Goal: Task Accomplishment & Management: Use online tool/utility

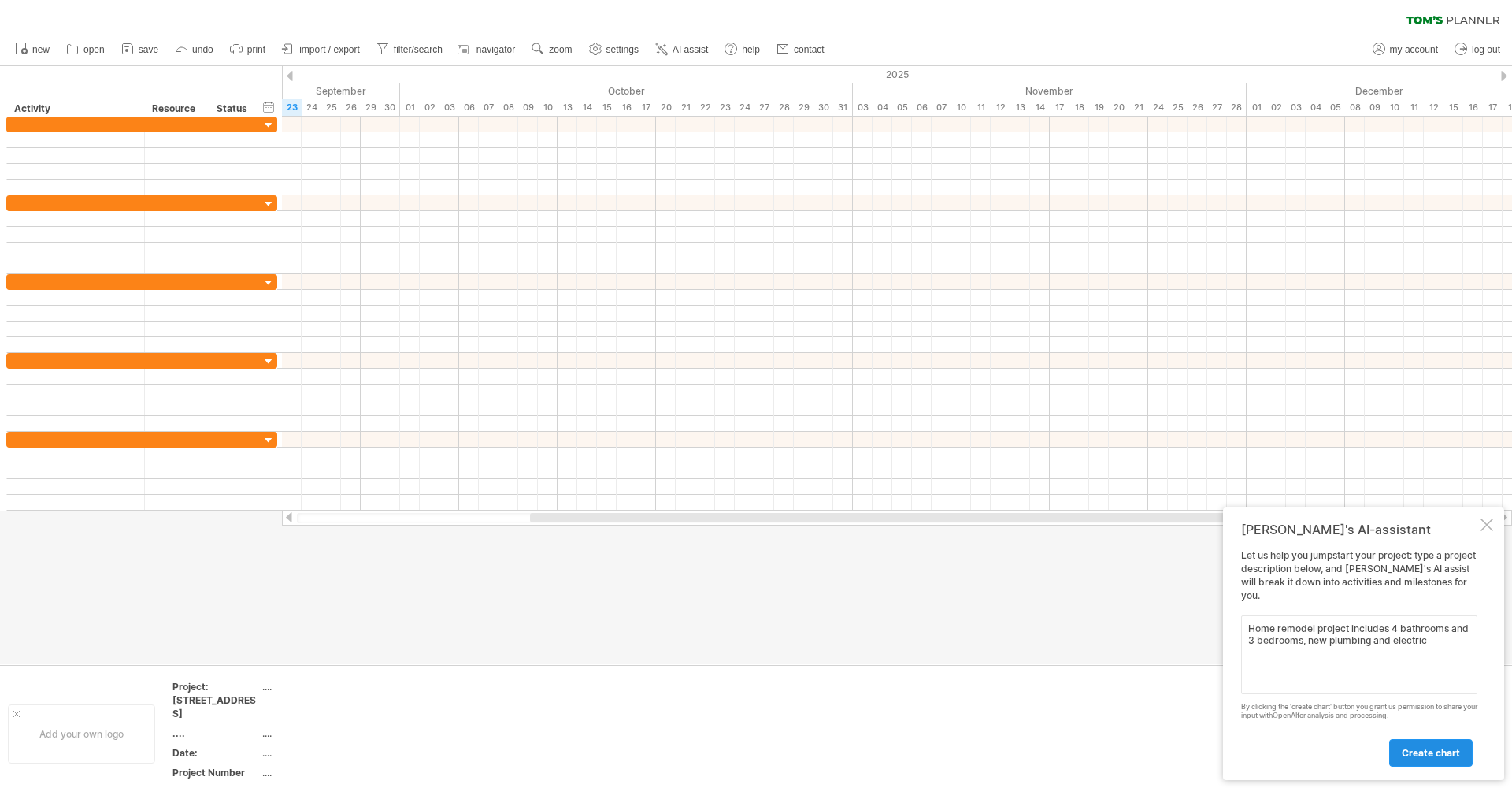
type textarea "Home remodel project includes 4 bathrooms and 3 bedrooms, new plumbing and elec…"
click at [1418, 756] on span "create chart" at bounding box center [1432, 752] width 58 height 12
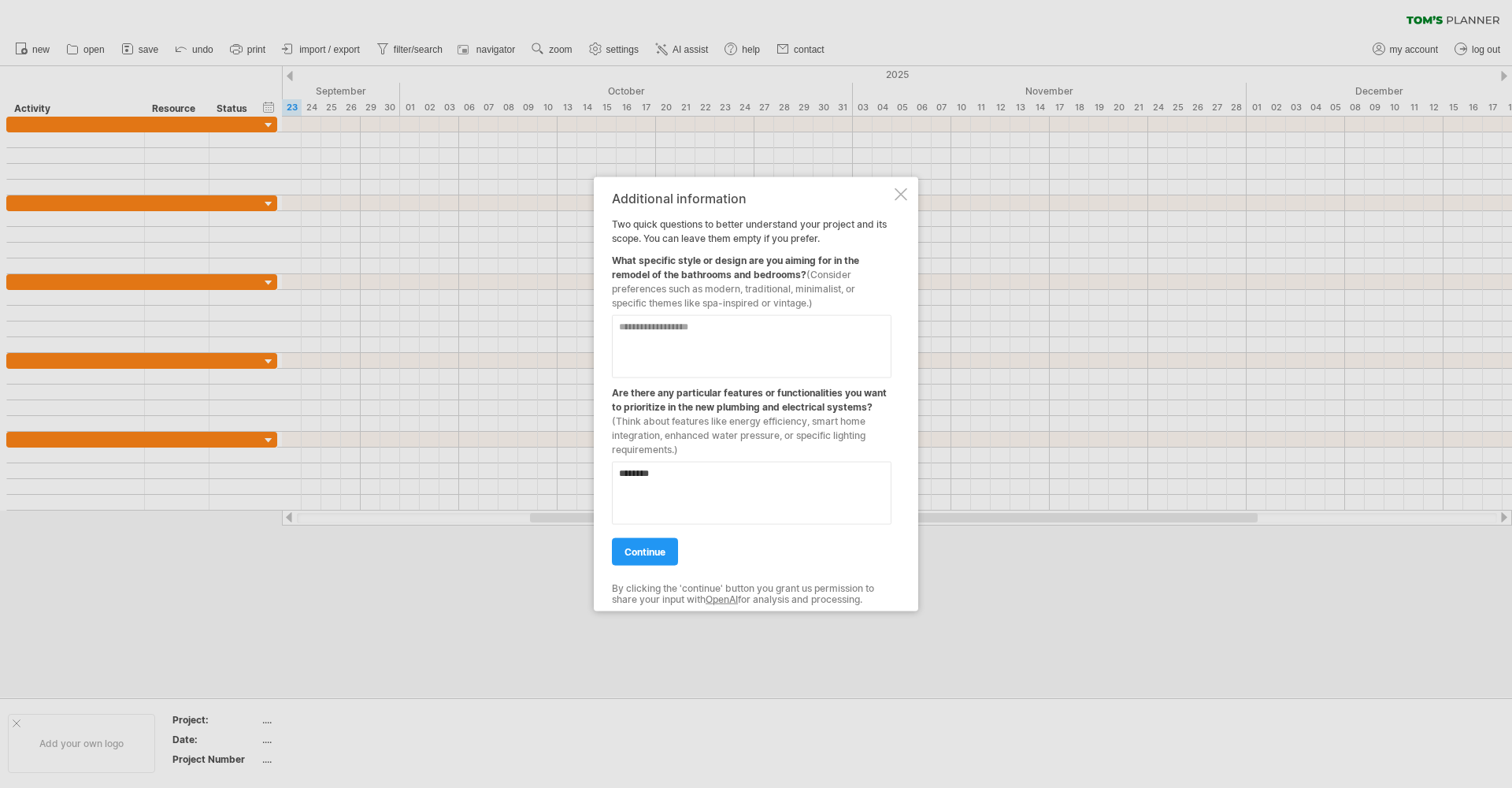
type textarea "********"
click at [702, 326] on textarea at bounding box center [752, 347] width 279 height 63
type textarea "**********"
drag, startPoint x: 689, startPoint y: 478, endPoint x: 622, endPoint y: 470, distance: 67.5
click at [622, 470] on textarea "********" at bounding box center [752, 493] width 279 height 63
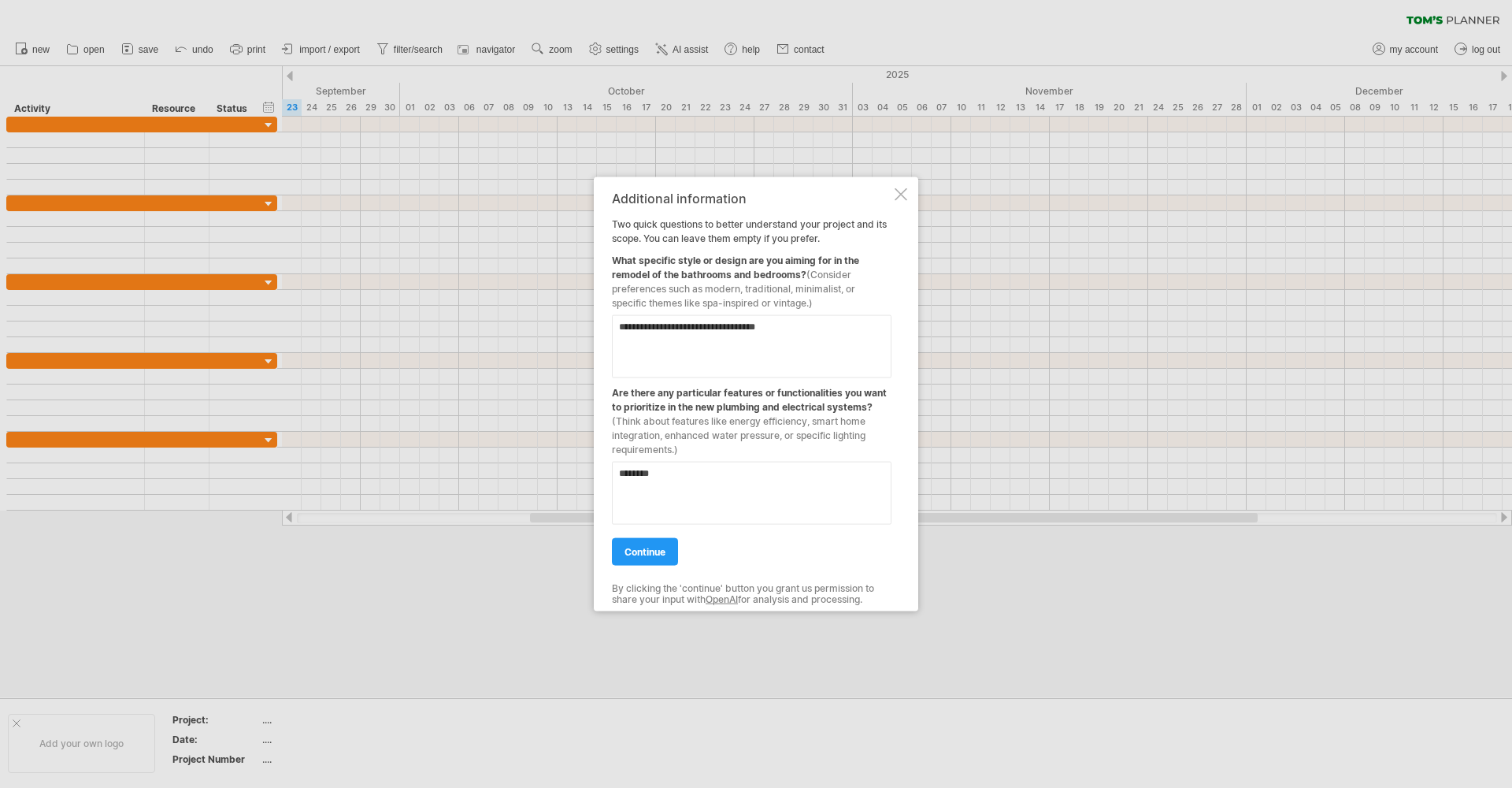
type textarea "*"
click at [647, 557] on span "continue" at bounding box center [646, 552] width 41 height 12
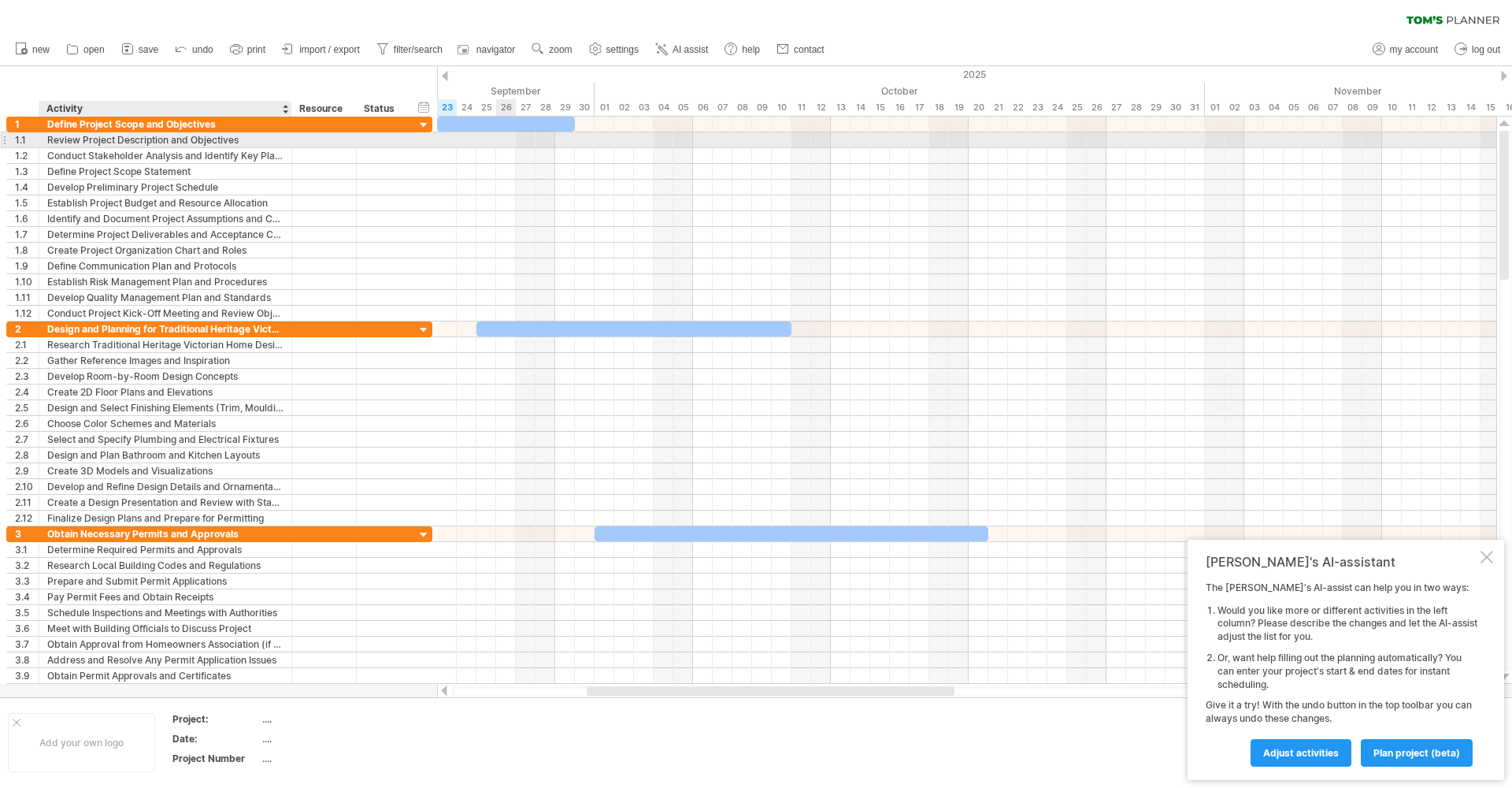
click at [212, 144] on div "Review Project Description and Objectives" at bounding box center [165, 140] width 236 height 15
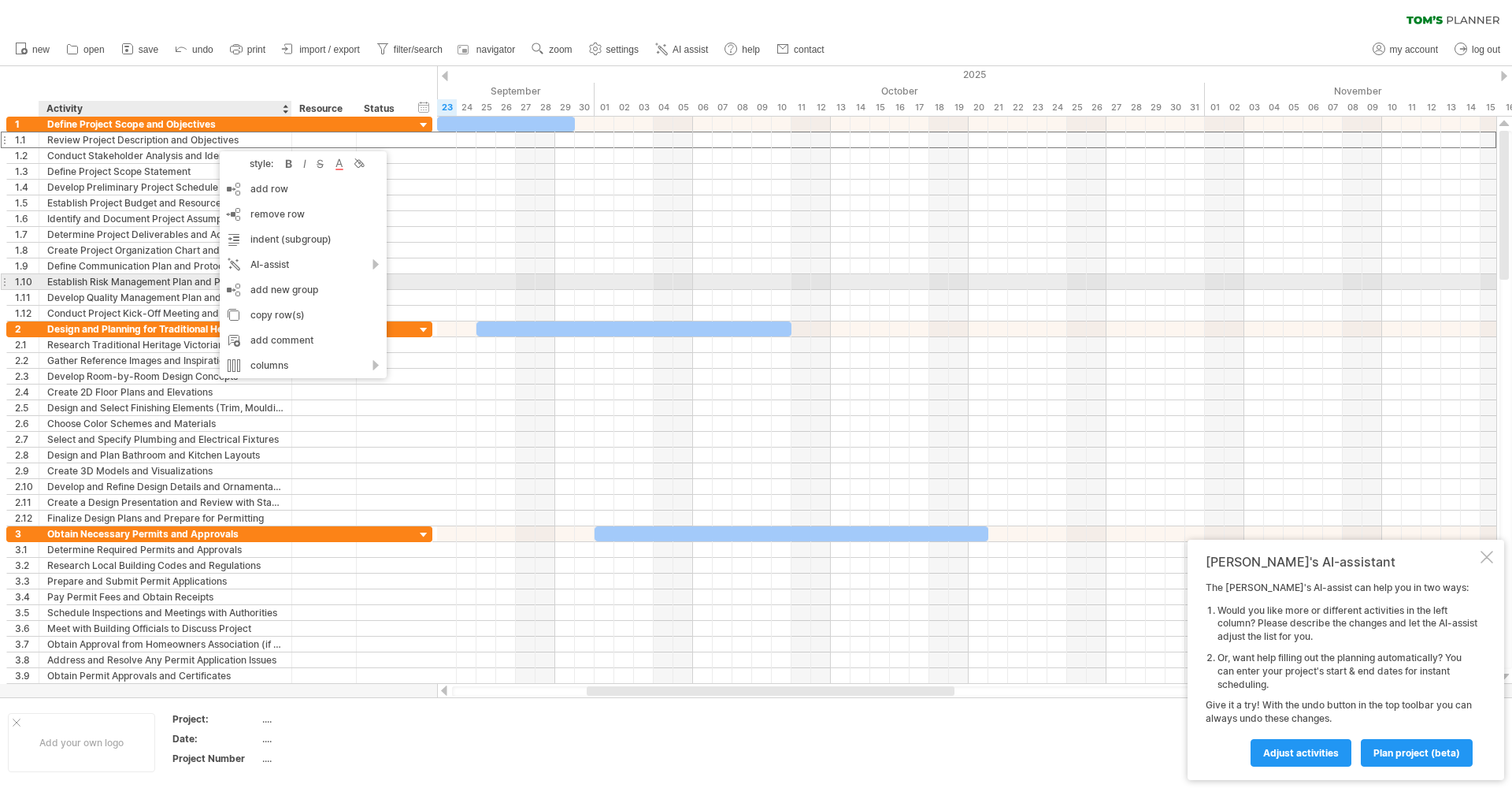
click at [432, 283] on div "**********" at bounding box center [219, 282] width 426 height 16
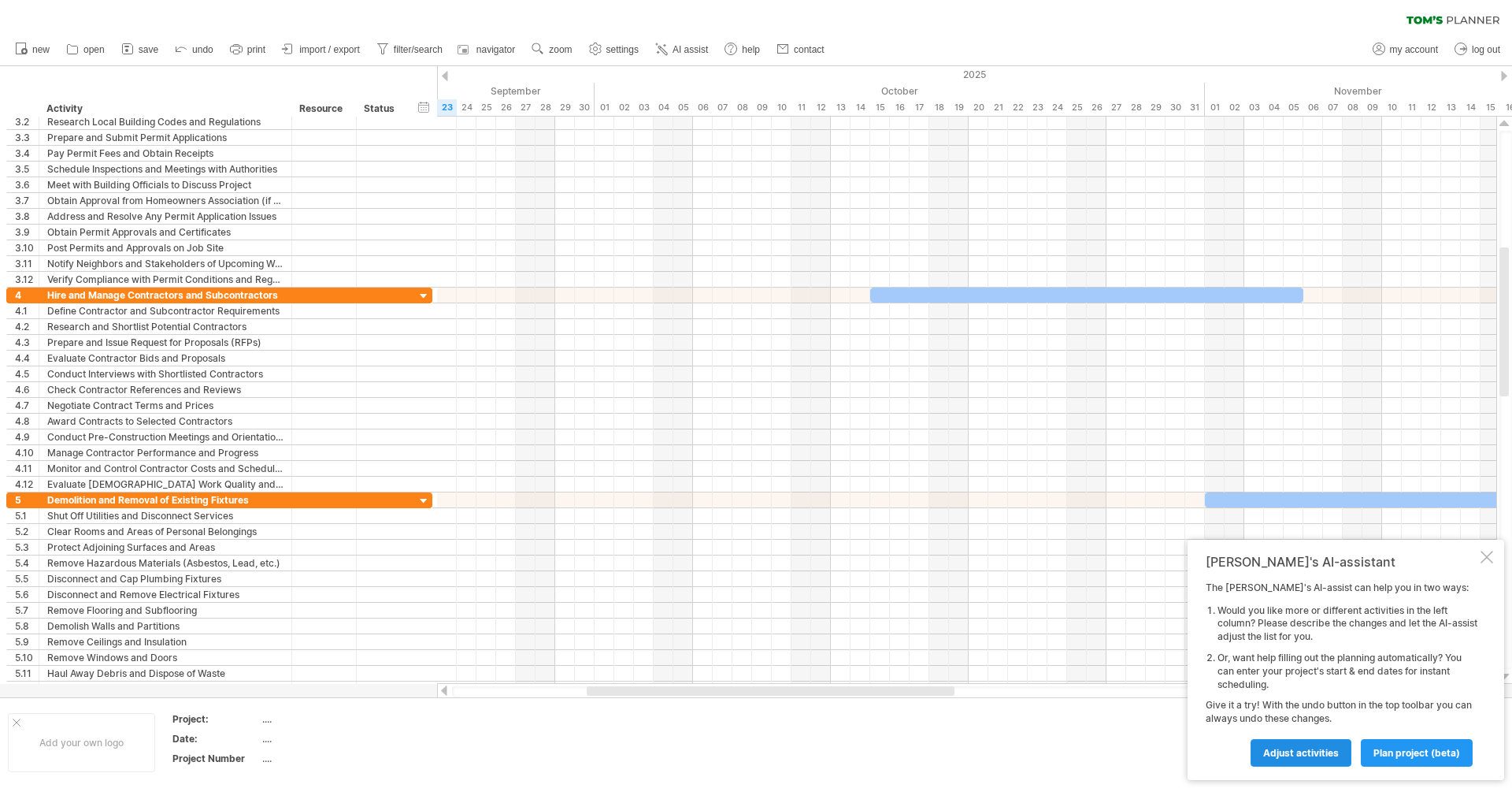
click at [1317, 754] on span "Adjust activities" at bounding box center [1301, 752] width 76 height 12
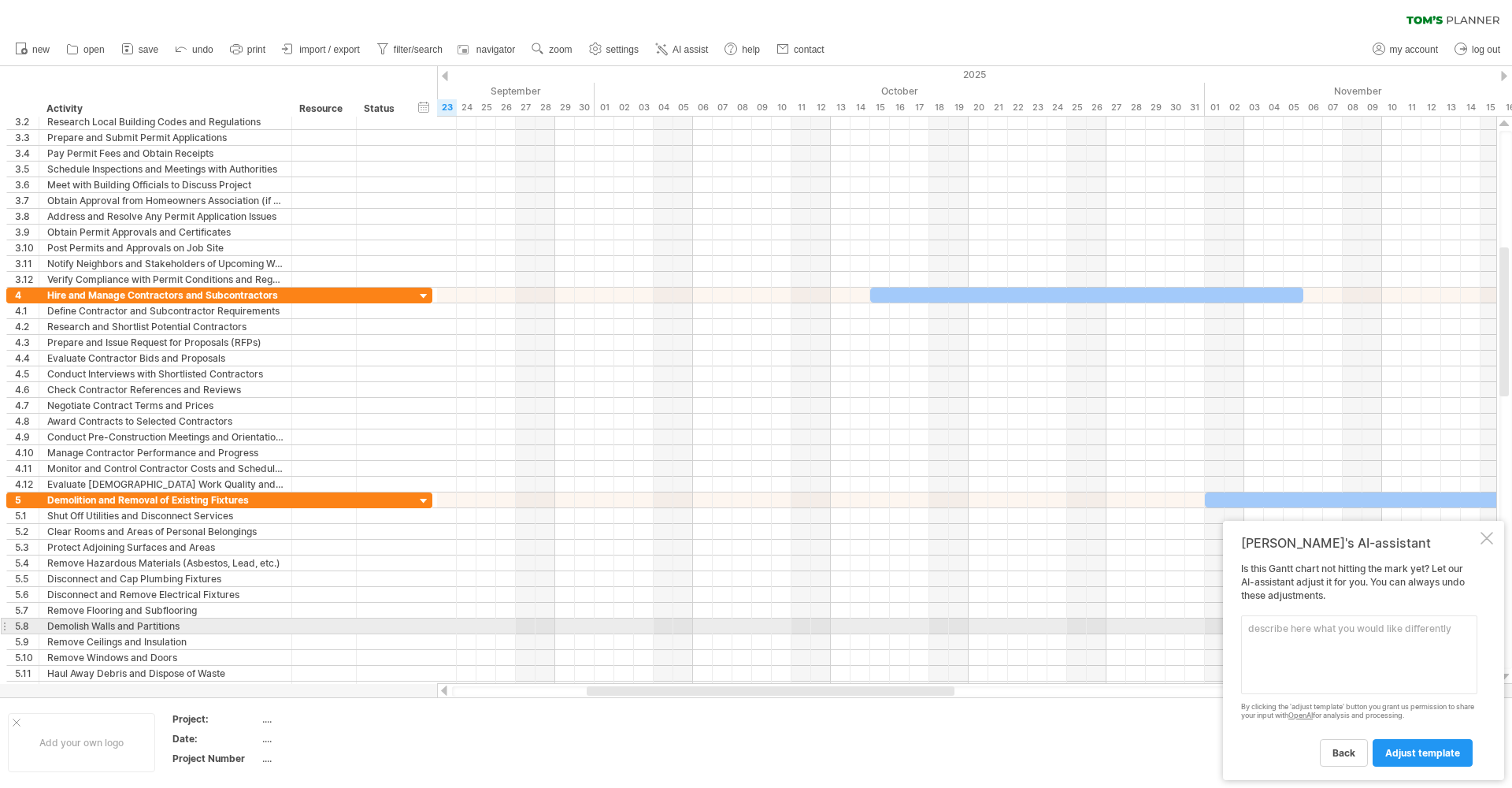
click at [1274, 632] on textarea at bounding box center [1359, 655] width 236 height 79
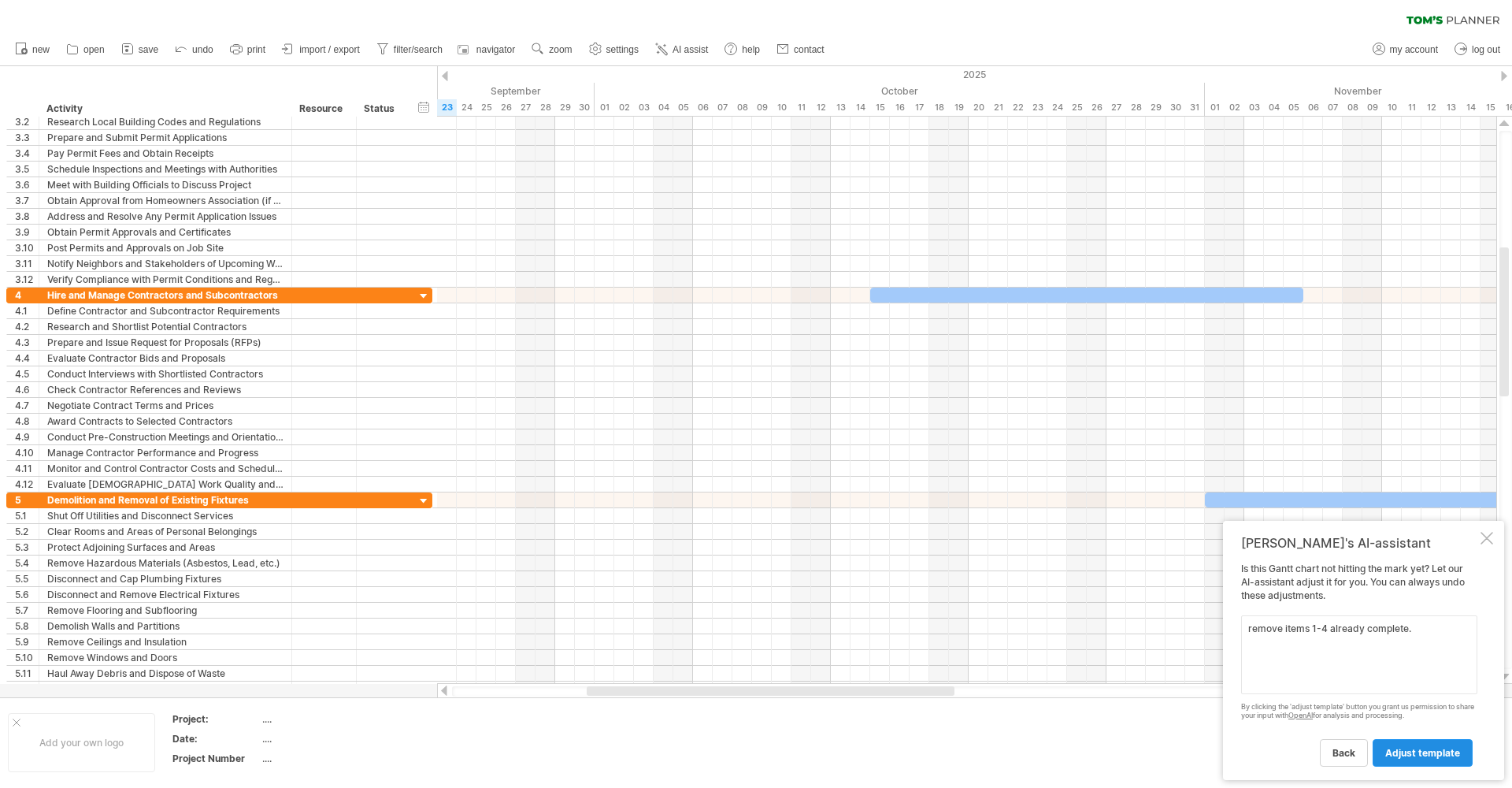
type textarea "remove items 1-4 already complete."
click at [1427, 750] on span "adjust template" at bounding box center [1423, 752] width 75 height 12
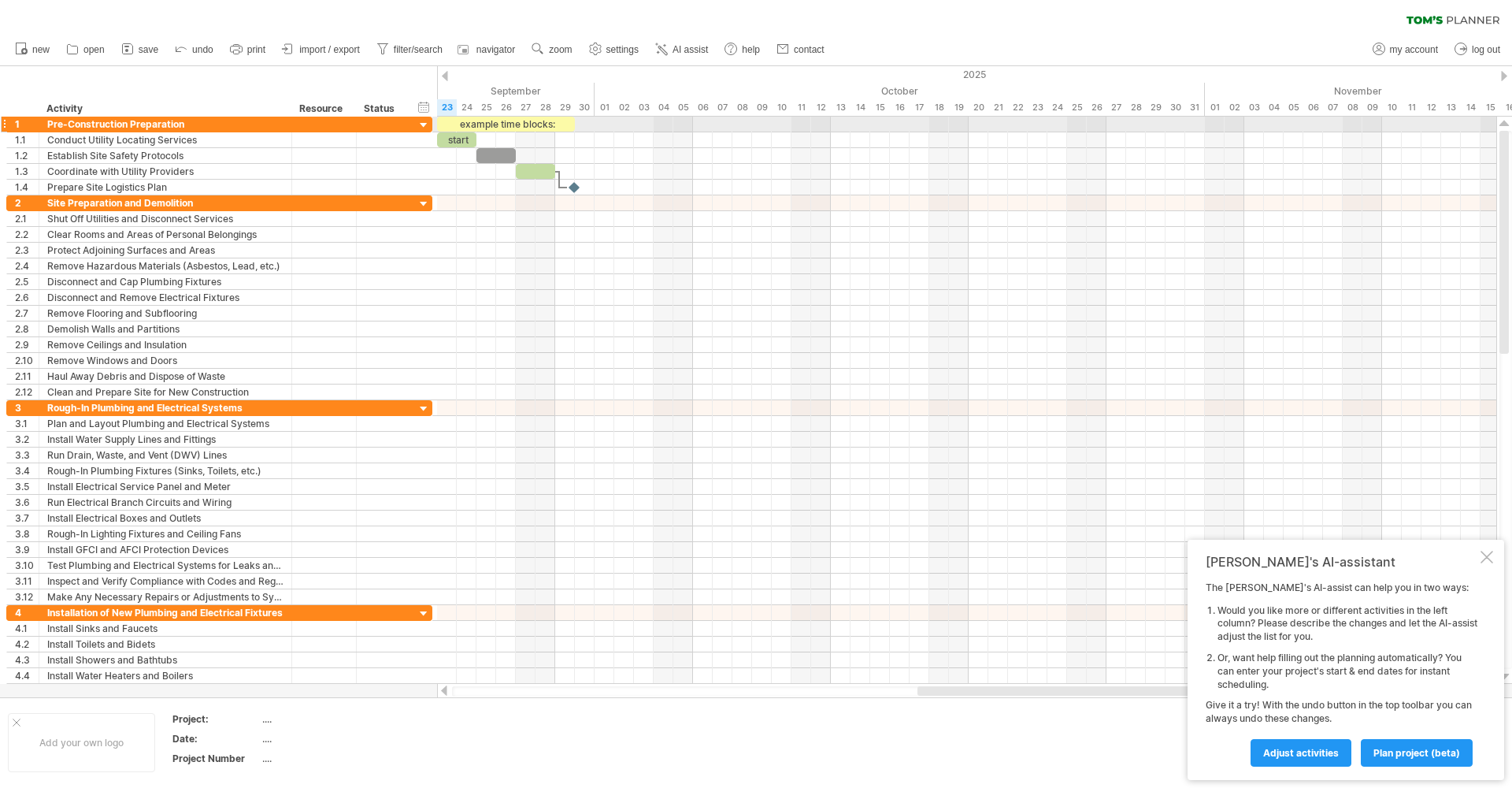
click at [425, 124] on div at bounding box center [424, 126] width 15 height 15
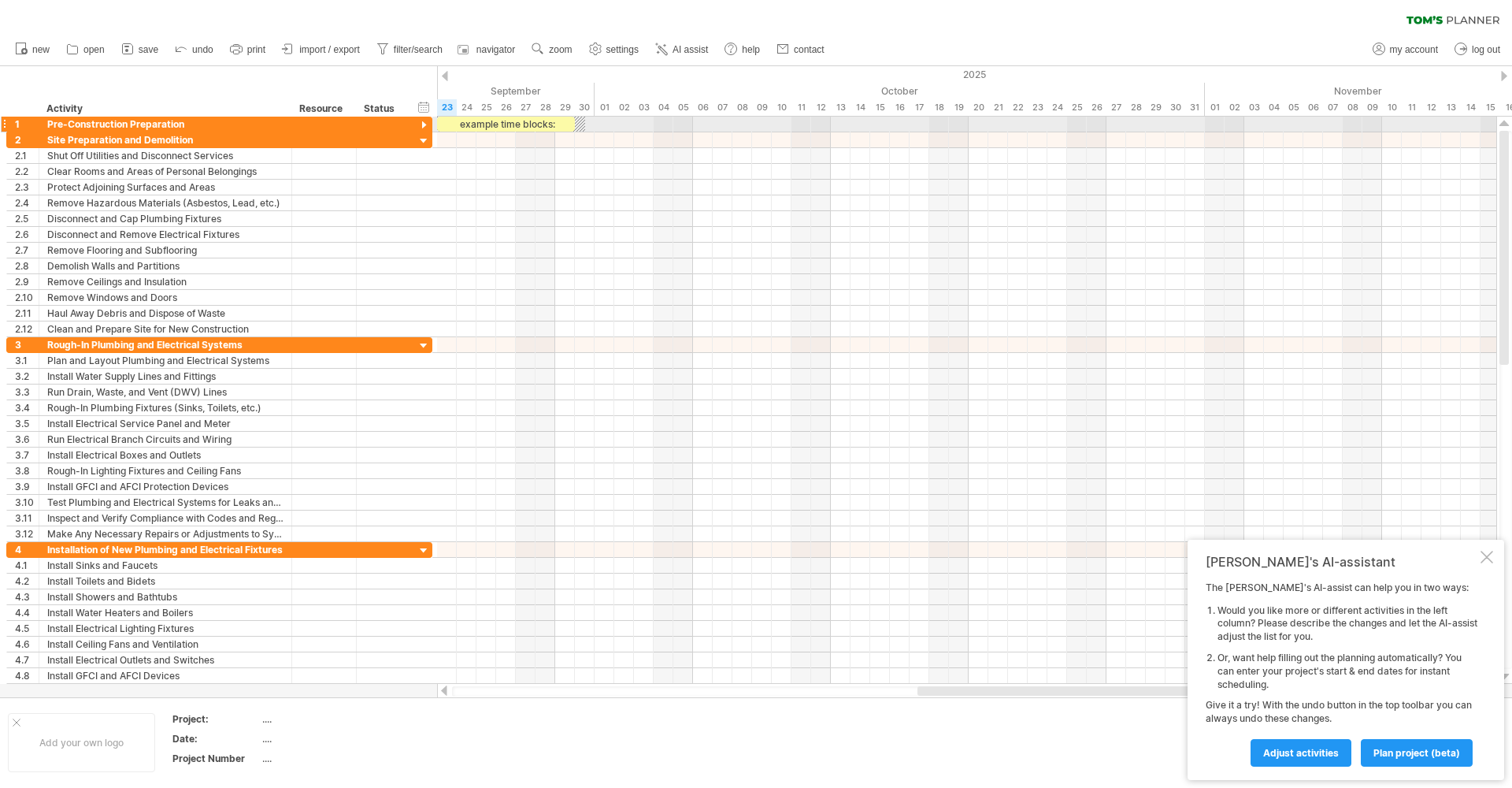
click at [425, 125] on div at bounding box center [424, 126] width 15 height 15
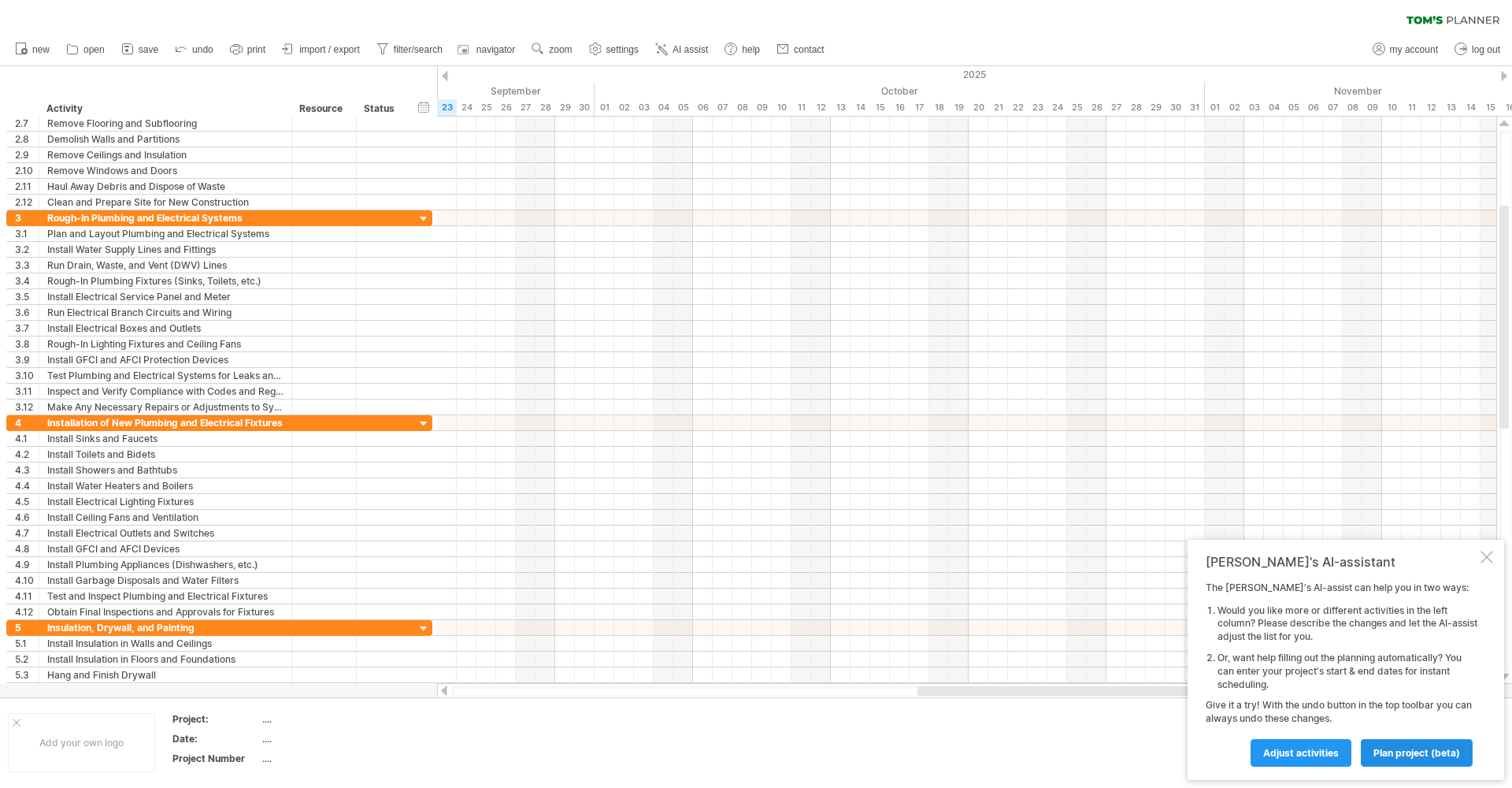
click at [1409, 757] on span "plan project (beta)" at bounding box center [1417, 752] width 87 height 12
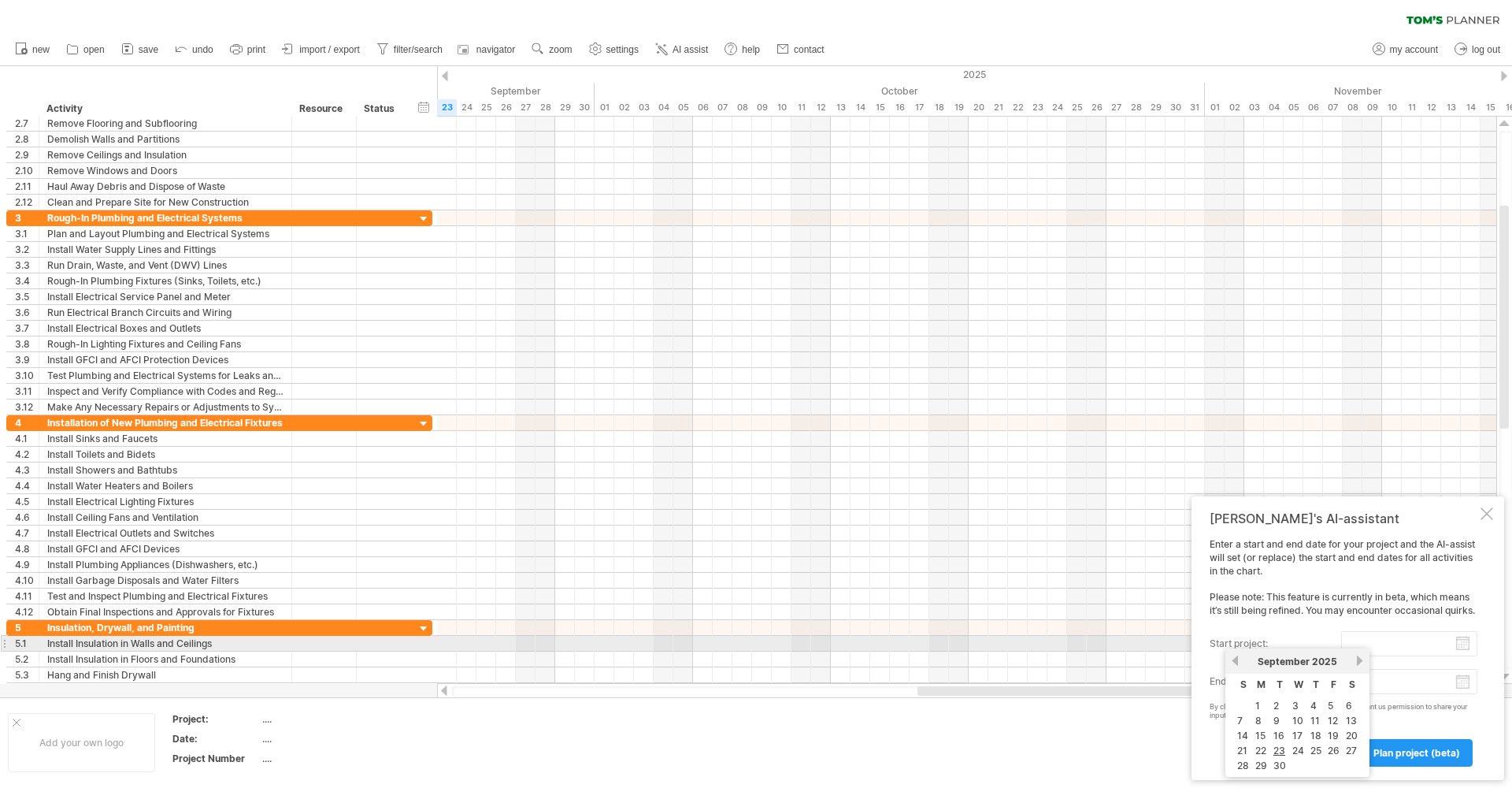
click at [1469, 644] on input "start project:" at bounding box center [1409, 644] width 137 height 25
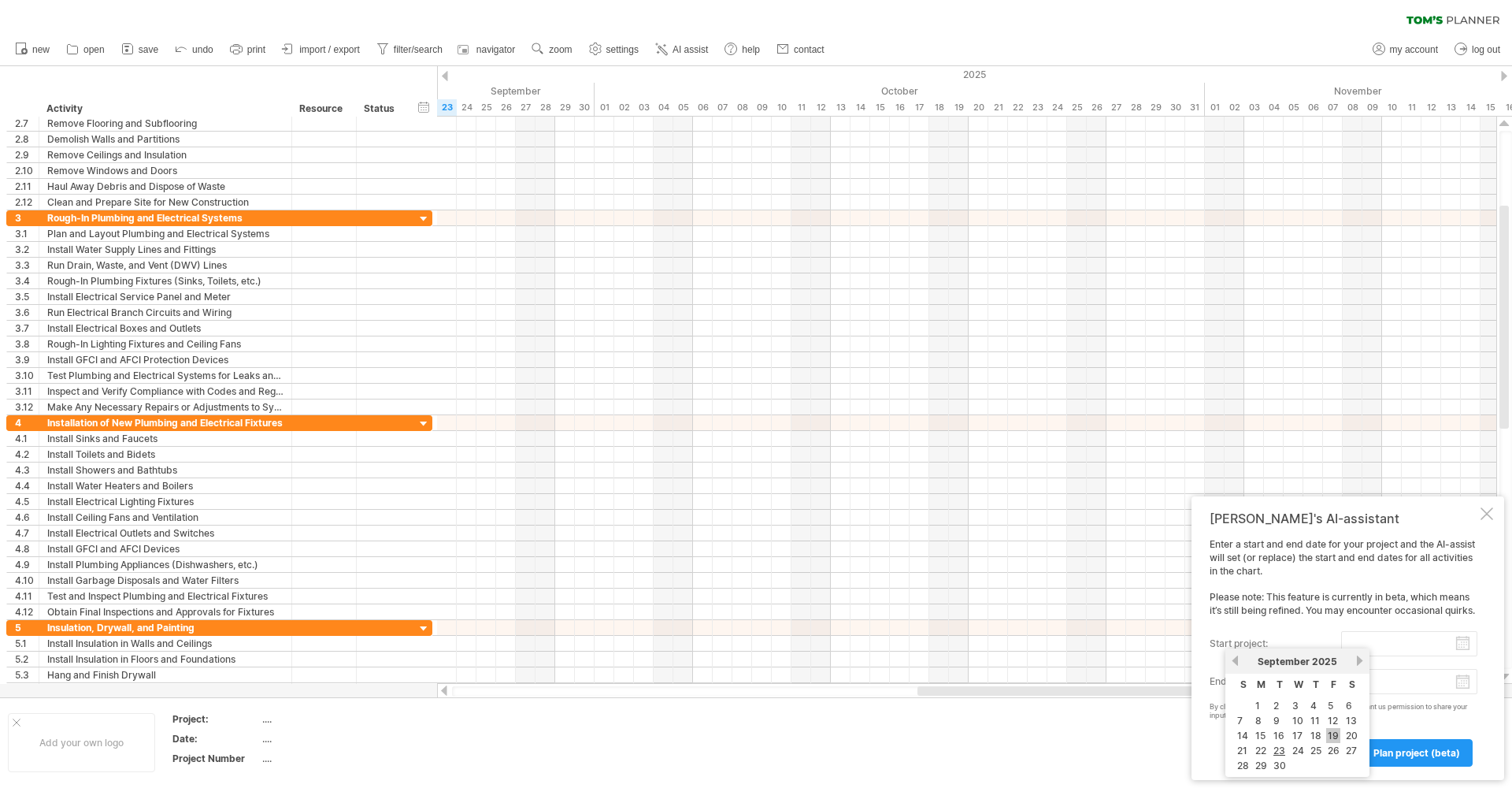
click at [1334, 736] on link "19" at bounding box center [1334, 735] width 14 height 15
type input "********"
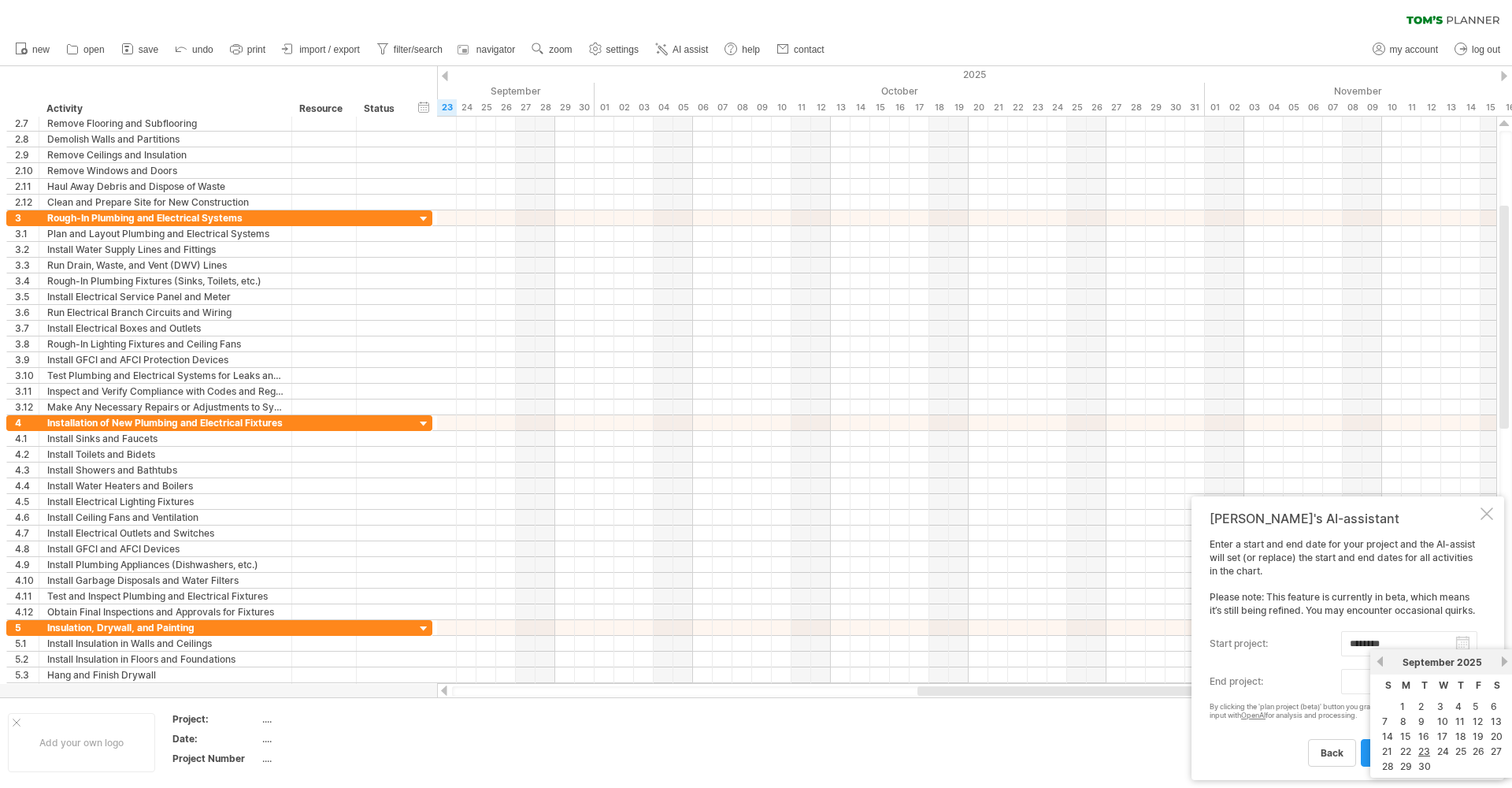
click at [1464, 685] on body "progress(100%) Trying to reach [DOMAIN_NAME] Connected again... 0% clear filter…" at bounding box center [756, 396] width 1512 height 791
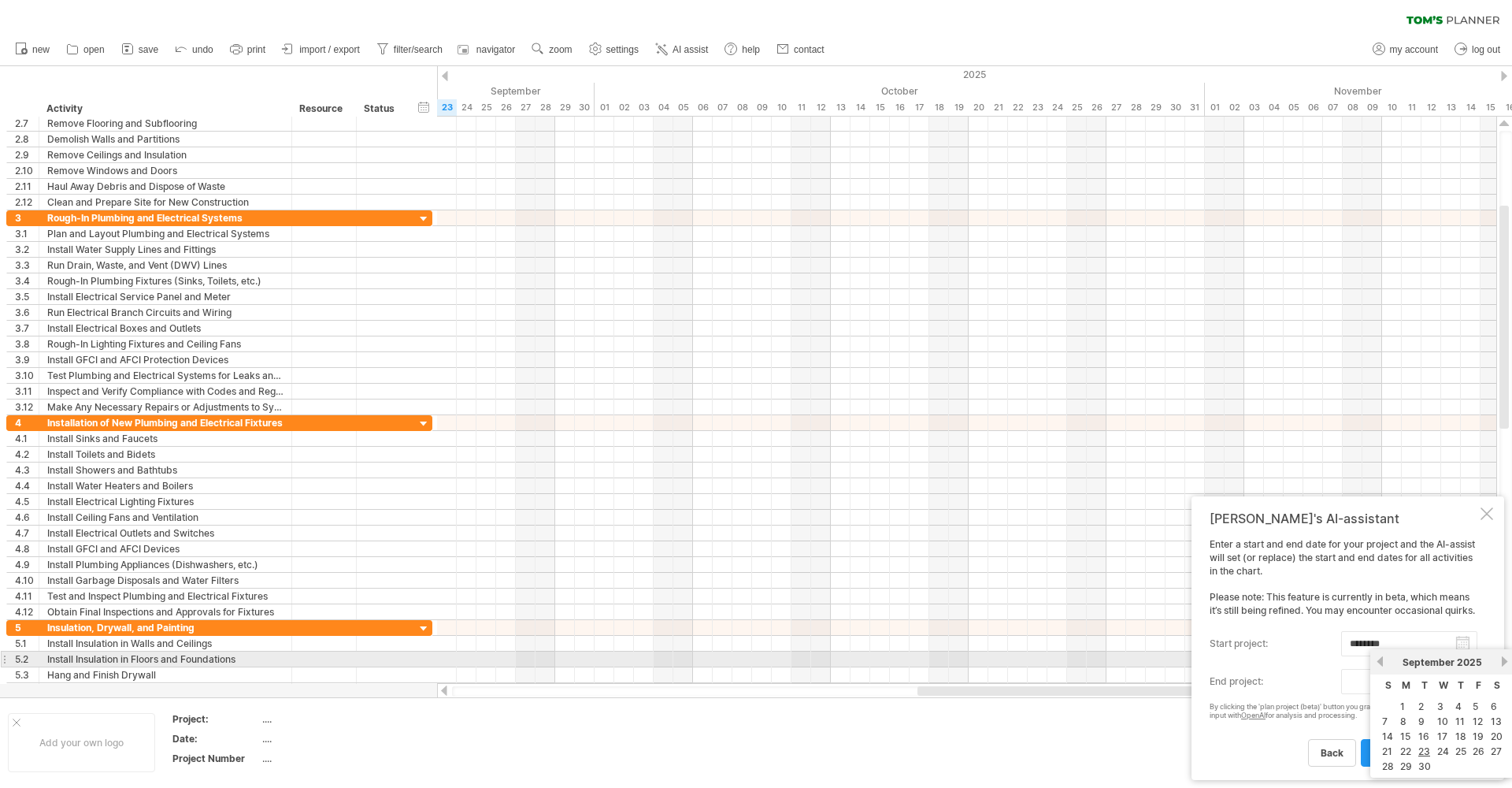
click at [1505, 662] on link "next" at bounding box center [1505, 661] width 12 height 12
click at [1504, 661] on link "next" at bounding box center [1505, 661] width 12 height 12
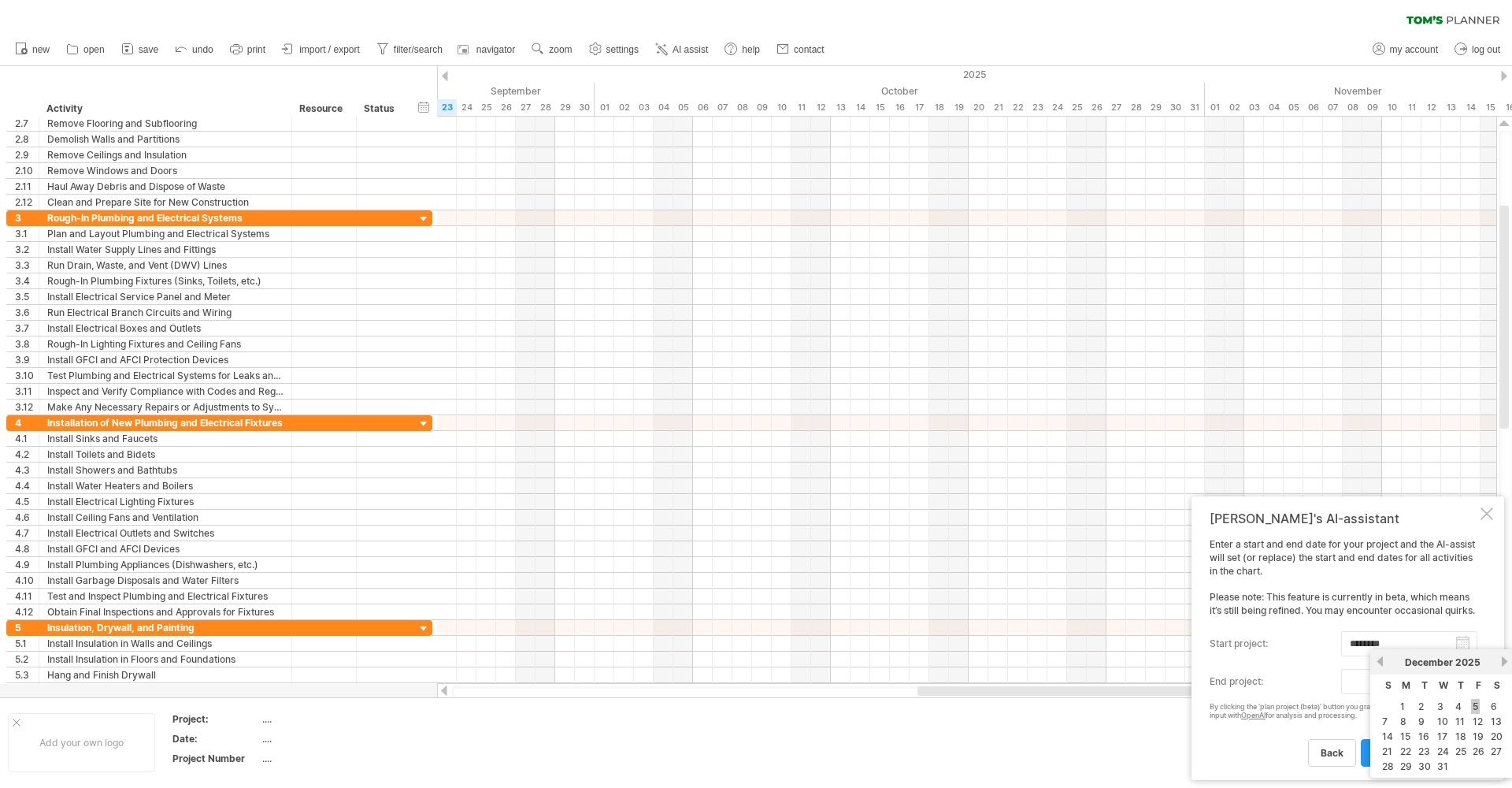
click at [1473, 704] on link "5" at bounding box center [1476, 706] width 9 height 15
click at [1464, 685] on body "progress(100%) Trying to reach [DOMAIN_NAME] Connected again... 0% clear filter…" at bounding box center [756, 396] width 1512 height 791
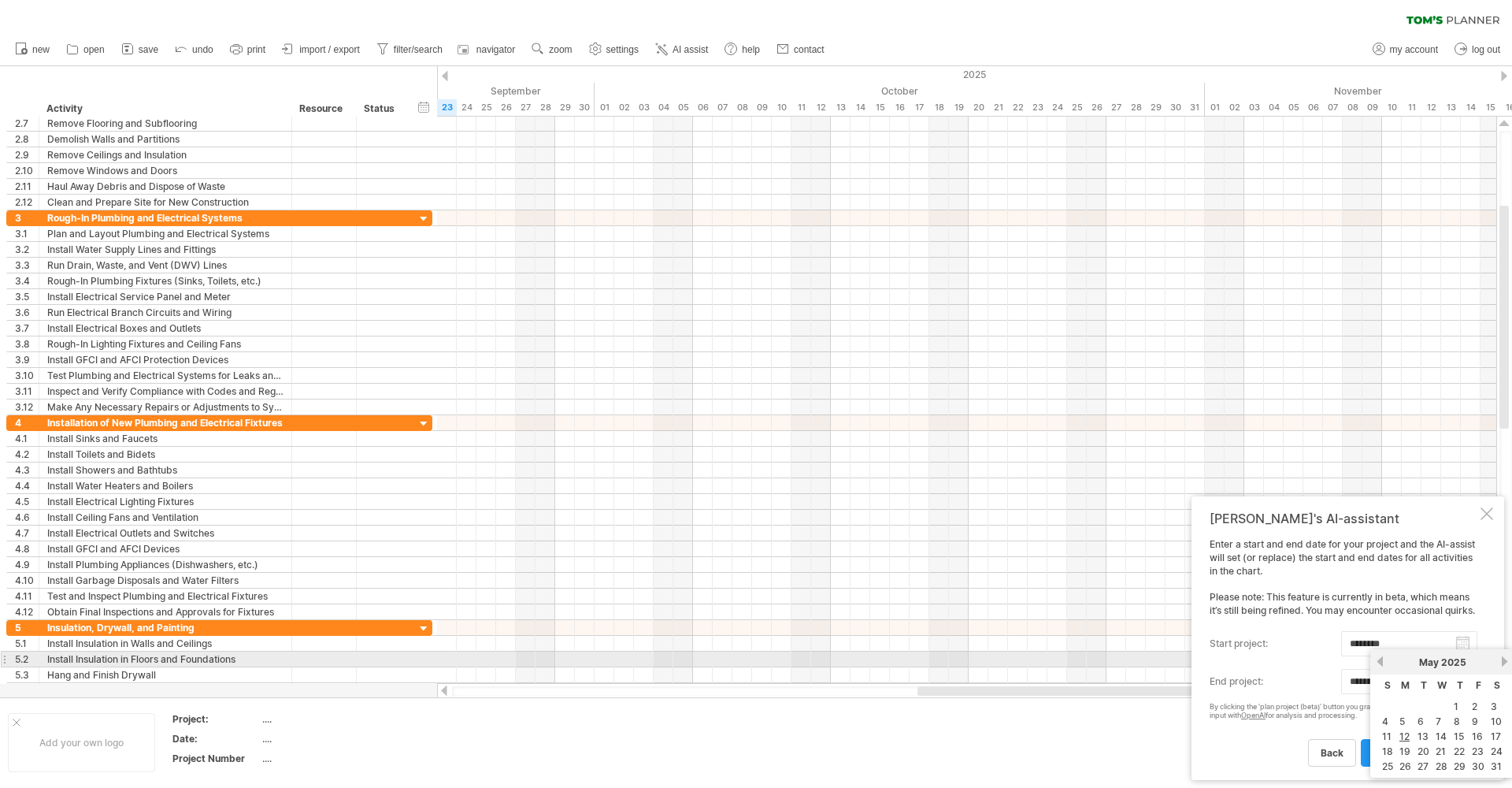
click at [1505, 659] on link "next" at bounding box center [1505, 661] width 12 height 12
click at [1505, 659] on link "next" at bounding box center [1505, 661] width 12 height 12
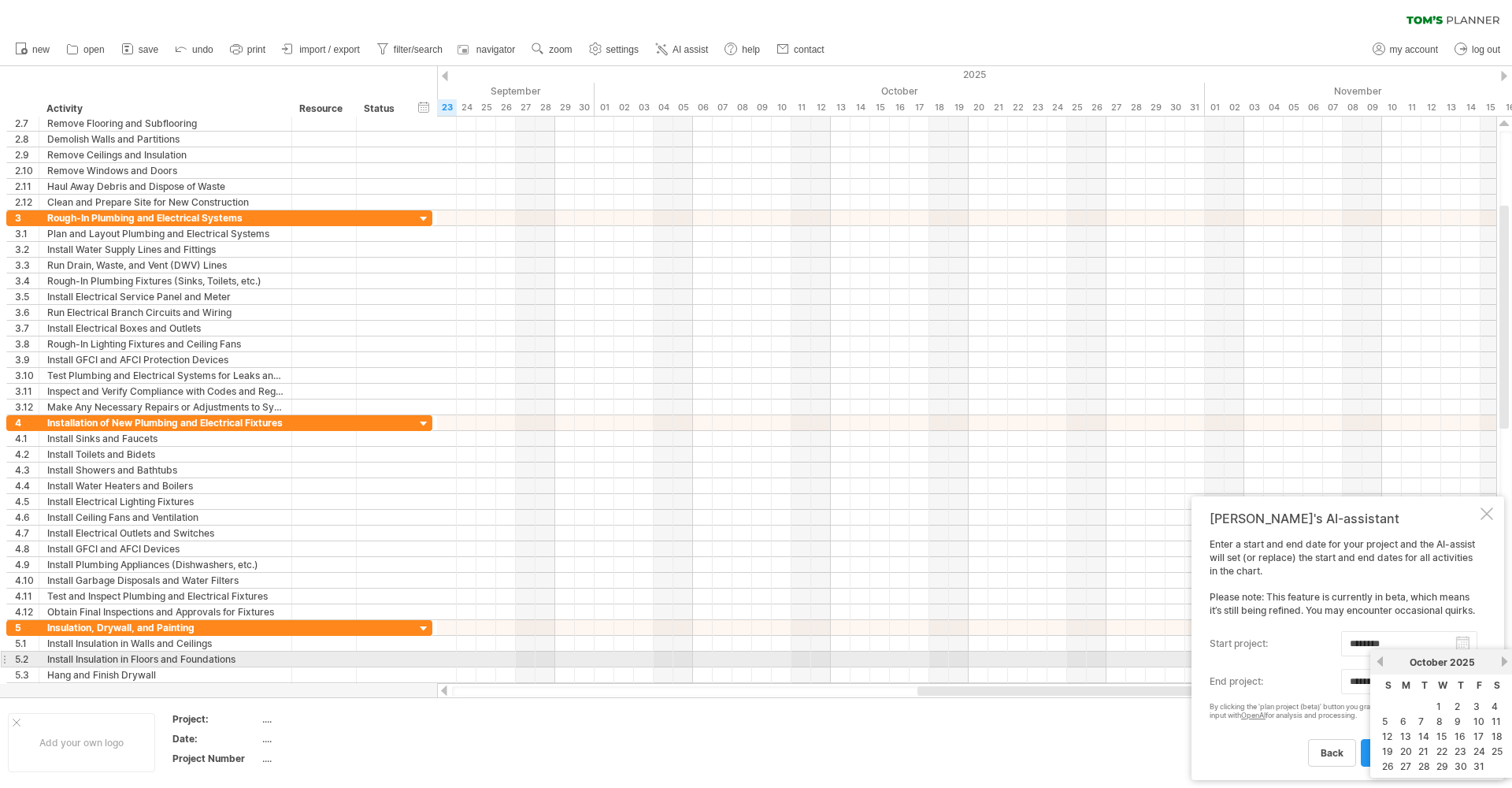
click at [1505, 659] on link "next" at bounding box center [1505, 661] width 12 height 12
click at [1382, 660] on link "previous" at bounding box center [1380, 661] width 12 height 12
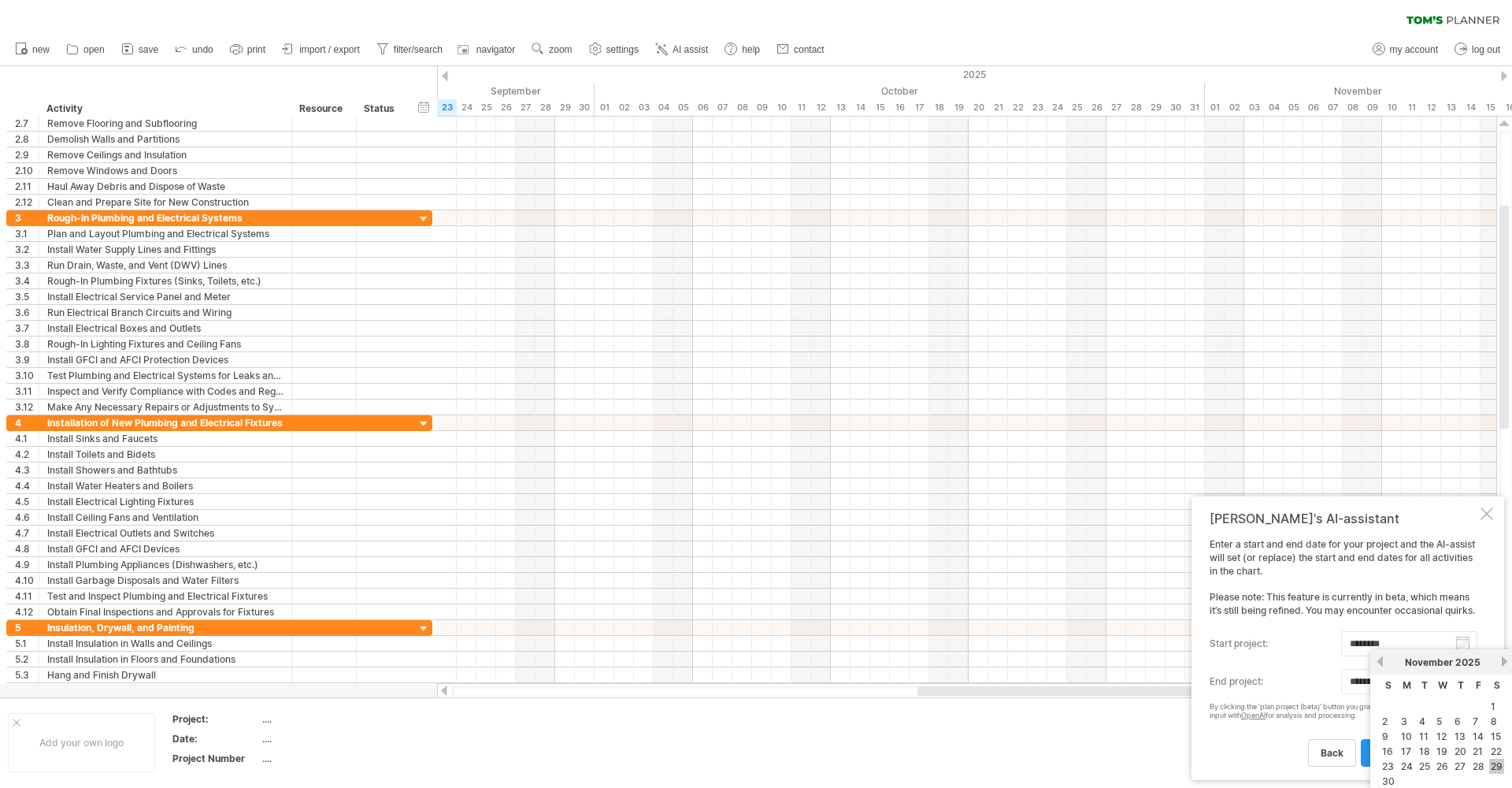
click at [1496, 767] on link "29" at bounding box center [1497, 766] width 15 height 15
type input "********"
click at [1433, 759] on link "plan project (beta)" at bounding box center [1417, 752] width 112 height 28
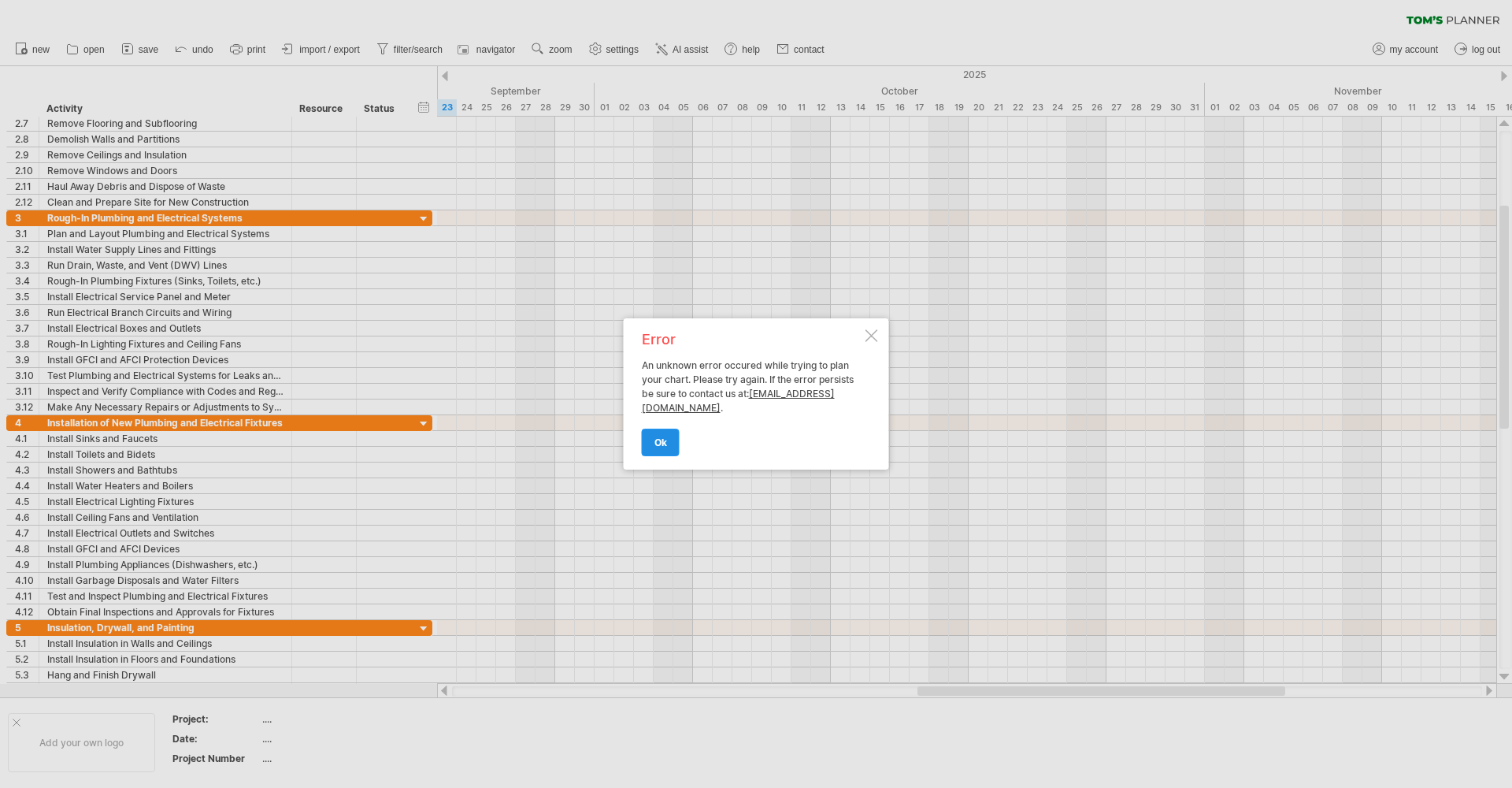
click at [669, 443] on link "ok" at bounding box center [661, 442] width 38 height 28
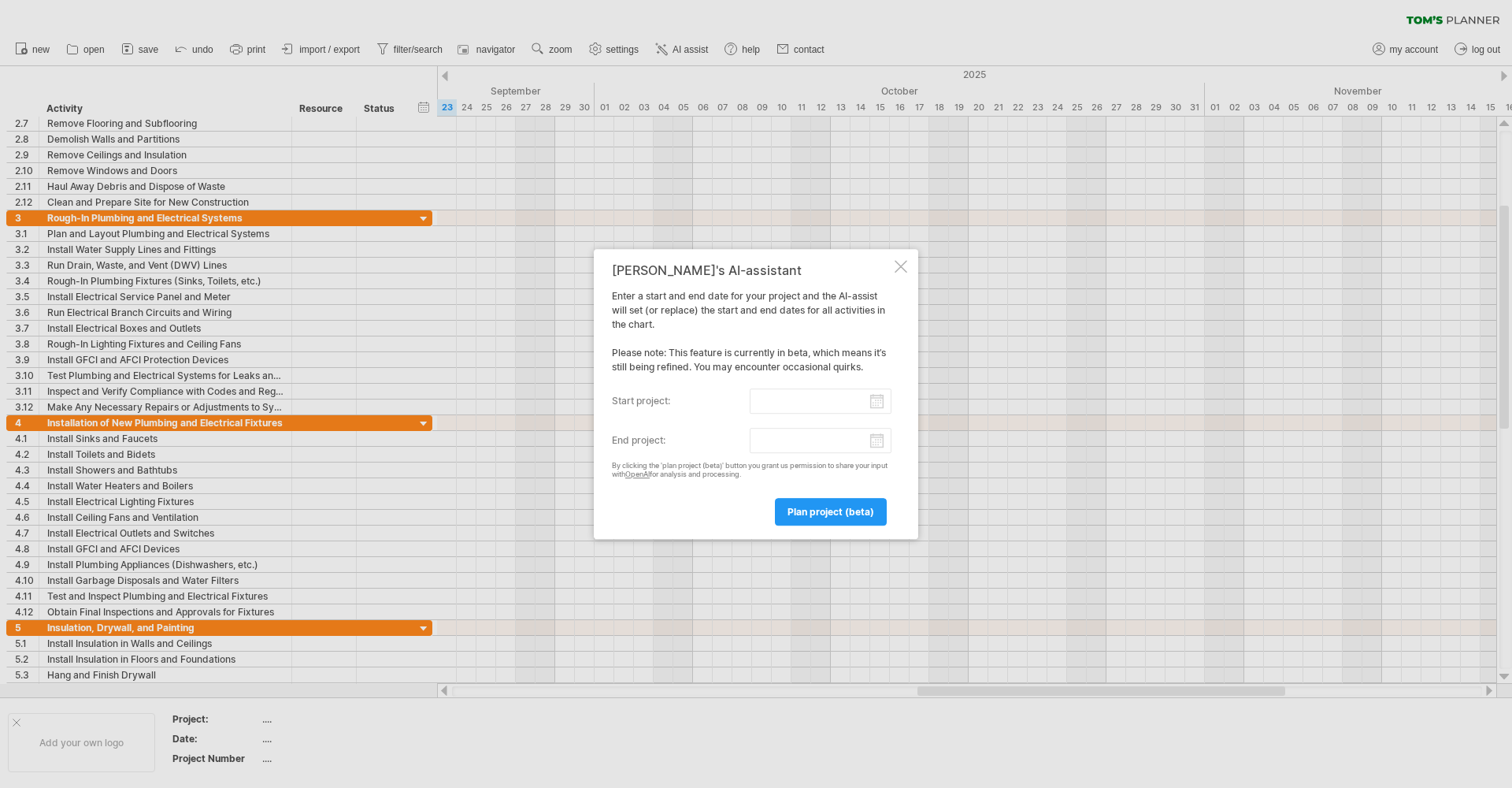
click at [900, 268] on div at bounding box center [901, 266] width 13 height 13
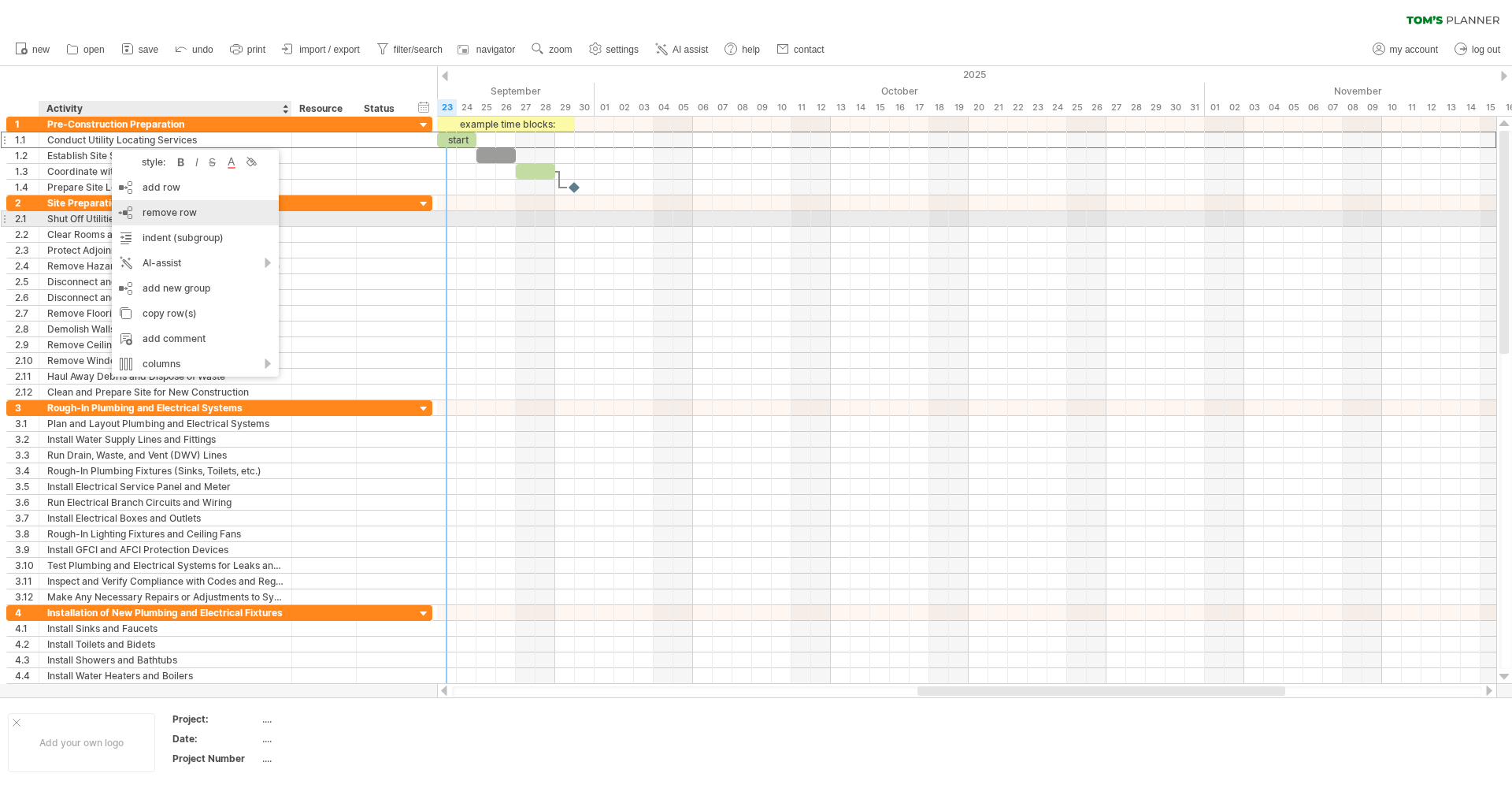
click at [148, 215] on span "remove row" at bounding box center [170, 212] width 54 height 12
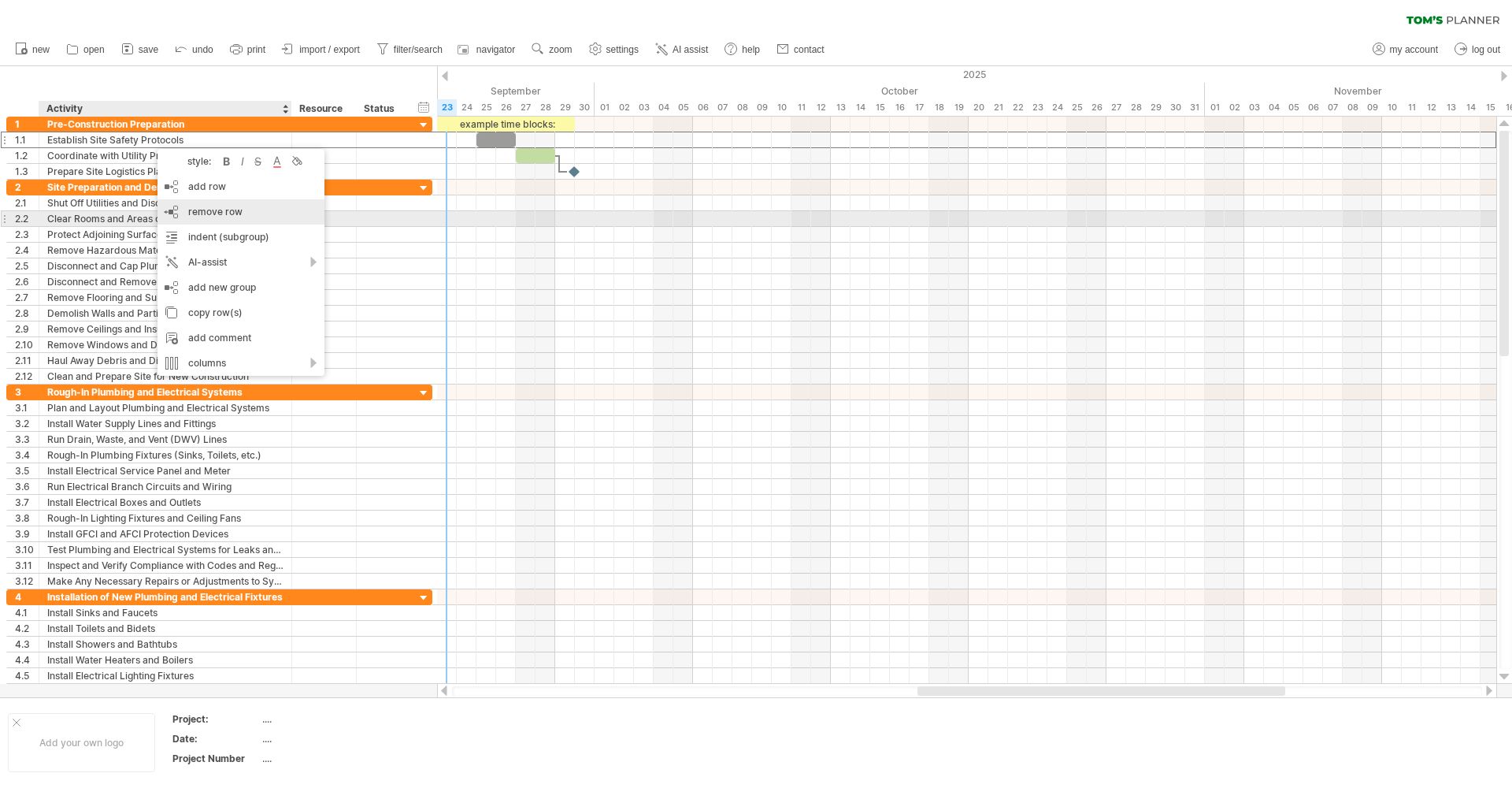
click at [201, 214] on span "remove row" at bounding box center [215, 212] width 54 height 12
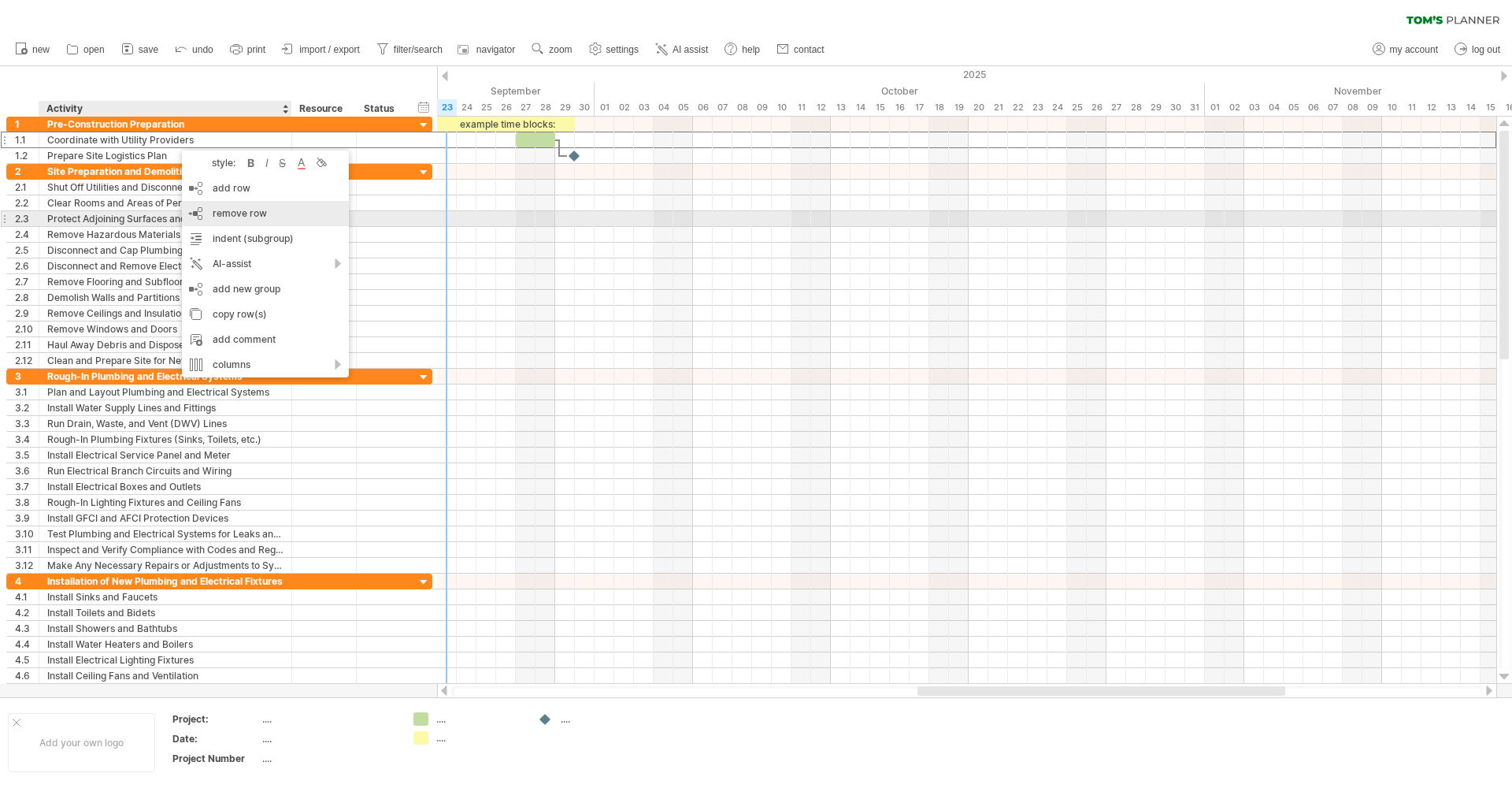
click at [238, 216] on span "remove row" at bounding box center [240, 213] width 54 height 12
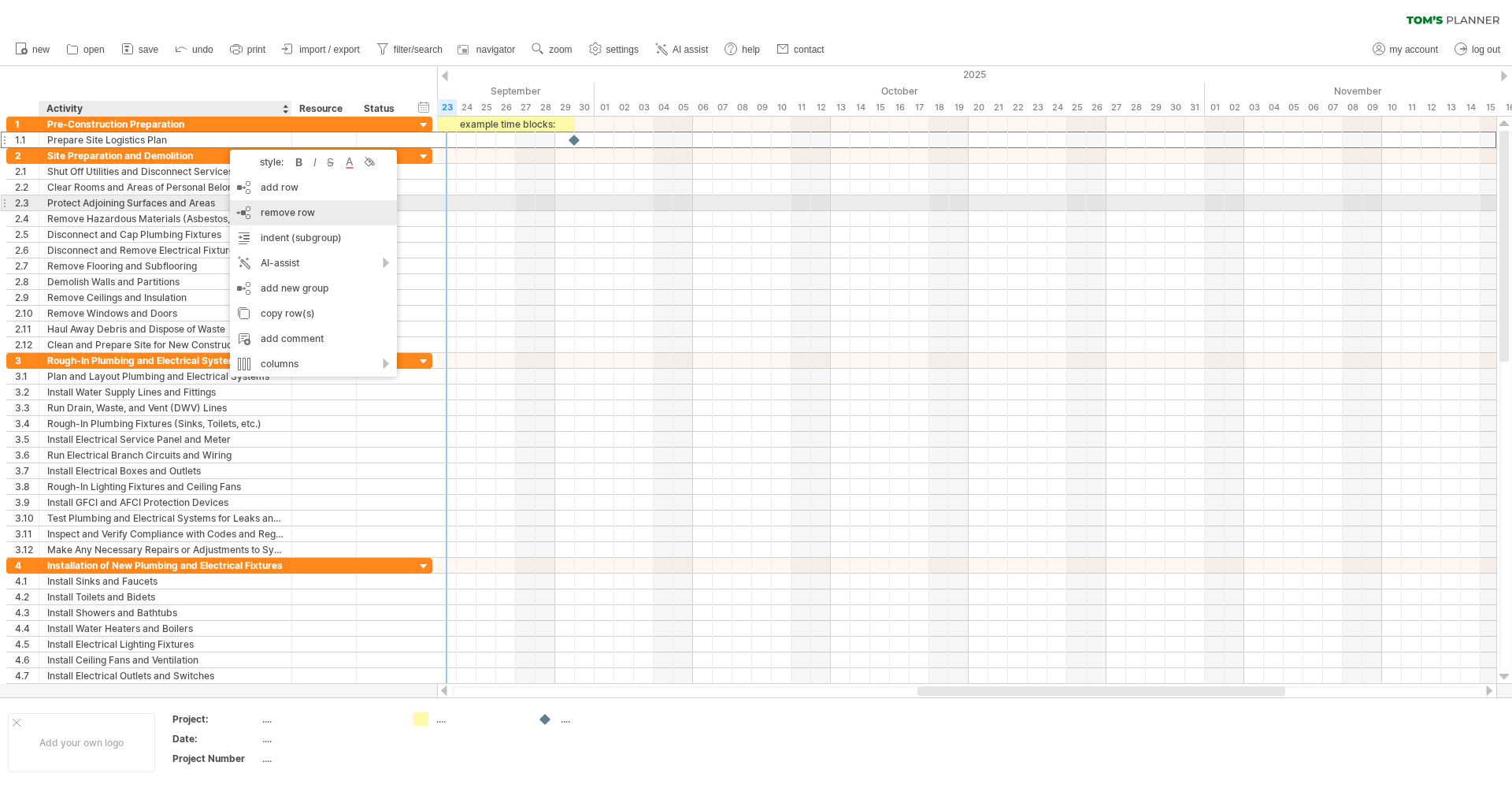
click at [270, 207] on span "remove row" at bounding box center [287, 212] width 54 height 12
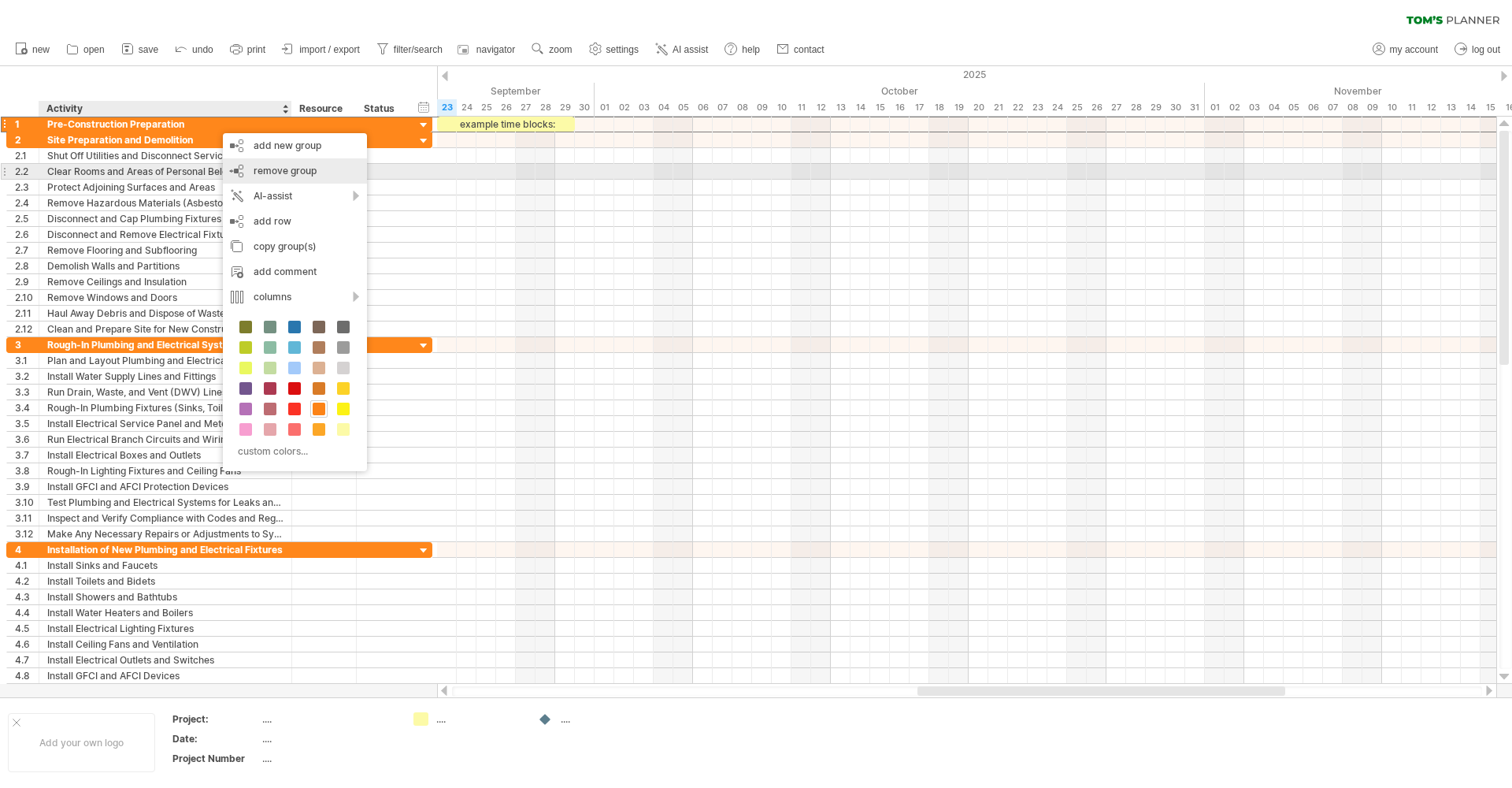
click at [265, 166] on span "remove group" at bounding box center [285, 171] width 63 height 12
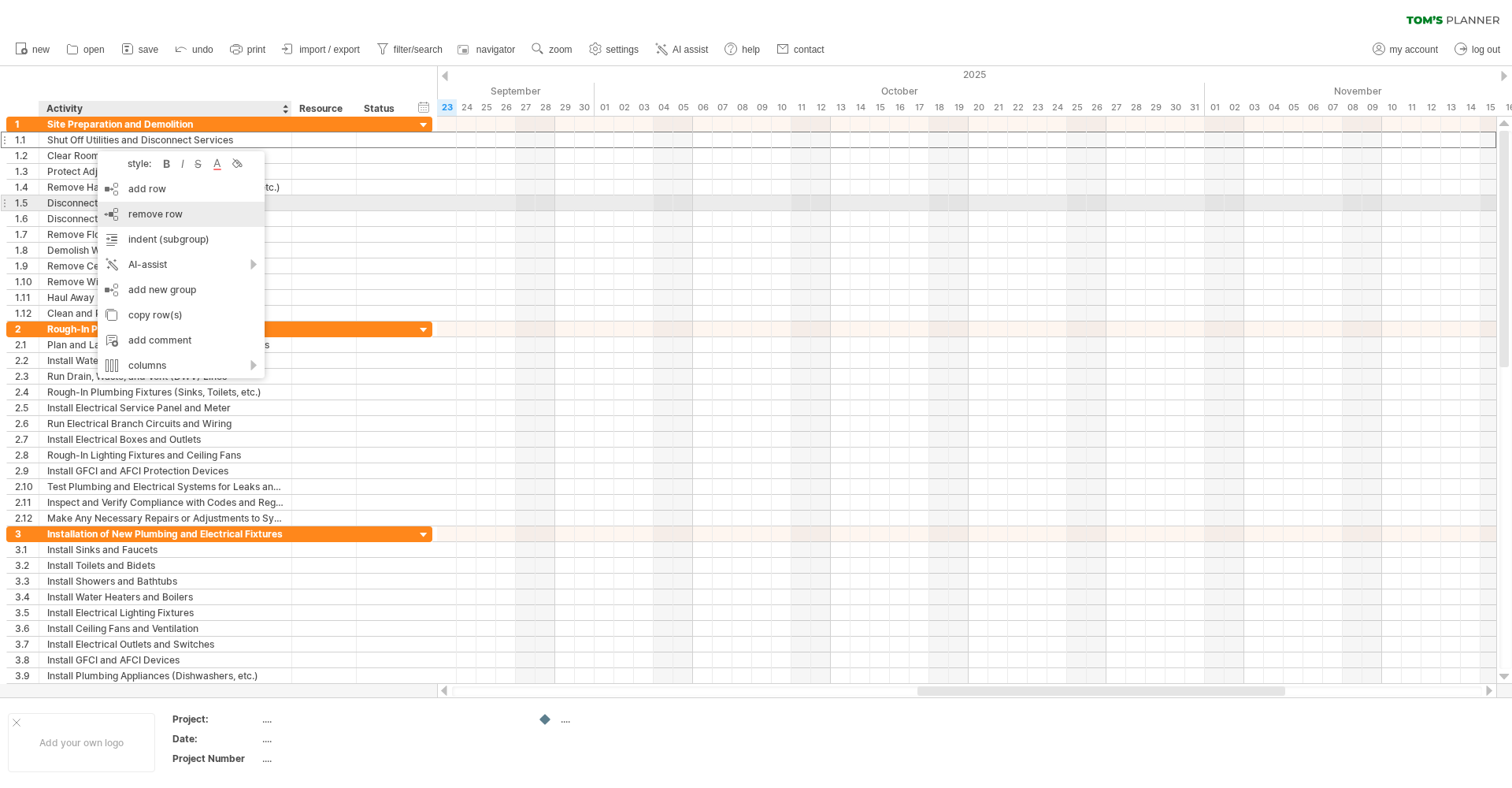
click at [131, 209] on span "remove row" at bounding box center [155, 214] width 54 height 12
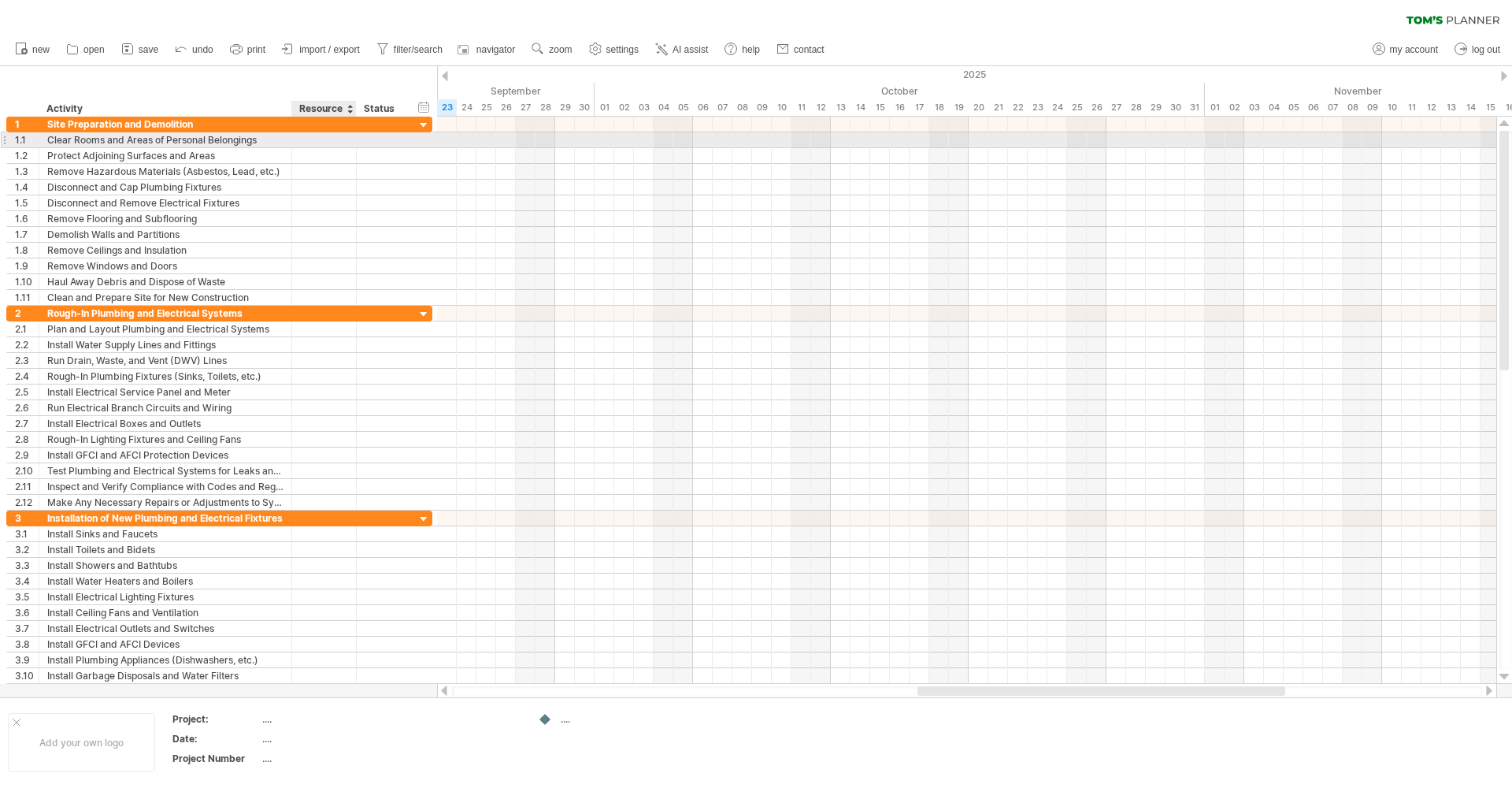
click at [330, 142] on div at bounding box center [324, 140] width 48 height 15
click at [349, 111] on div at bounding box center [350, 109] width 6 height 16
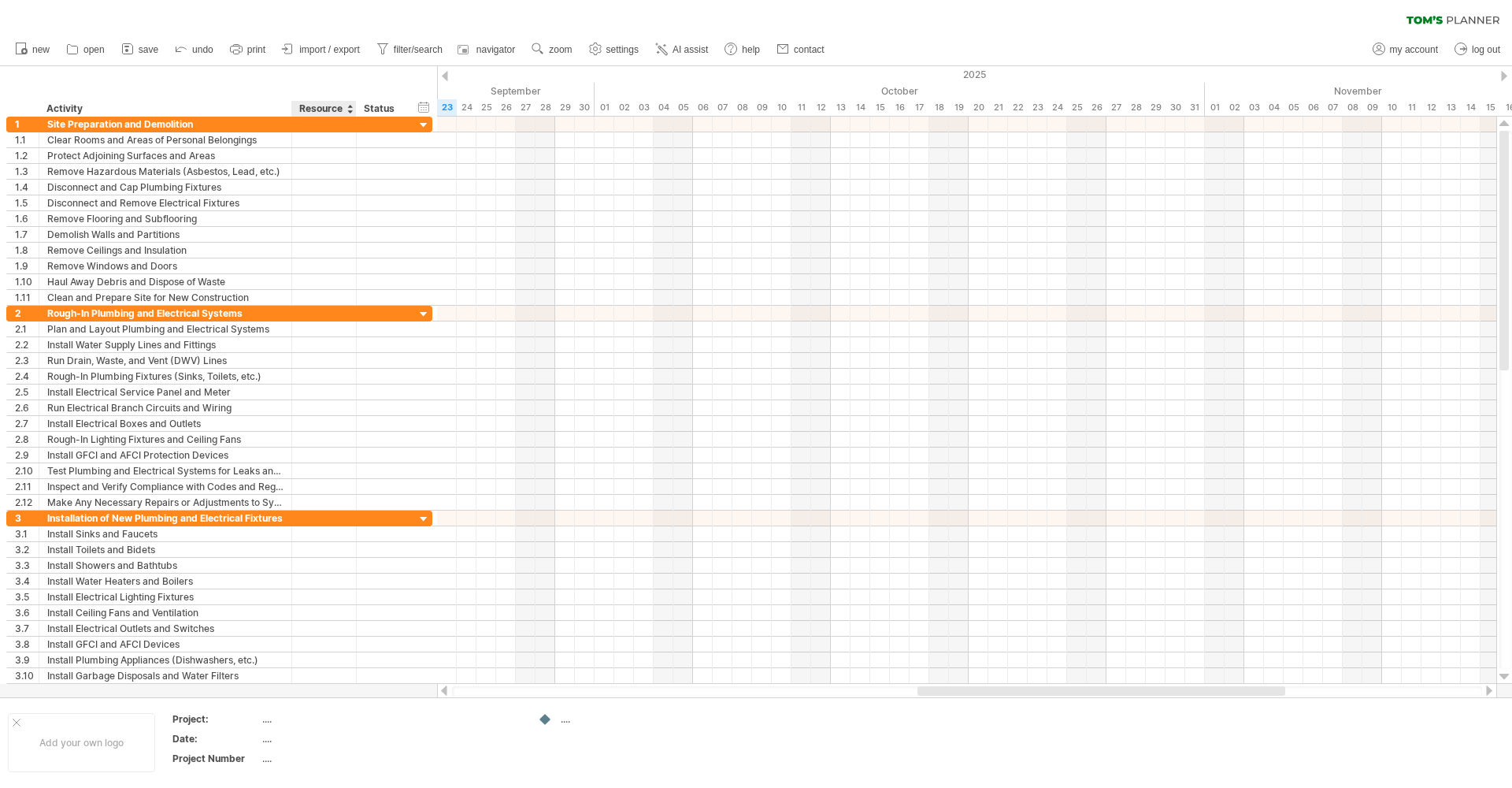
click at [349, 111] on div at bounding box center [350, 109] width 6 height 16
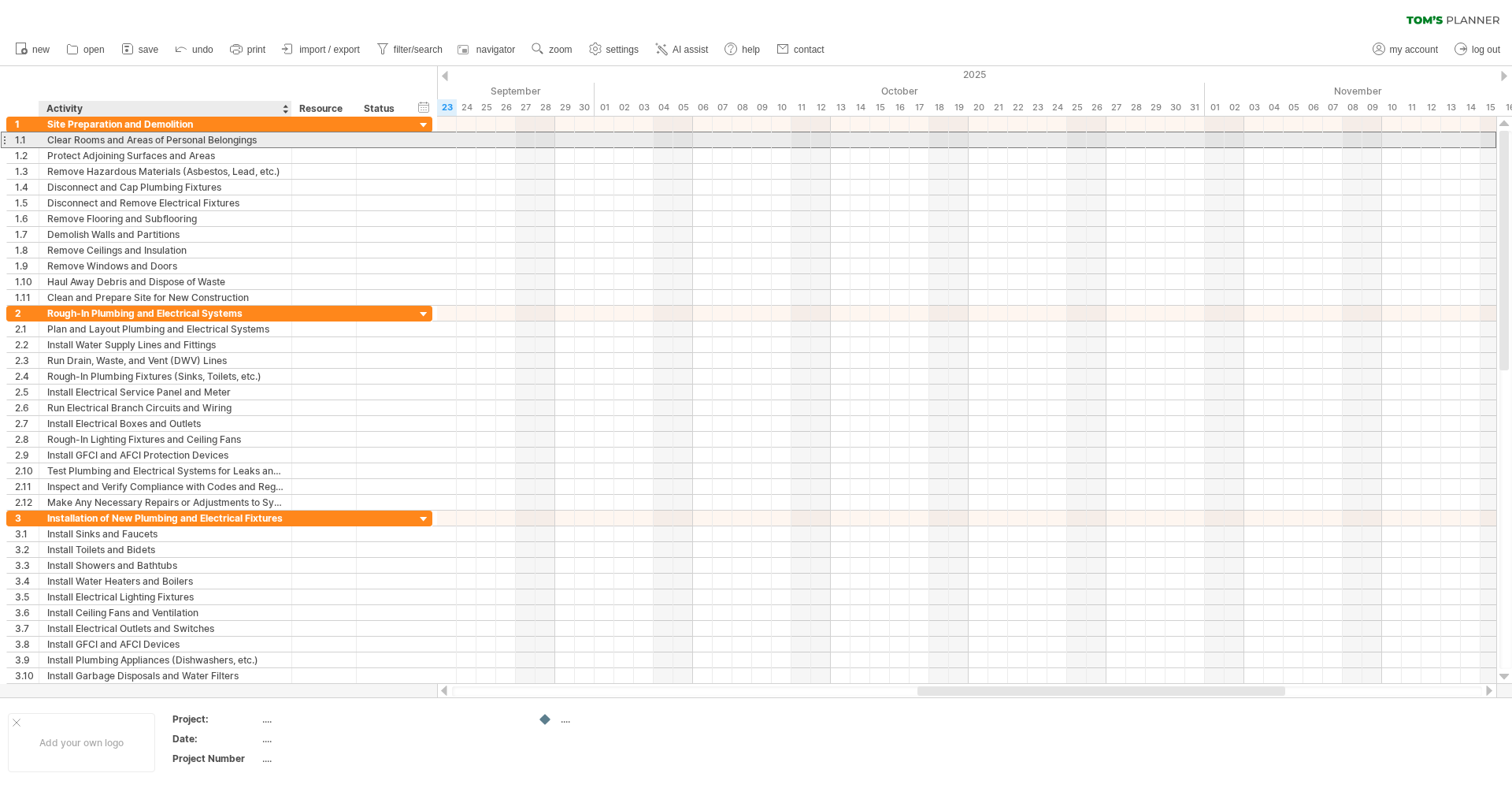
click at [299, 137] on div at bounding box center [324, 140] width 65 height 15
click at [310, 142] on div at bounding box center [324, 140] width 48 height 15
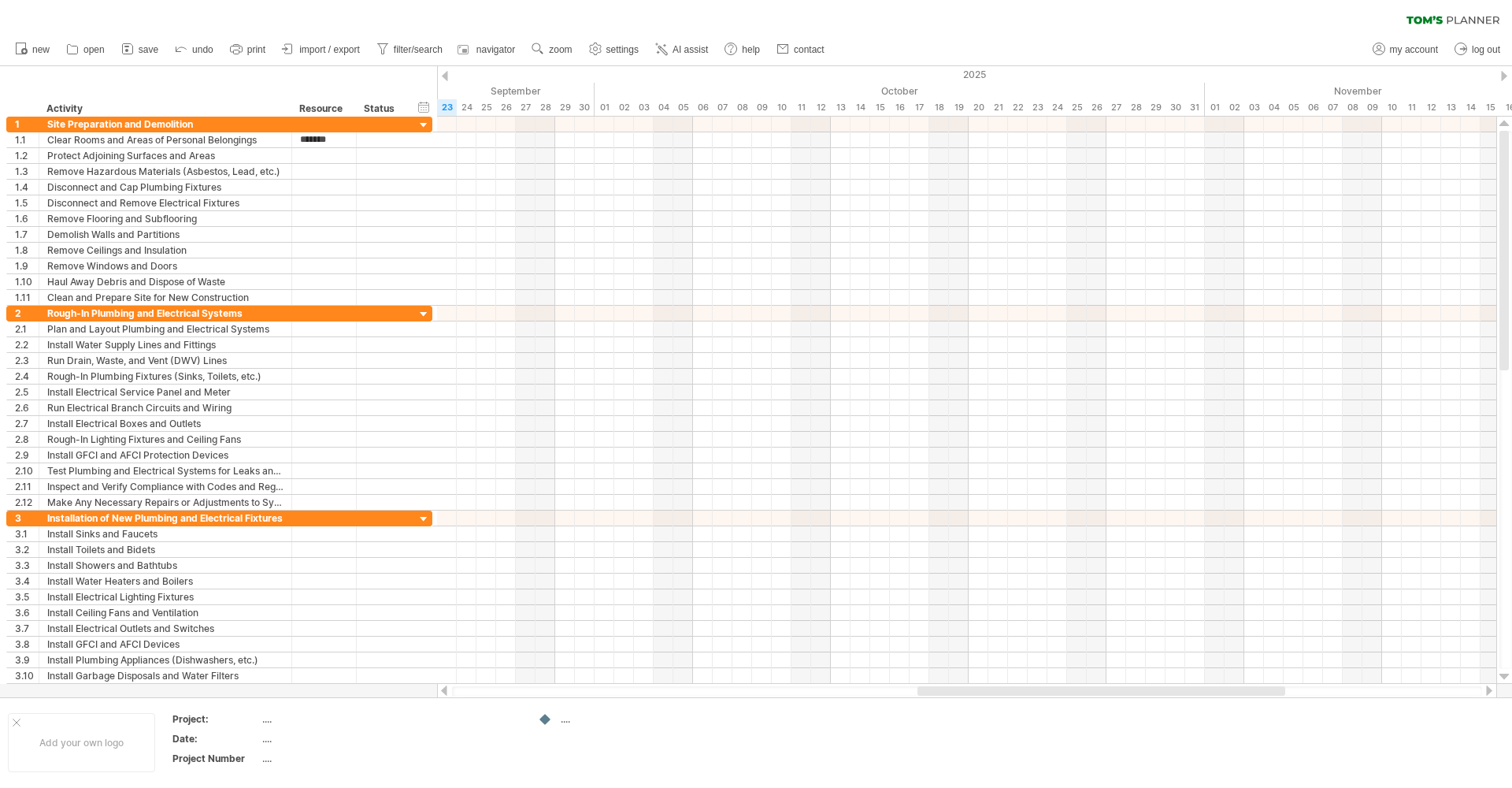
type input "******"
click at [425, 124] on div at bounding box center [424, 126] width 15 height 15
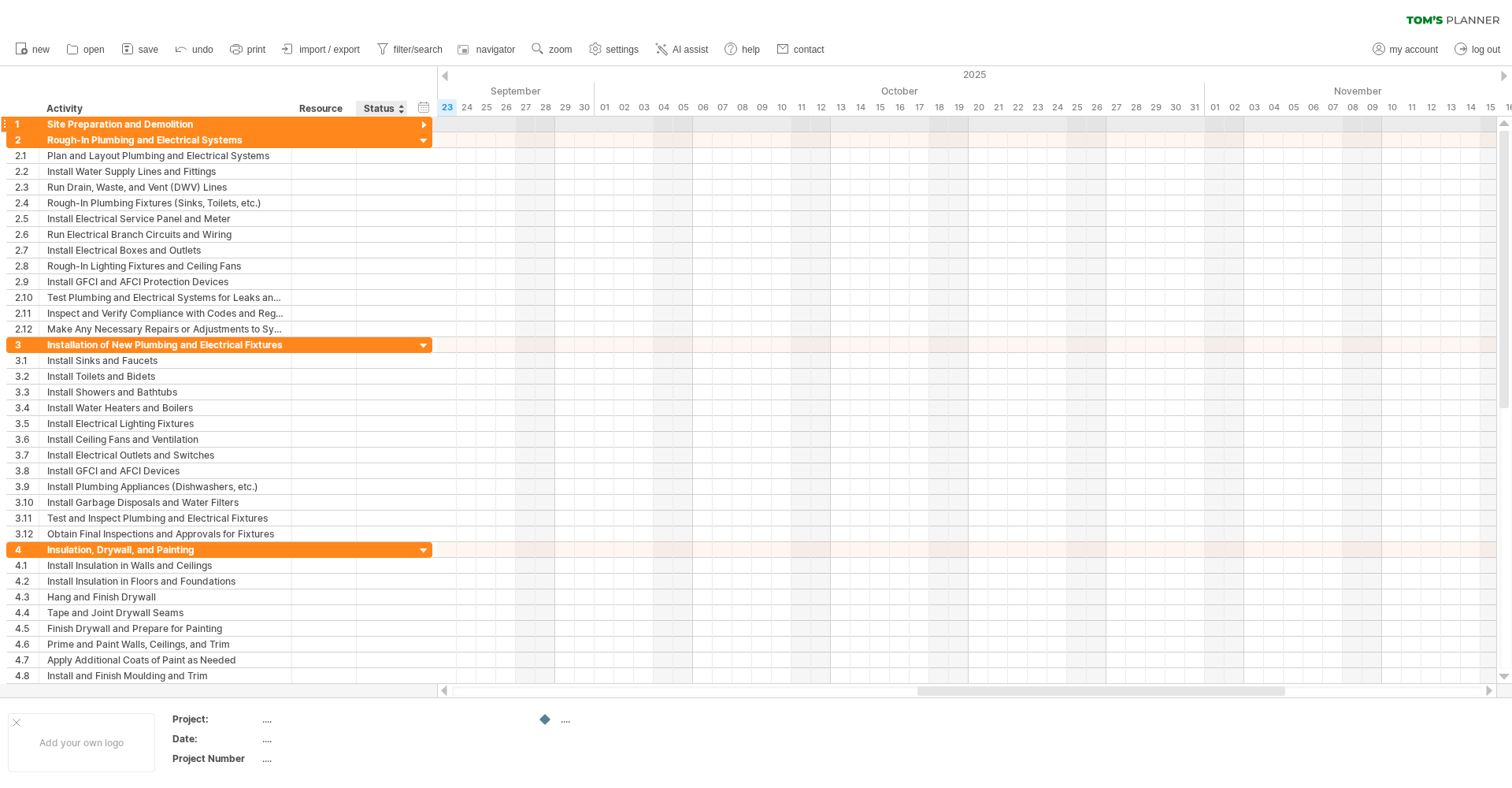
click at [425, 124] on div at bounding box center [424, 126] width 15 height 15
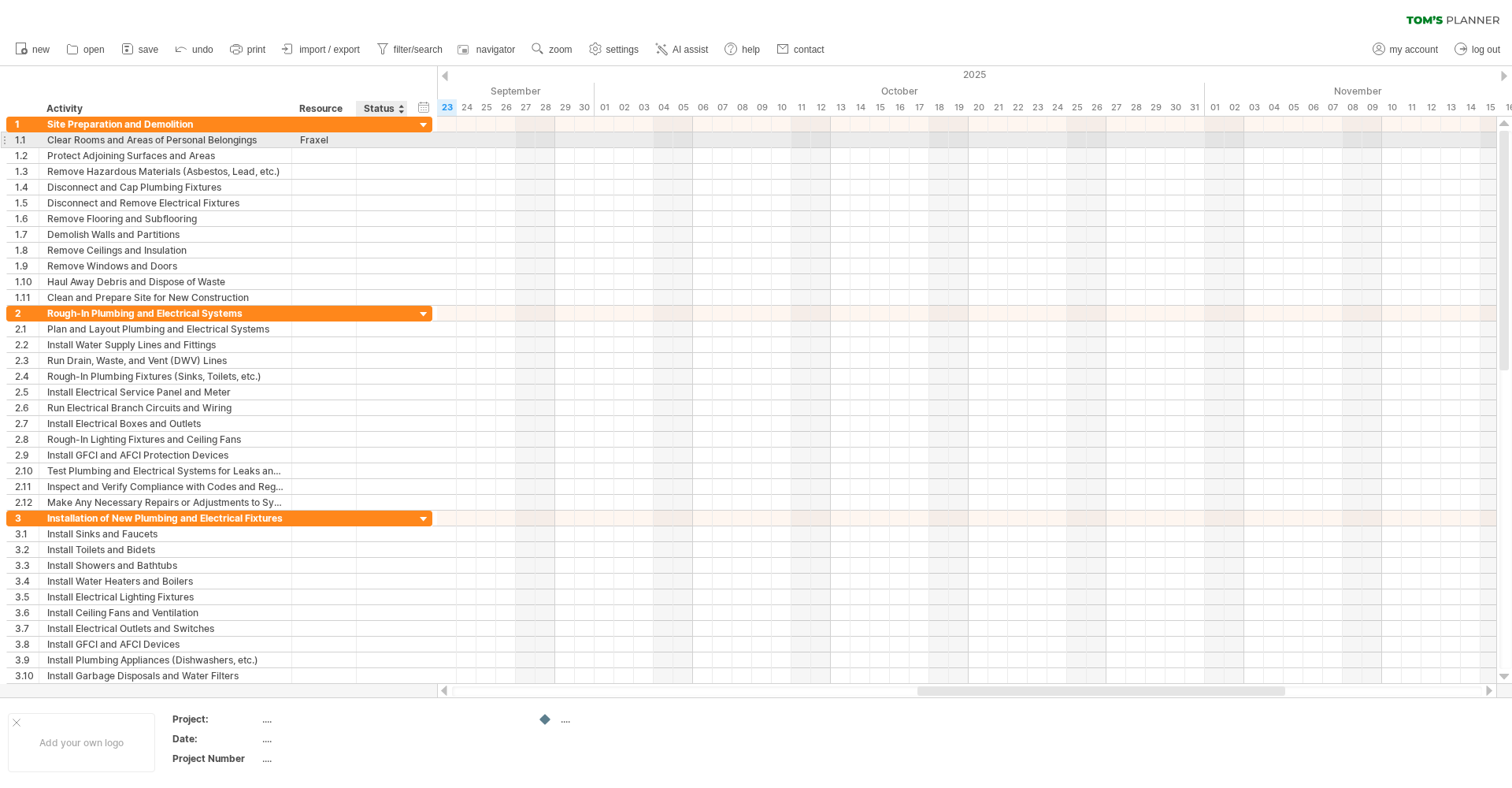
click at [414, 140] on div "**********" at bounding box center [219, 141] width 426 height 16
click at [387, 141] on div at bounding box center [382, 140] width 35 height 15
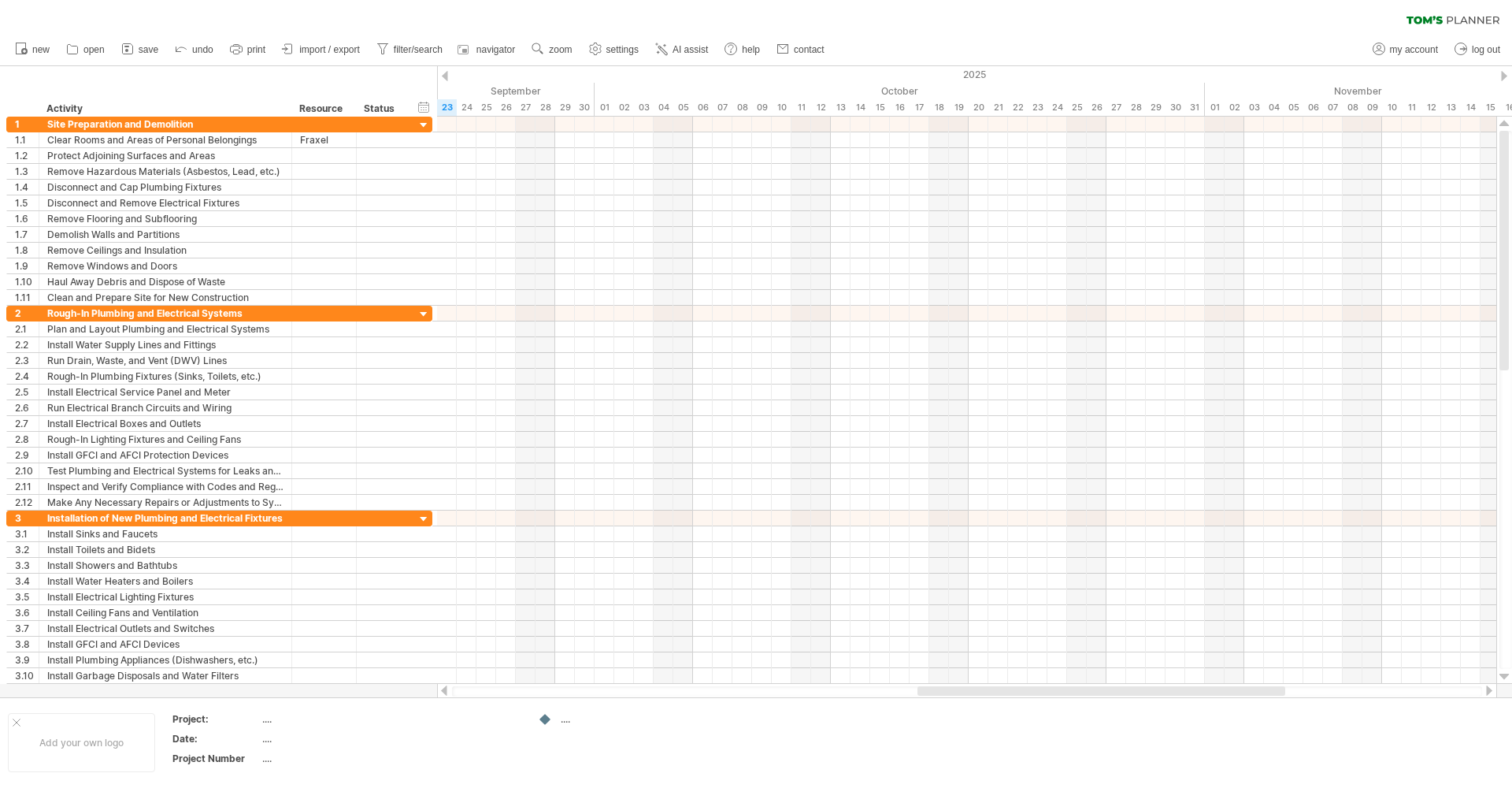
click at [447, 76] on div at bounding box center [445, 76] width 6 height 10
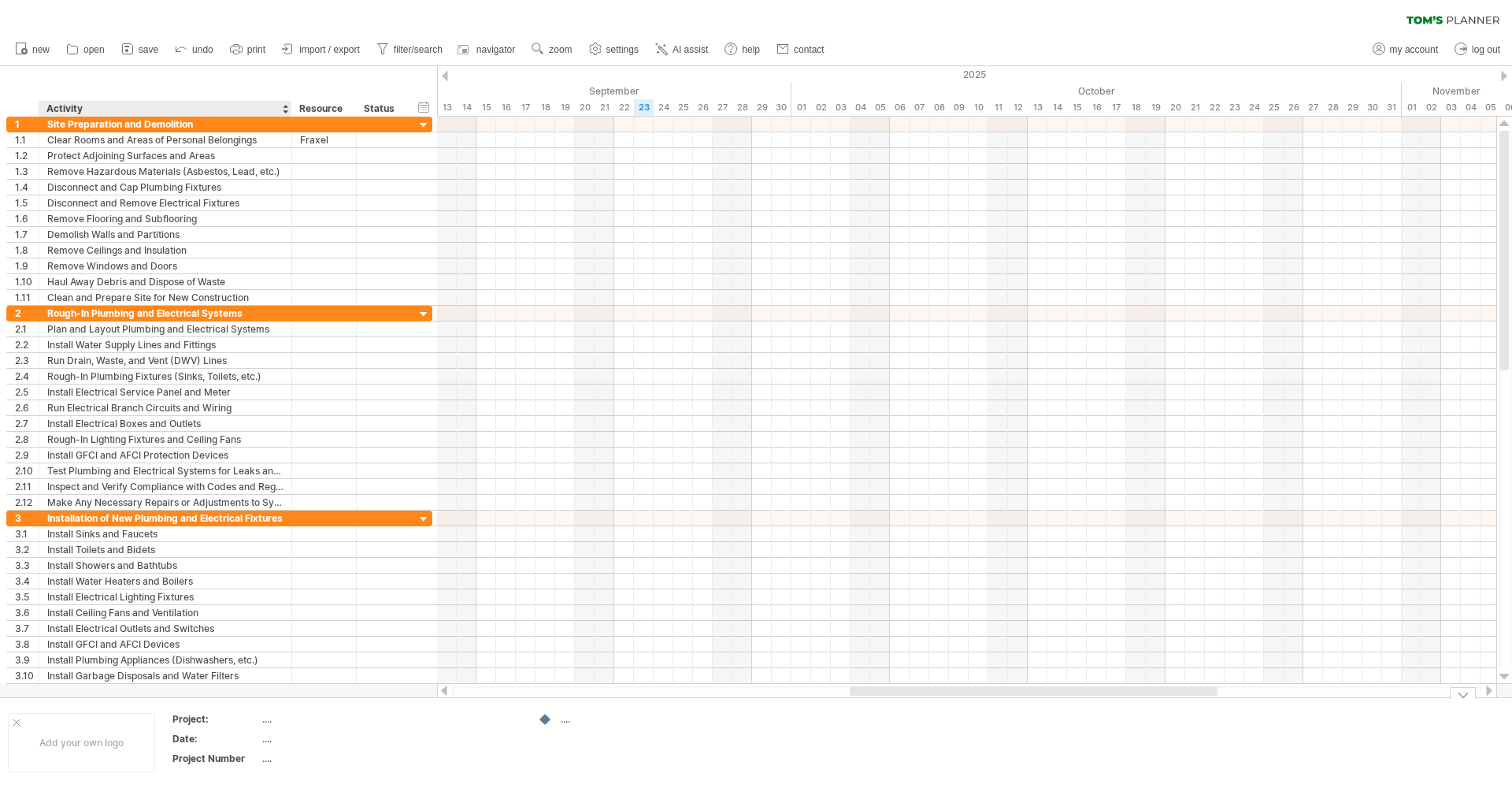
click at [271, 720] on div "...." at bounding box center [328, 719] width 133 height 13
click at [264, 719] on input "text" at bounding box center [325, 719] width 126 height 13
type input "******"
click at [271, 741] on div "...." at bounding box center [328, 738] width 133 height 13
click at [271, 741] on input "text" at bounding box center [325, 738] width 126 height 13
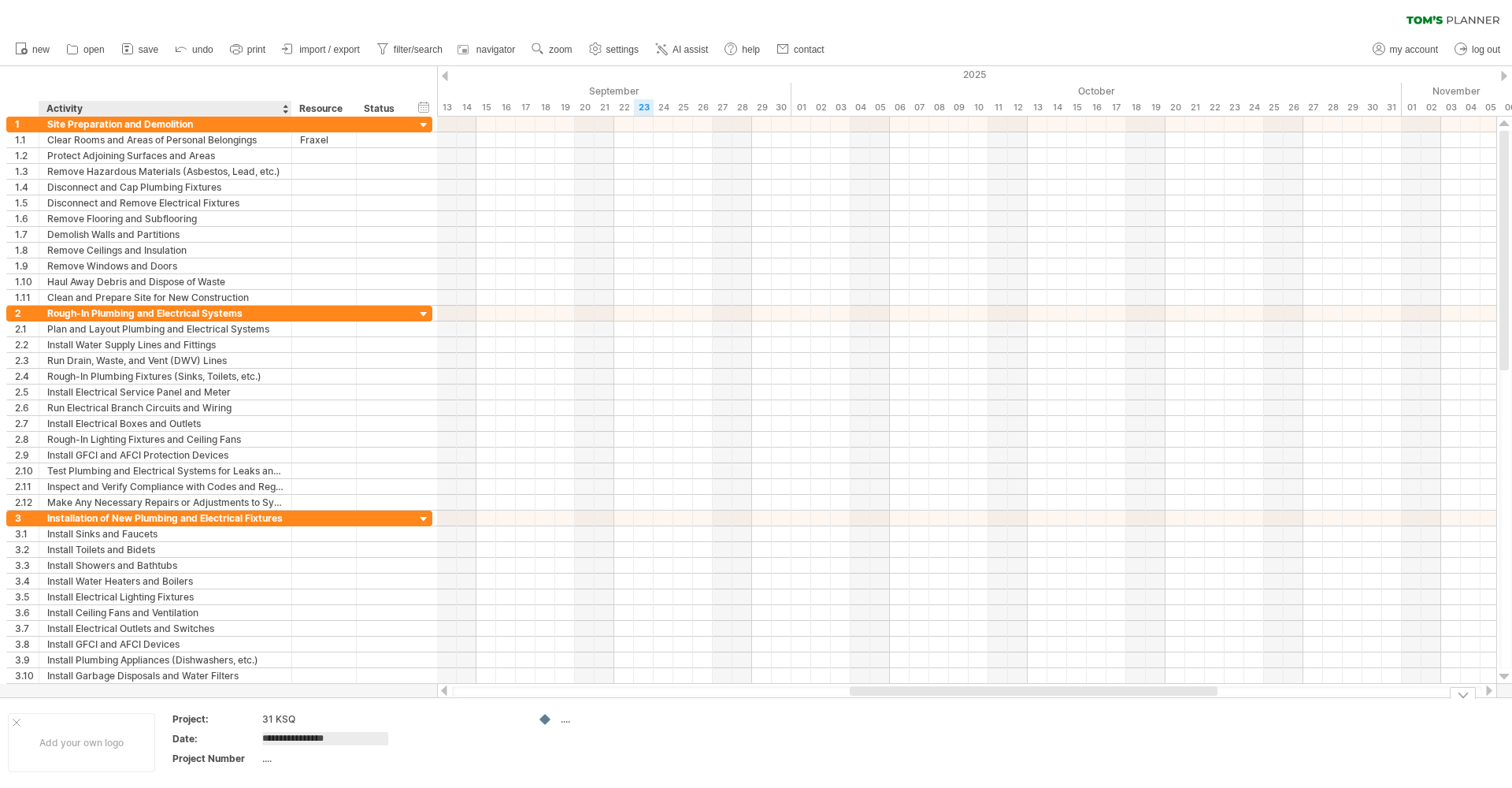
type input "**********"
click at [264, 764] on div "...." at bounding box center [328, 758] width 133 height 13
type input "**"
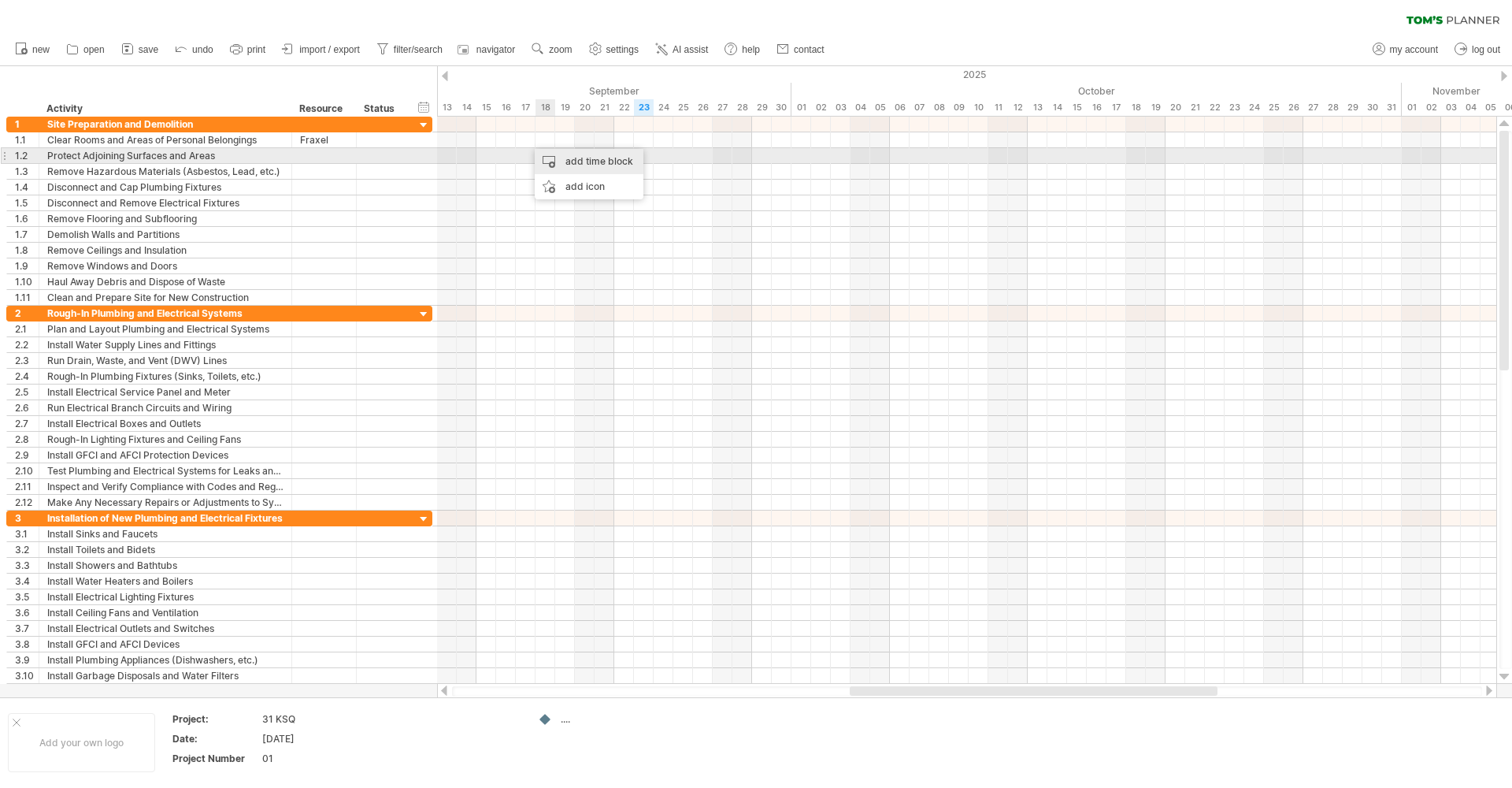
click at [586, 161] on div "add time block" at bounding box center [589, 162] width 109 height 25
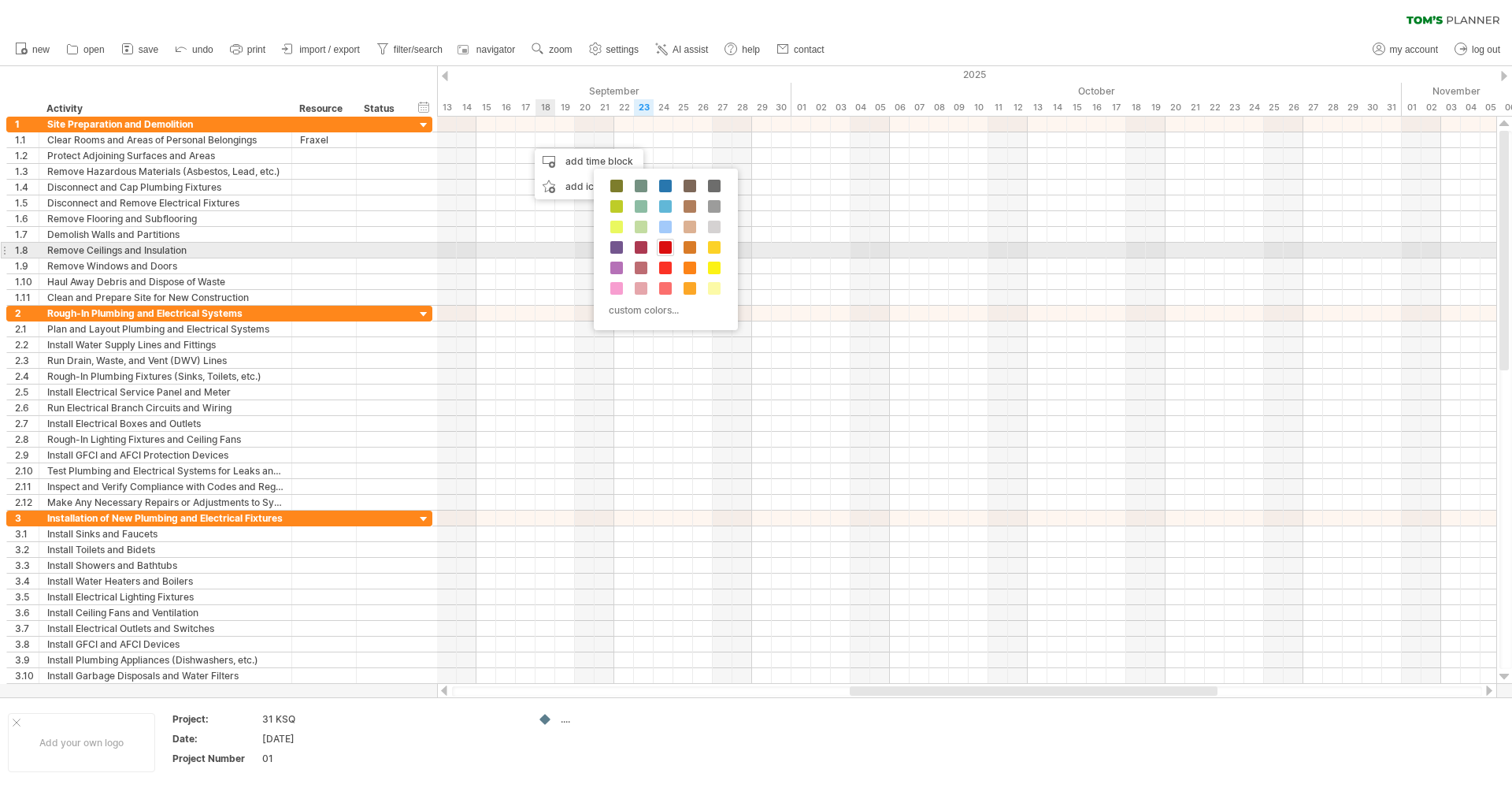
click at [664, 250] on span at bounding box center [665, 247] width 13 height 13
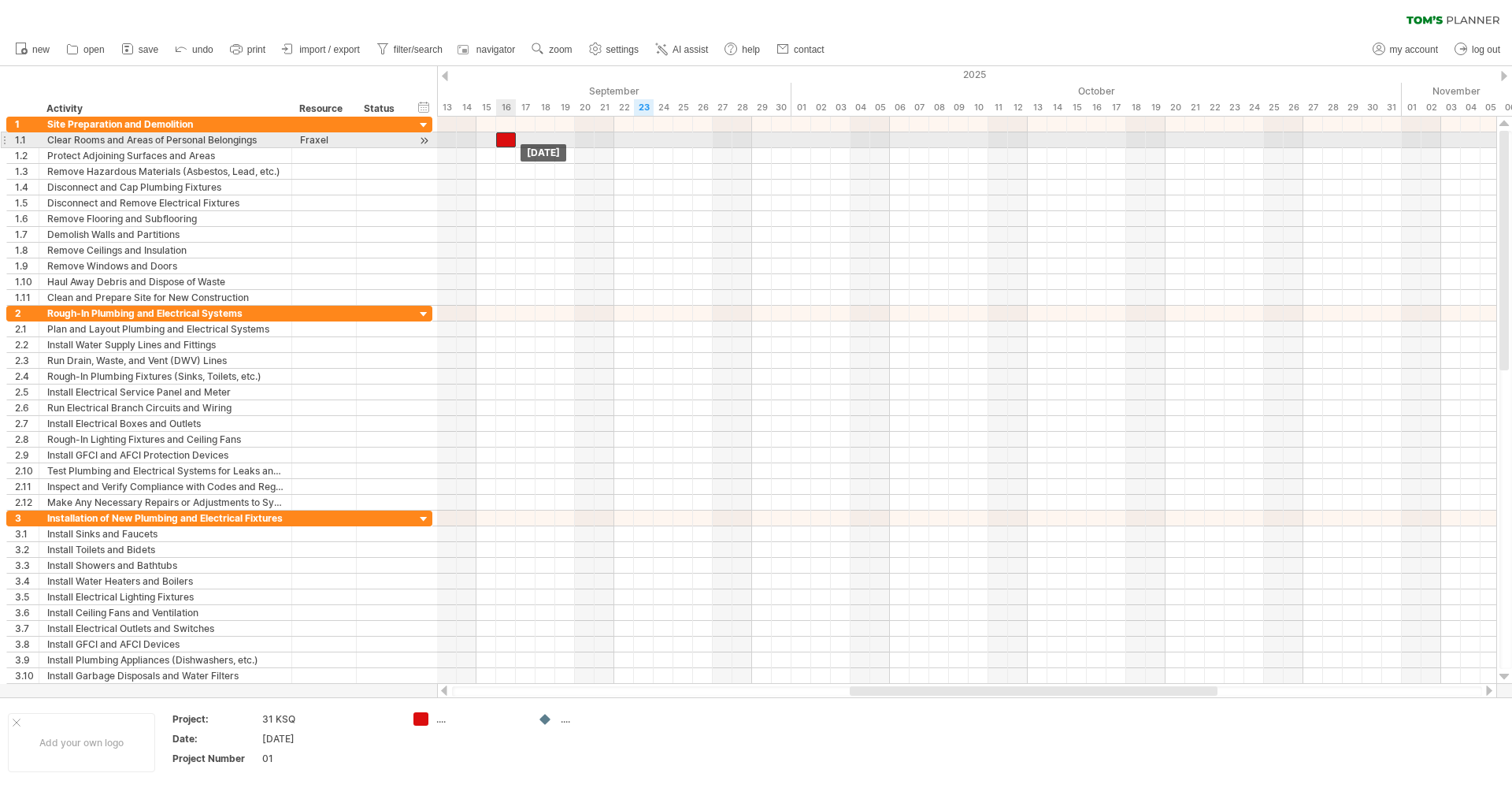
drag, startPoint x: 540, startPoint y: 140, endPoint x: 508, endPoint y: 133, distance: 32.8
click at [508, 133] on div at bounding box center [506, 140] width 20 height 15
click at [506, 139] on div at bounding box center [496, 140] width 20 height 15
click at [506, 139] on div at bounding box center [506, 140] width 20 height 15
click at [506, 138] on div at bounding box center [506, 140] width 20 height 15
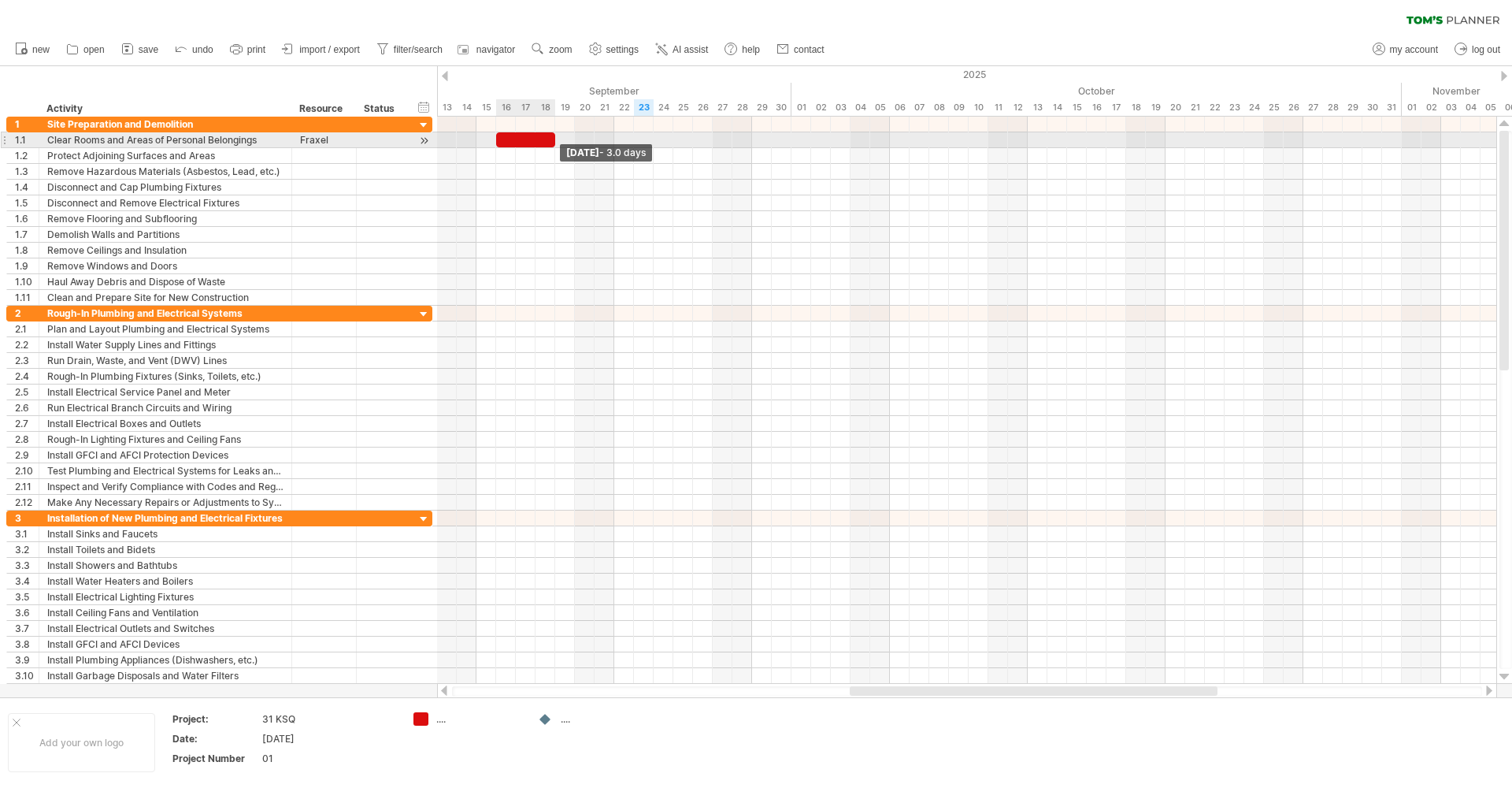
drag, startPoint x: 515, startPoint y: 139, endPoint x: 549, endPoint y: 143, distance: 34.2
click at [549, 143] on div at bounding box center [526, 140] width 59 height 15
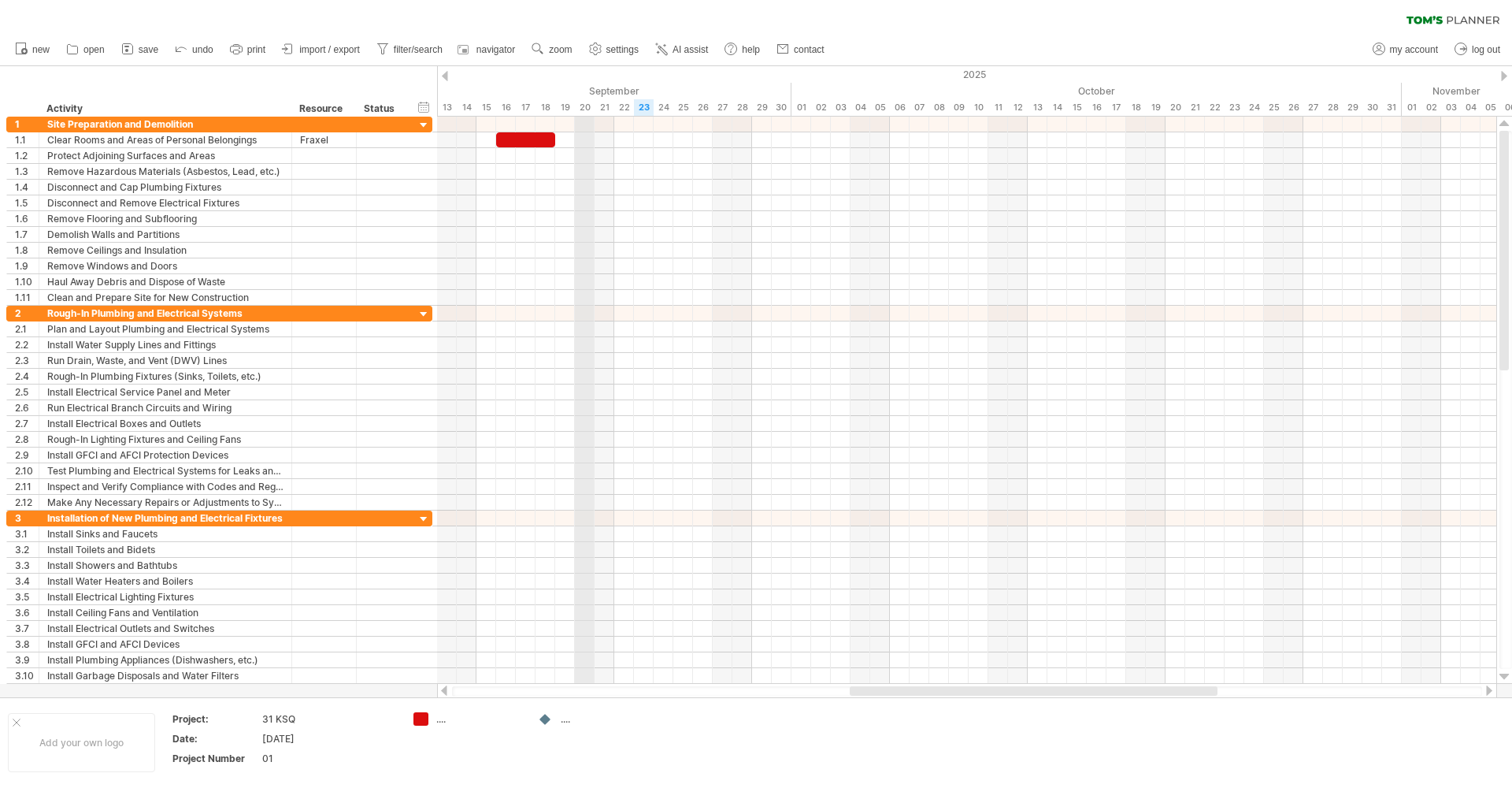
click at [585, 107] on div "20" at bounding box center [585, 107] width 20 height 17
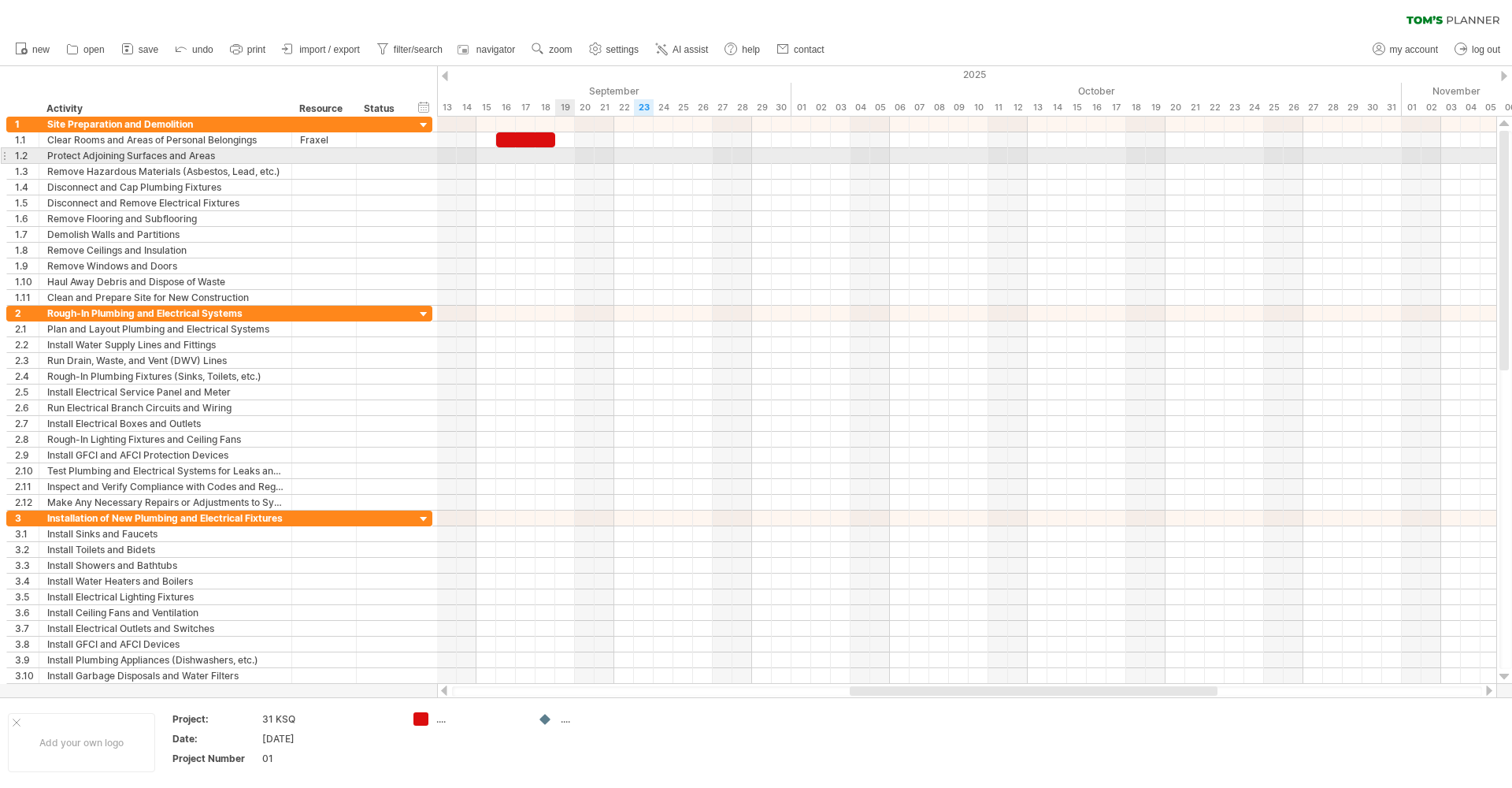
click at [558, 159] on div at bounding box center [967, 156] width 1060 height 16
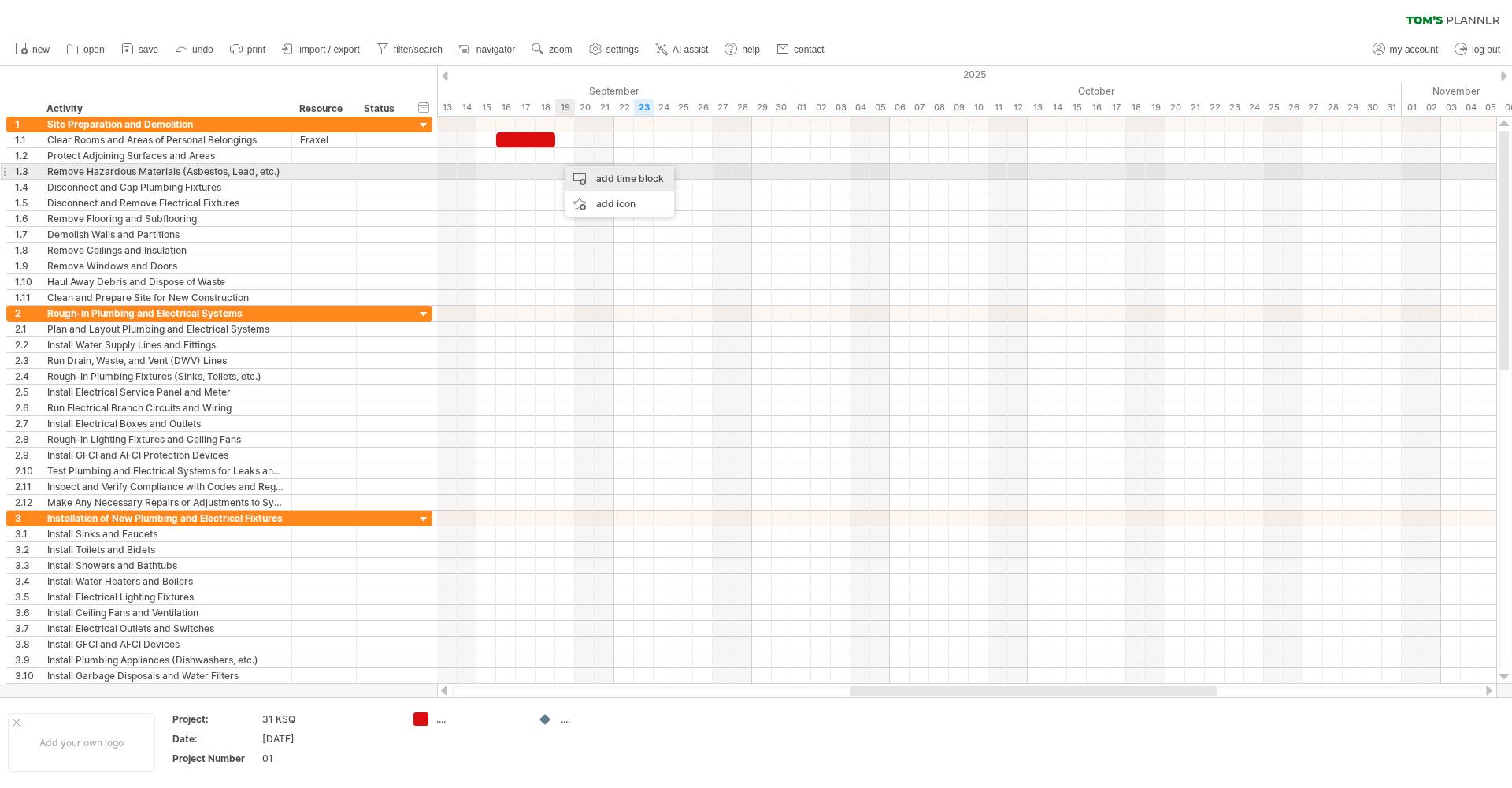
click at [606, 176] on div "add time block" at bounding box center [620, 179] width 109 height 25
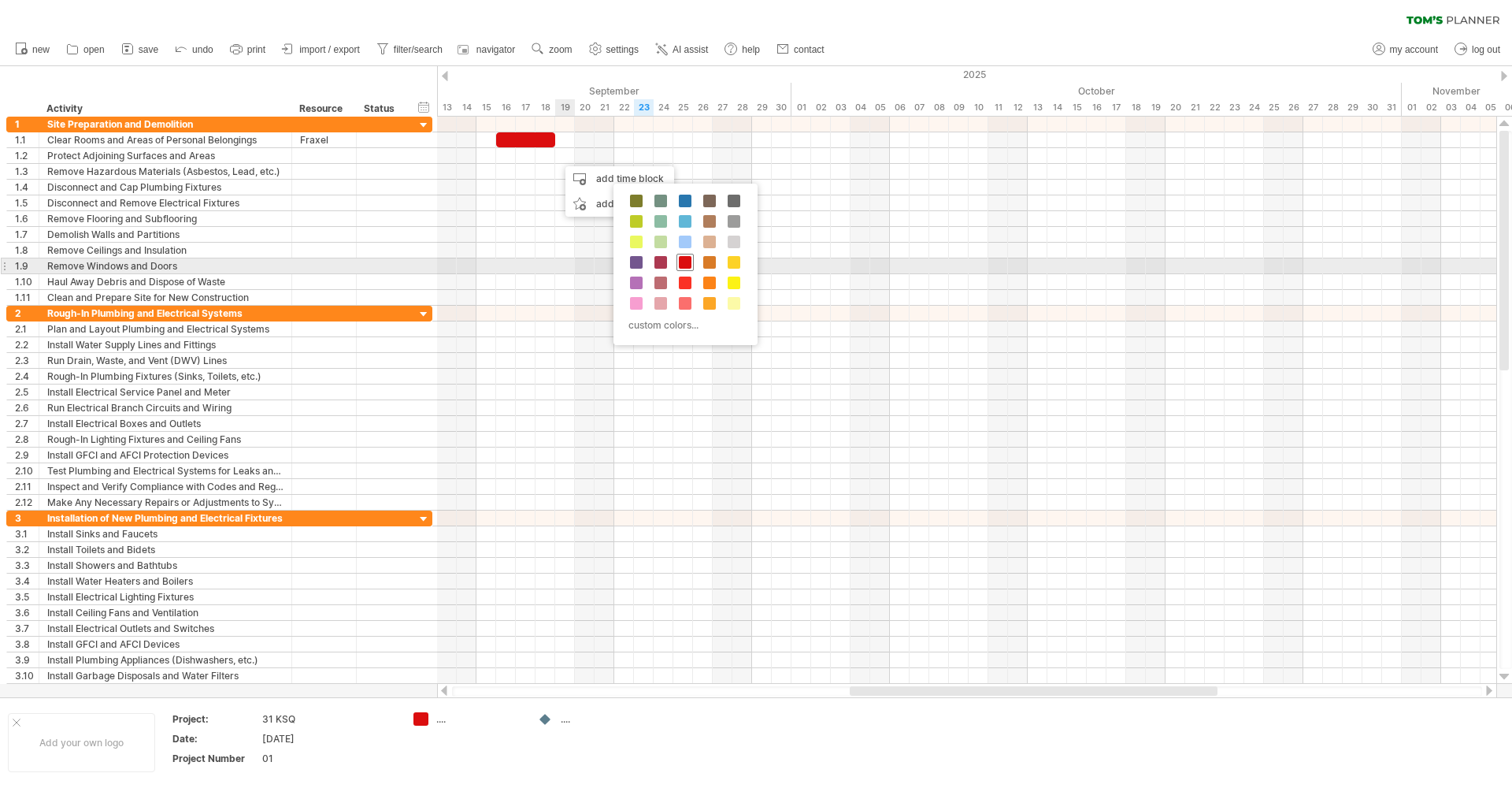
click at [685, 263] on span at bounding box center [685, 262] width 13 height 13
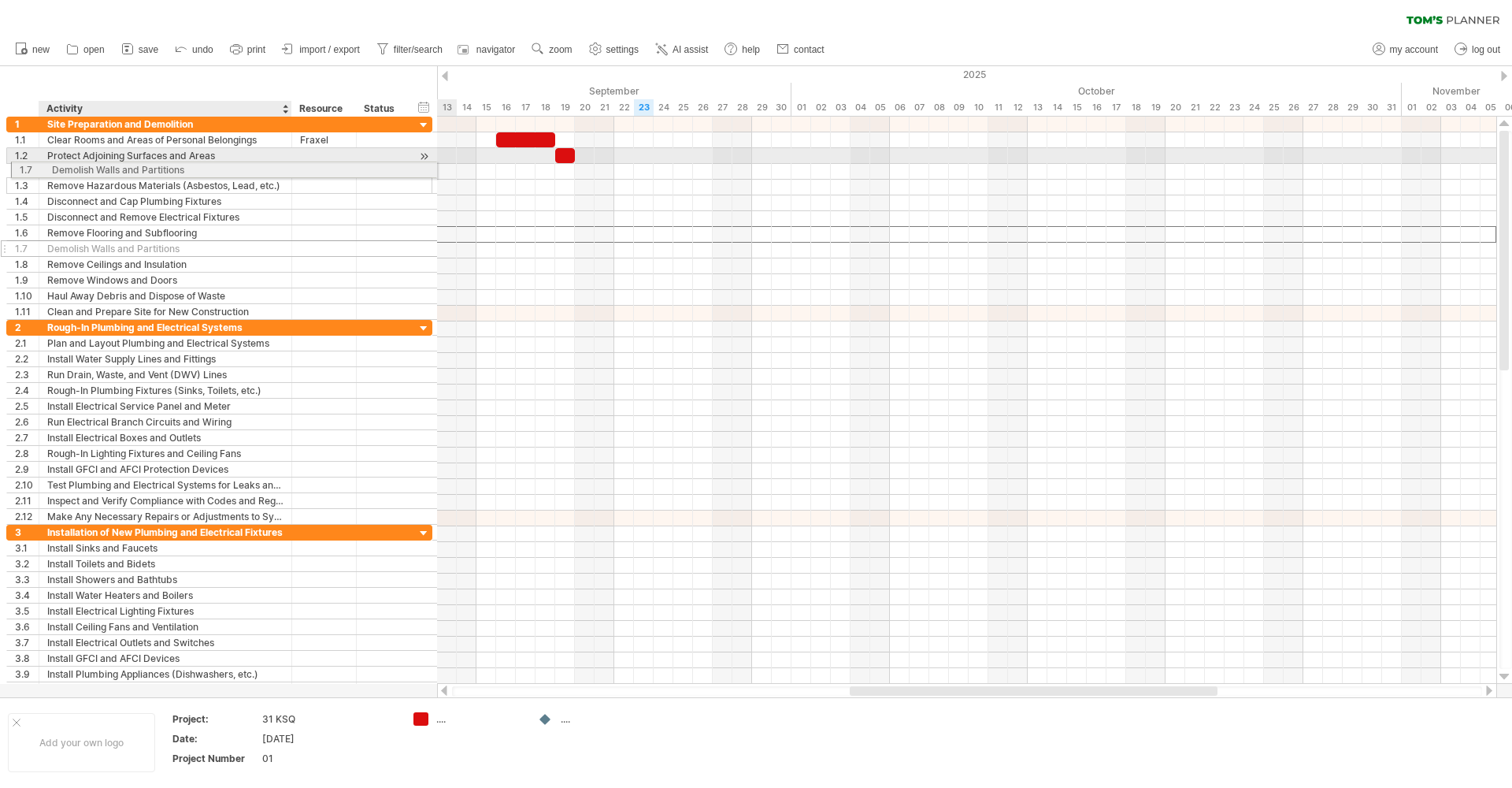
drag, startPoint x: 256, startPoint y: 236, endPoint x: 257, endPoint y: 167, distance: 69.0
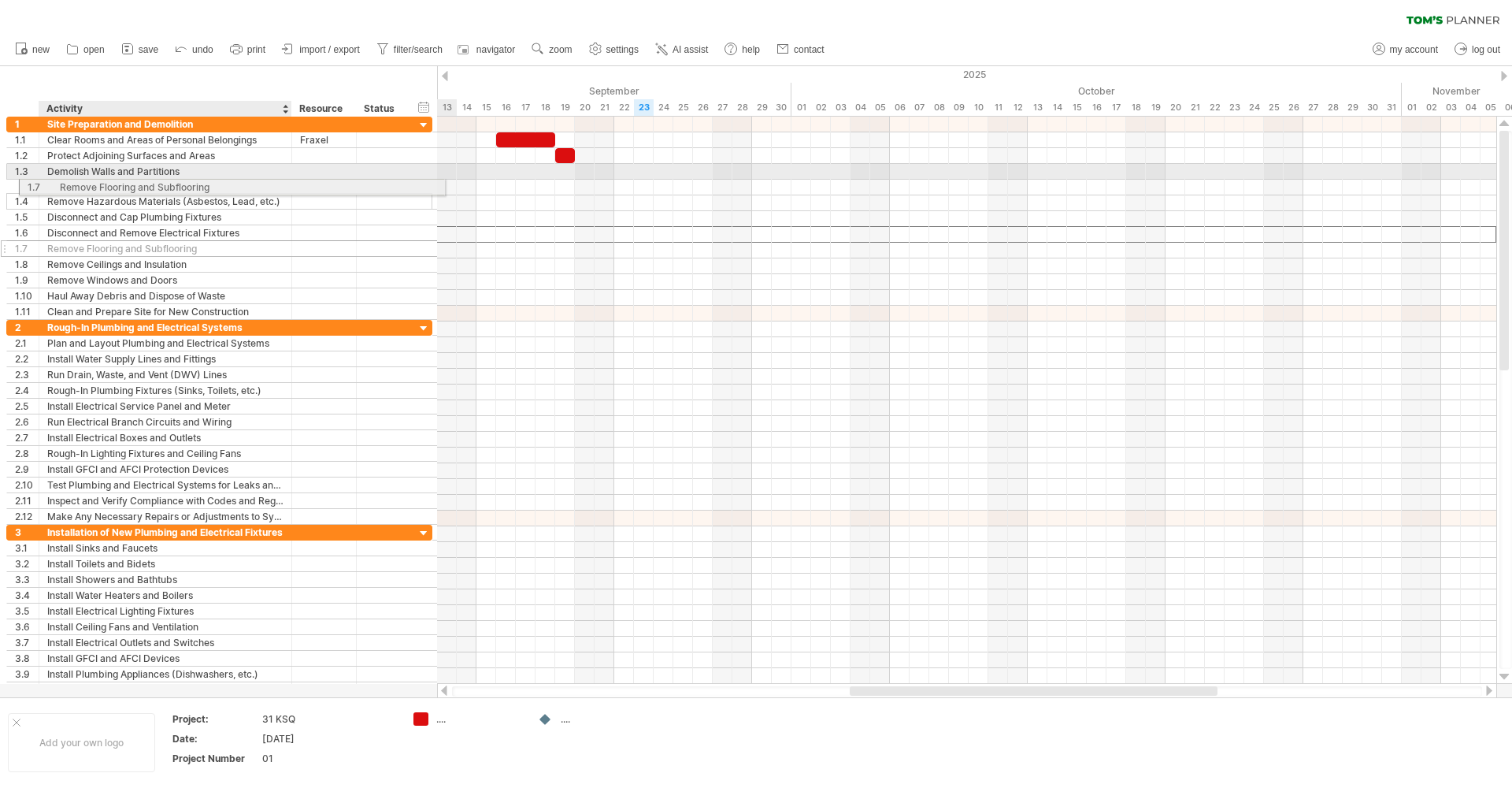
drag, startPoint x: 242, startPoint y: 237, endPoint x: 250, endPoint y: 185, distance: 52.6
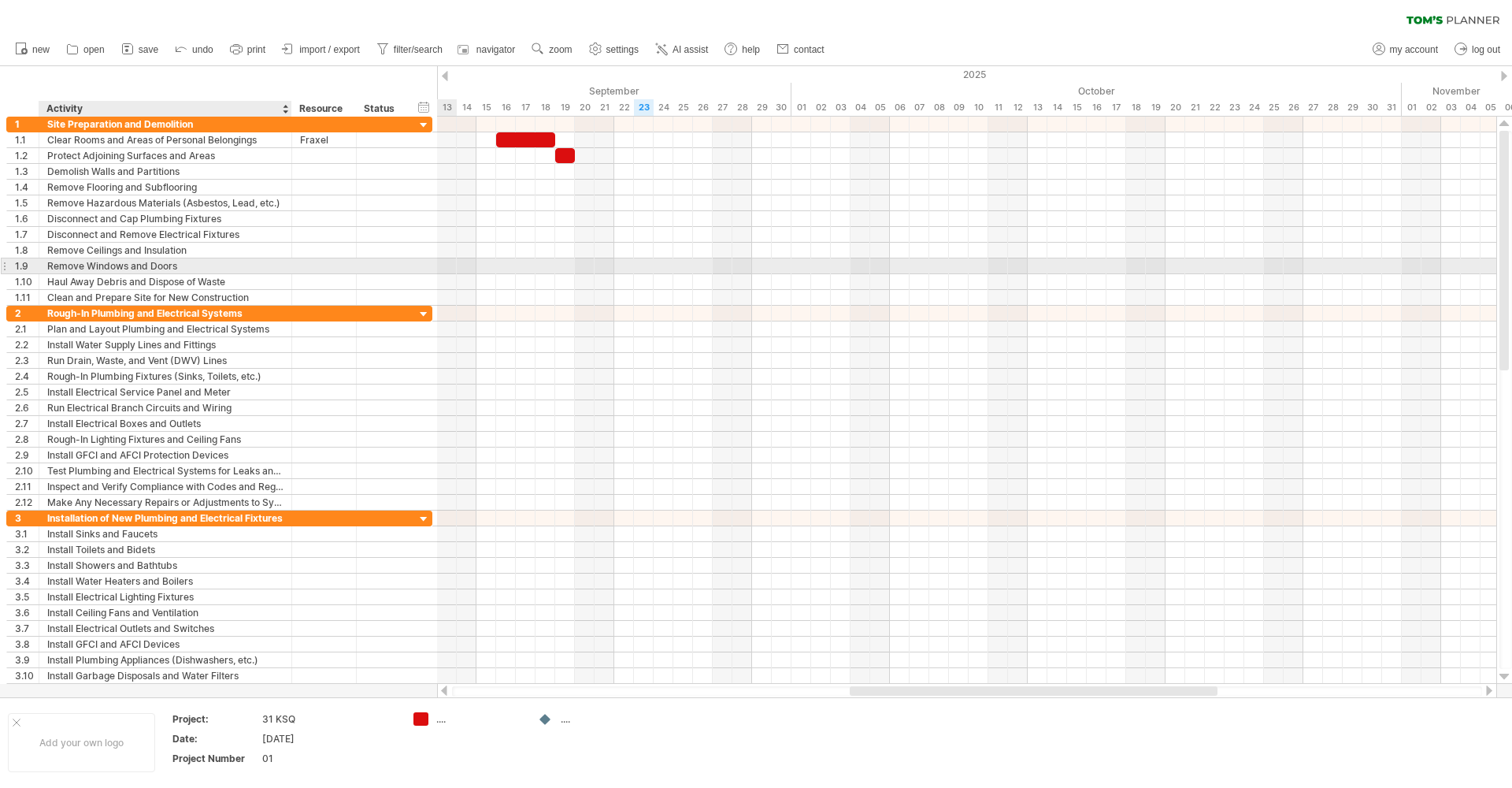
click at [225, 268] on div "Remove Windows and Doors" at bounding box center [165, 265] width 236 height 15
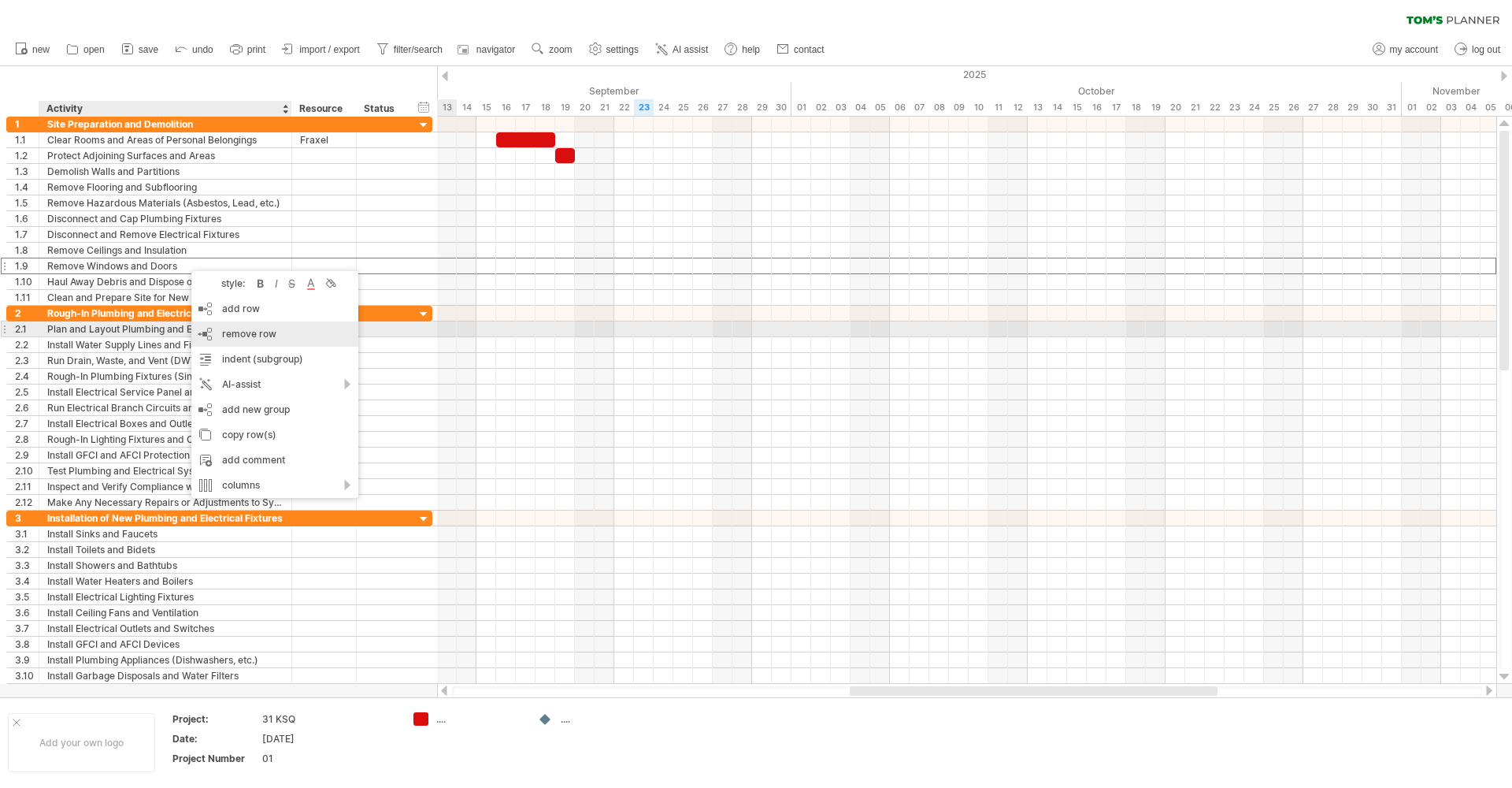
click at [245, 336] on span "remove row" at bounding box center [249, 333] width 54 height 12
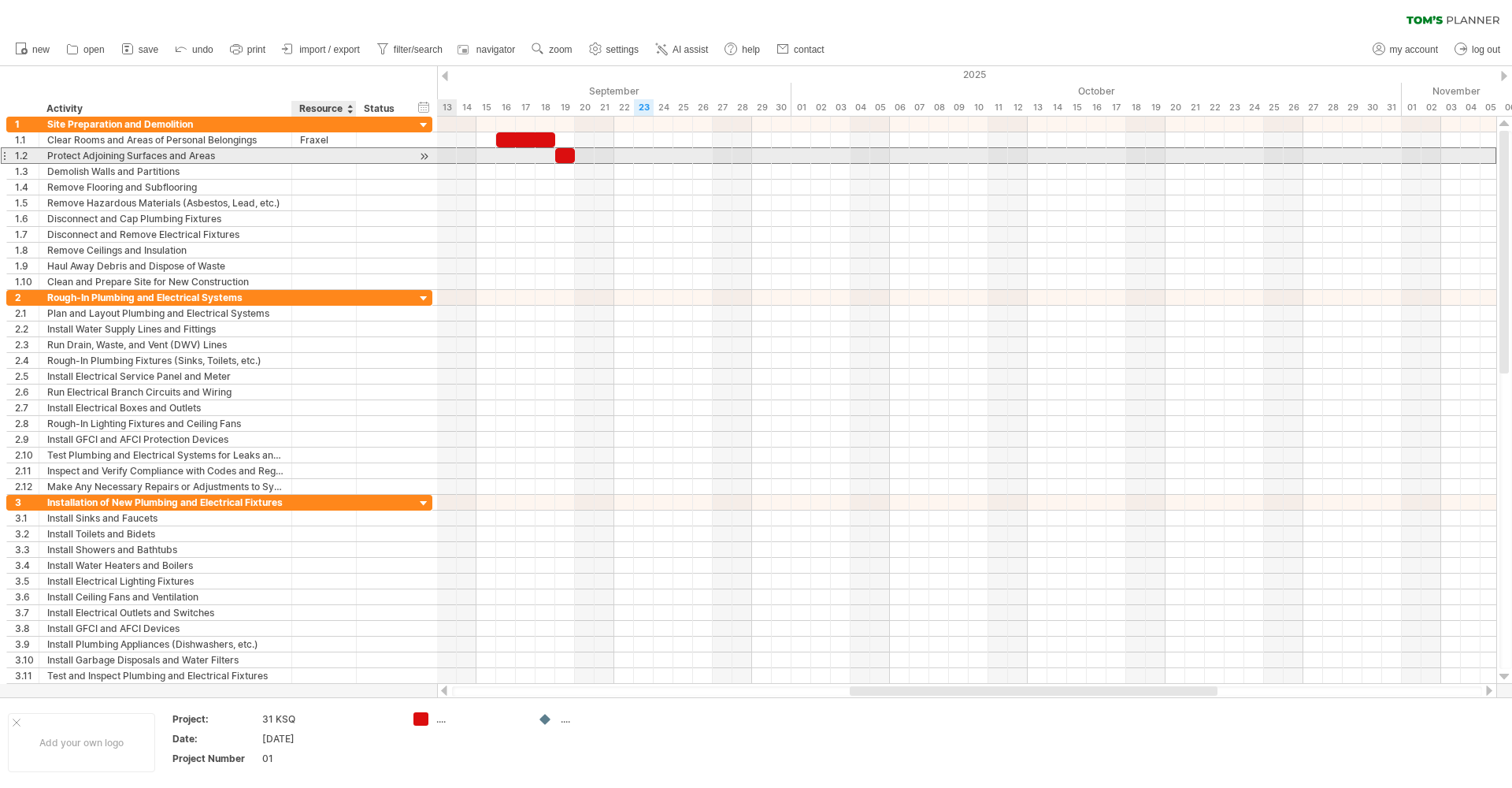
click at [320, 152] on div at bounding box center [324, 156] width 48 height 15
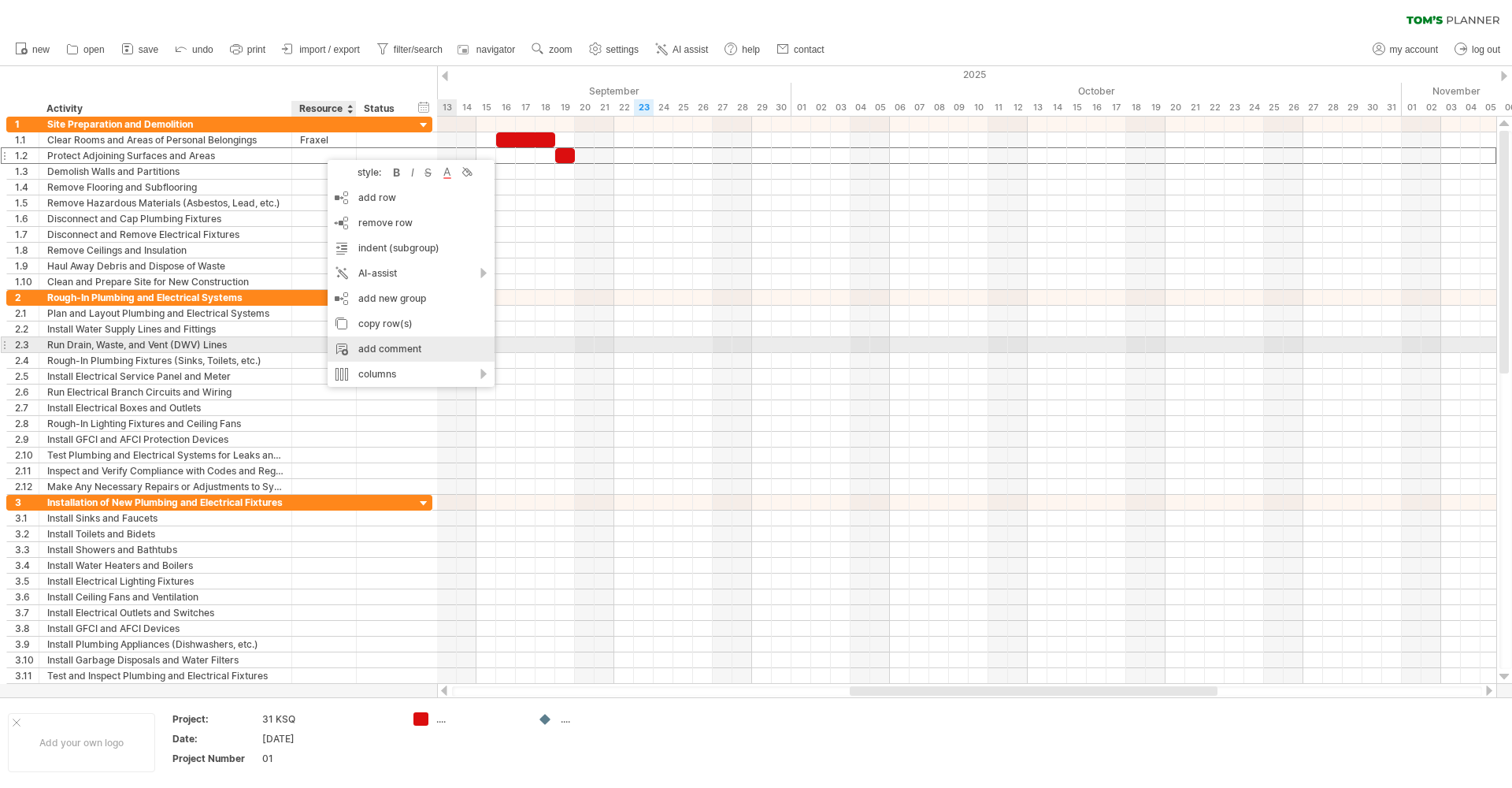
click at [388, 348] on div "add comment" at bounding box center [411, 349] width 167 height 25
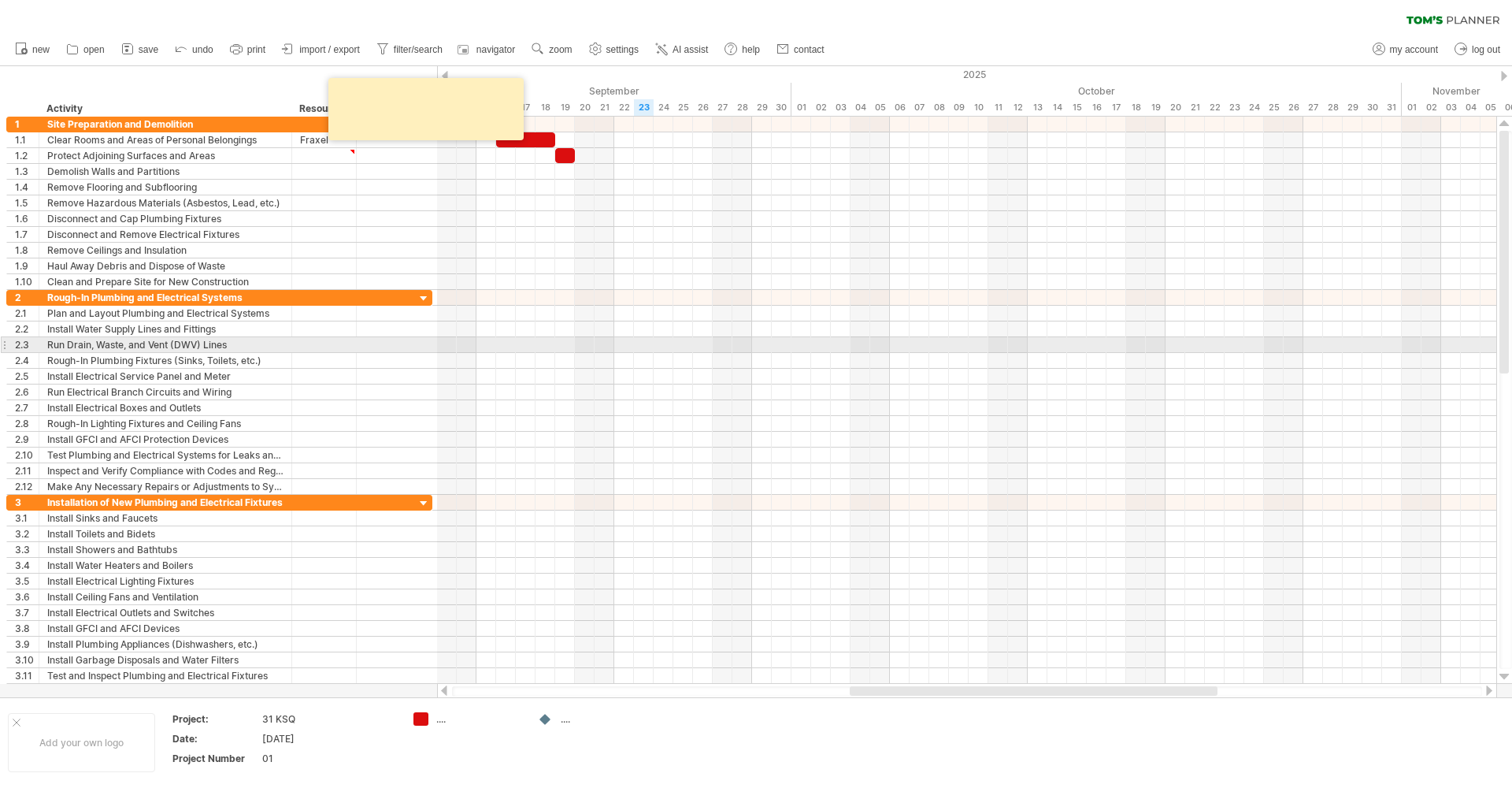
click at [388, 347] on div at bounding box center [382, 344] width 35 height 15
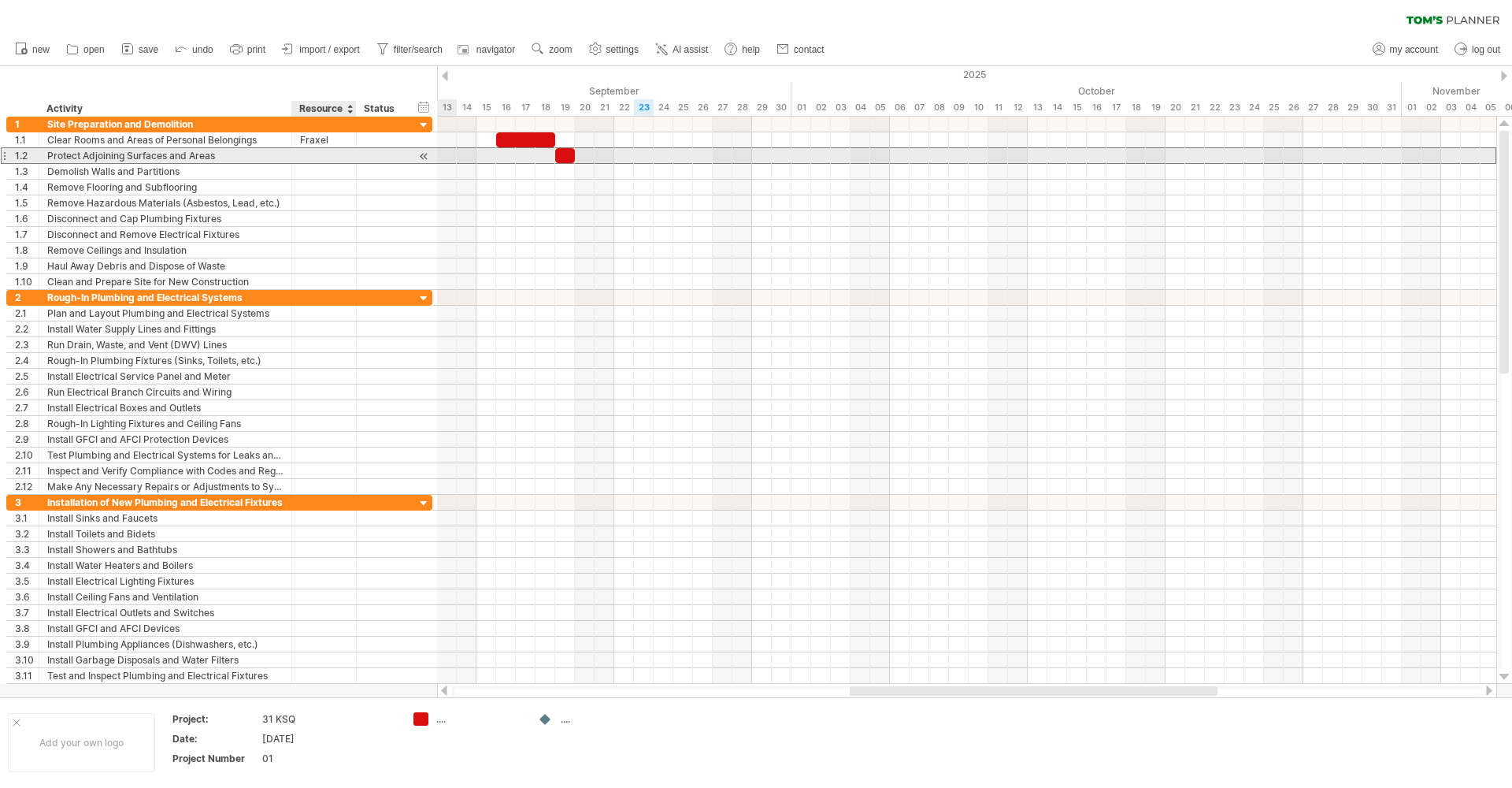
click at [331, 154] on div at bounding box center [324, 156] width 48 height 15
type input "****"
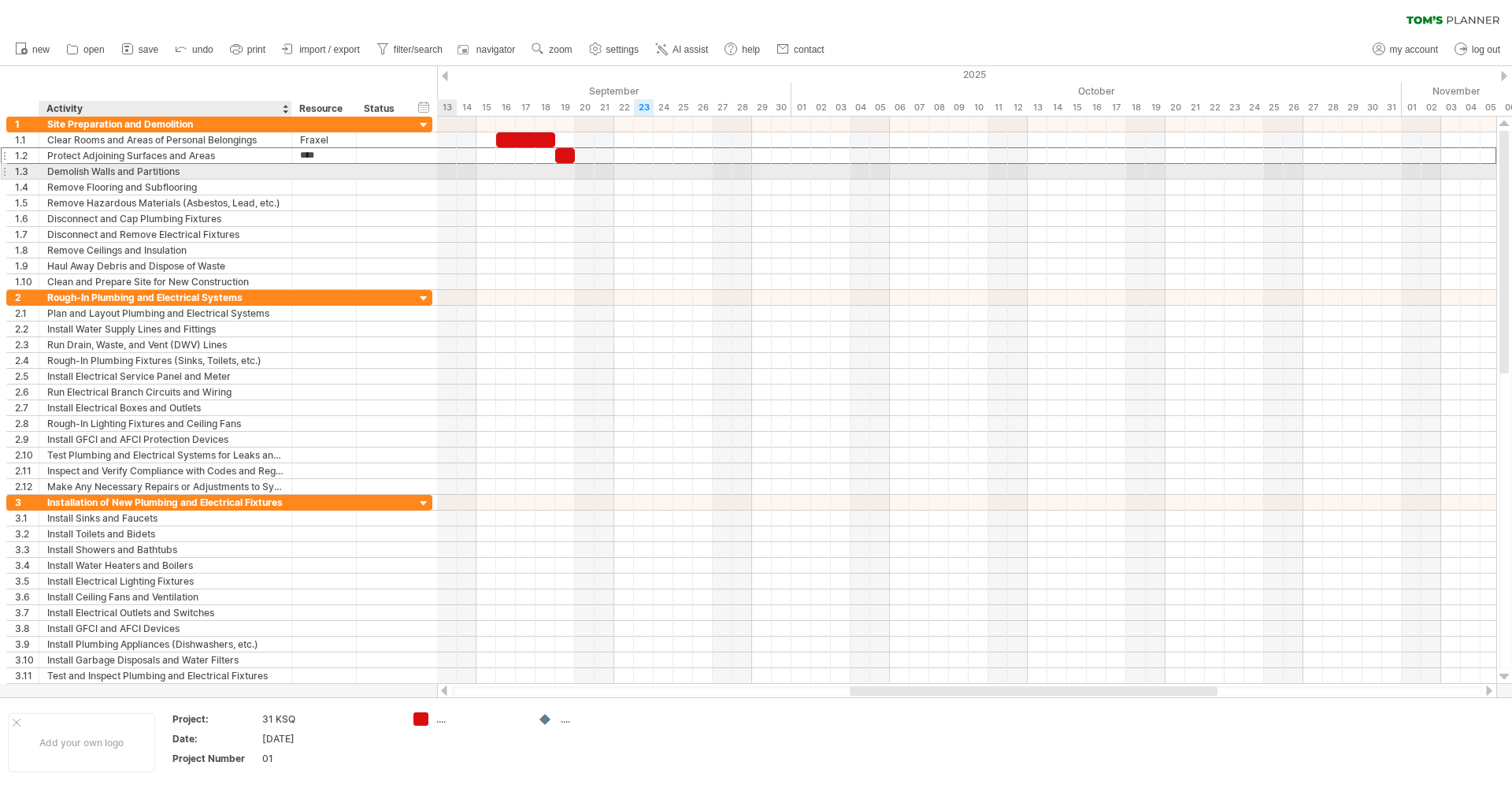
click at [297, 171] on div at bounding box center [324, 171] width 65 height 15
click at [314, 169] on div at bounding box center [324, 171] width 48 height 15
type input "****"
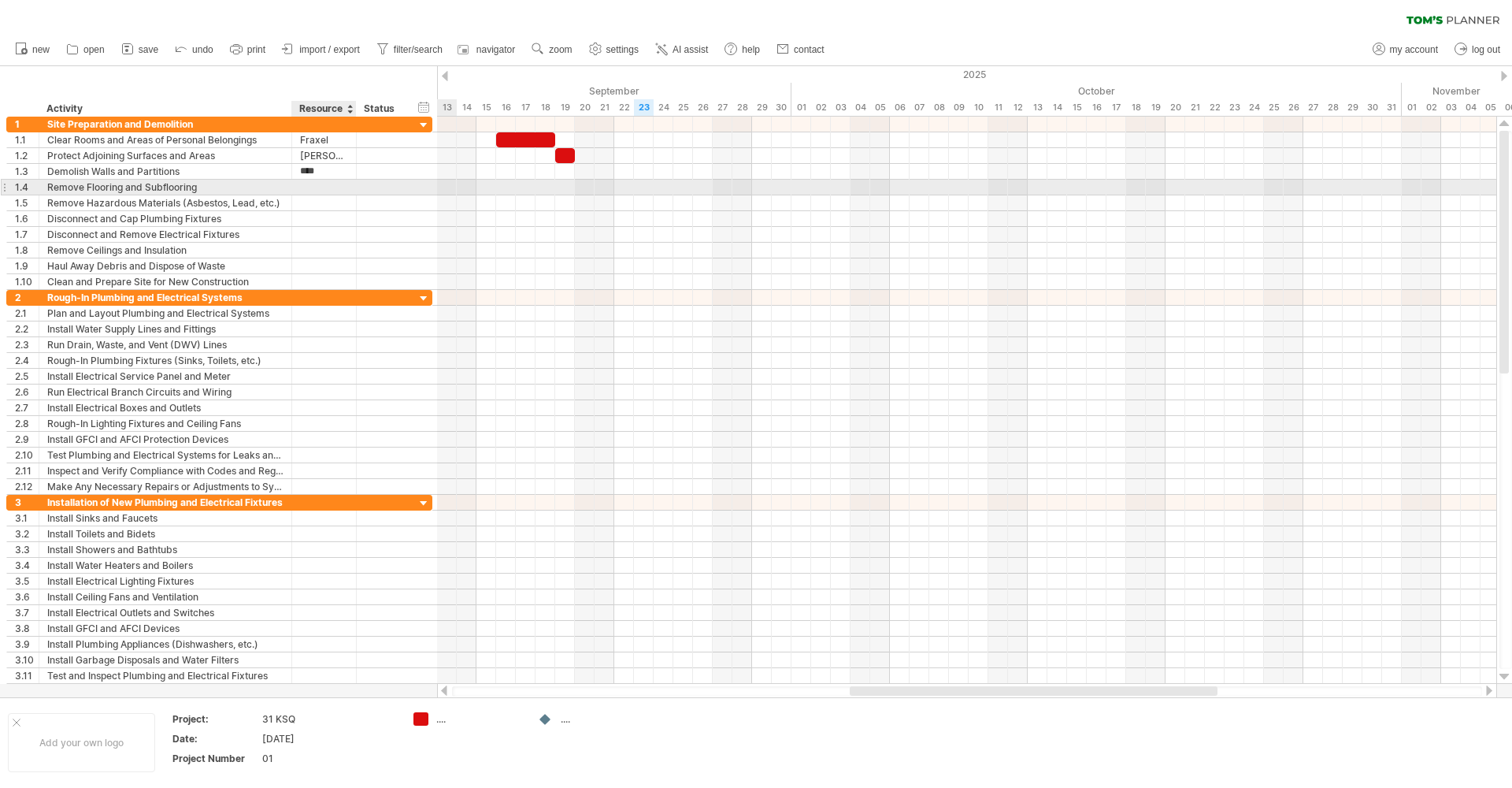
click at [319, 188] on div at bounding box center [324, 187] width 48 height 15
type input "****"
click at [318, 201] on div at bounding box center [324, 203] width 48 height 15
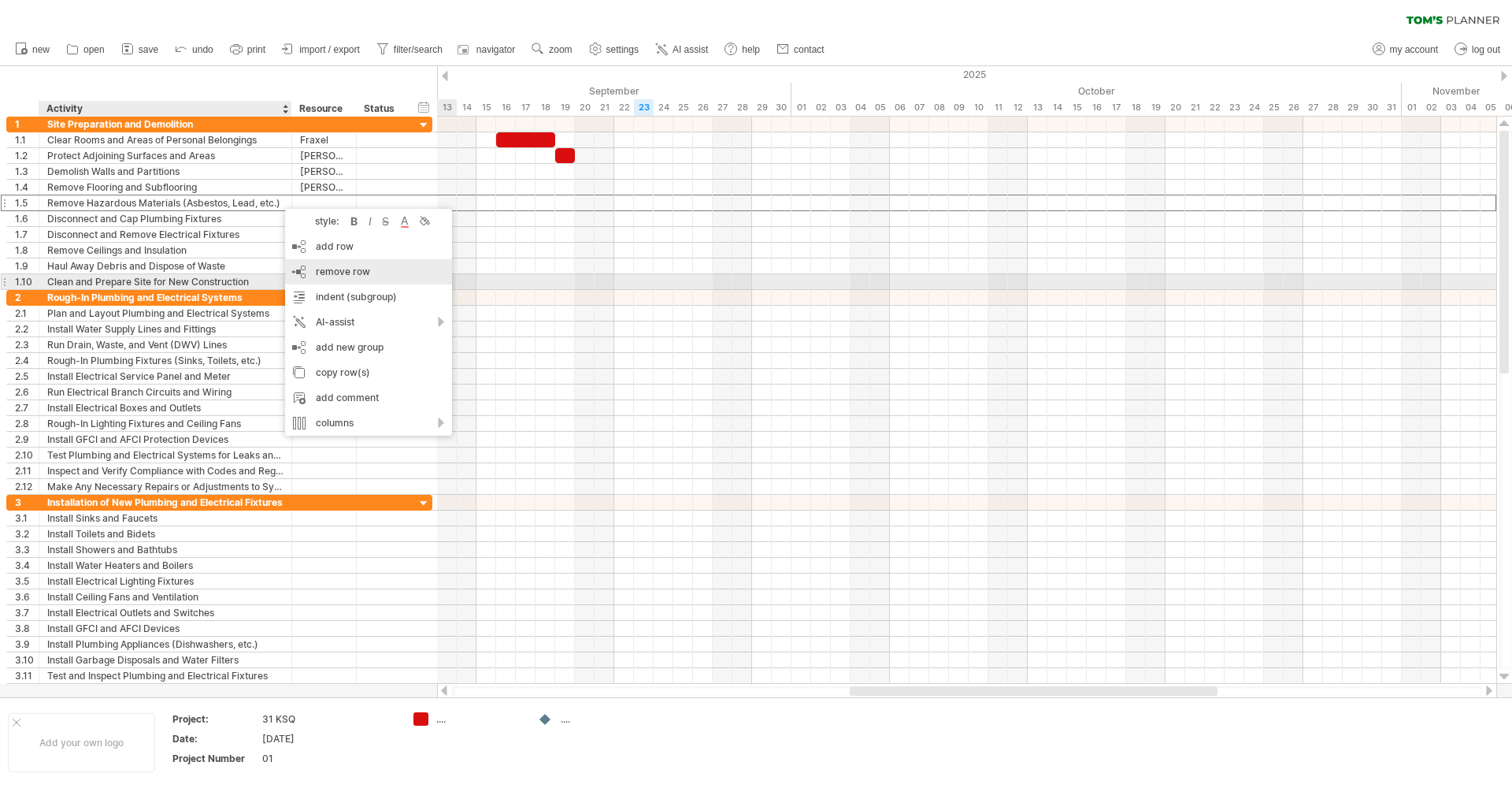
click at [335, 276] on span "remove row" at bounding box center [342, 271] width 54 height 12
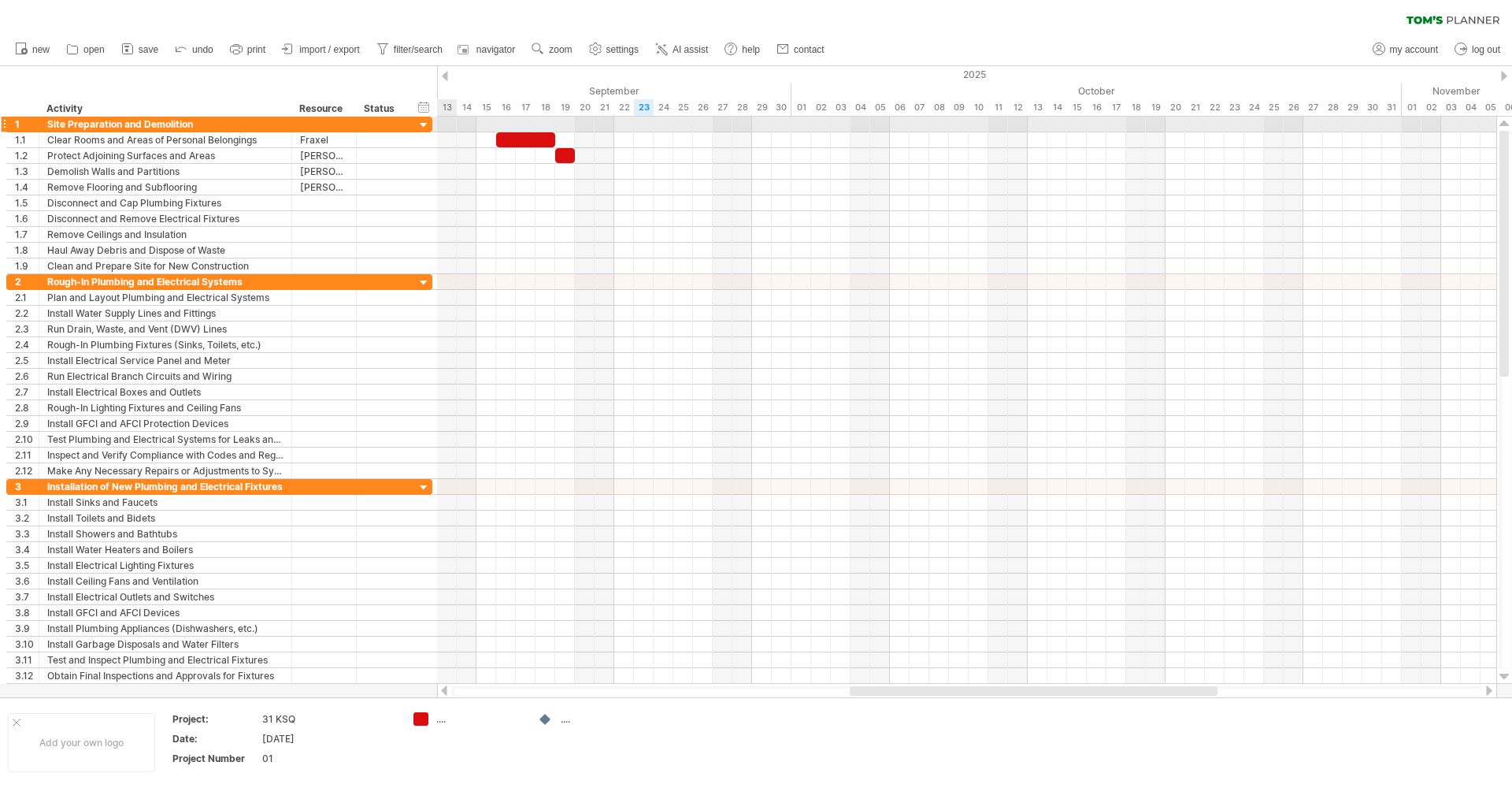
click at [424, 126] on div at bounding box center [424, 126] width 15 height 15
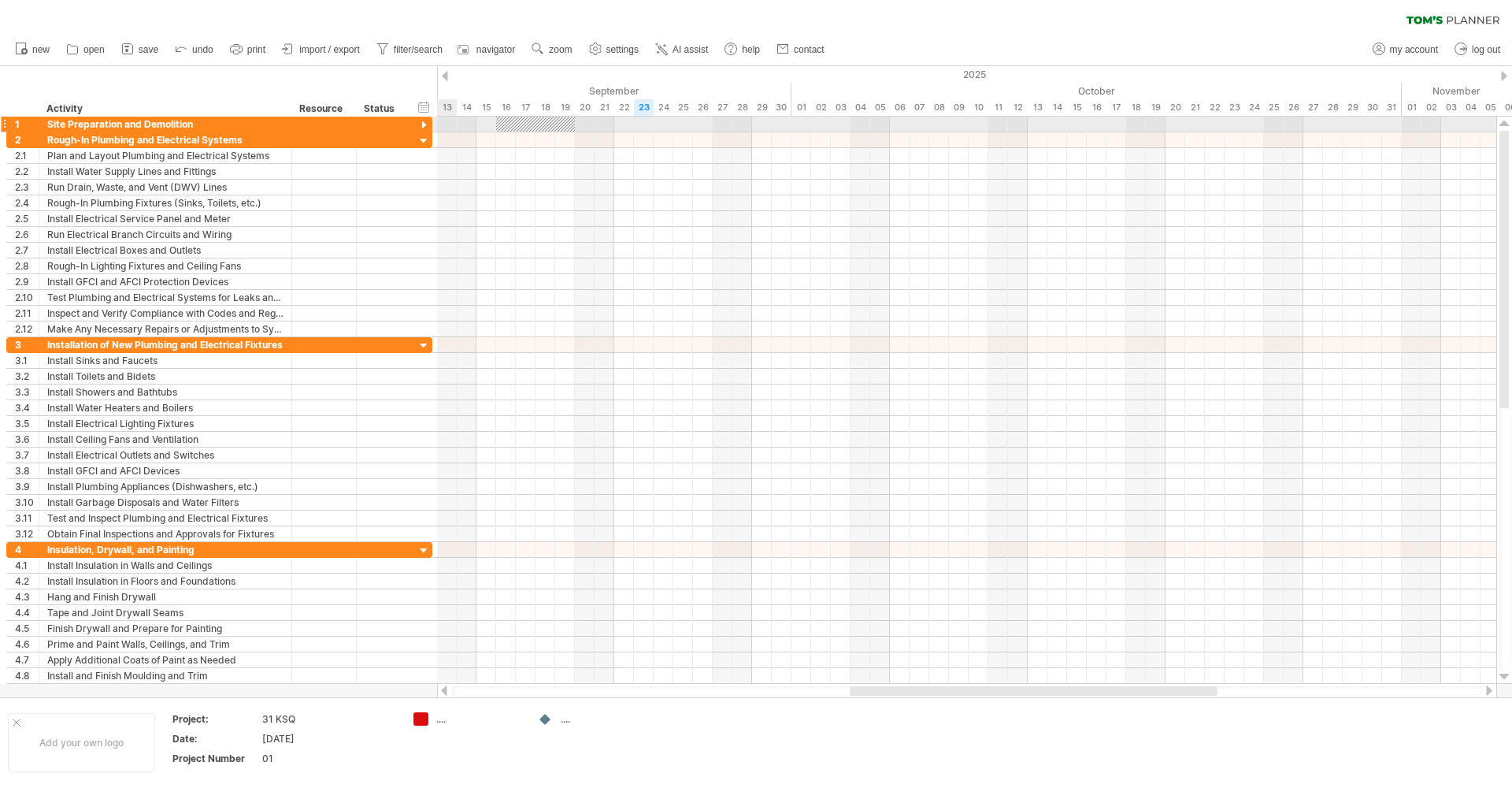
click at [426, 125] on div at bounding box center [424, 126] width 15 height 15
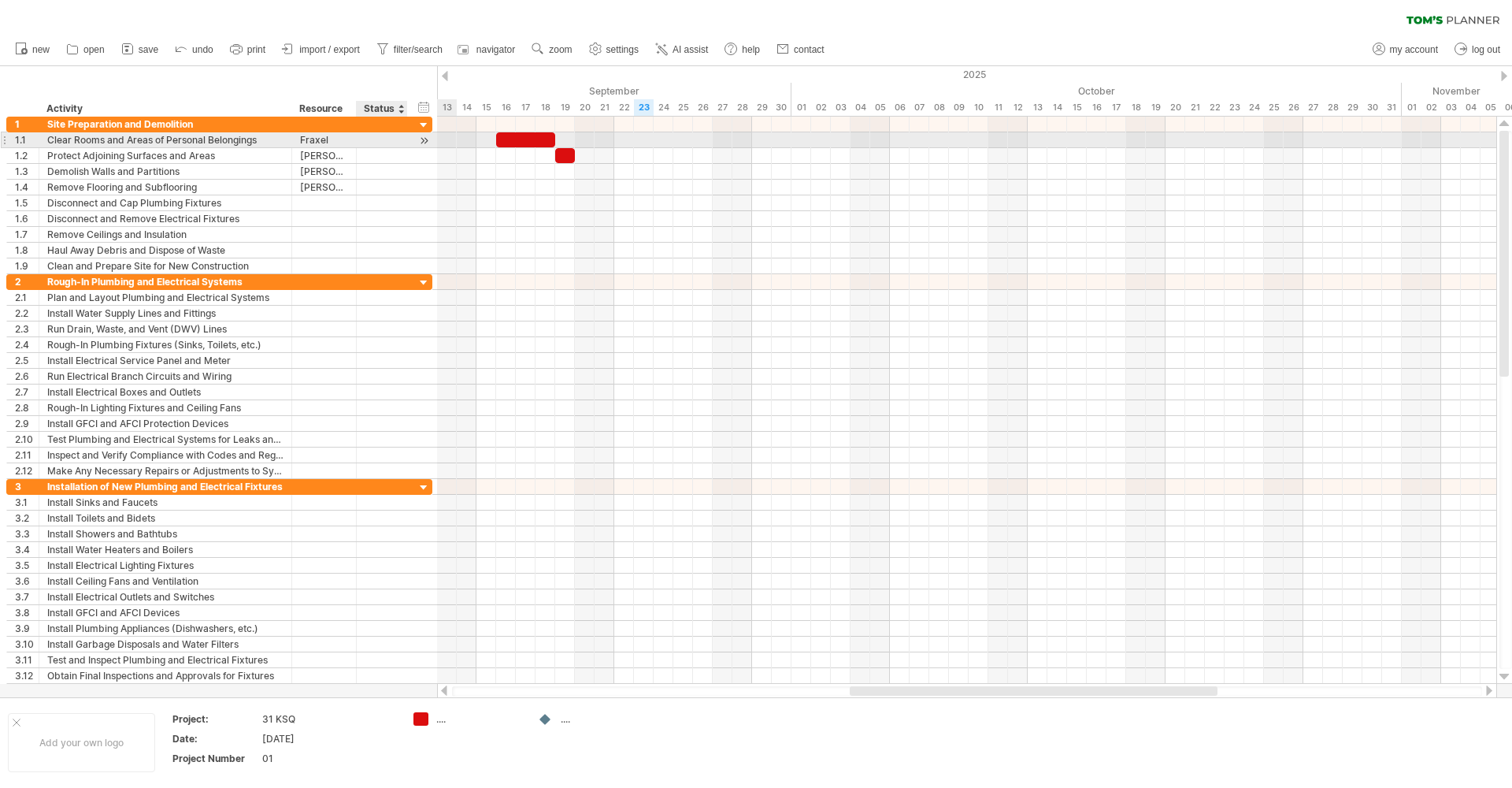
click at [425, 141] on div at bounding box center [424, 141] width 15 height 17
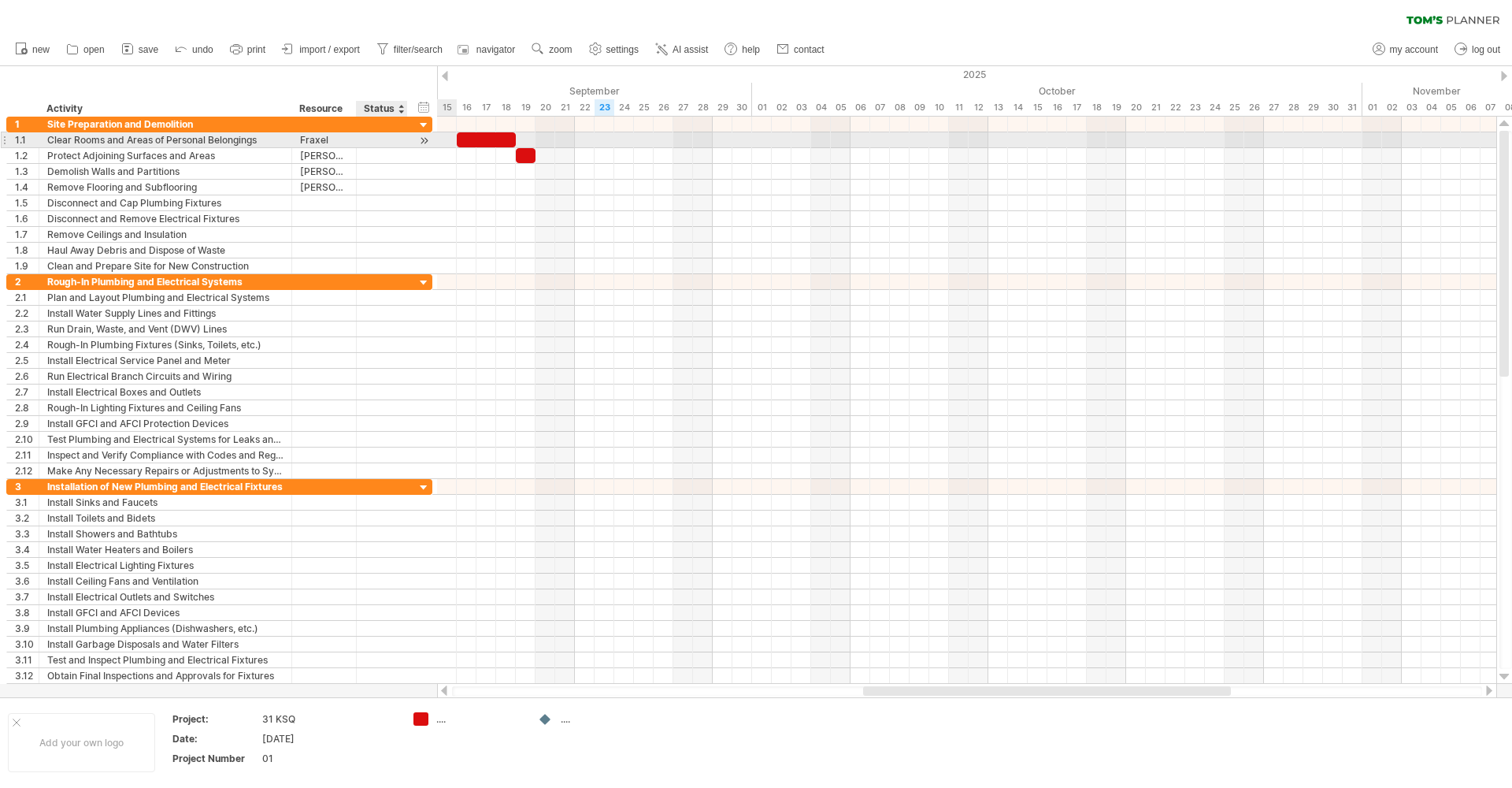
click at [424, 141] on div at bounding box center [424, 141] width 15 height 17
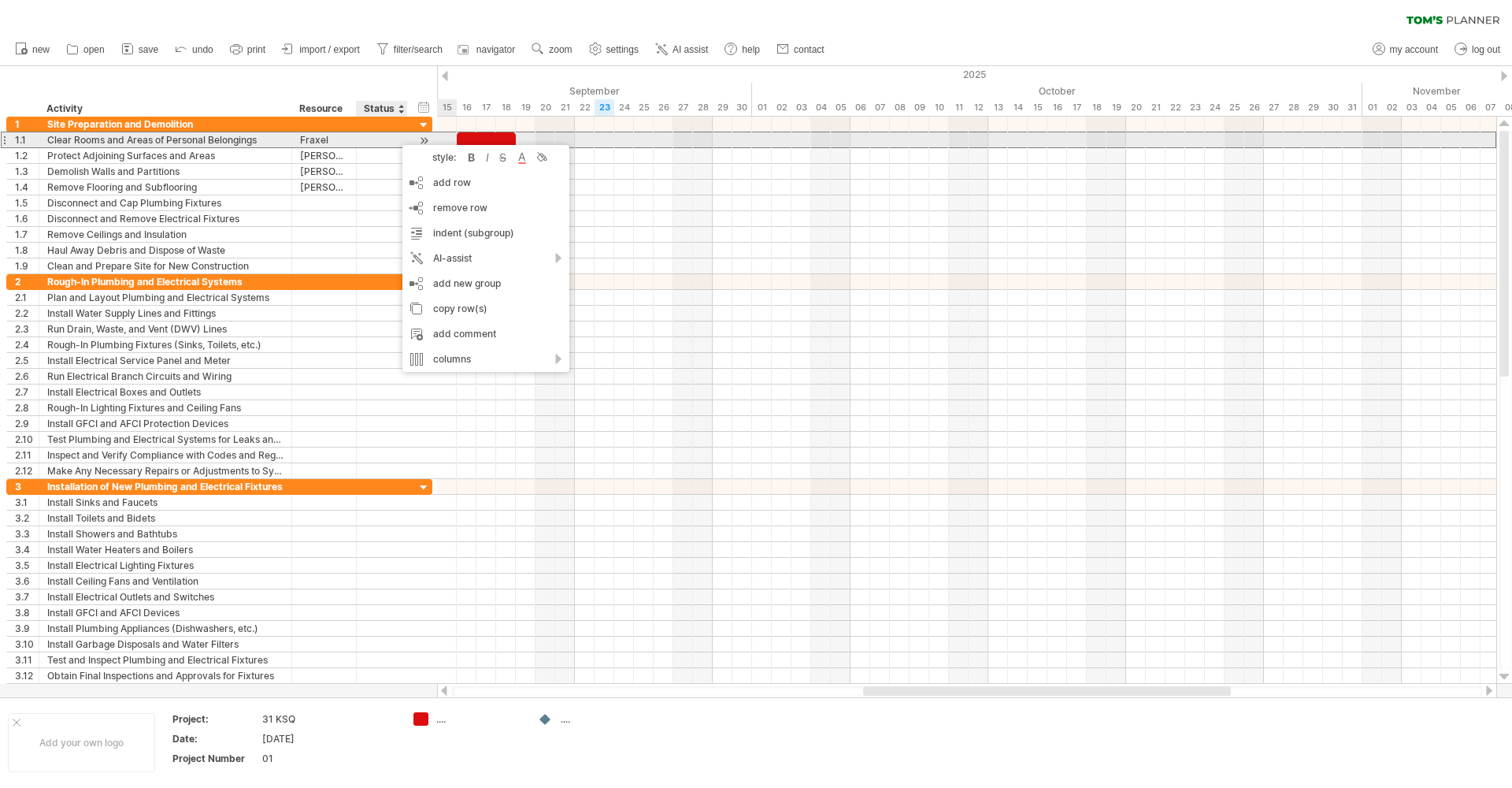
click at [390, 144] on div at bounding box center [382, 140] width 35 height 15
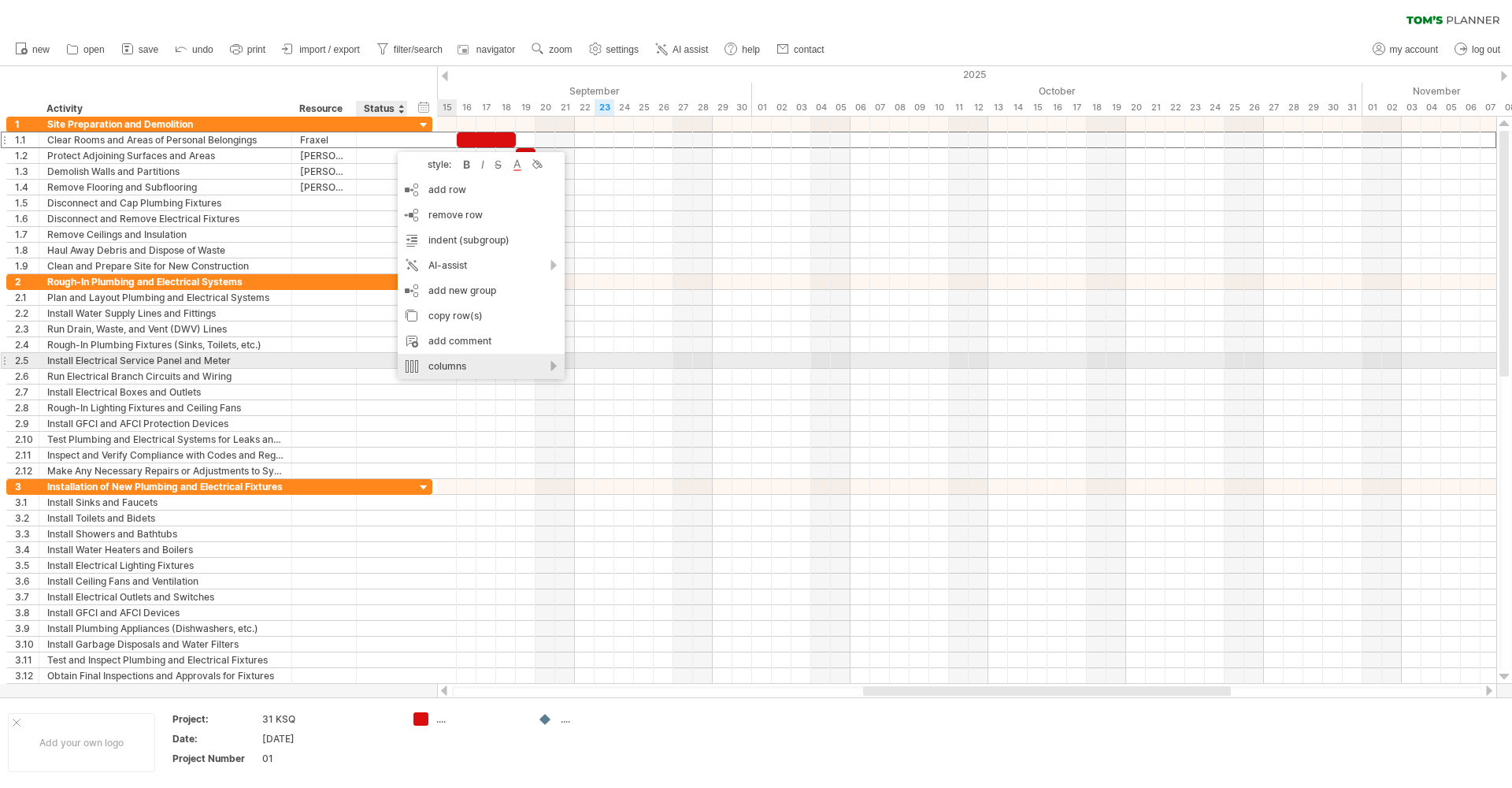
click at [556, 366] on div "columns" at bounding box center [481, 366] width 167 height 25
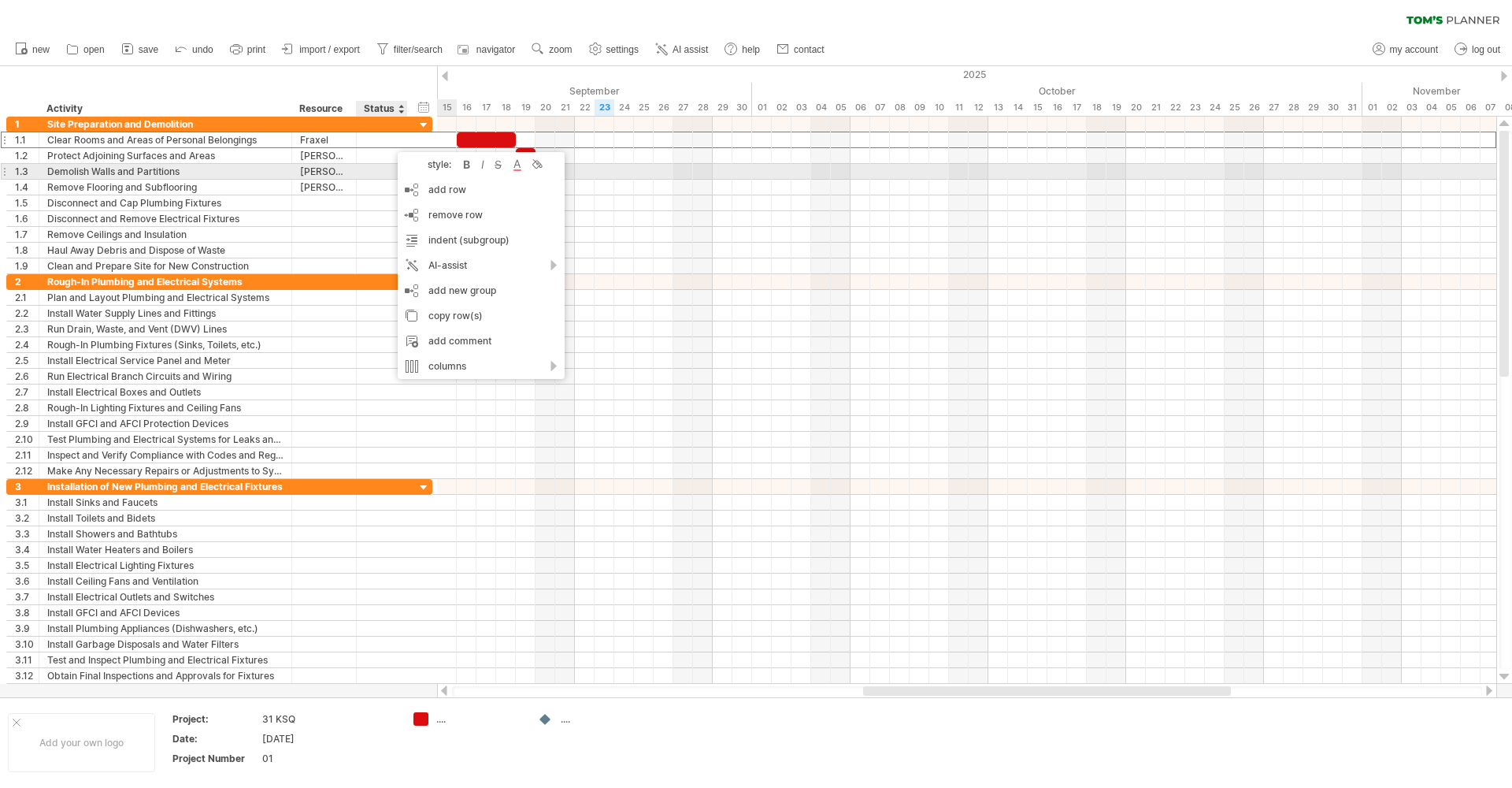
click at [365, 175] on div at bounding box center [382, 171] width 35 height 15
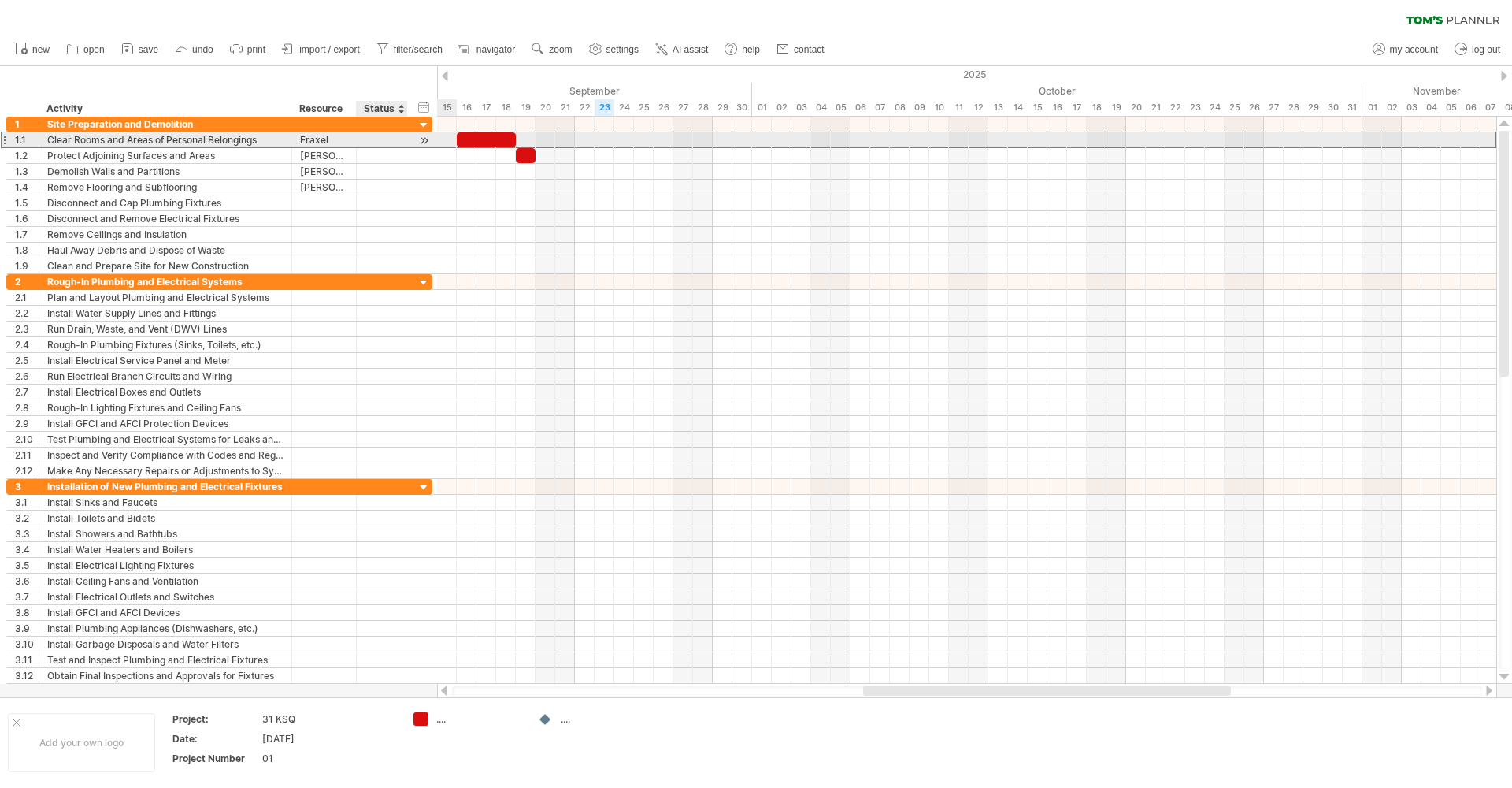
click at [377, 141] on div at bounding box center [382, 140] width 35 height 15
click at [377, 142] on input "text" at bounding box center [382, 140] width 35 height 15
type input "********"
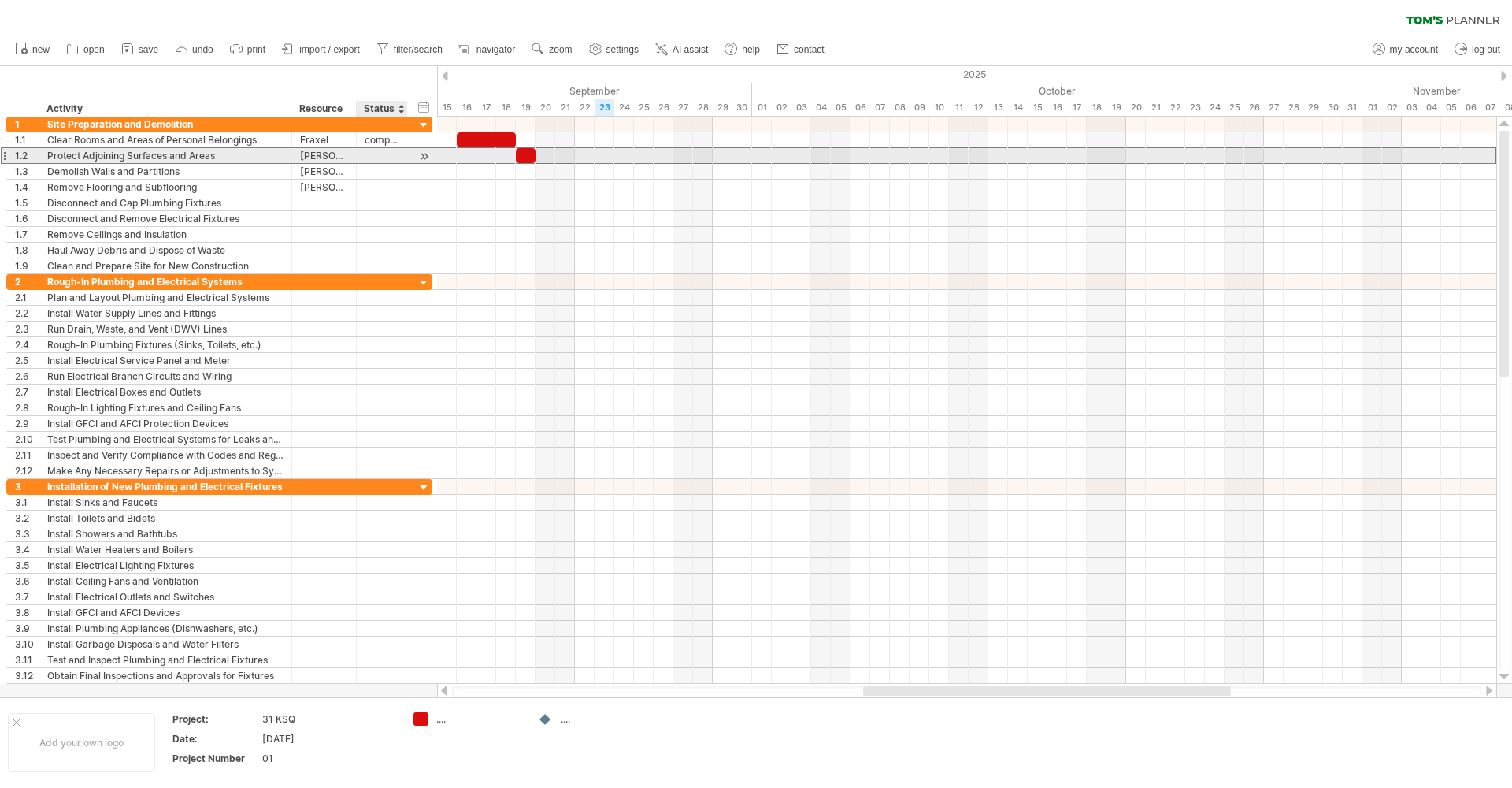
click at [373, 153] on div at bounding box center [382, 156] width 35 height 15
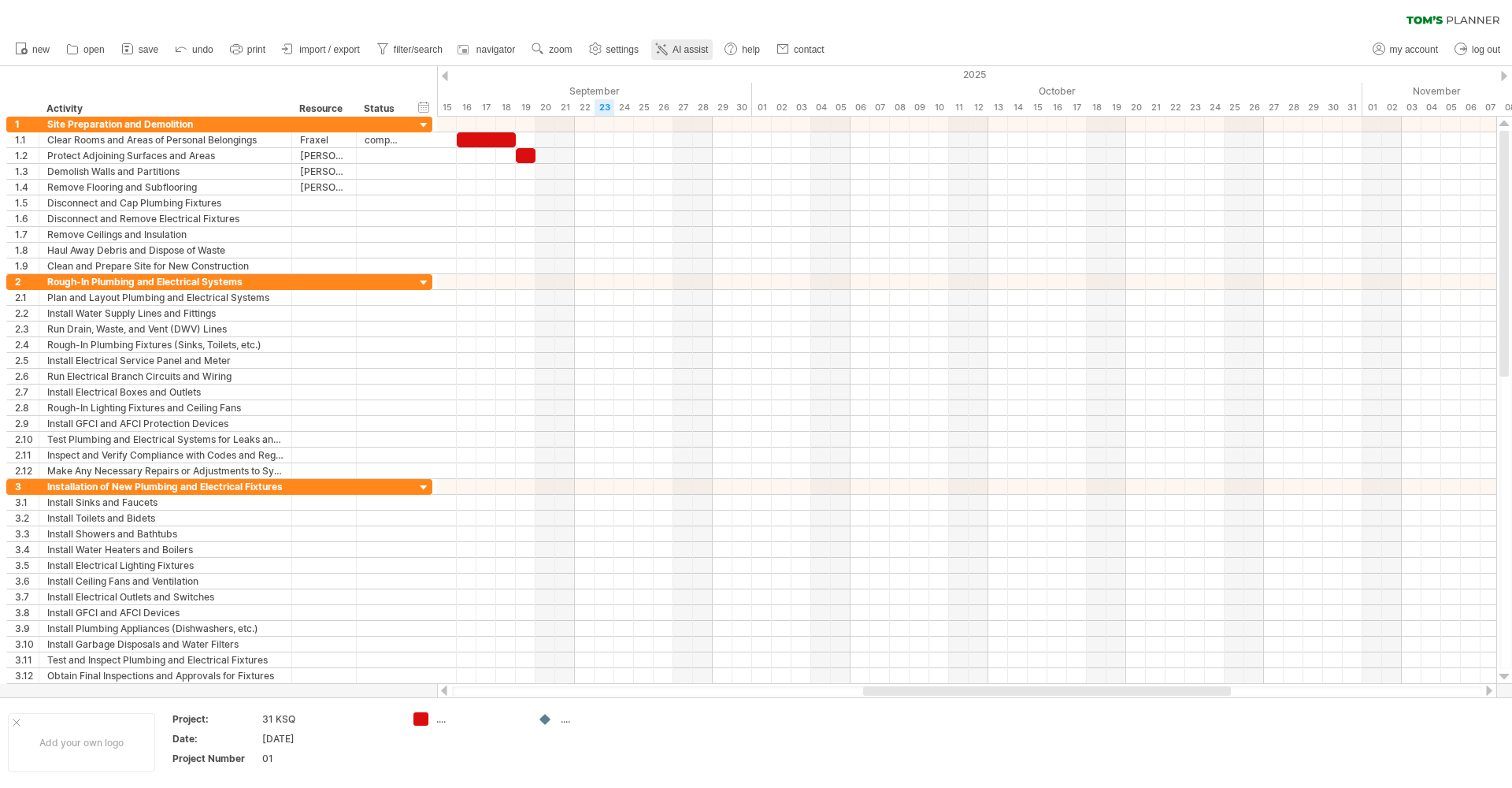
click at [691, 51] on span "AI assist" at bounding box center [690, 50] width 36 height 11
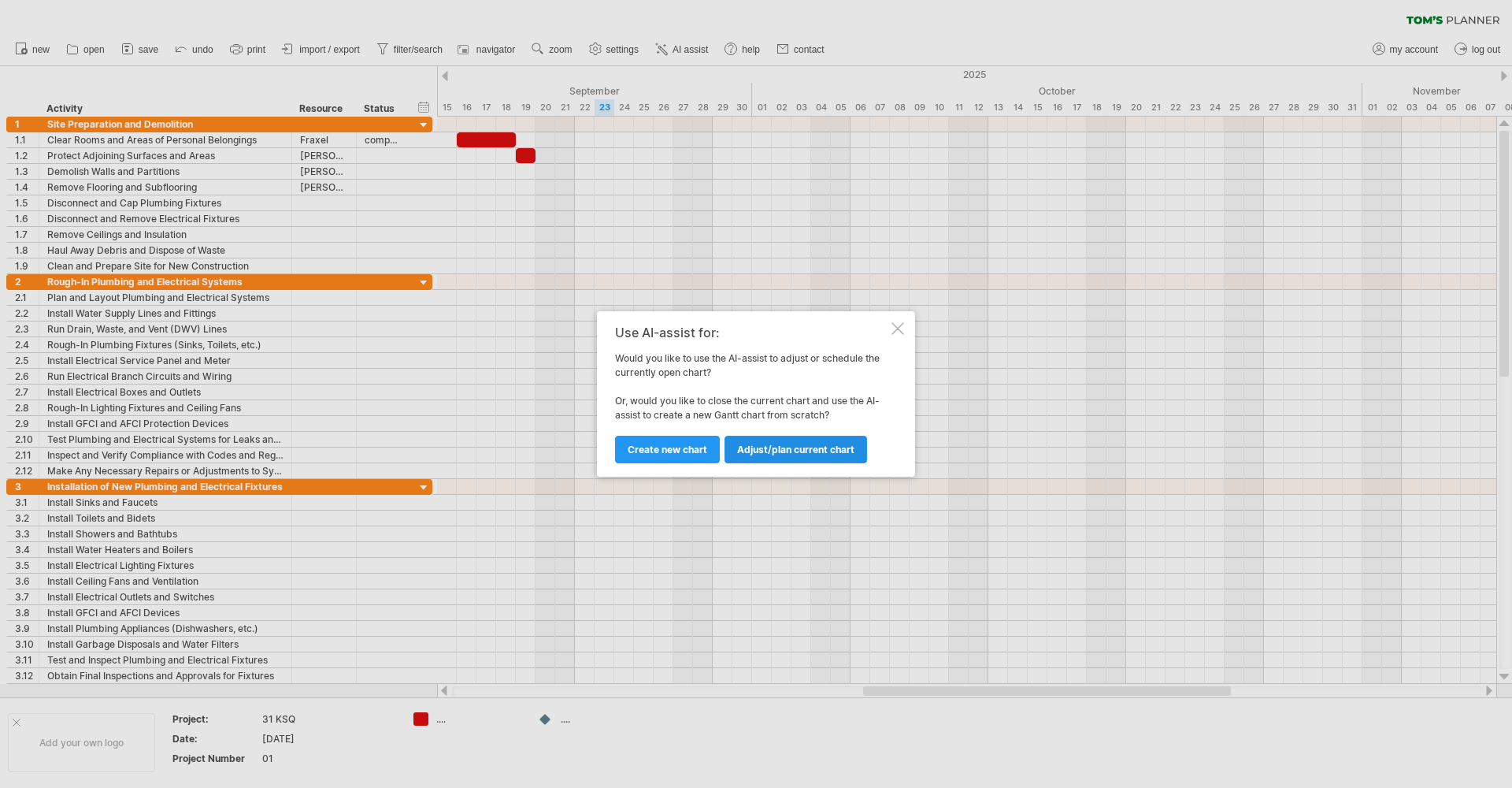
click at [780, 458] on link "Adjust/plan current chart" at bounding box center [795, 449] width 143 height 28
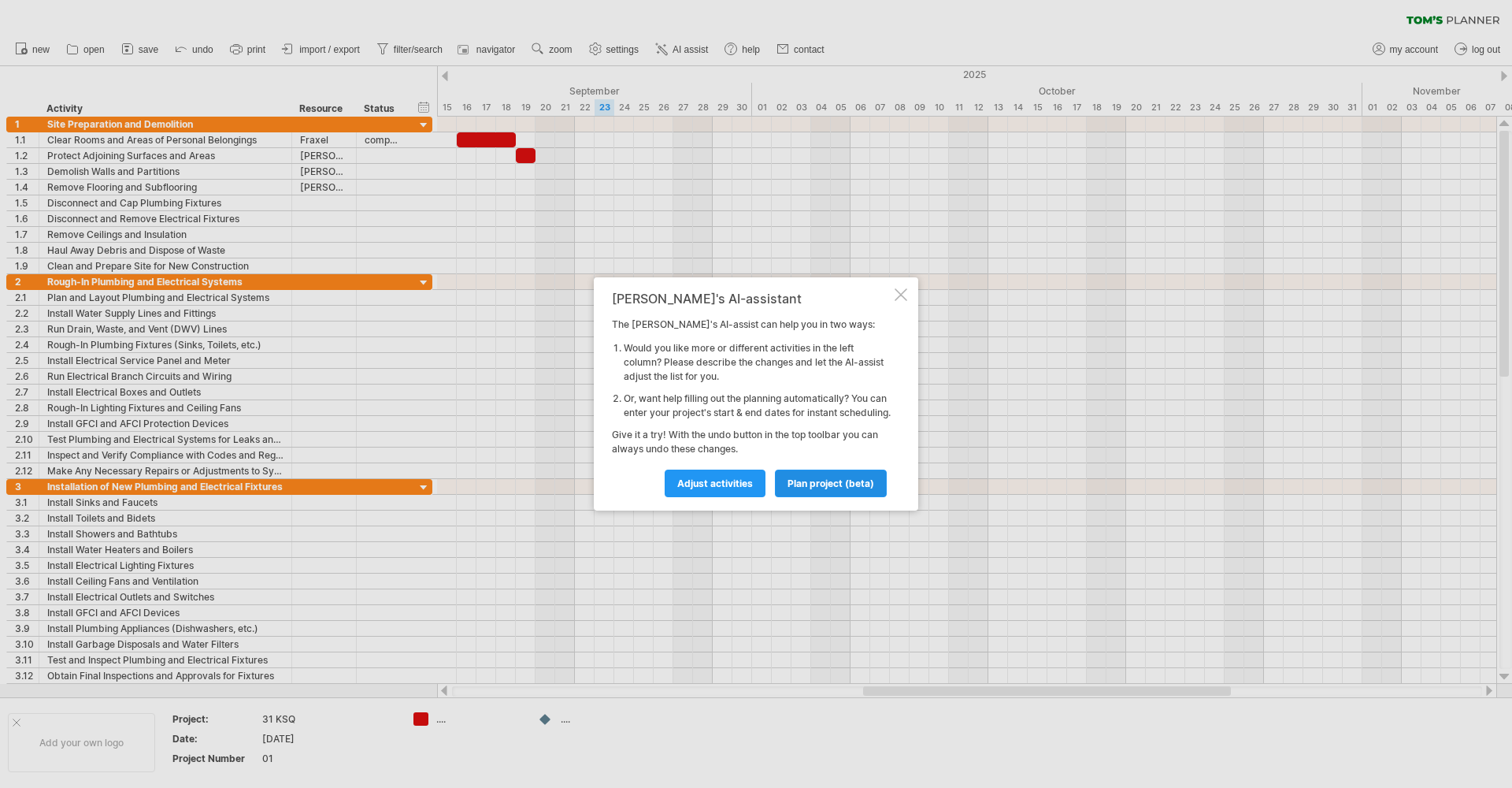
click at [812, 490] on span "plan project (beta)" at bounding box center [831, 483] width 87 height 12
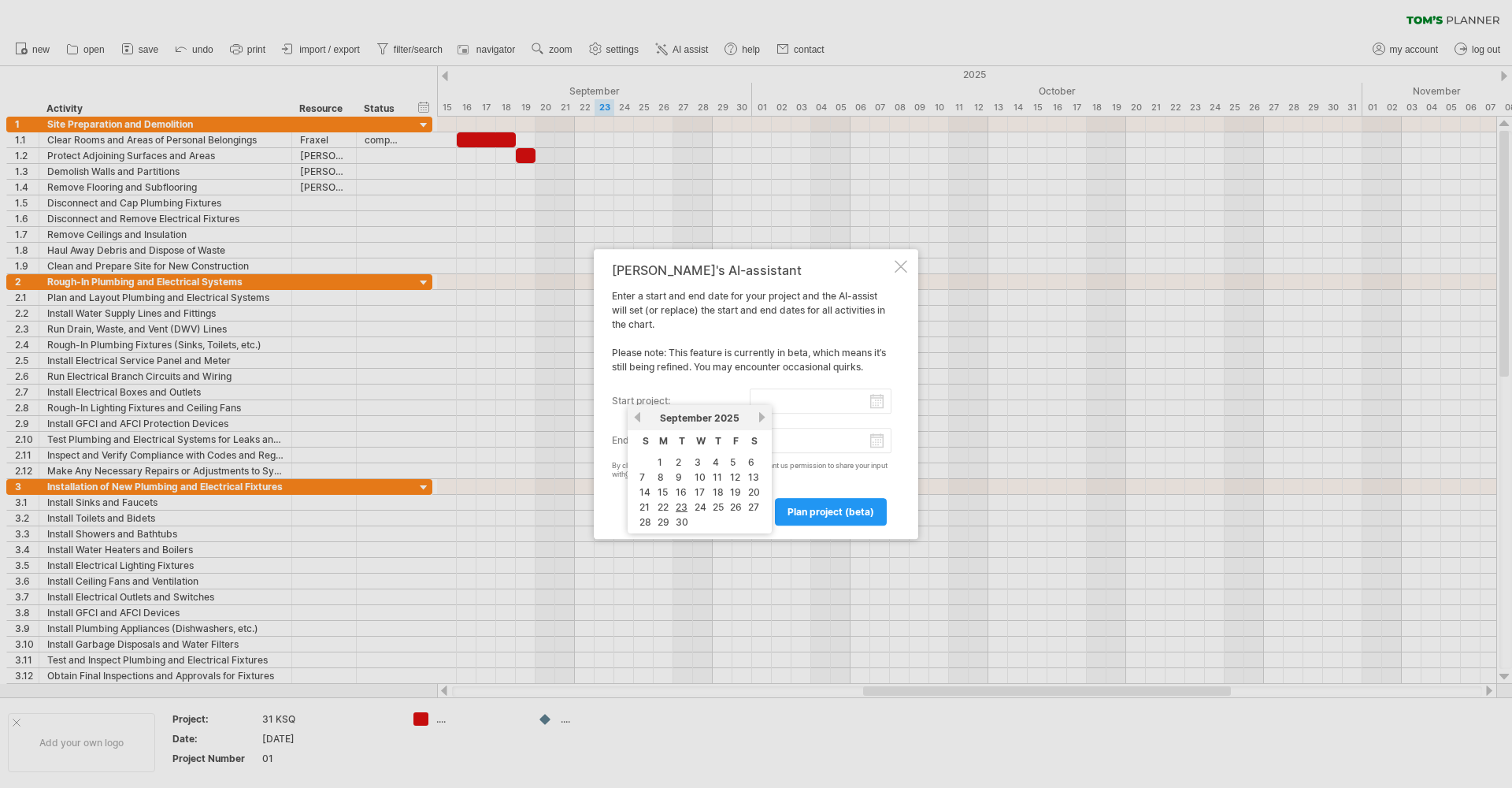
click at [885, 404] on input "start project:" at bounding box center [821, 401] width 143 height 25
click at [679, 493] on link "16" at bounding box center [681, 492] width 14 height 15
type input "********"
click at [879, 445] on input "end project:" at bounding box center [821, 441] width 143 height 25
click at [762, 457] on link "next" at bounding box center [762, 456] width 12 height 12
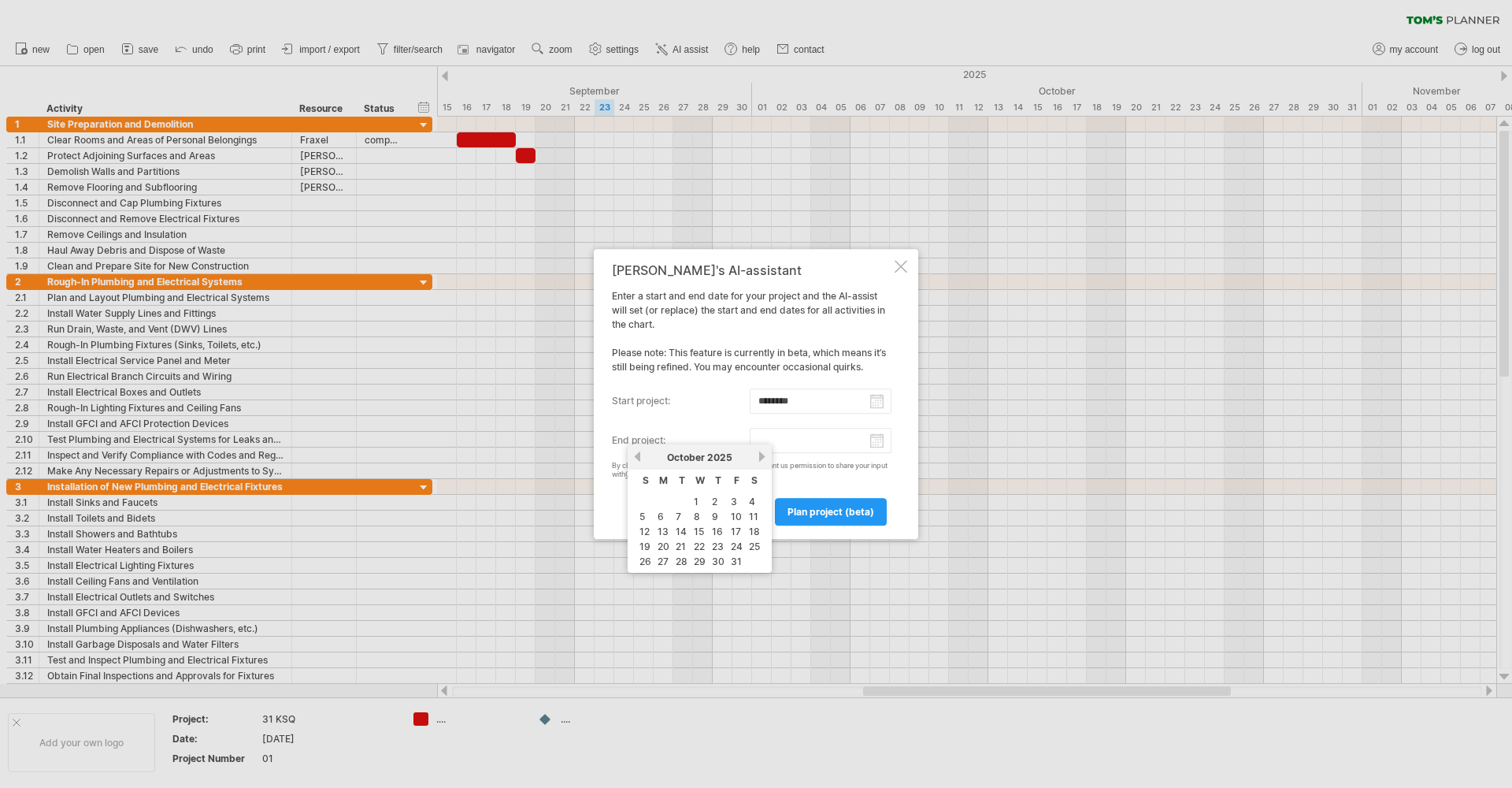
click at [762, 457] on link "next" at bounding box center [762, 456] width 12 height 12
click at [754, 559] on link "29" at bounding box center [754, 561] width 15 height 15
type input "********"
click at [842, 512] on span "plan project (beta)" at bounding box center [831, 512] width 87 height 12
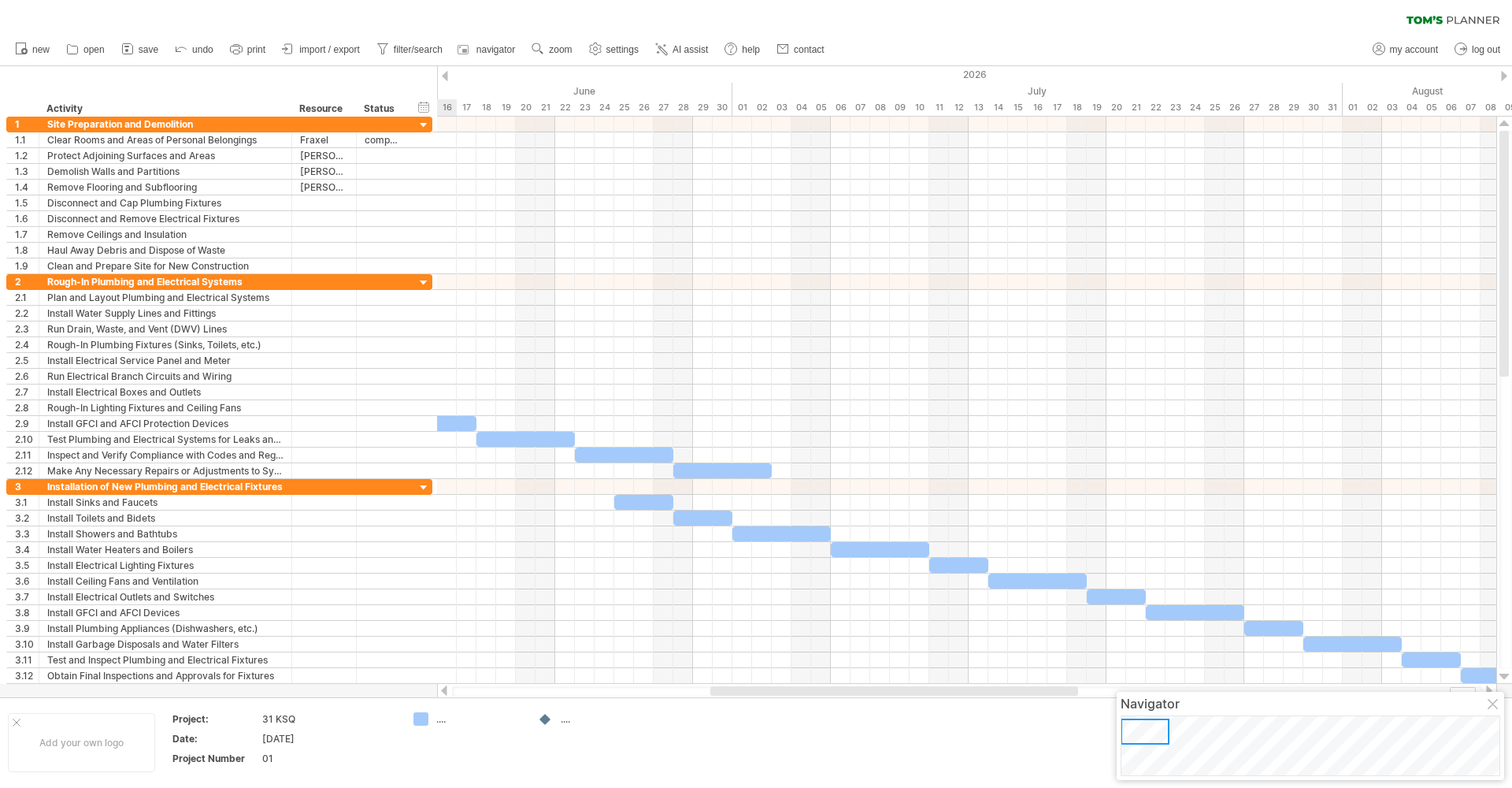
drag, startPoint x: 797, startPoint y: 692, endPoint x: 1011, endPoint y: 691, distance: 214.0
click at [1011, 691] on div at bounding box center [894, 691] width 368 height 9
click at [421, 107] on div "hide start/end/duration show start/end/duration" at bounding box center [424, 107] width 15 height 17
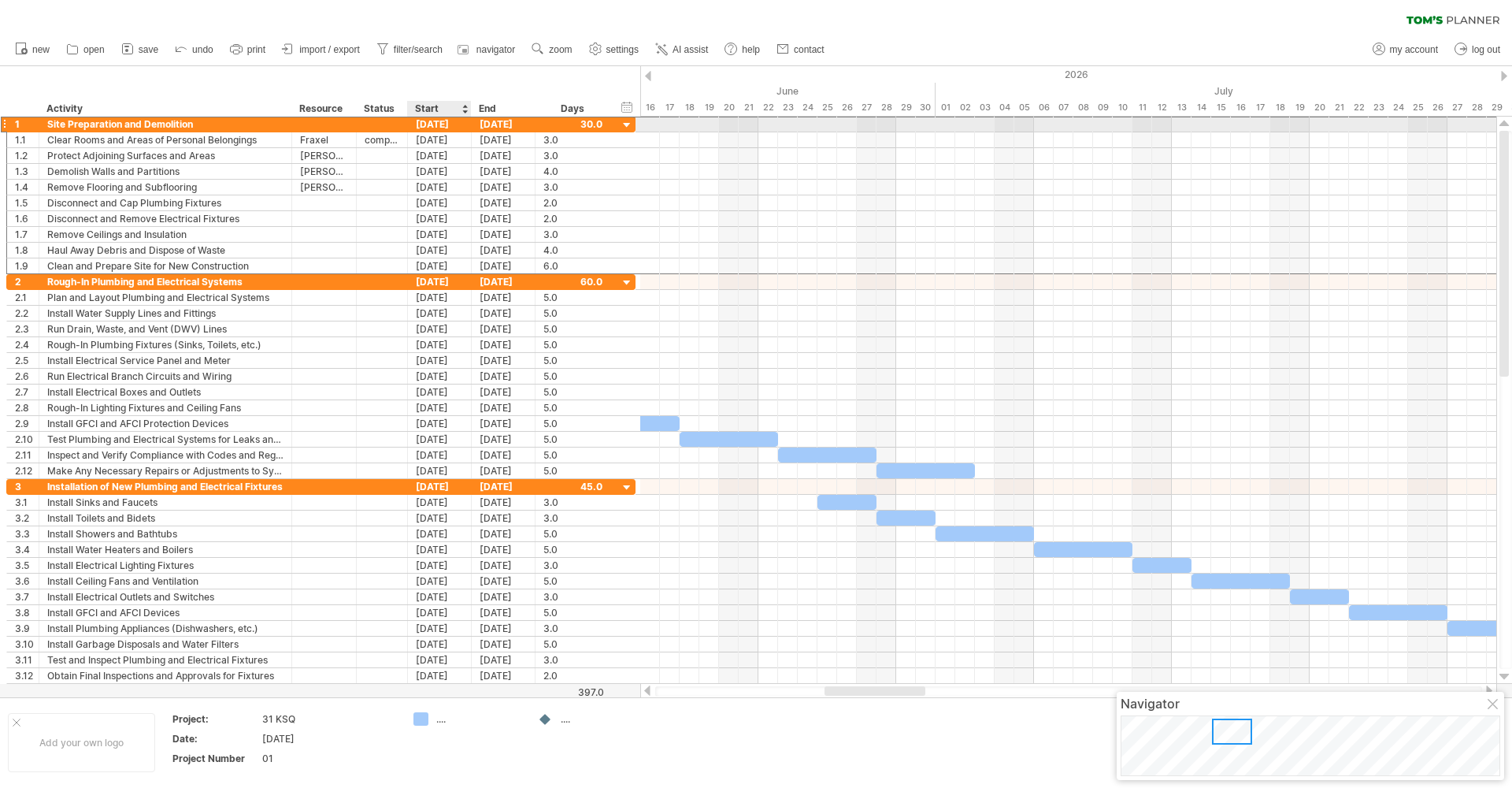
click at [426, 123] on div "[DATE]" at bounding box center [440, 124] width 64 height 15
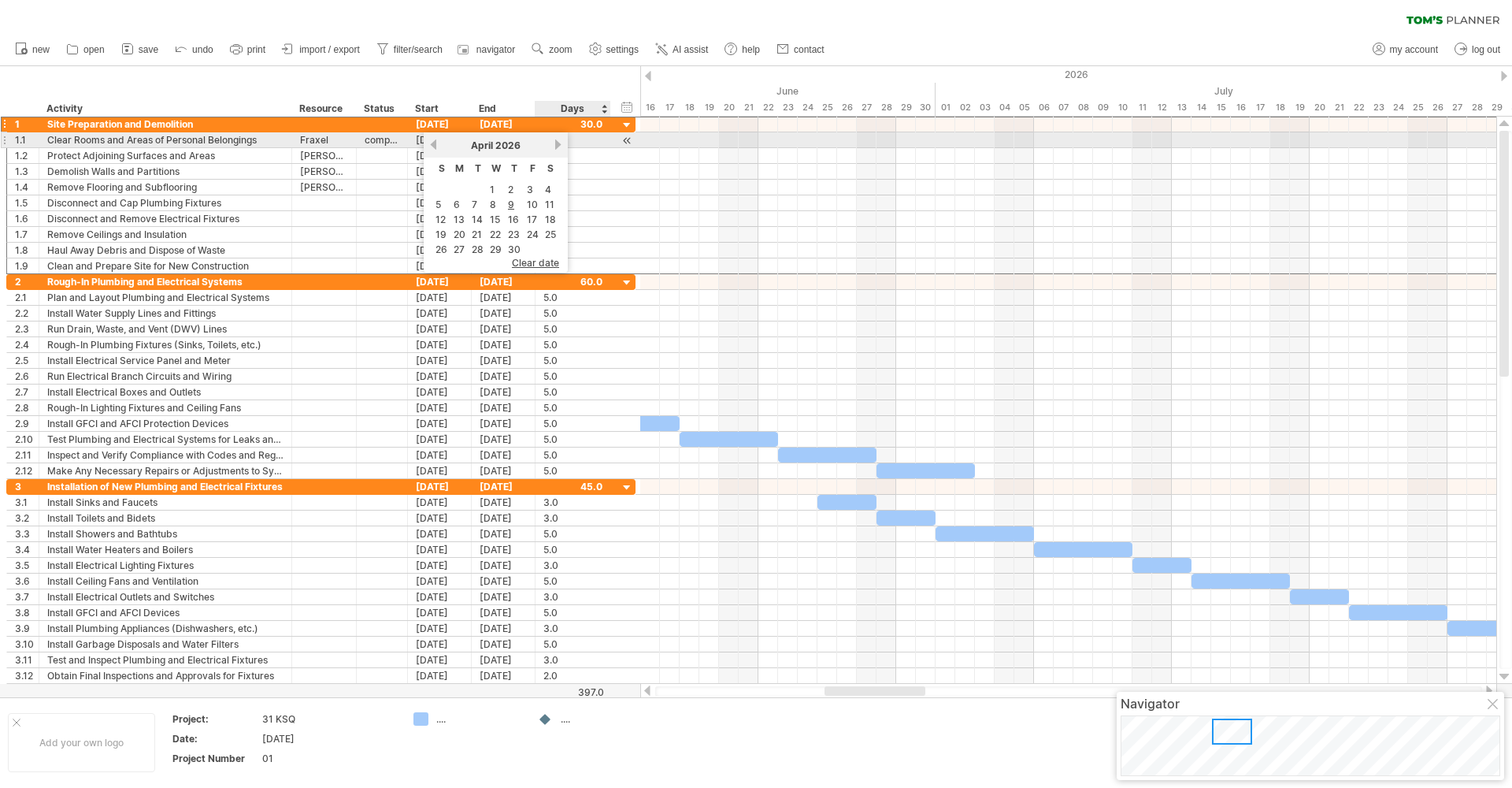
click at [552, 140] on div "[DATE]" at bounding box center [496, 145] width 114 height 12
click at [553, 140] on div "[DATE]" at bounding box center [496, 145] width 114 height 12
click at [557, 146] on link "next" at bounding box center [558, 144] width 12 height 12
click at [434, 144] on link "previous" at bounding box center [433, 144] width 12 height 12
click at [433, 144] on link "previous" at bounding box center [433, 144] width 12 height 12
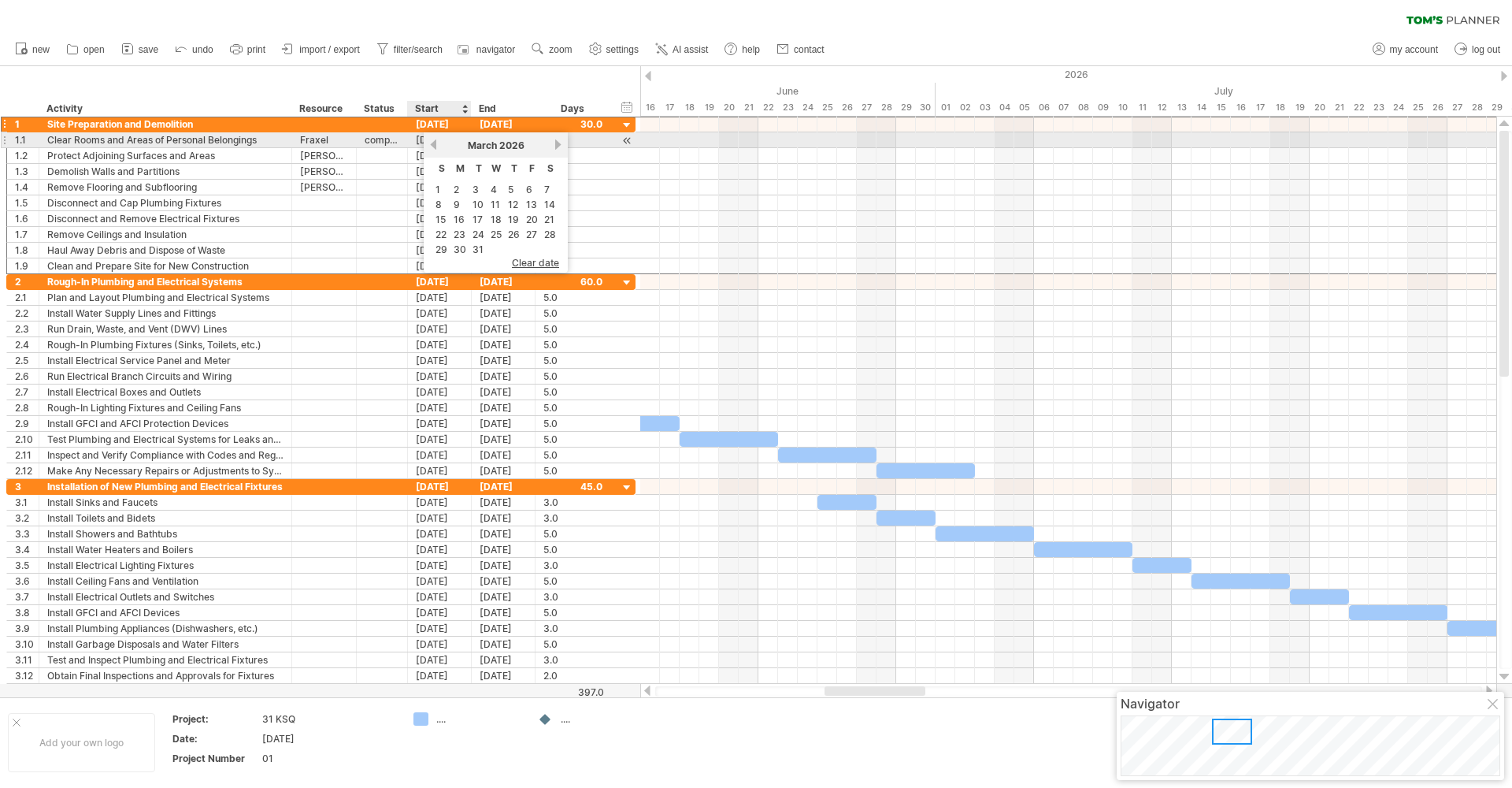
click at [433, 144] on link "previous" at bounding box center [433, 144] width 12 height 12
click at [433, 144] on link "previous" at bounding box center [433, 144] width 12 height 12
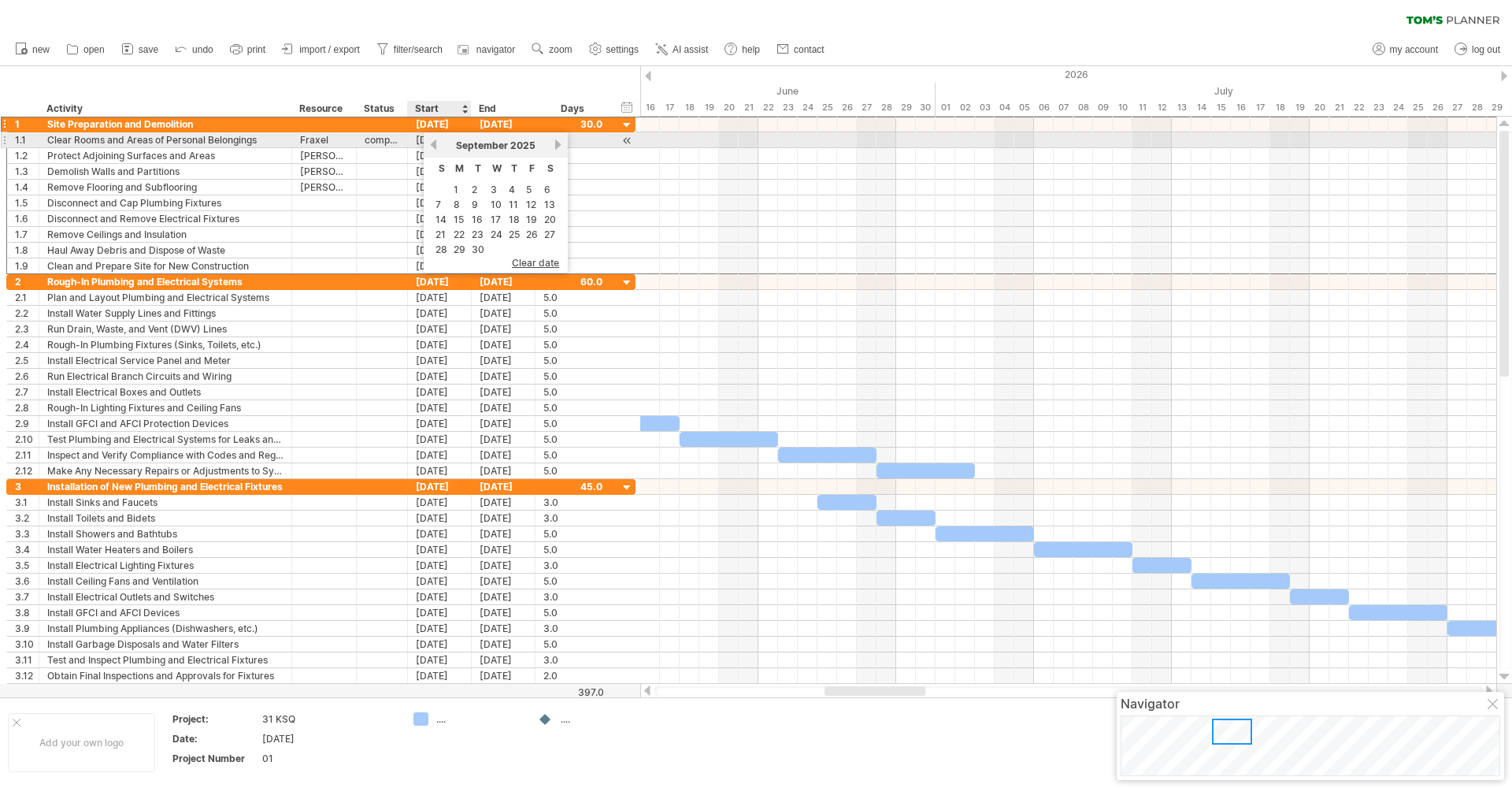
click at [433, 144] on link "previous" at bounding box center [433, 144] width 12 height 12
click at [557, 143] on link "next" at bounding box center [558, 144] width 12 height 12
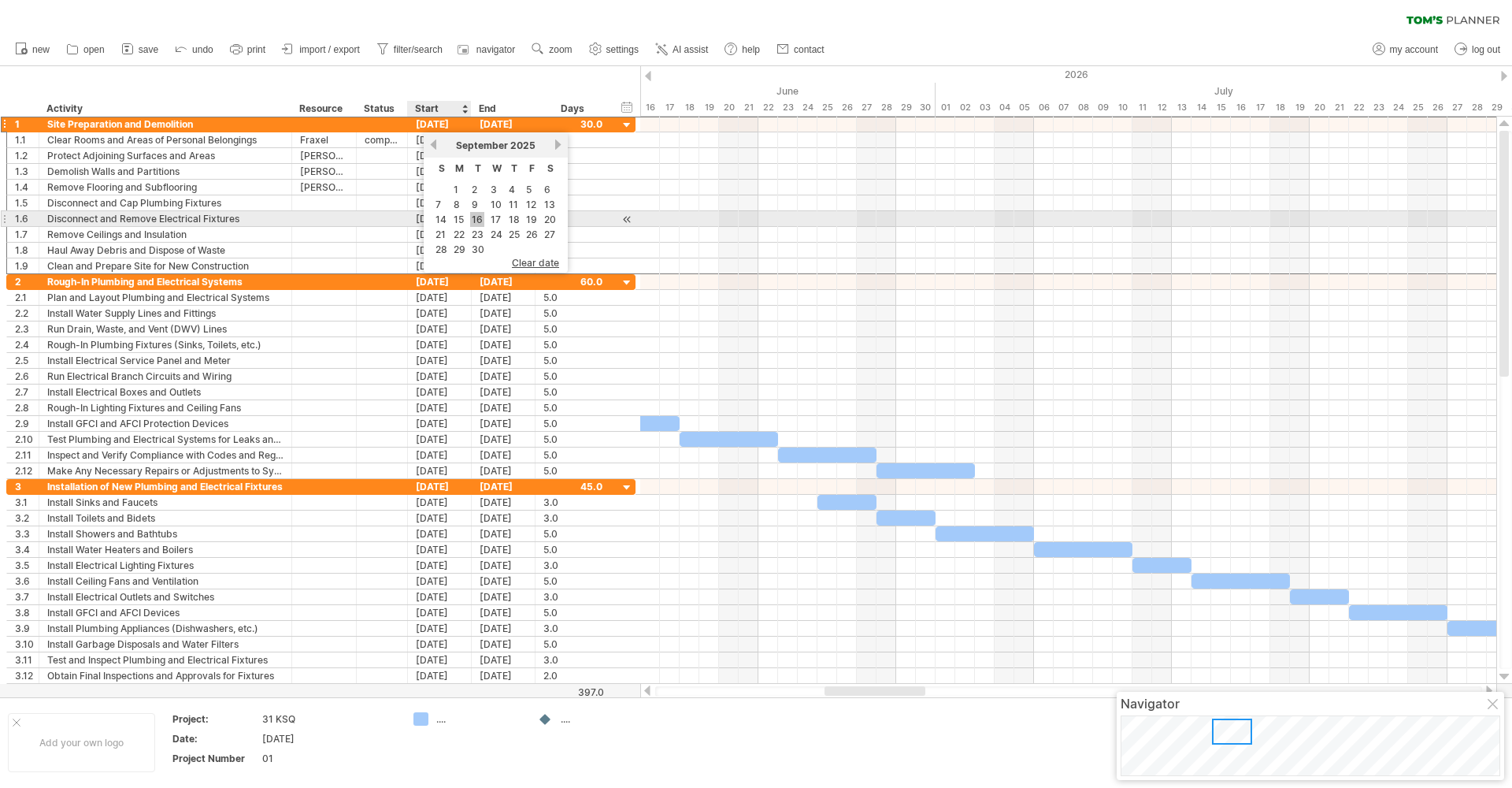
click at [480, 223] on link "16" at bounding box center [477, 220] width 14 height 15
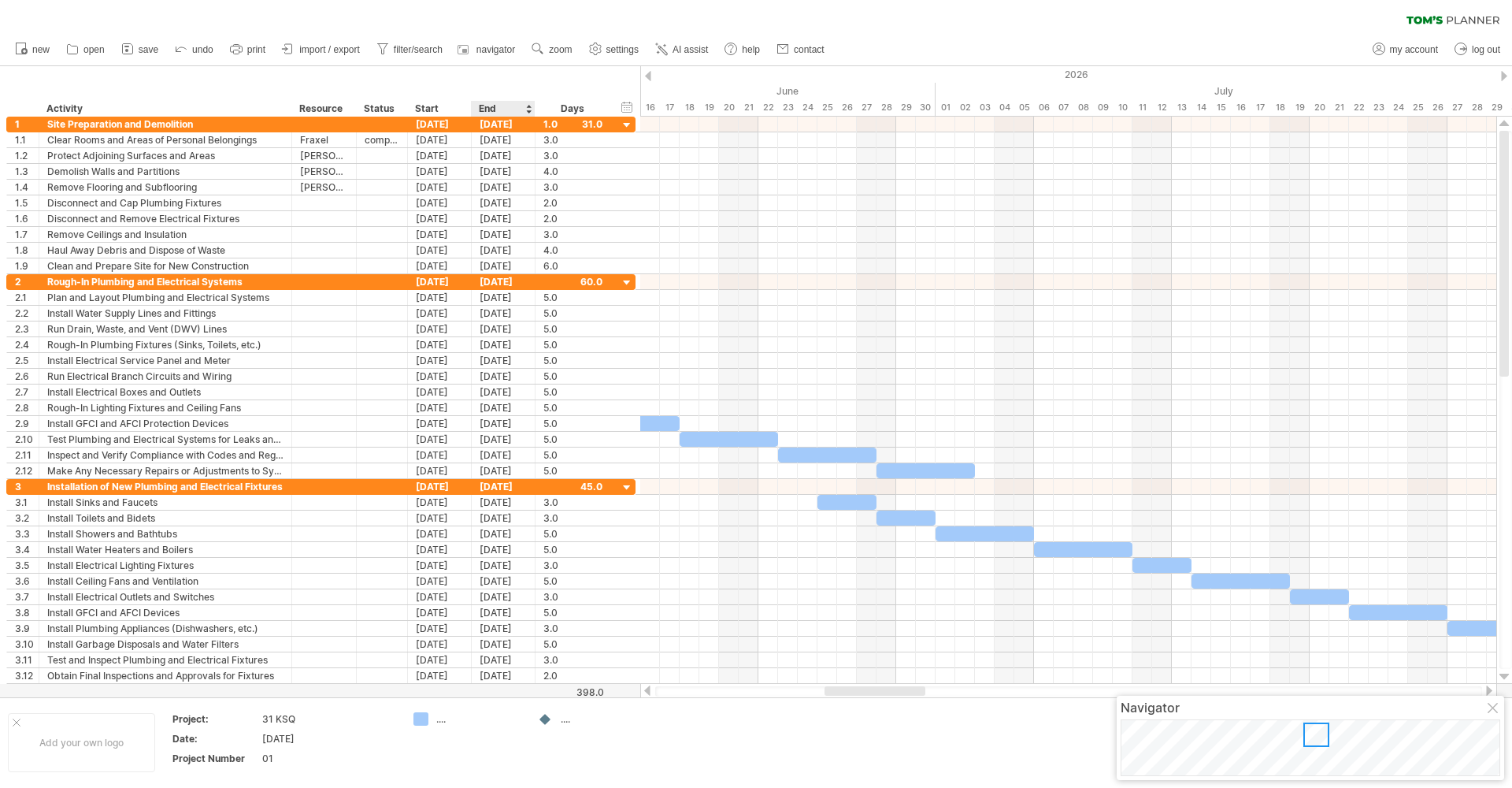
click at [526, 111] on div at bounding box center [529, 109] width 6 height 16
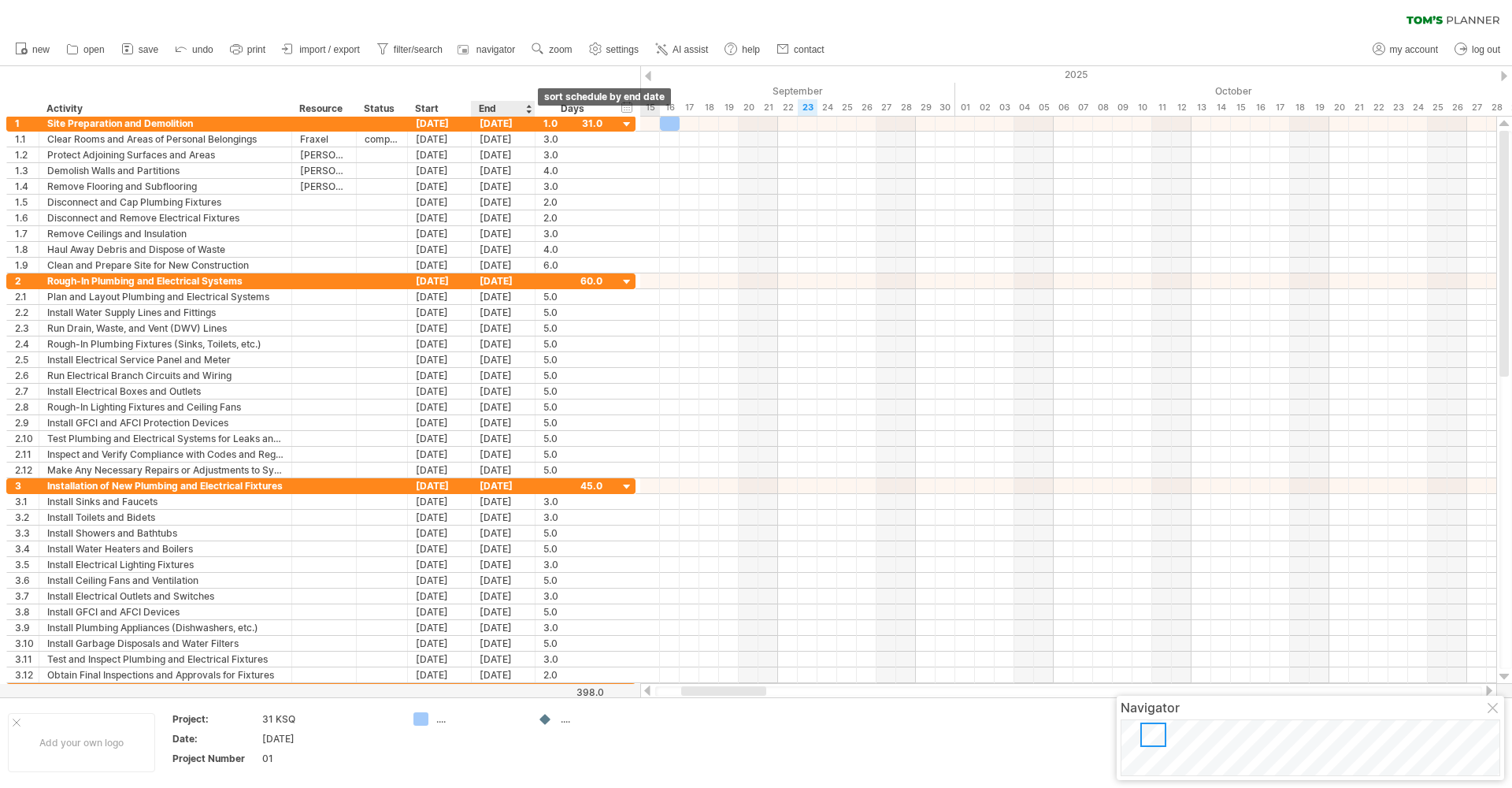
click at [529, 107] on div at bounding box center [529, 109] width 6 height 16
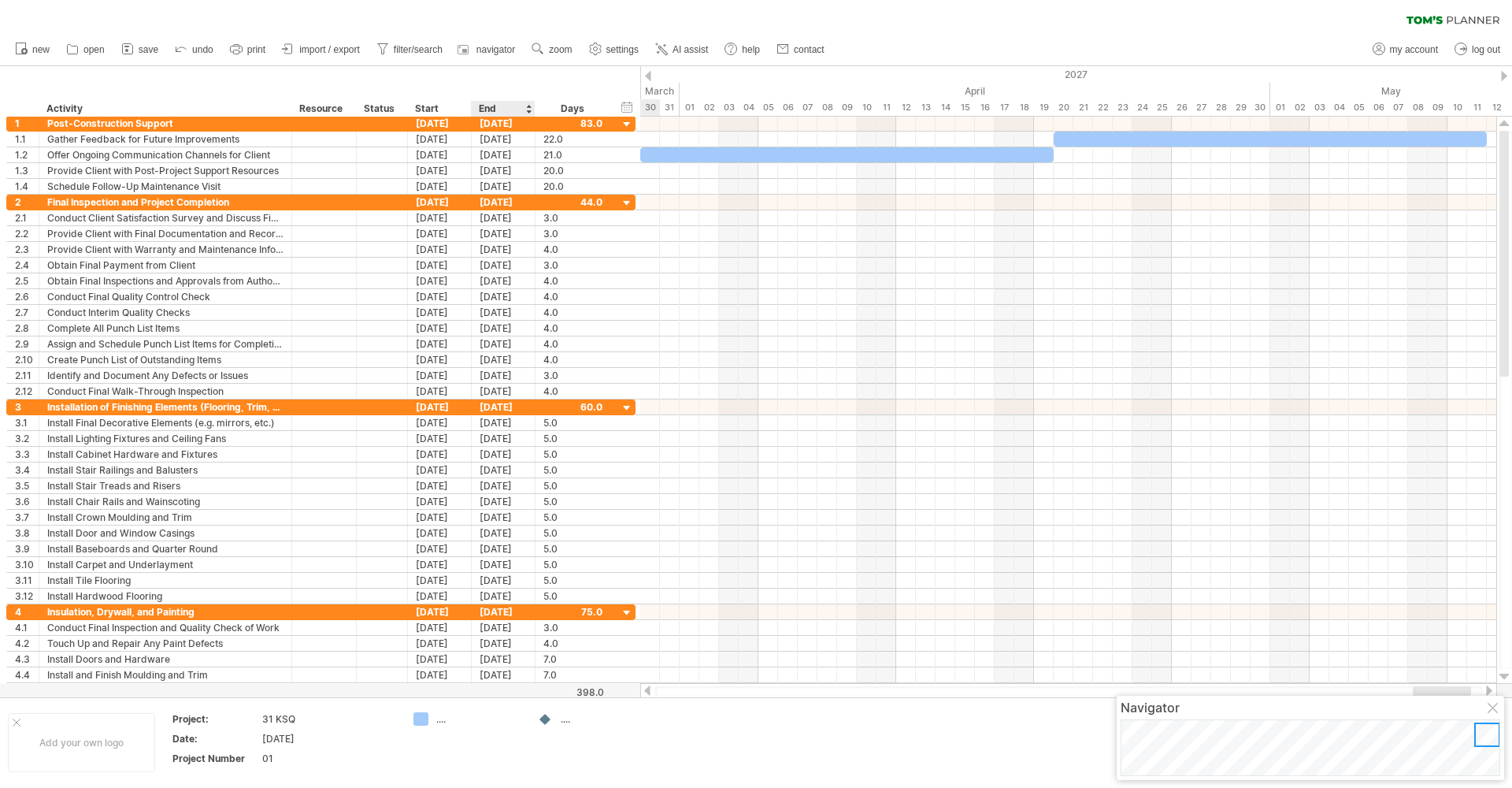
click at [529, 107] on div at bounding box center [529, 109] width 6 height 16
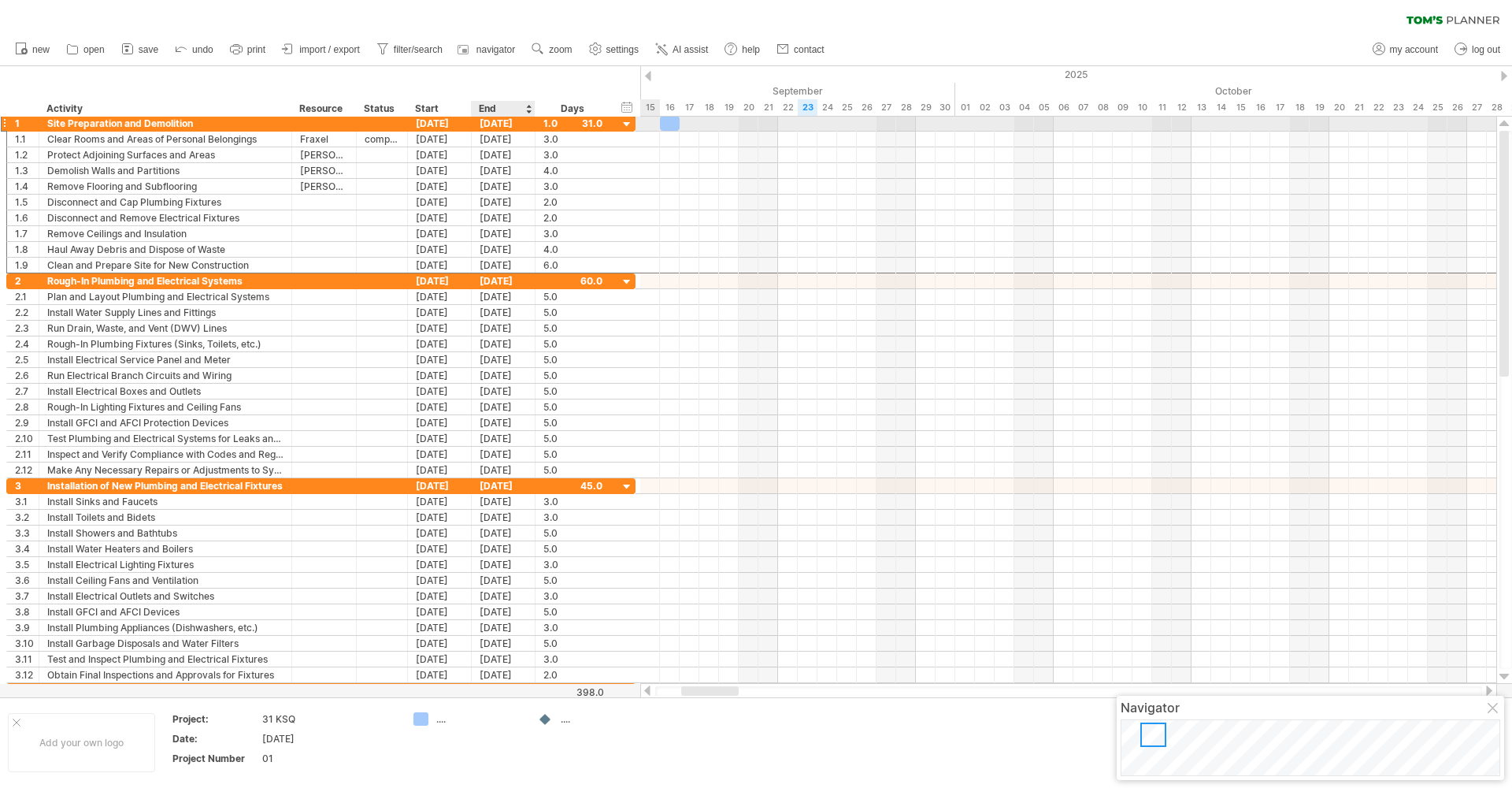
click at [500, 123] on div "[DATE]" at bounding box center [503, 123] width 64 height 15
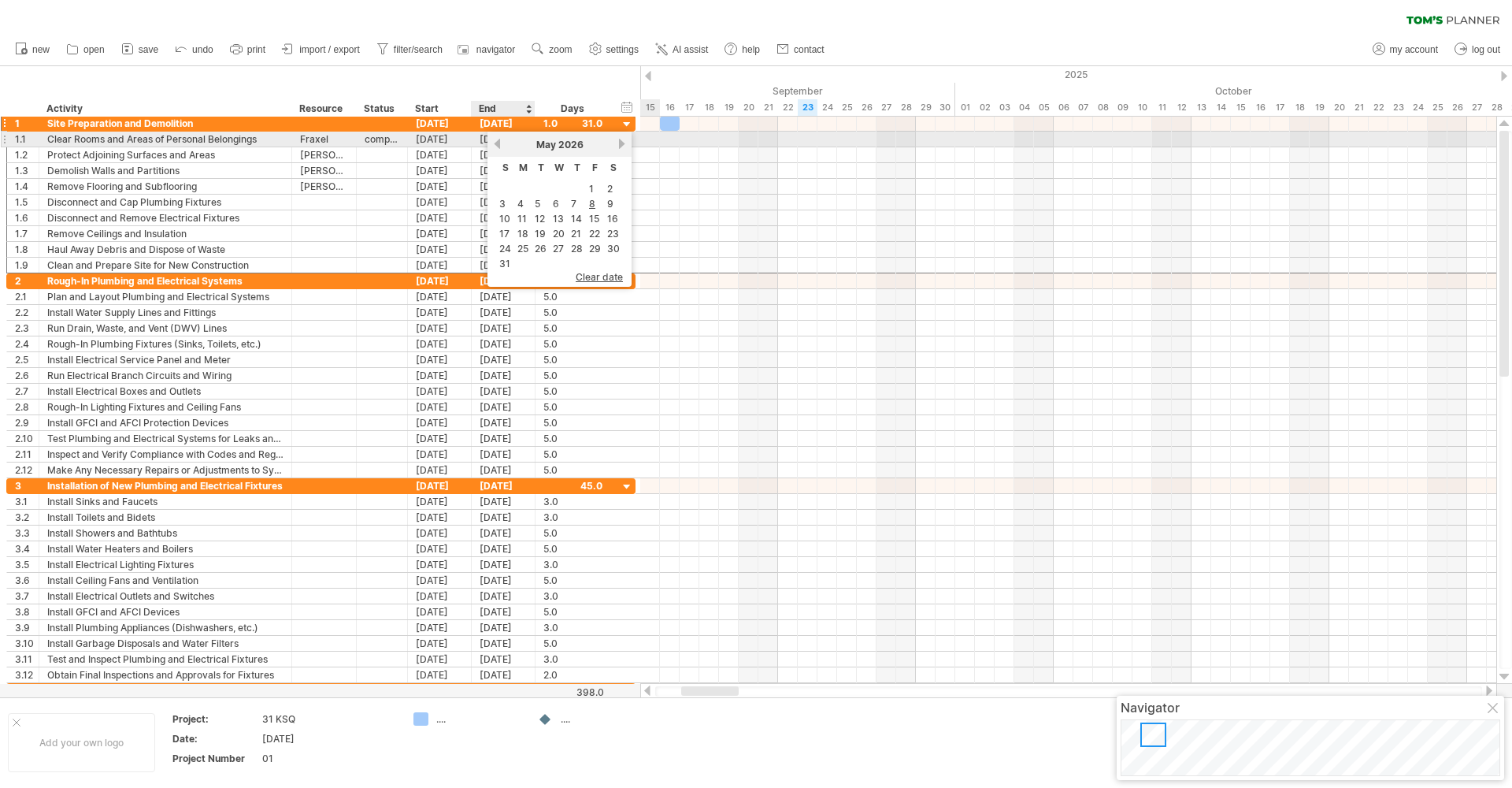
click at [500, 143] on link "previous" at bounding box center [497, 144] width 12 height 12
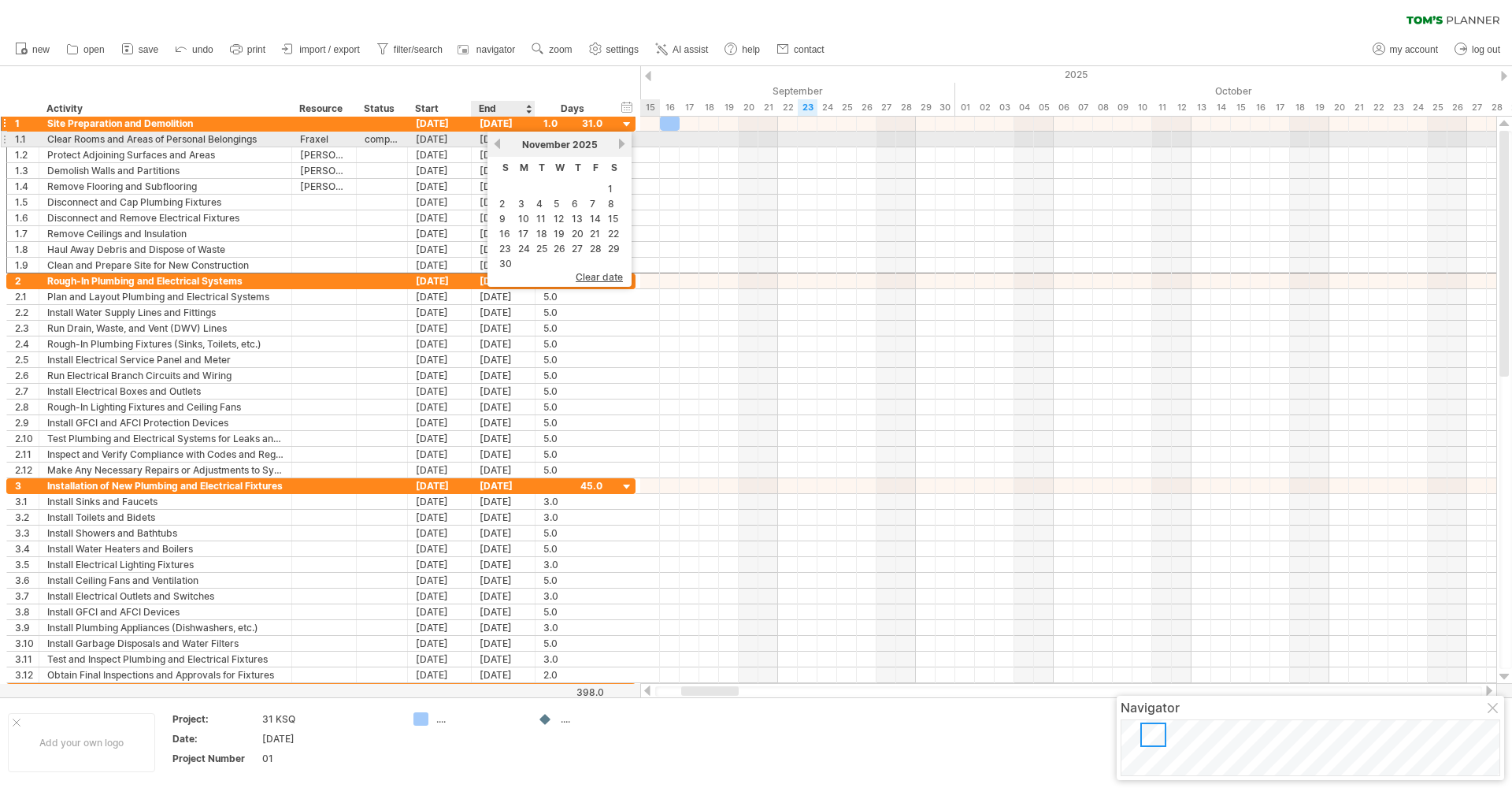
click at [500, 143] on link "previous" at bounding box center [497, 144] width 12 height 12
click at [622, 144] on link "next" at bounding box center [622, 144] width 12 height 12
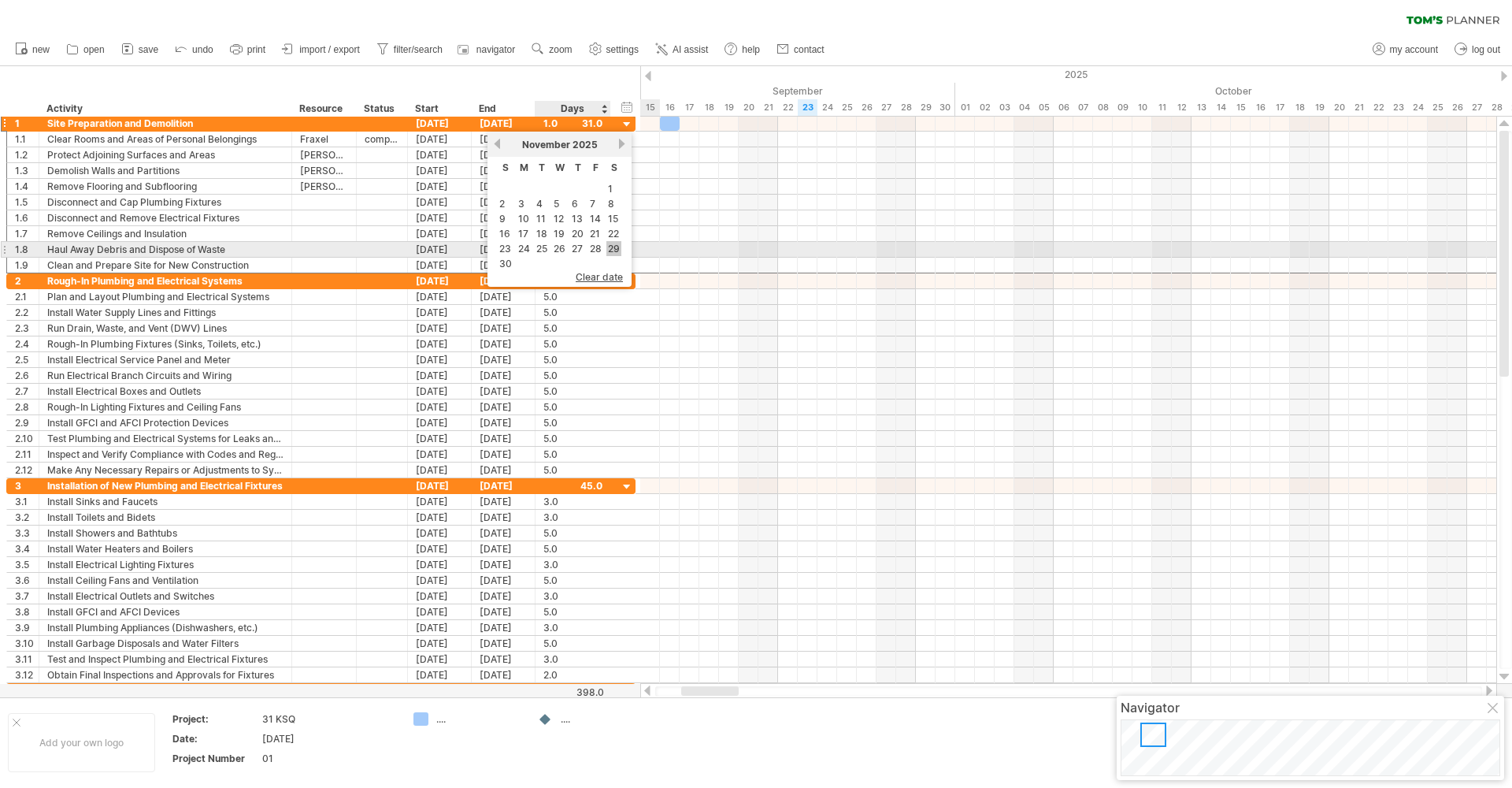
click at [612, 250] on link "29" at bounding box center [614, 248] width 15 height 15
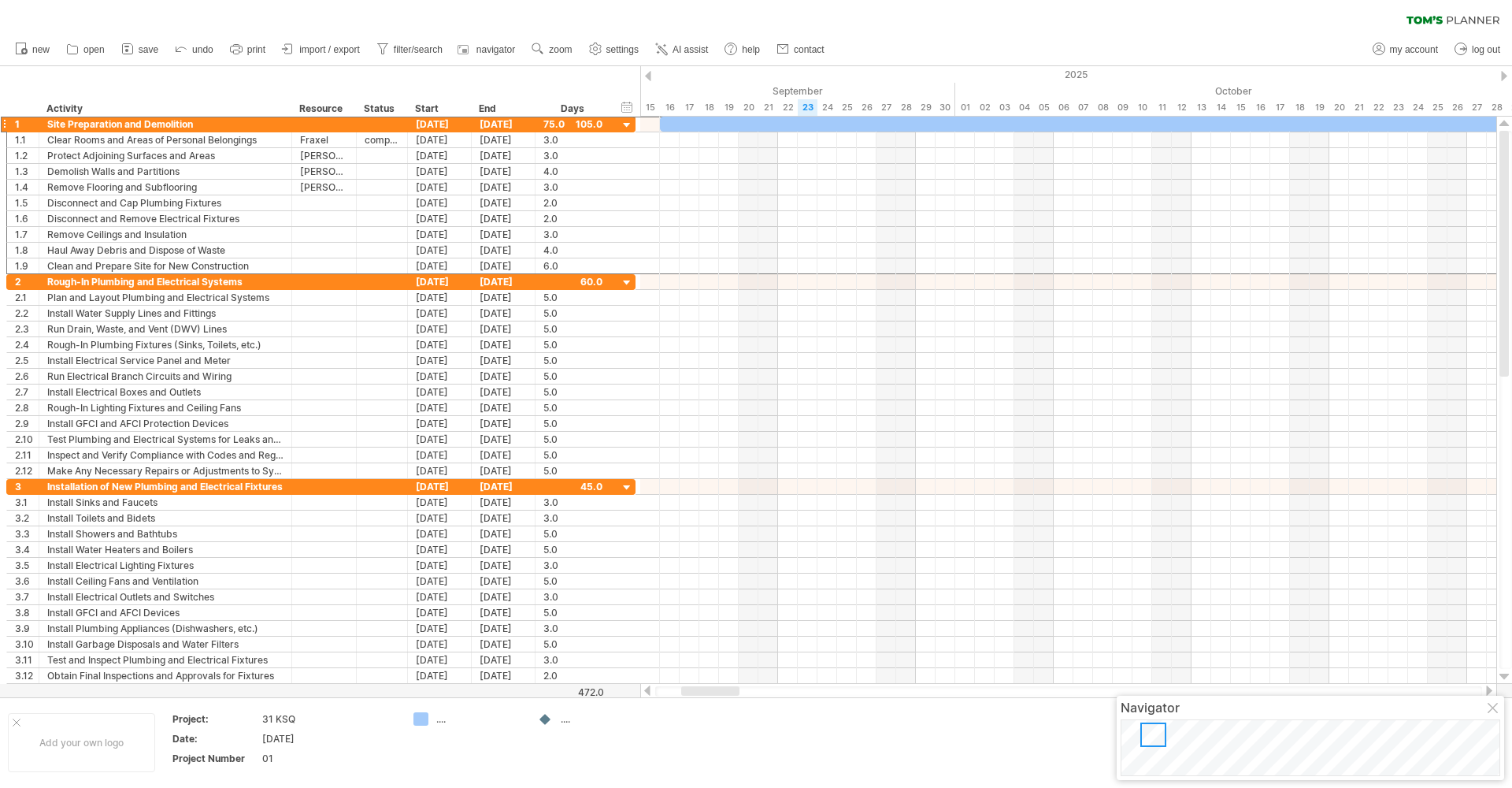
click at [1495, 704] on div at bounding box center [1495, 709] width 13 height 13
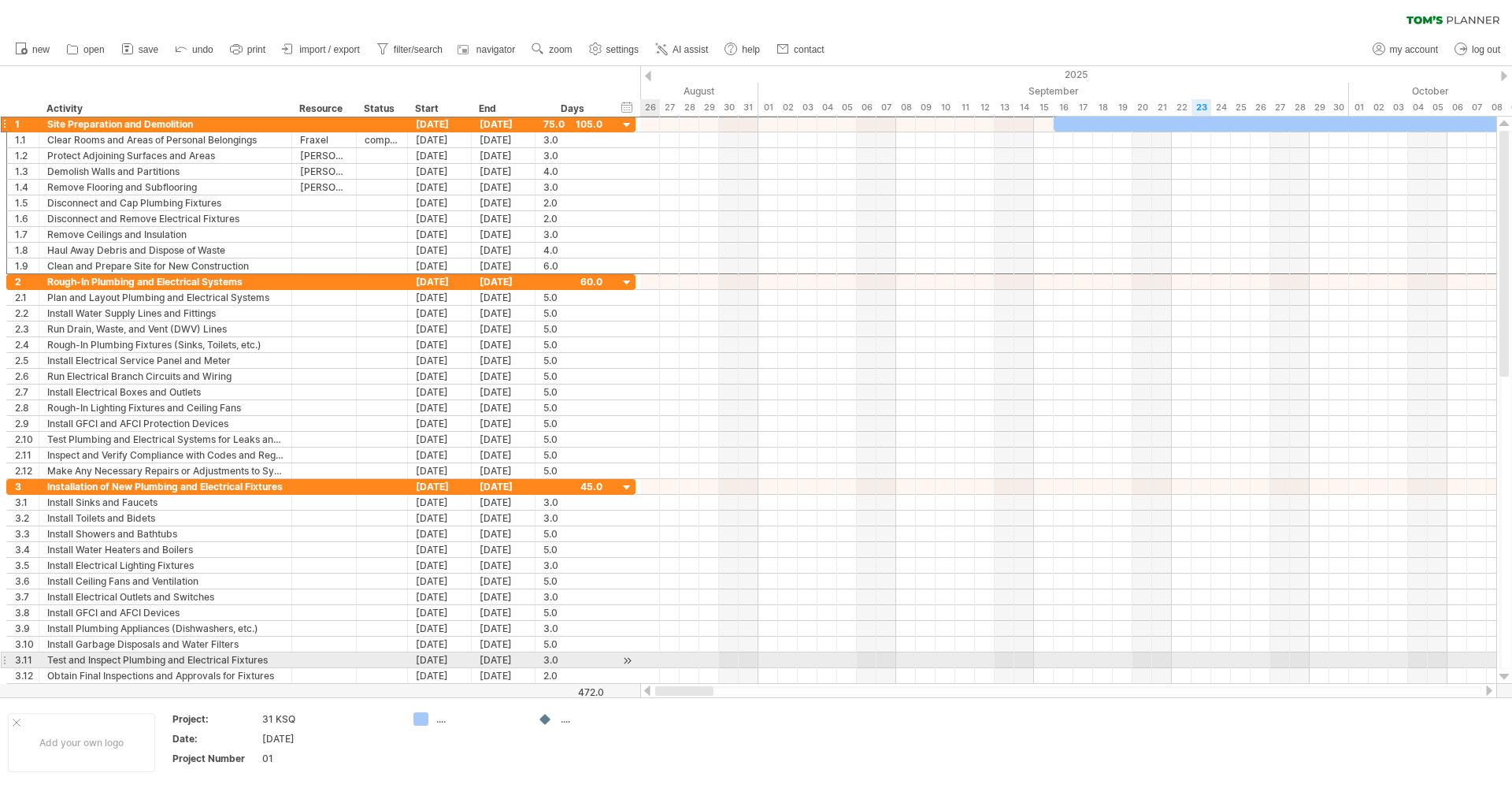
drag, startPoint x: 706, startPoint y: 693, endPoint x: 641, endPoint y: 655, distance: 75.3
click at [641, 655] on div "Trying to reach [DOMAIN_NAME] Connected again... 0% clear filter new 1" at bounding box center [756, 394] width 1512 height 788
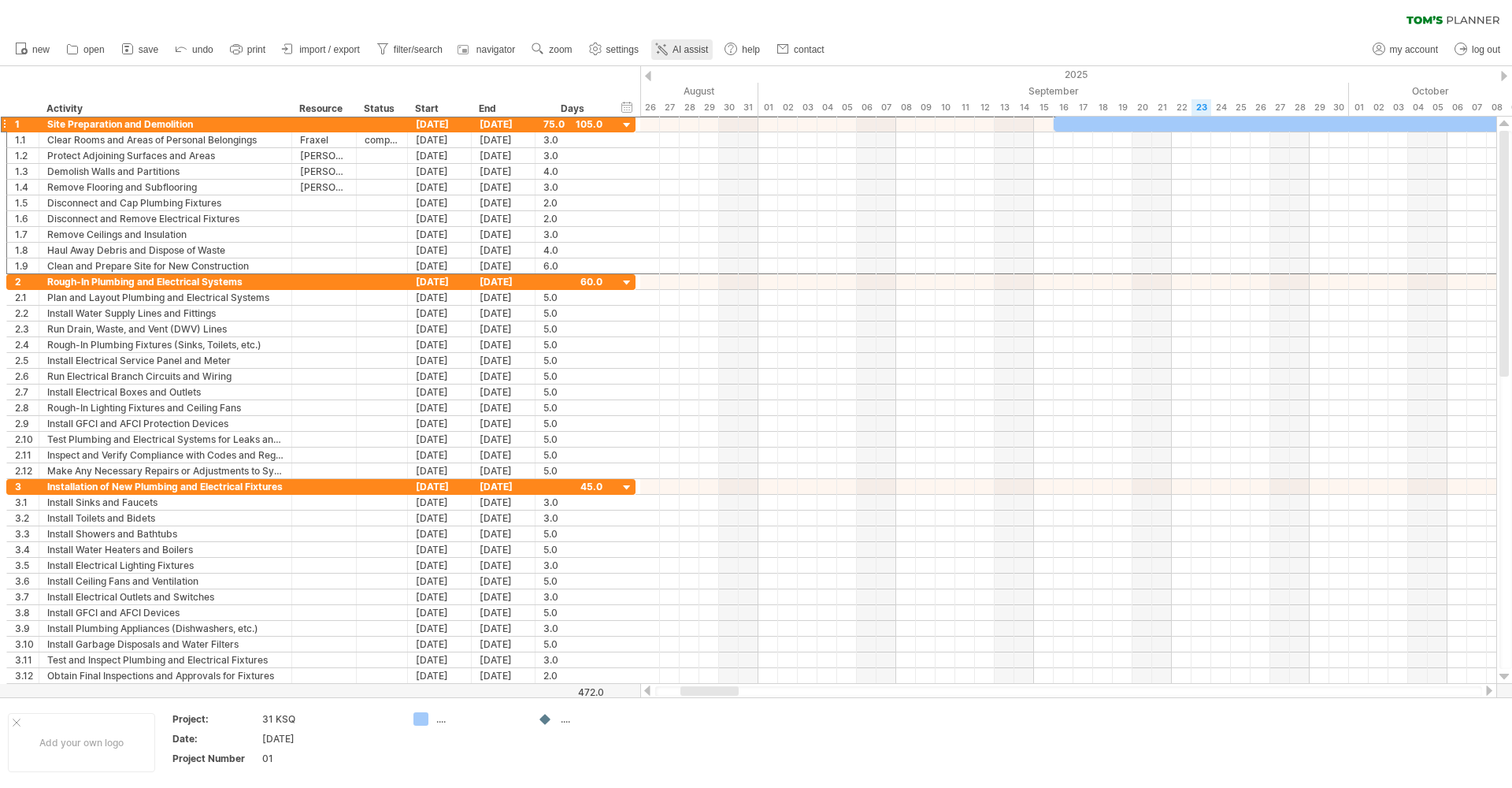
click at [690, 50] on span "AI assist" at bounding box center [690, 50] width 36 height 11
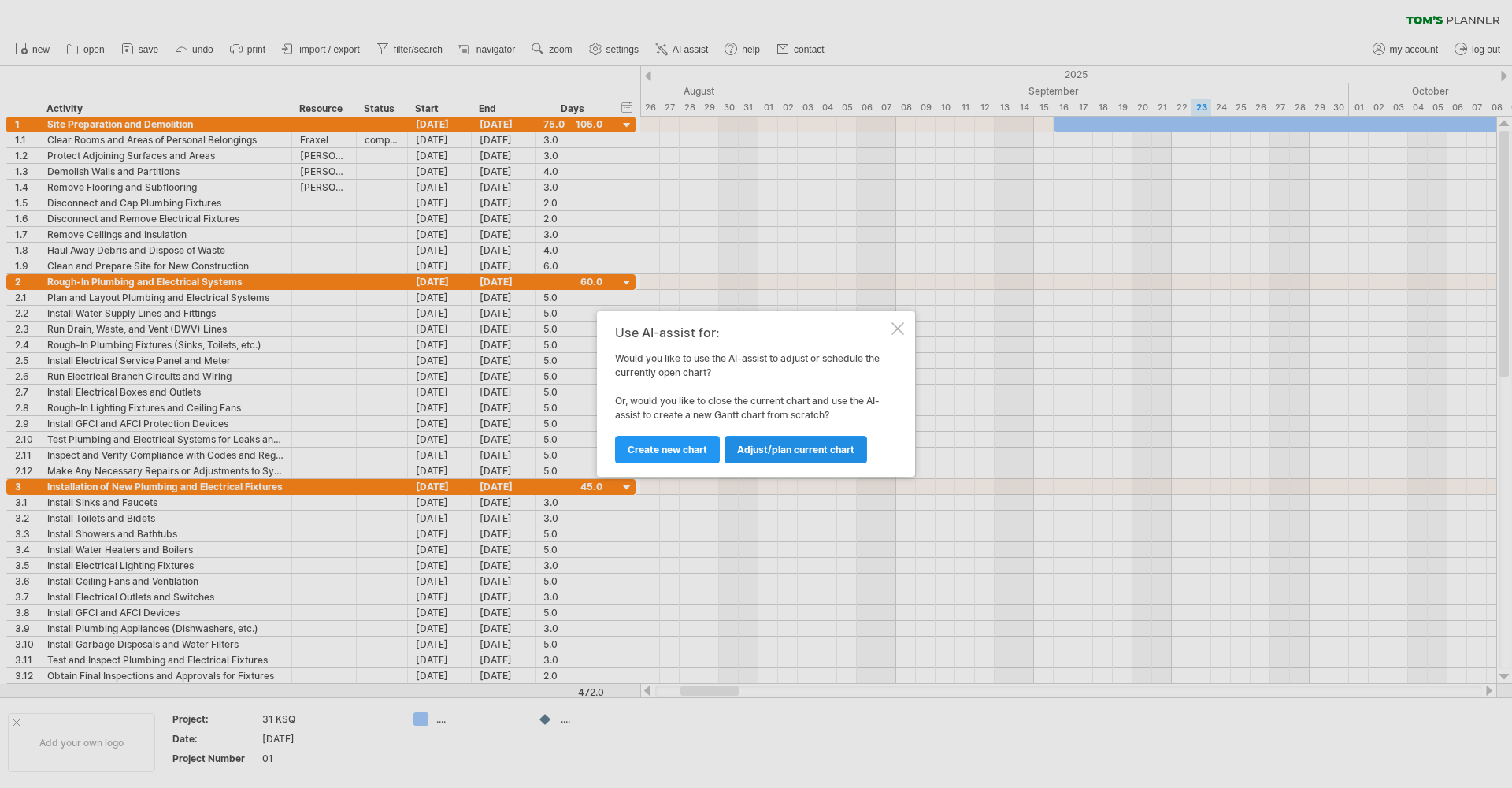
click at [758, 455] on span "Adjust/plan current chart" at bounding box center [795, 449] width 118 height 12
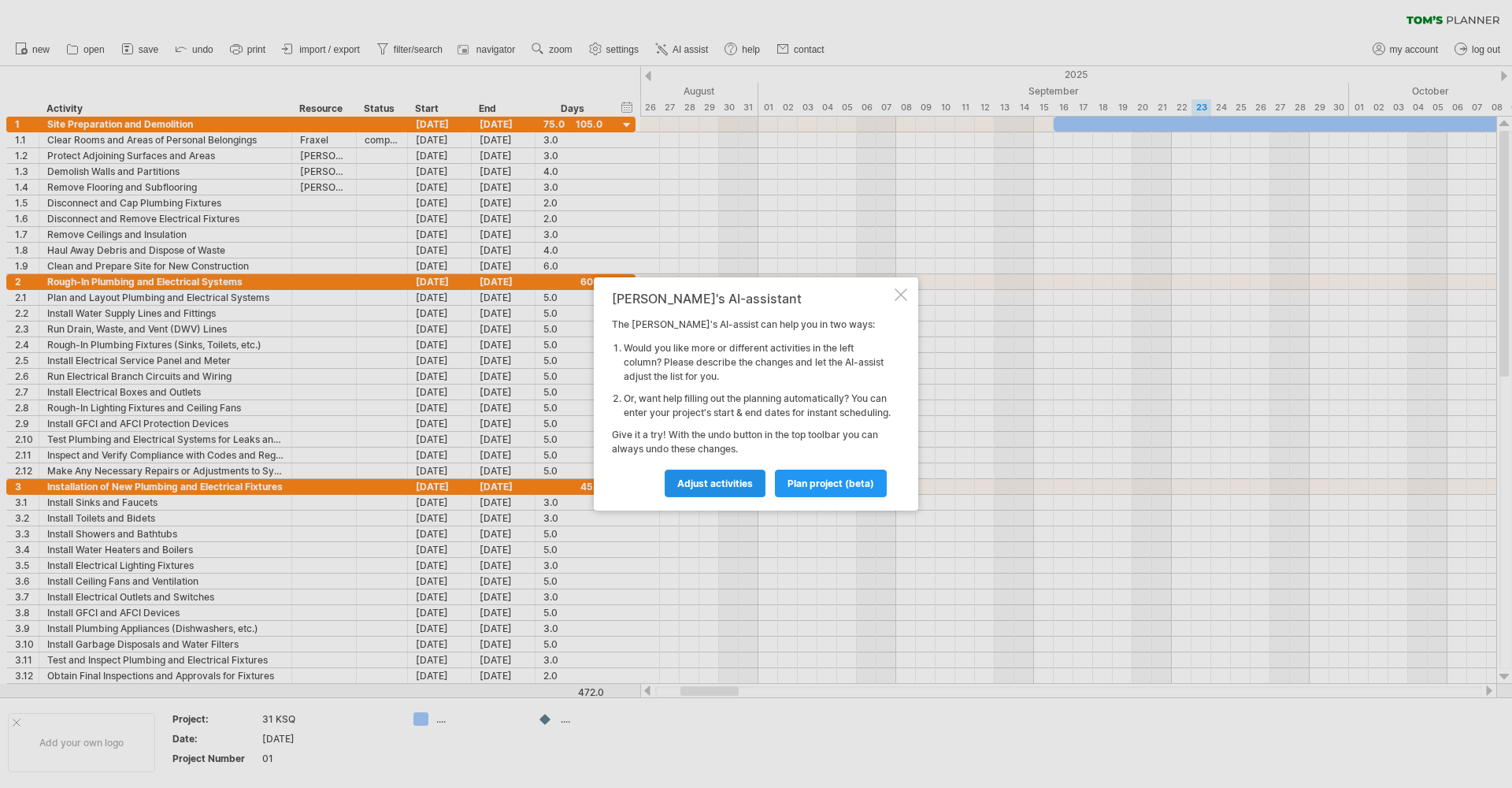
click at [713, 490] on span "Adjust activities" at bounding box center [715, 483] width 76 height 12
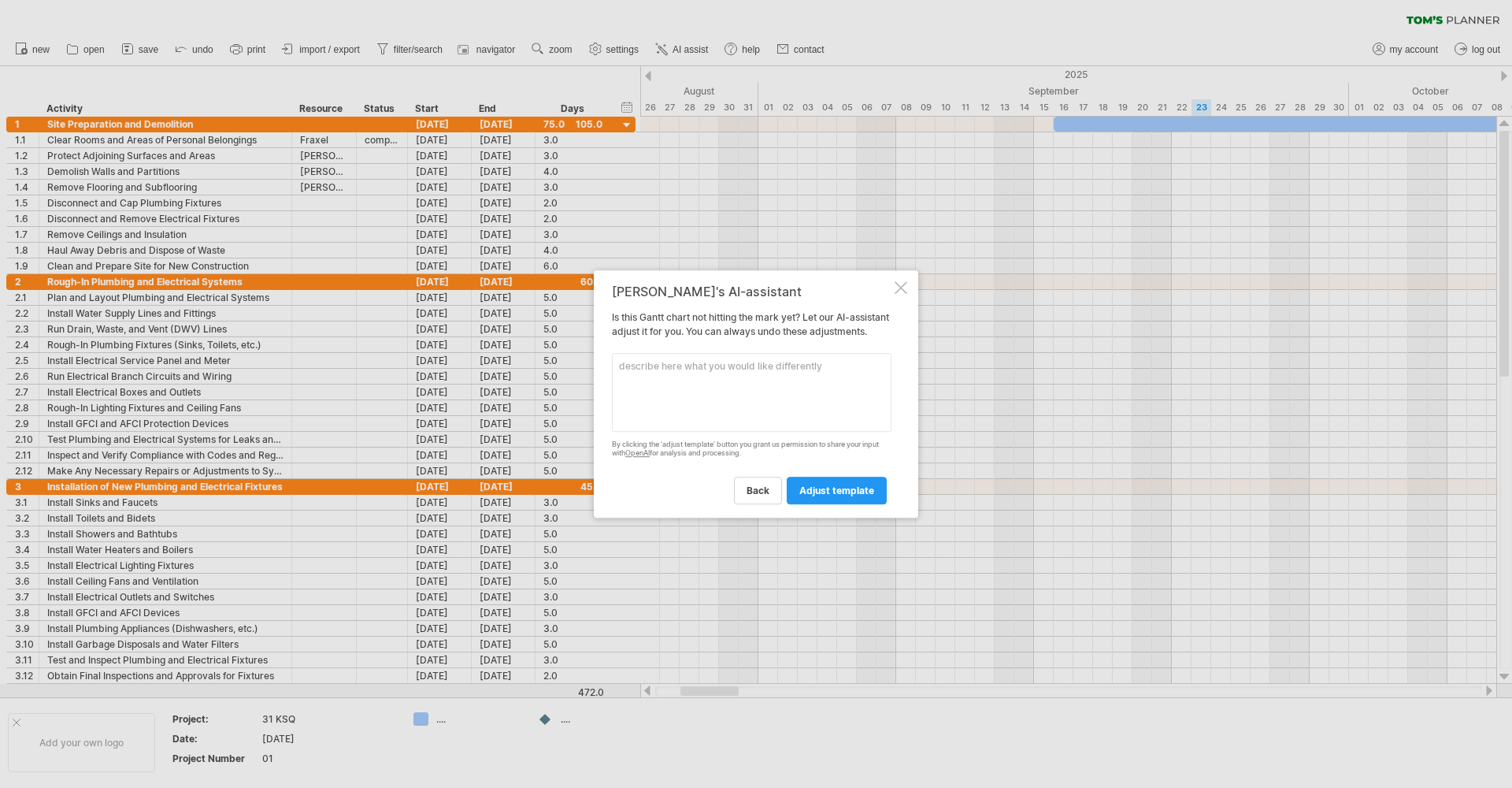
click at [702, 370] on textarea at bounding box center [752, 392] width 279 height 79
drag, startPoint x: 646, startPoint y: 373, endPoint x: 665, endPoint y: 403, distance: 35.5
click at [646, 373] on textarea "Adjuct start date tp [DATE]" at bounding box center [752, 392] width 279 height 79
click at [706, 373] on textarea "Adjust start date tp [DATE]" at bounding box center [752, 392] width 279 height 79
click at [748, 373] on textarea "Adjust start date to [DATE]" at bounding box center [752, 392] width 279 height 79
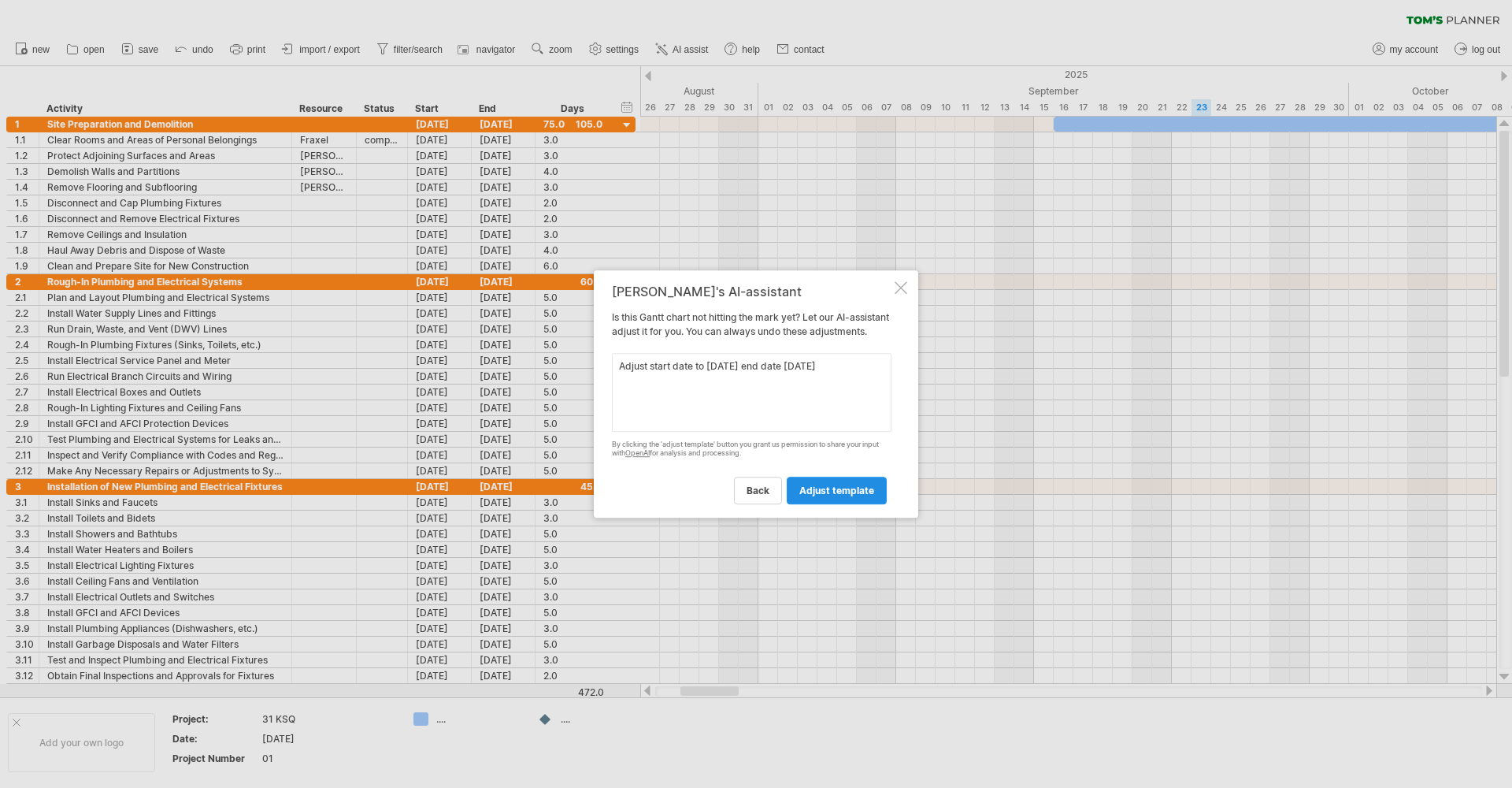
type textarea "Adjust start date to [DATE] end date [DATE]"
click at [833, 495] on span "adjust template" at bounding box center [836, 490] width 75 height 12
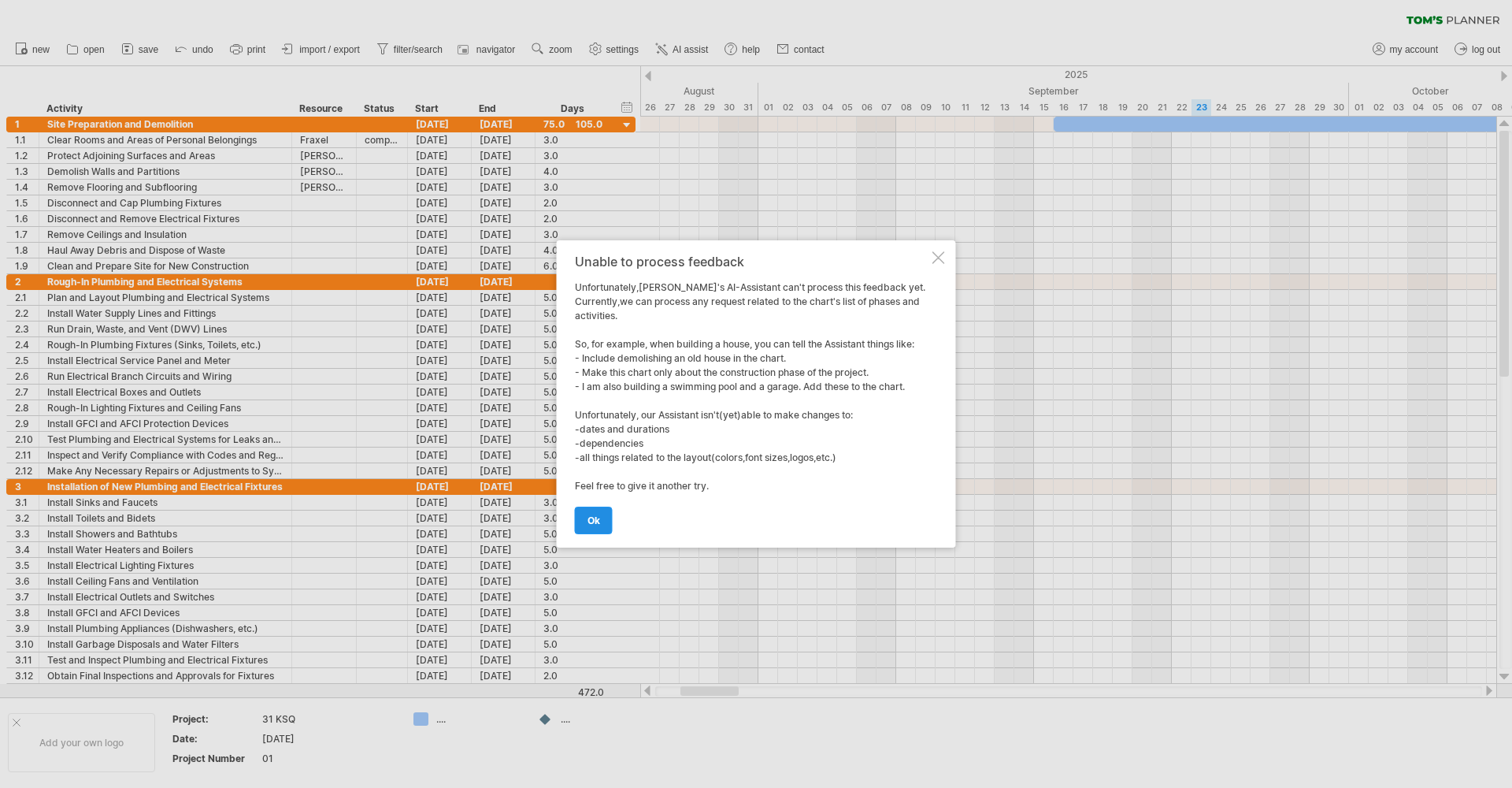
click at [593, 526] on span "ok" at bounding box center [594, 520] width 13 height 12
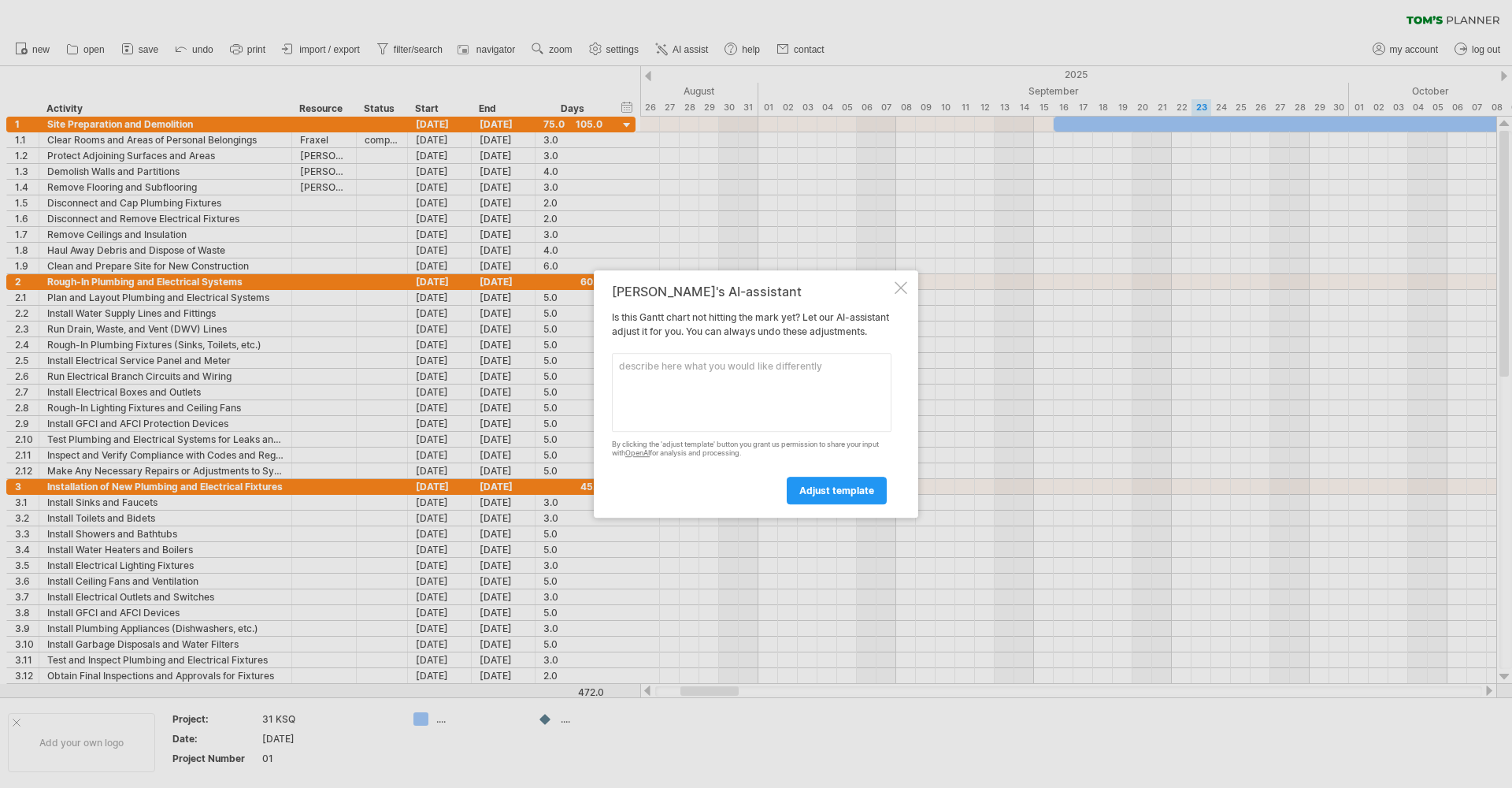
click at [896, 281] on div at bounding box center [901, 287] width 13 height 13
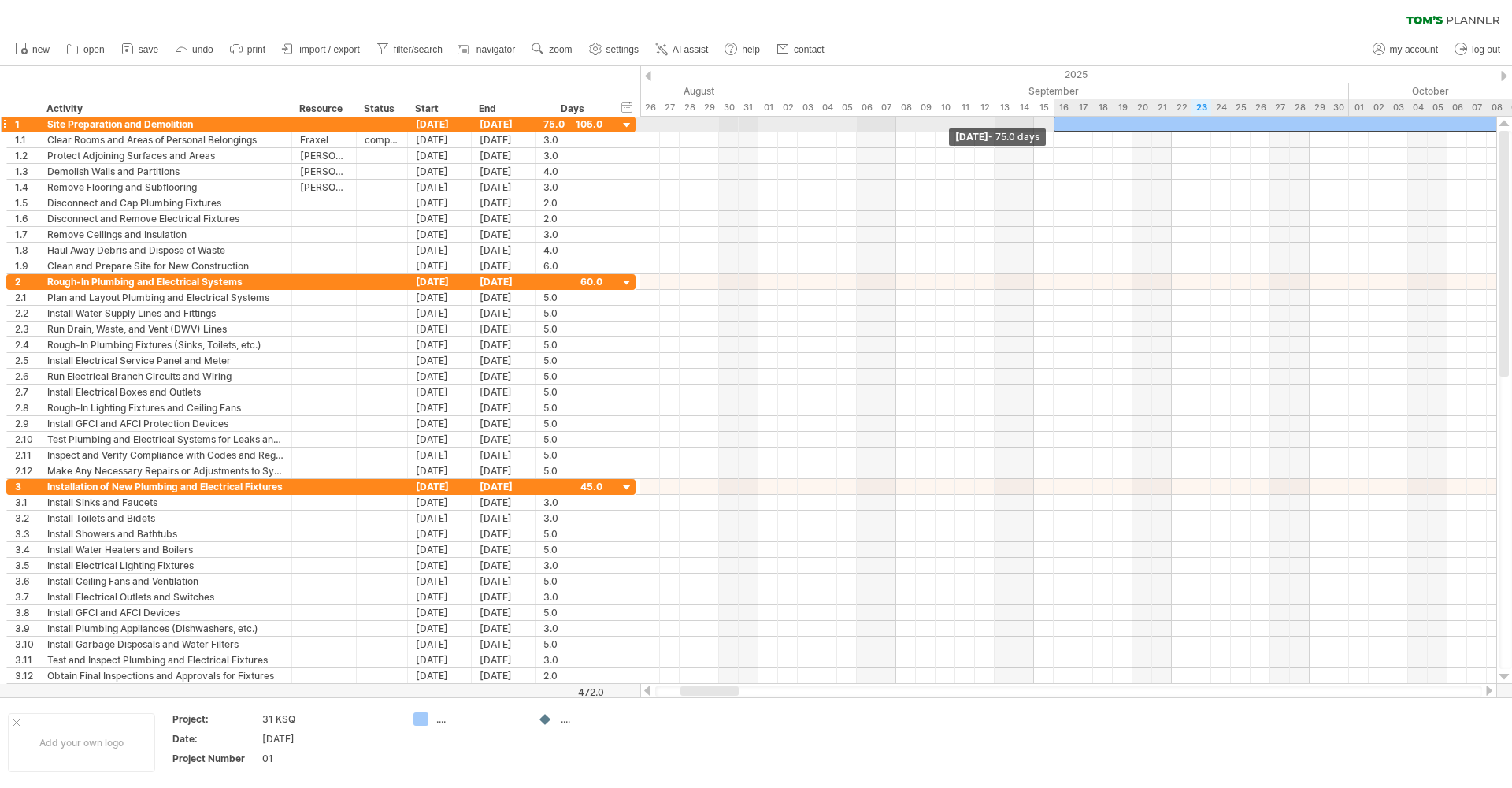
drag, startPoint x: 1054, startPoint y: 122, endPoint x: 1057, endPoint y: 131, distance: 9.5
click at [1058, 133] on div "[DATE] - 3.0 days [DATE] - 75.0 days" at bounding box center [1069, 400] width 856 height 568
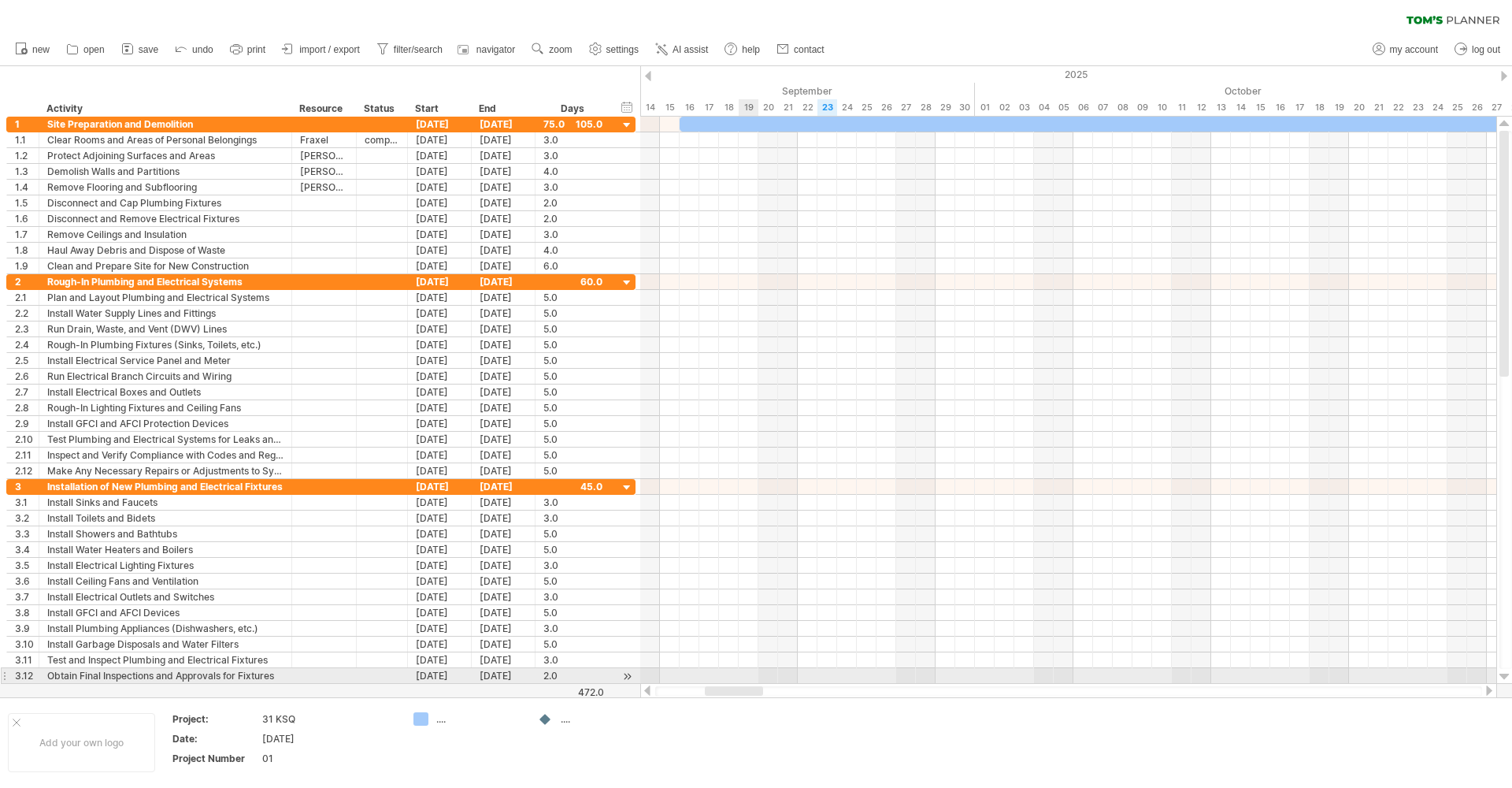
drag, startPoint x: 724, startPoint y: 693, endPoint x: 748, endPoint y: 673, distance: 31.2
click at [748, 673] on div "Trying to reach [DOMAIN_NAME] Connected again... 0% clear filter new 1" at bounding box center [756, 394] width 1512 height 788
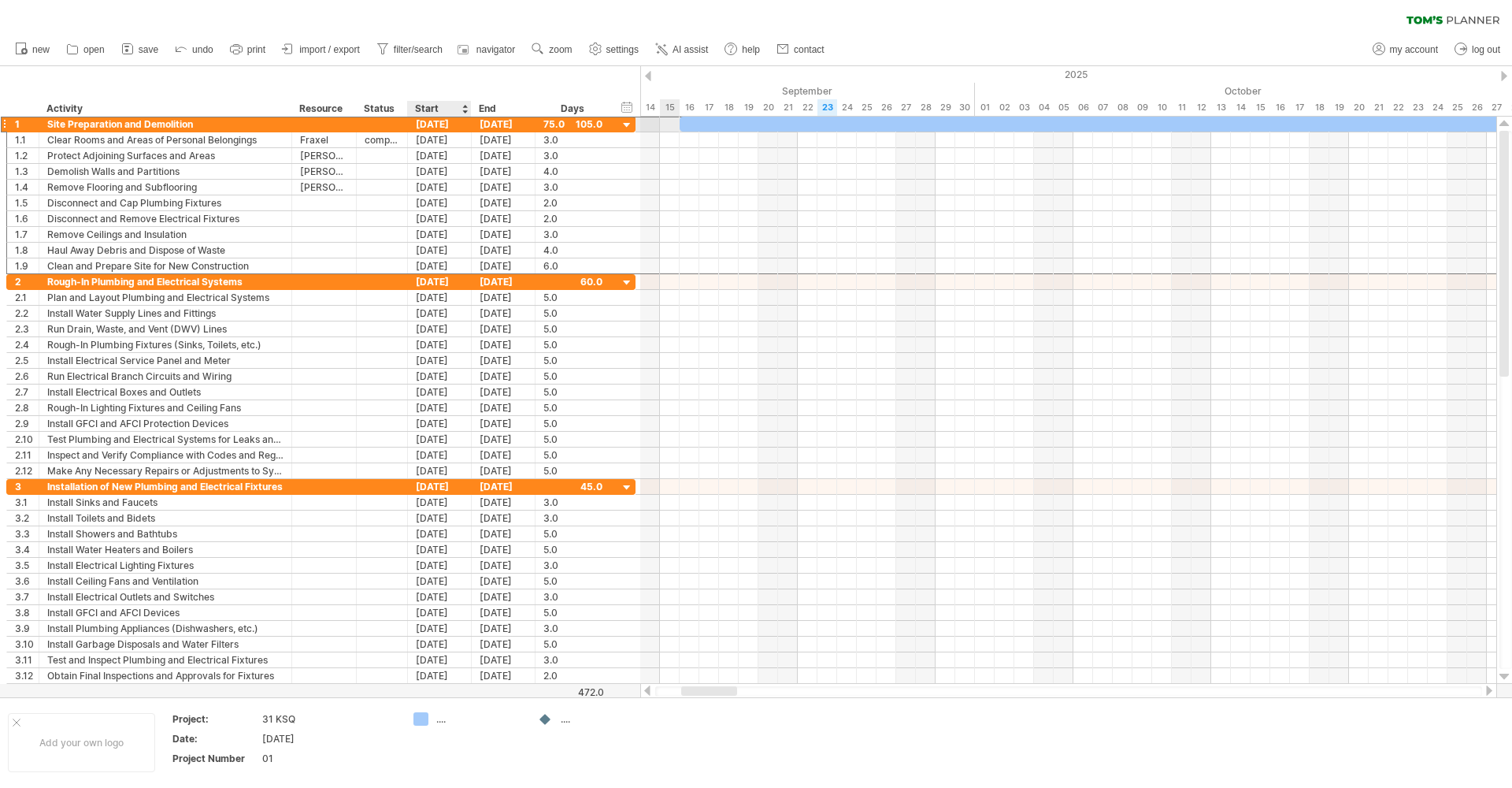
click at [452, 126] on div "[DATE]" at bounding box center [440, 124] width 64 height 15
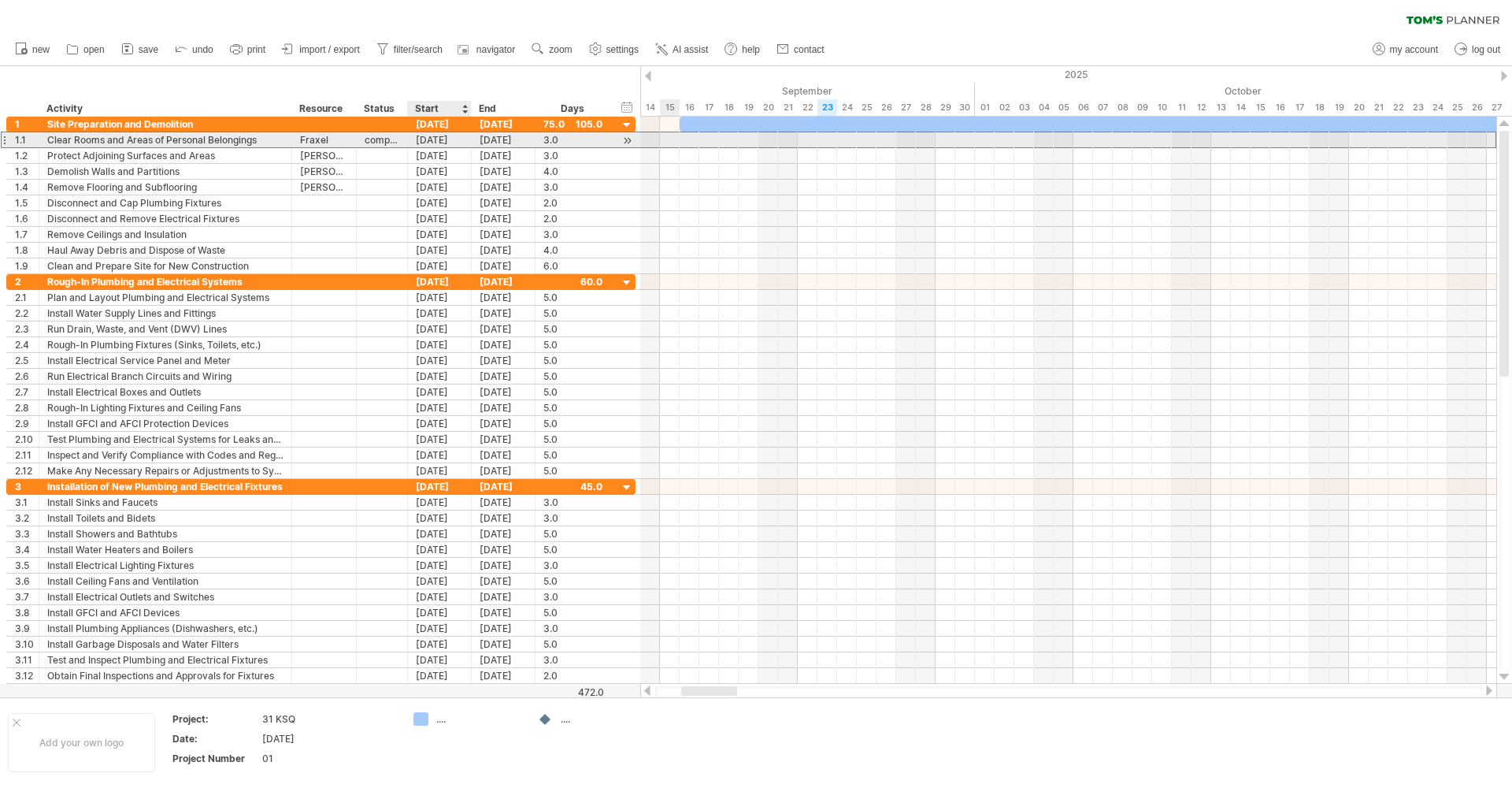
click at [417, 139] on div "[DATE]" at bounding box center [440, 140] width 64 height 15
click at [434, 137] on div "[DATE]" at bounding box center [440, 140] width 64 height 15
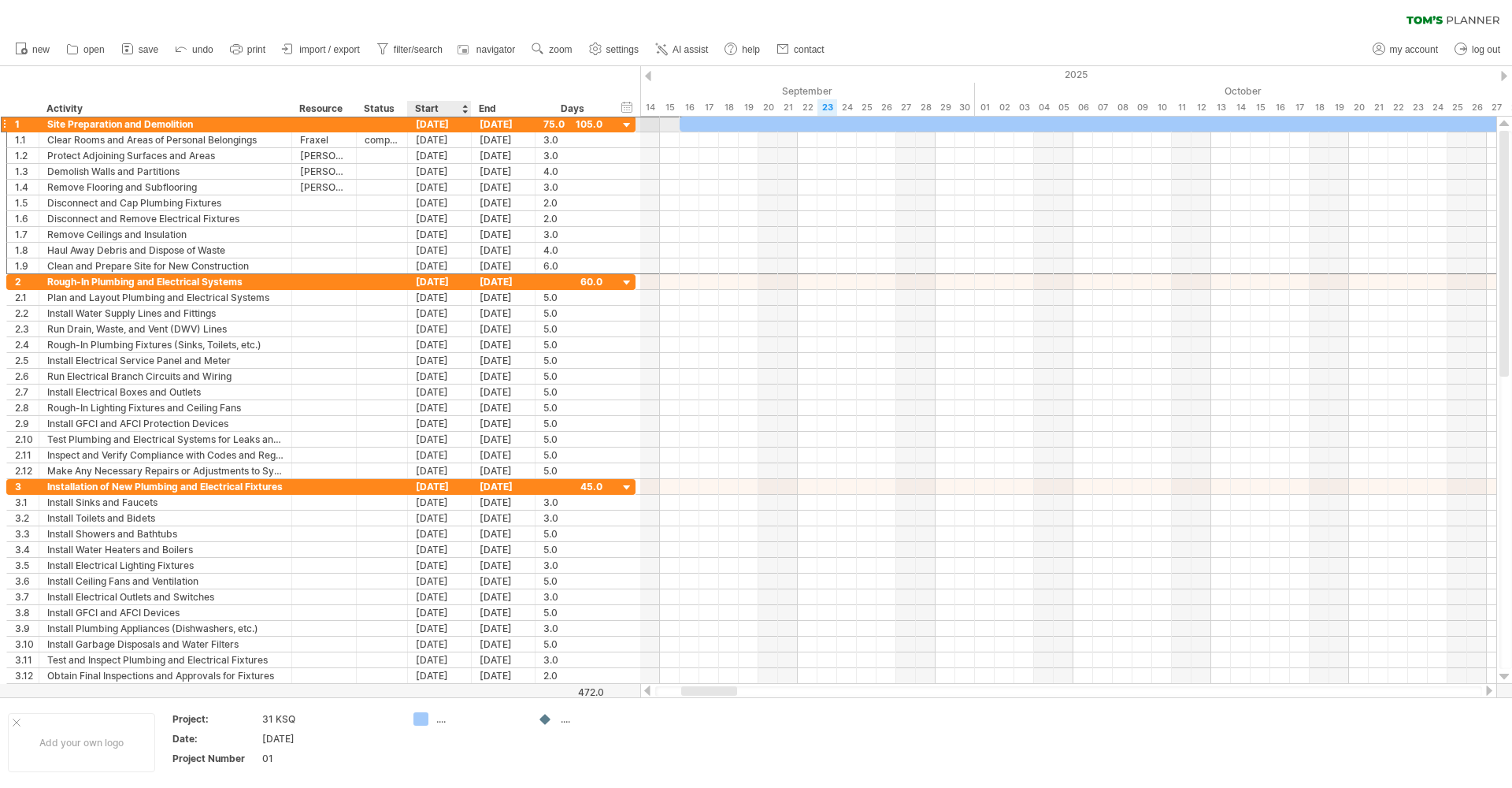
click at [455, 129] on div "[DATE]" at bounding box center [440, 124] width 64 height 15
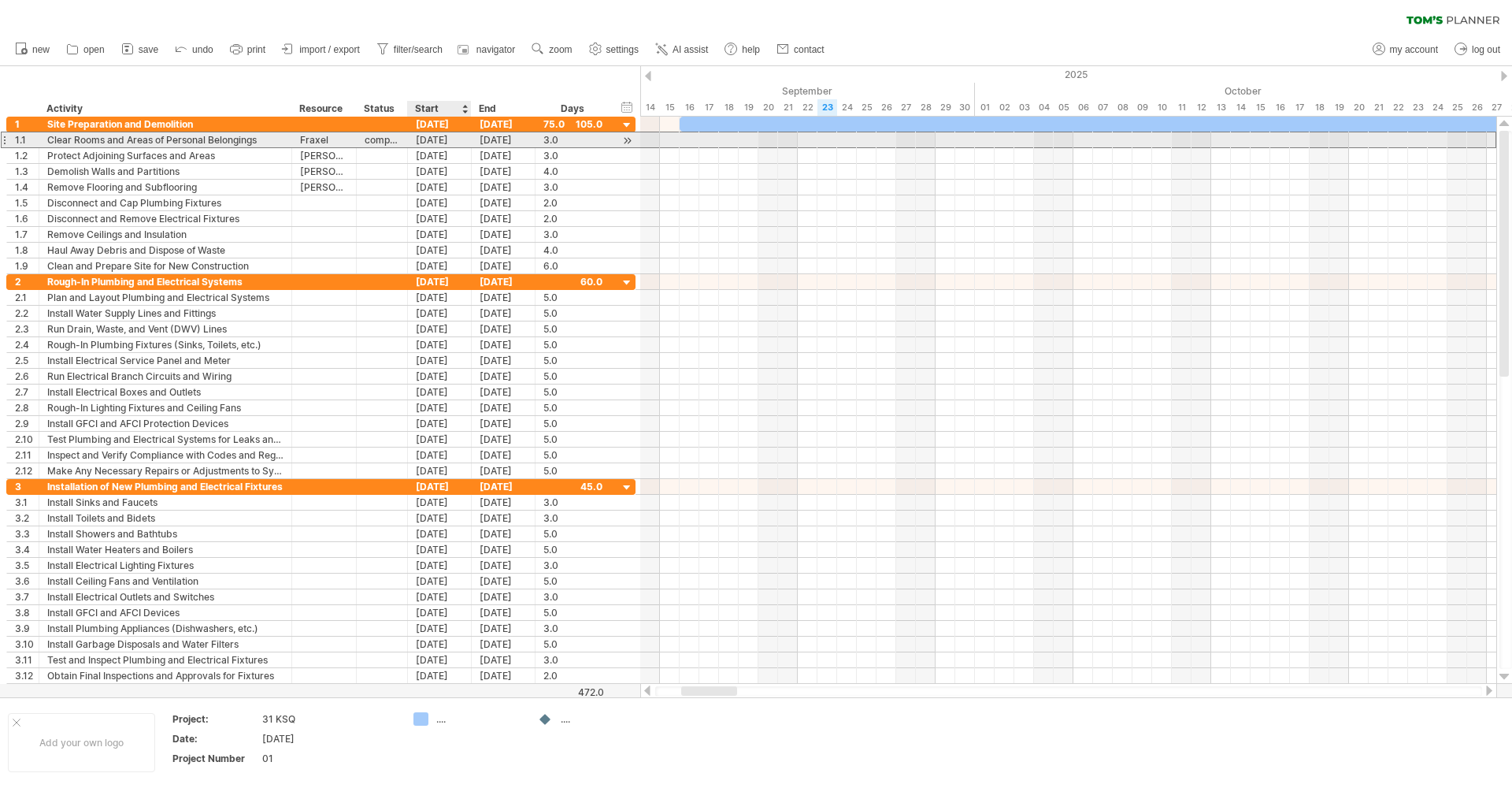
click at [418, 143] on div "[DATE]" at bounding box center [440, 140] width 64 height 15
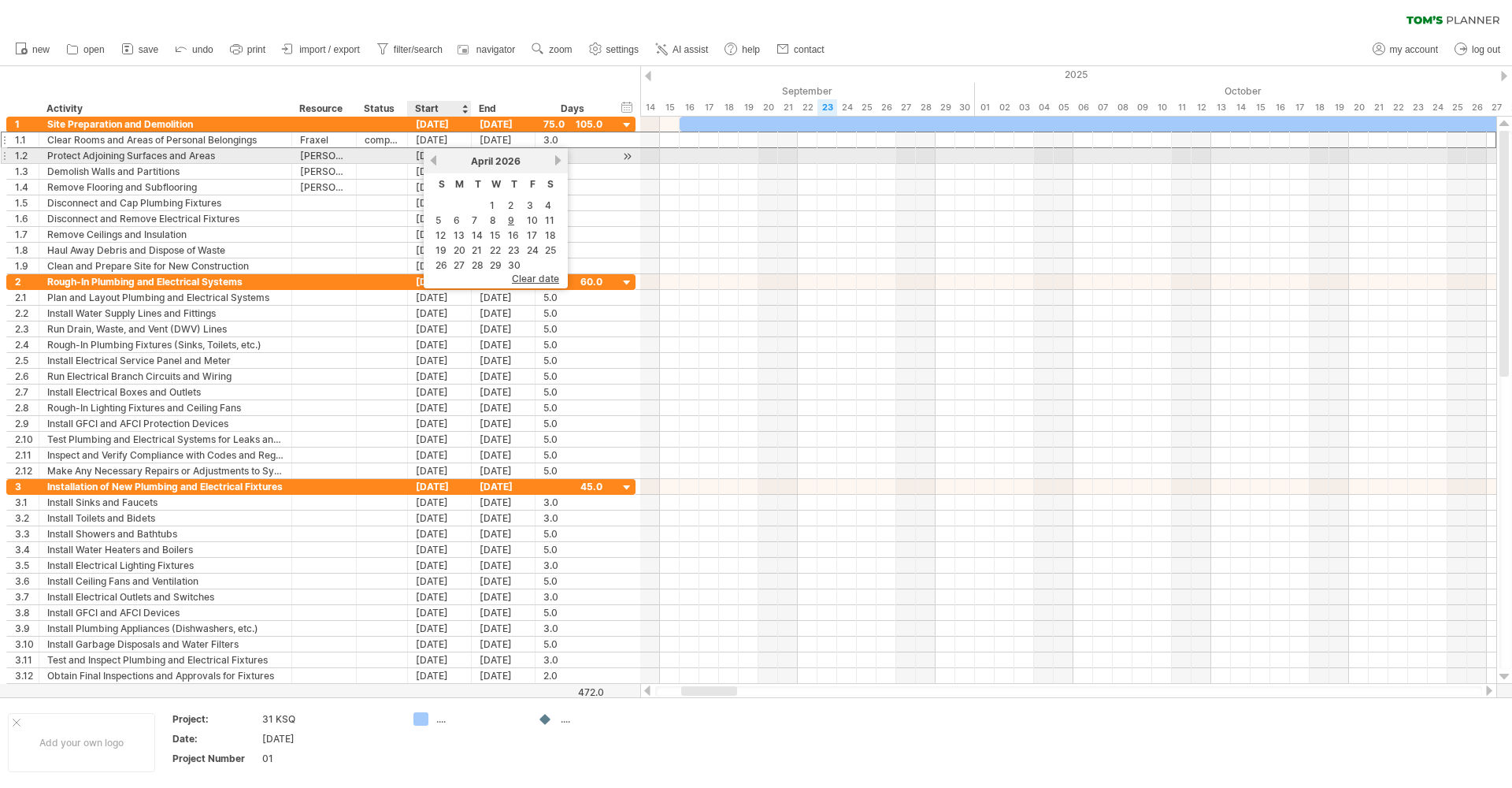
click at [436, 161] on link "previous" at bounding box center [433, 160] width 12 height 12
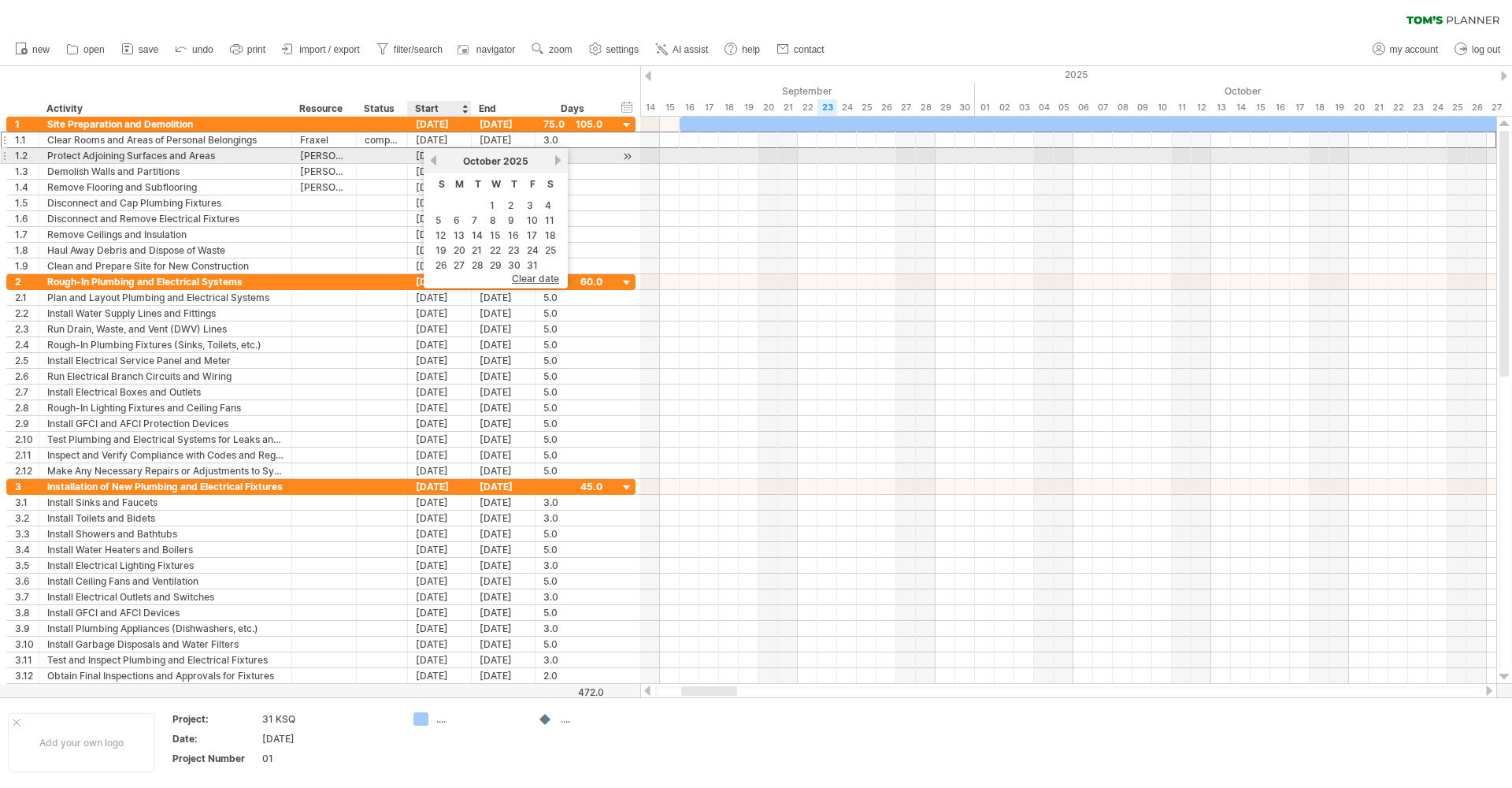
click at [436, 161] on link "previous" at bounding box center [433, 160] width 12 height 12
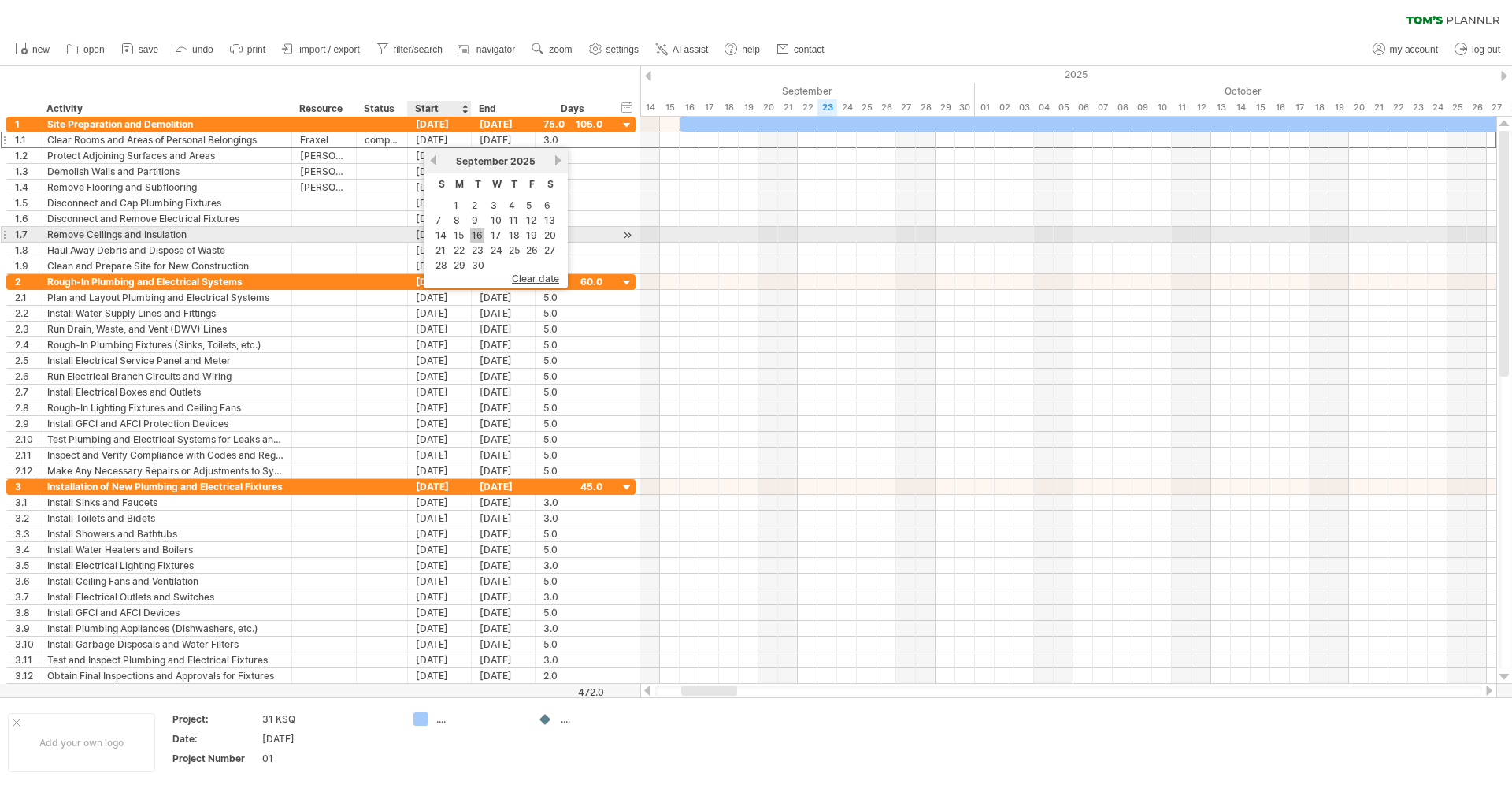
click at [478, 237] on link "16" at bounding box center [477, 235] width 14 height 15
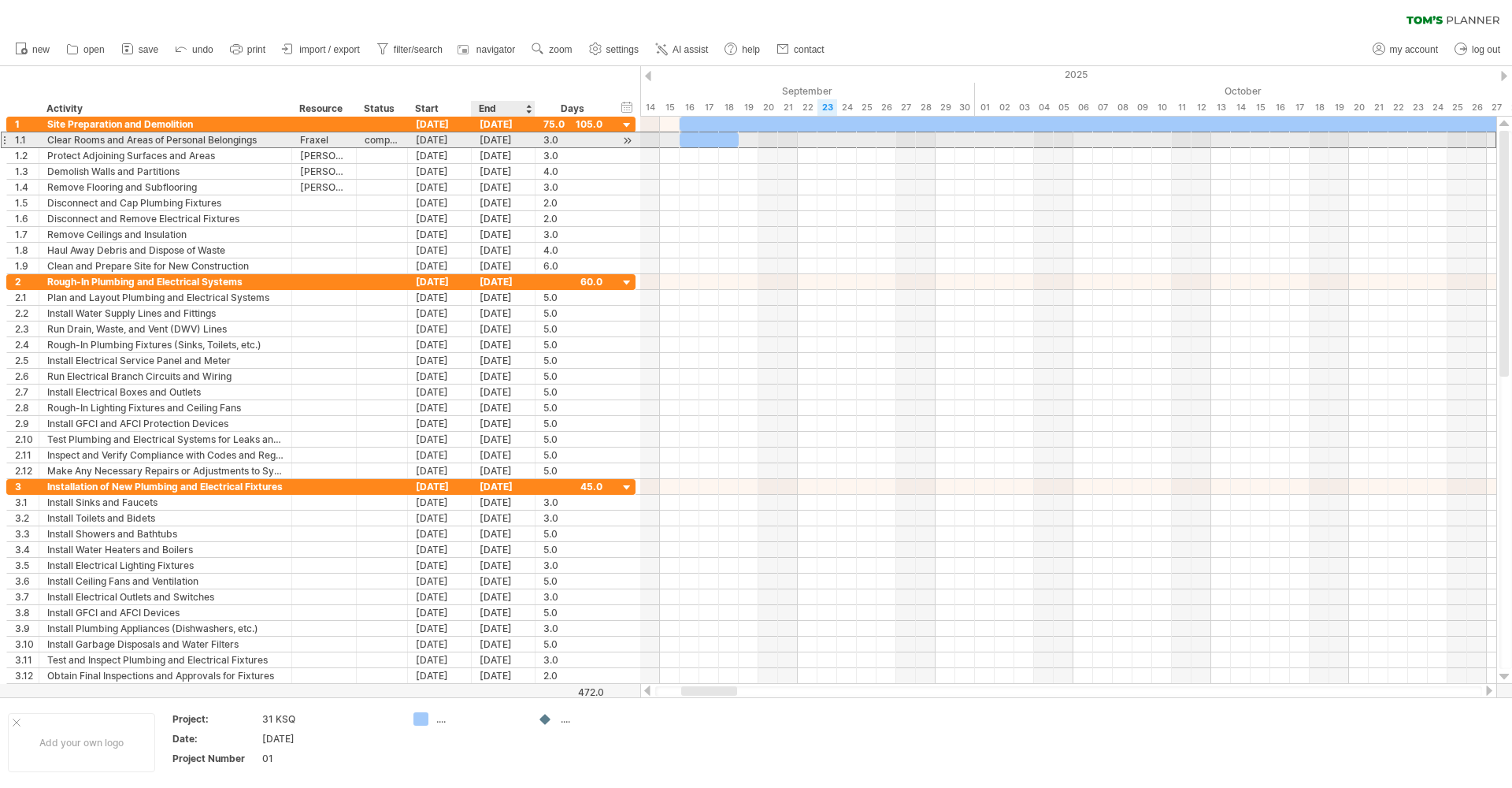
click at [512, 145] on div "[DATE]" at bounding box center [503, 140] width 64 height 15
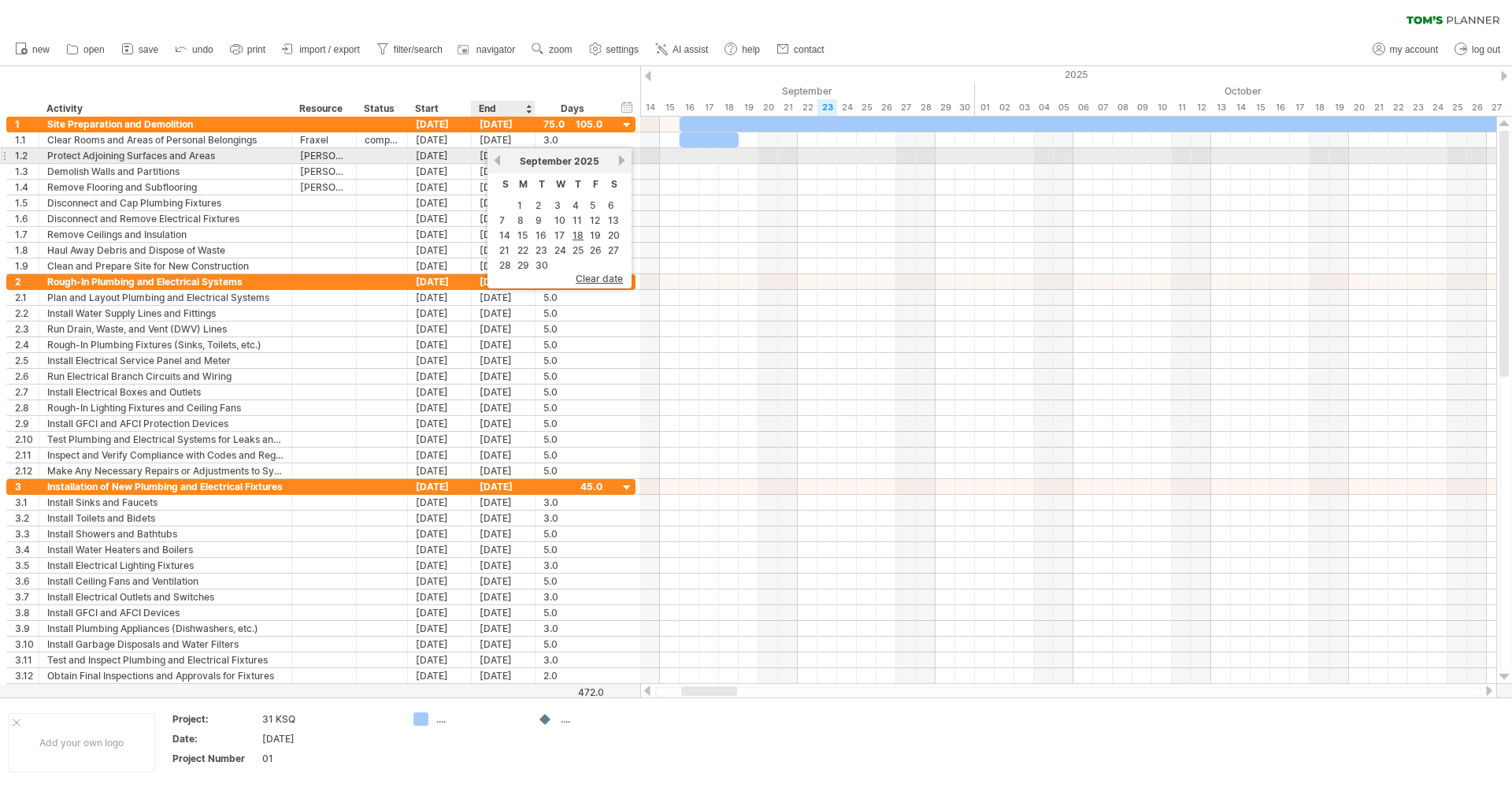
click at [501, 160] on link "previous" at bounding box center [497, 160] width 12 height 12
click at [625, 160] on link "next" at bounding box center [622, 160] width 12 height 12
click at [624, 160] on link "next" at bounding box center [622, 160] width 12 height 12
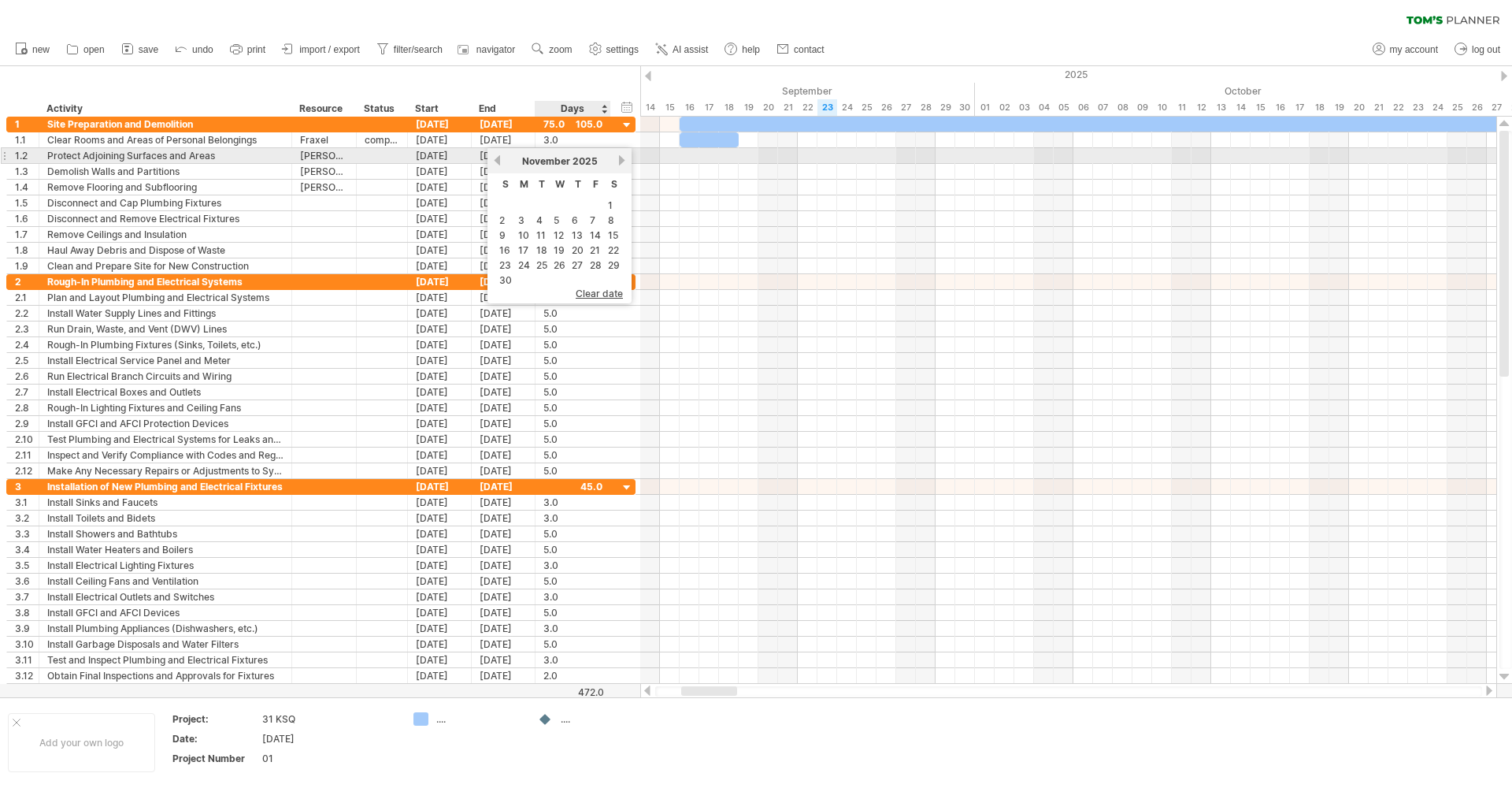
click at [622, 159] on link "next" at bounding box center [622, 160] width 12 height 12
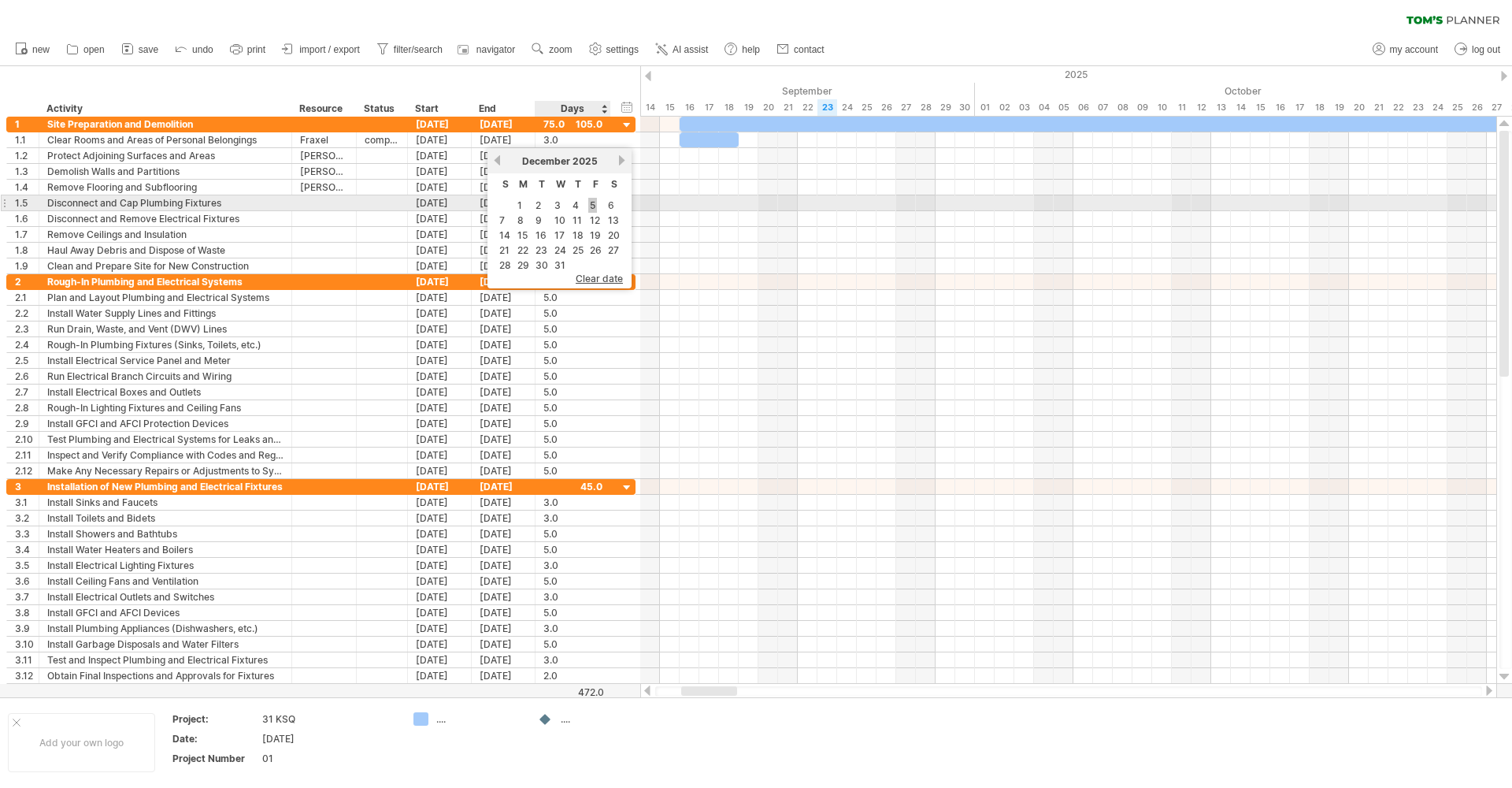
click at [593, 204] on link "5" at bounding box center [593, 205] width 9 height 15
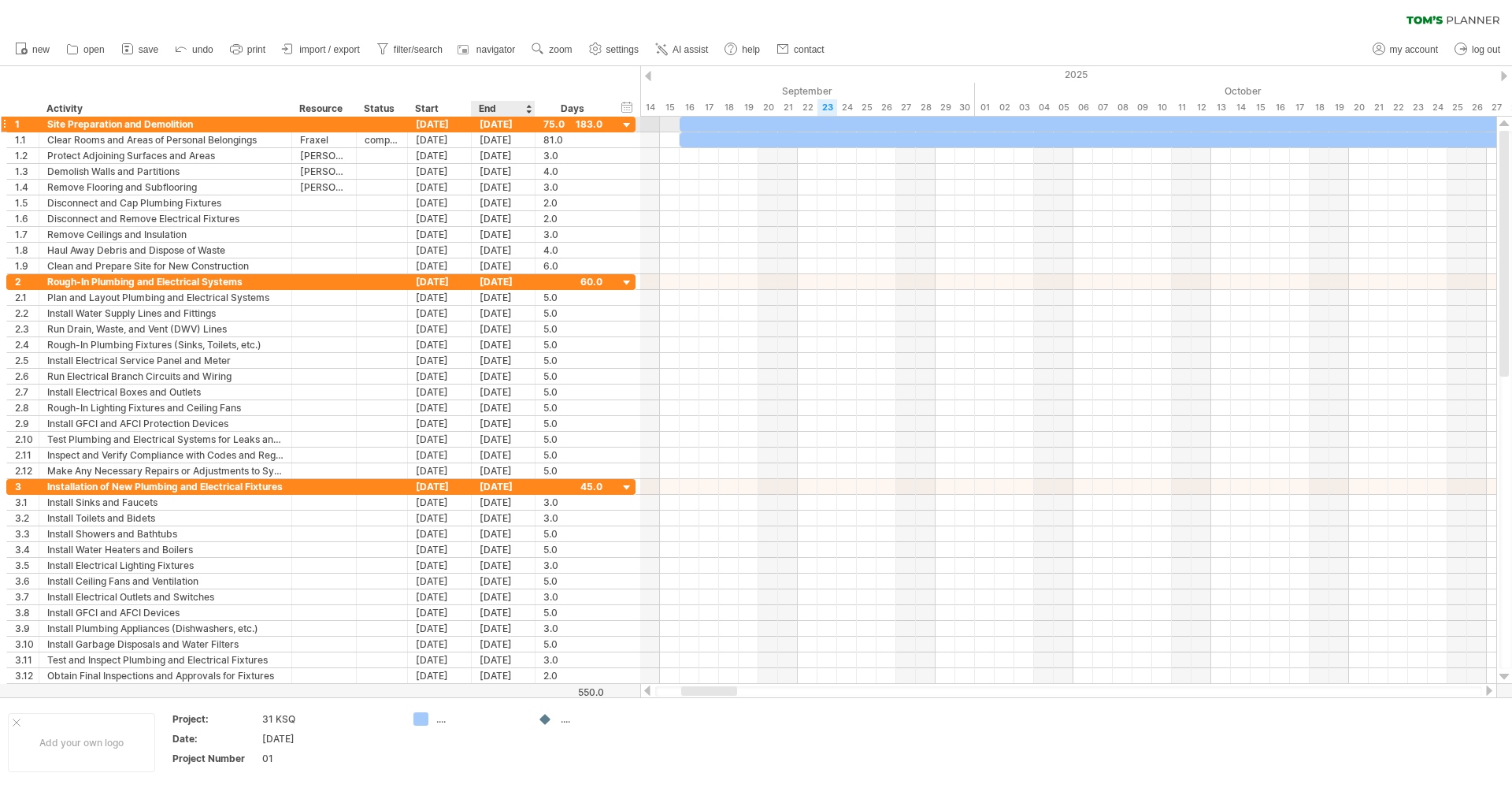
click at [497, 126] on div "[DATE]" at bounding box center [503, 124] width 64 height 15
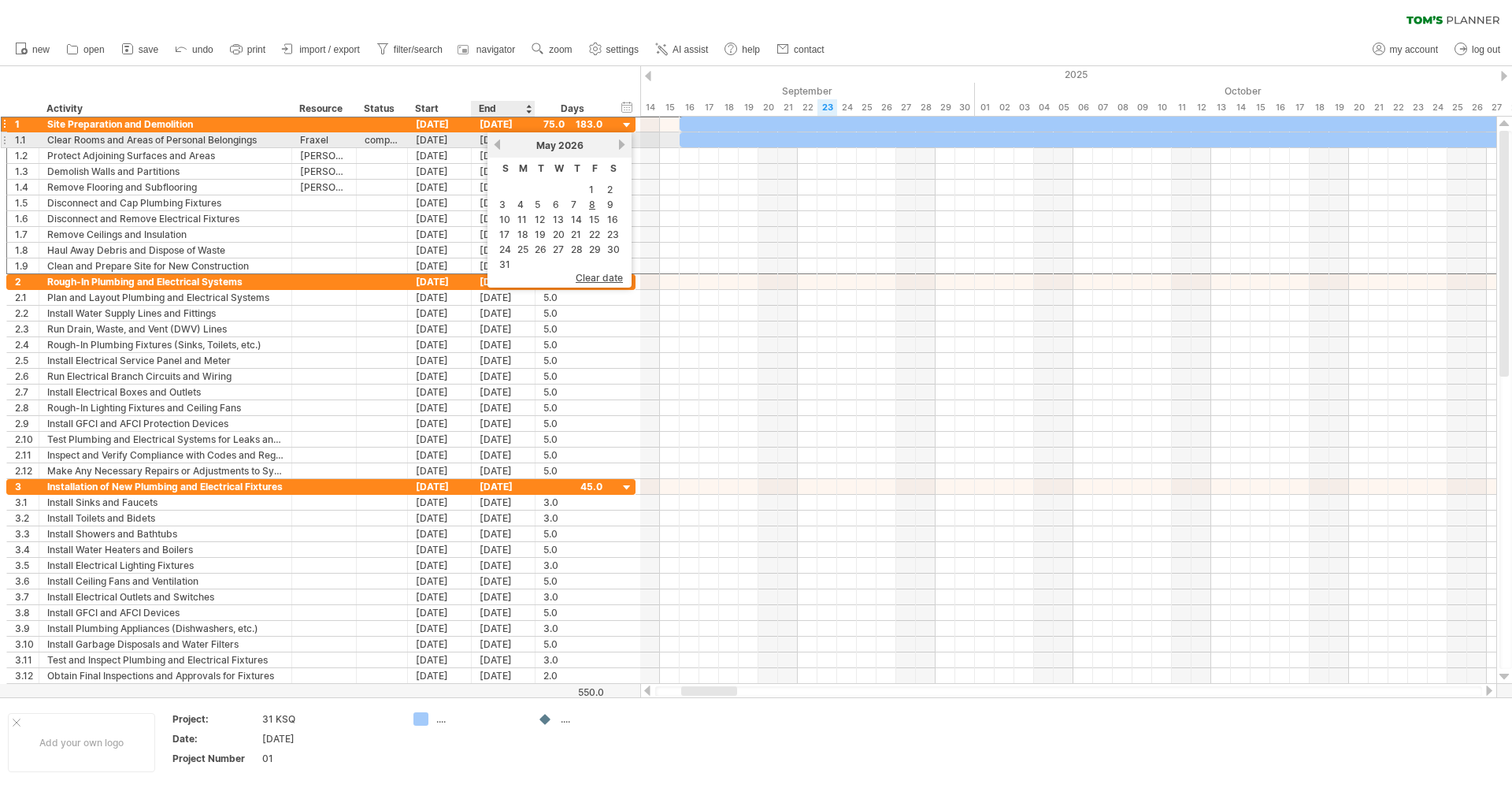
click at [497, 141] on link "previous" at bounding box center [497, 144] width 12 height 12
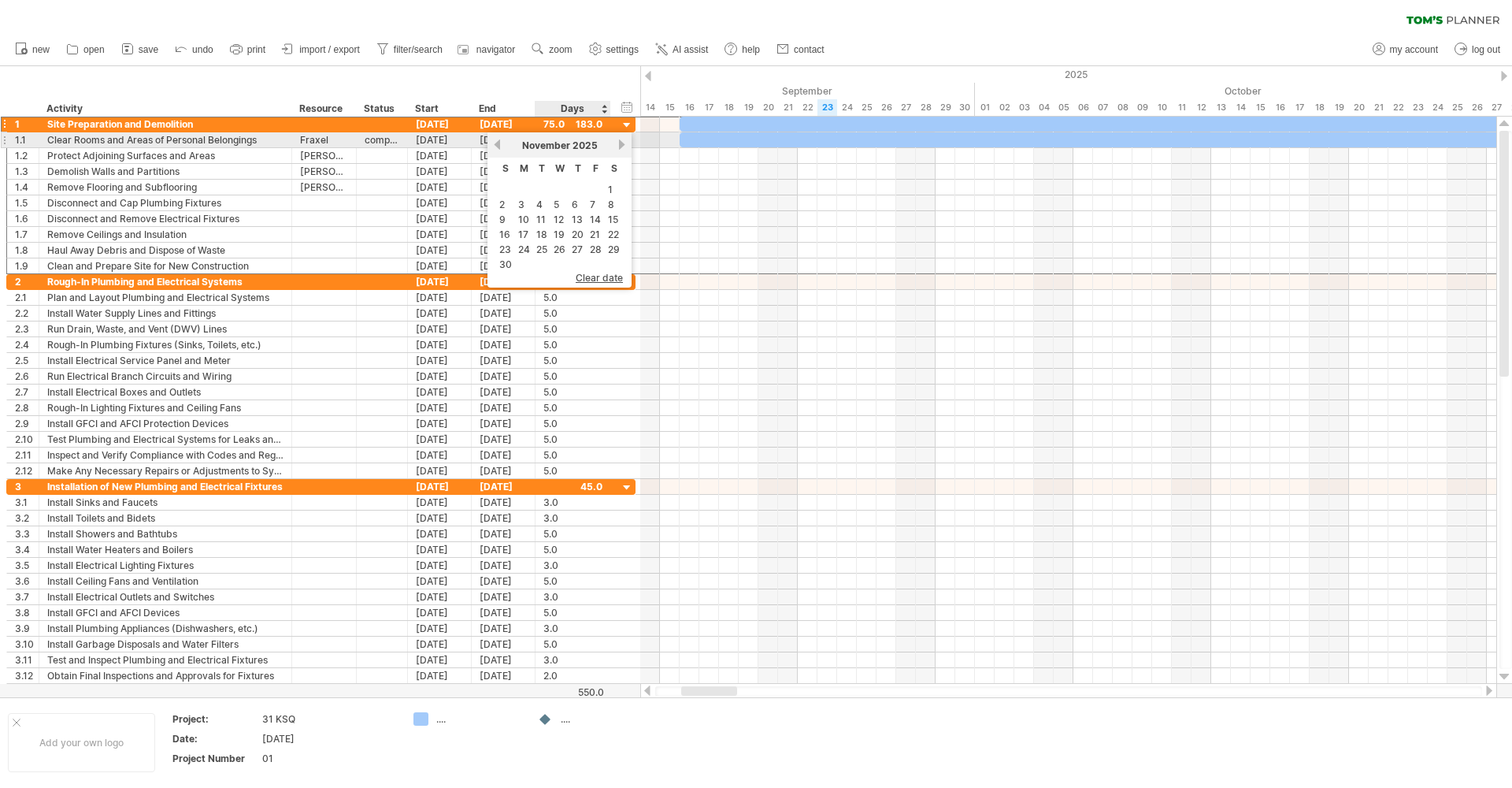
click at [622, 141] on link "next" at bounding box center [622, 144] width 12 height 12
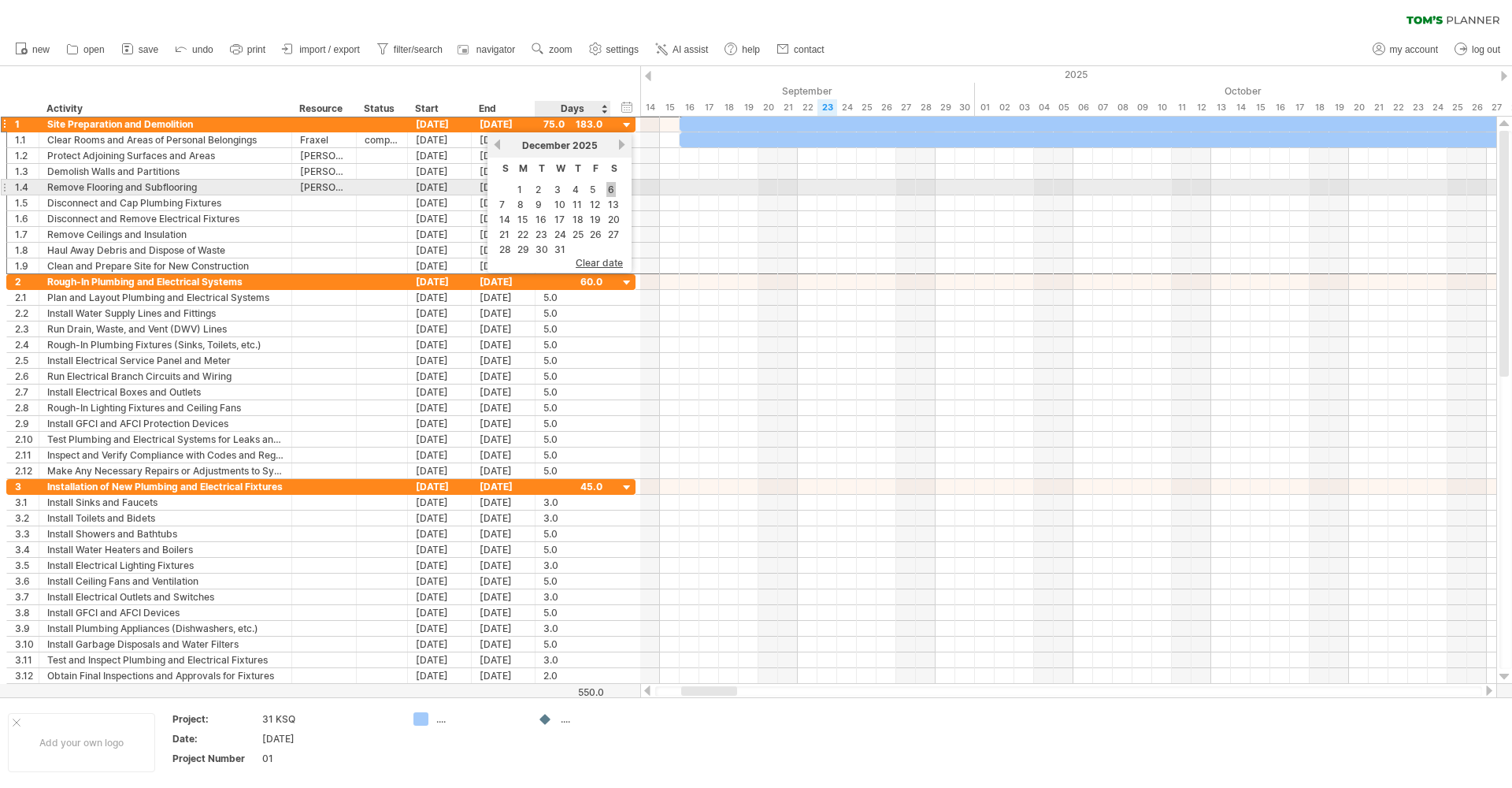
click at [614, 187] on link "6" at bounding box center [612, 189] width 9 height 15
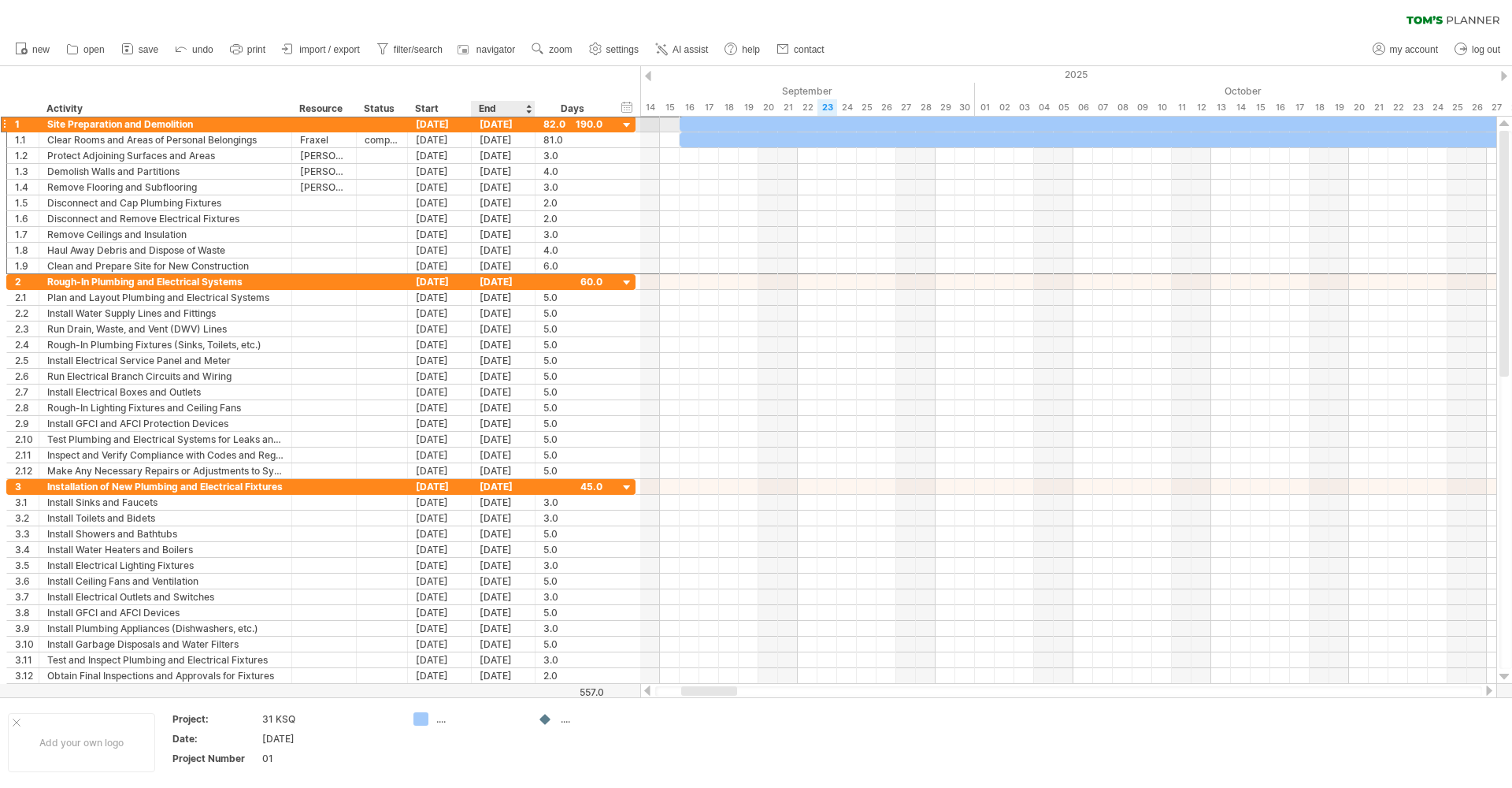
click at [507, 129] on div "[DATE]" at bounding box center [503, 124] width 64 height 15
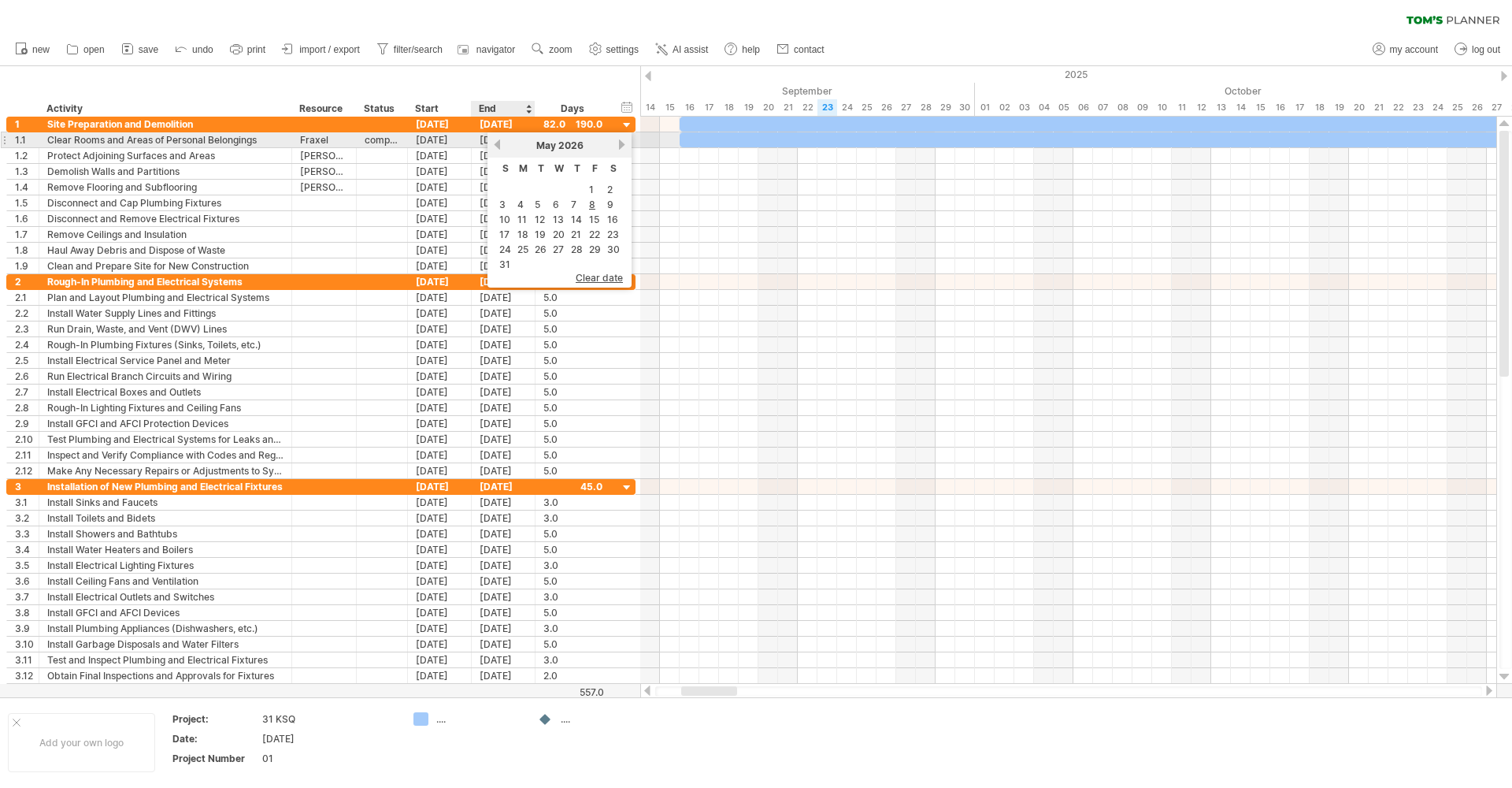
click at [499, 143] on link "previous" at bounding box center [497, 144] width 12 height 12
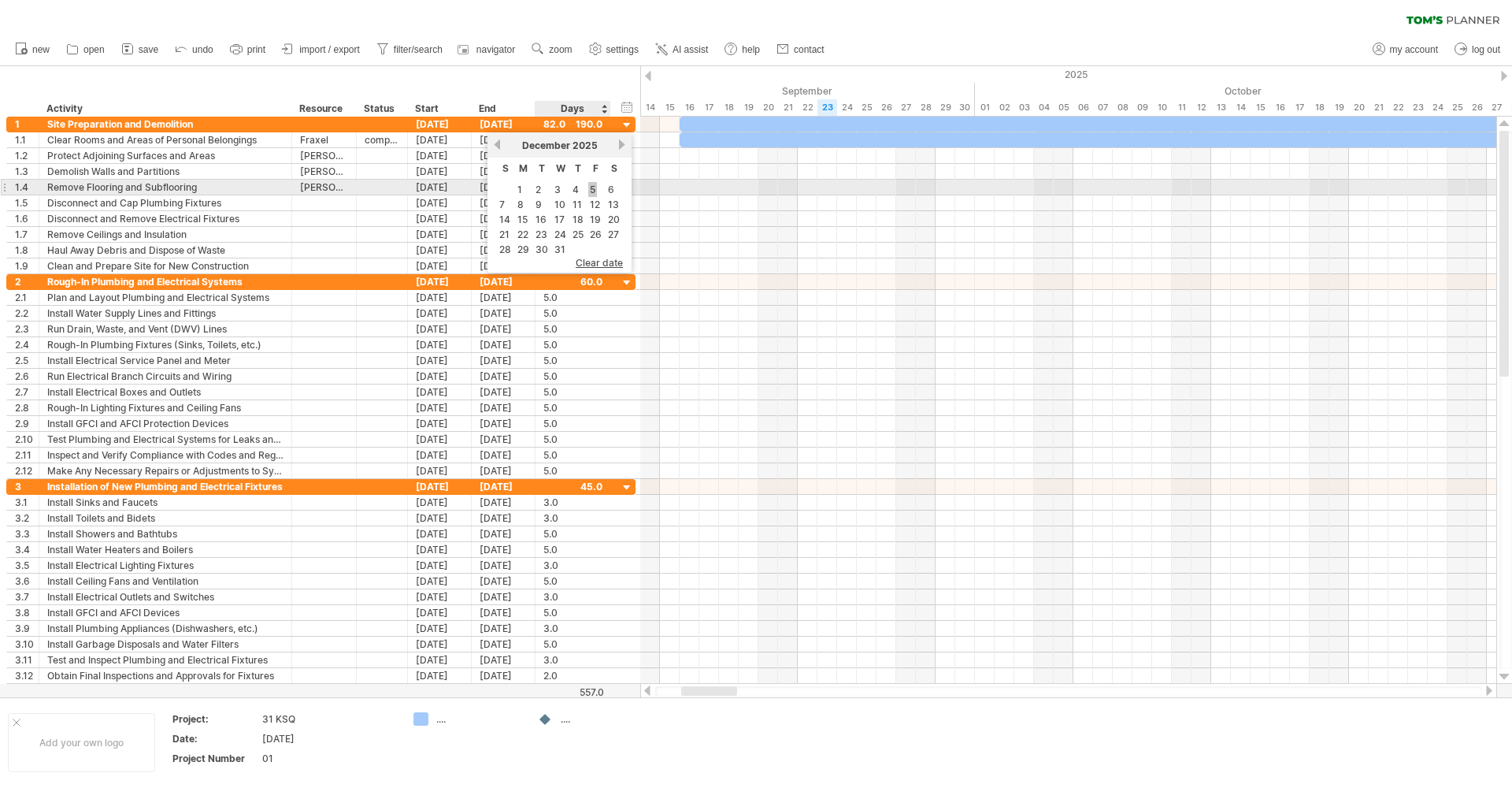
click at [592, 189] on link "5" at bounding box center [593, 189] width 9 height 15
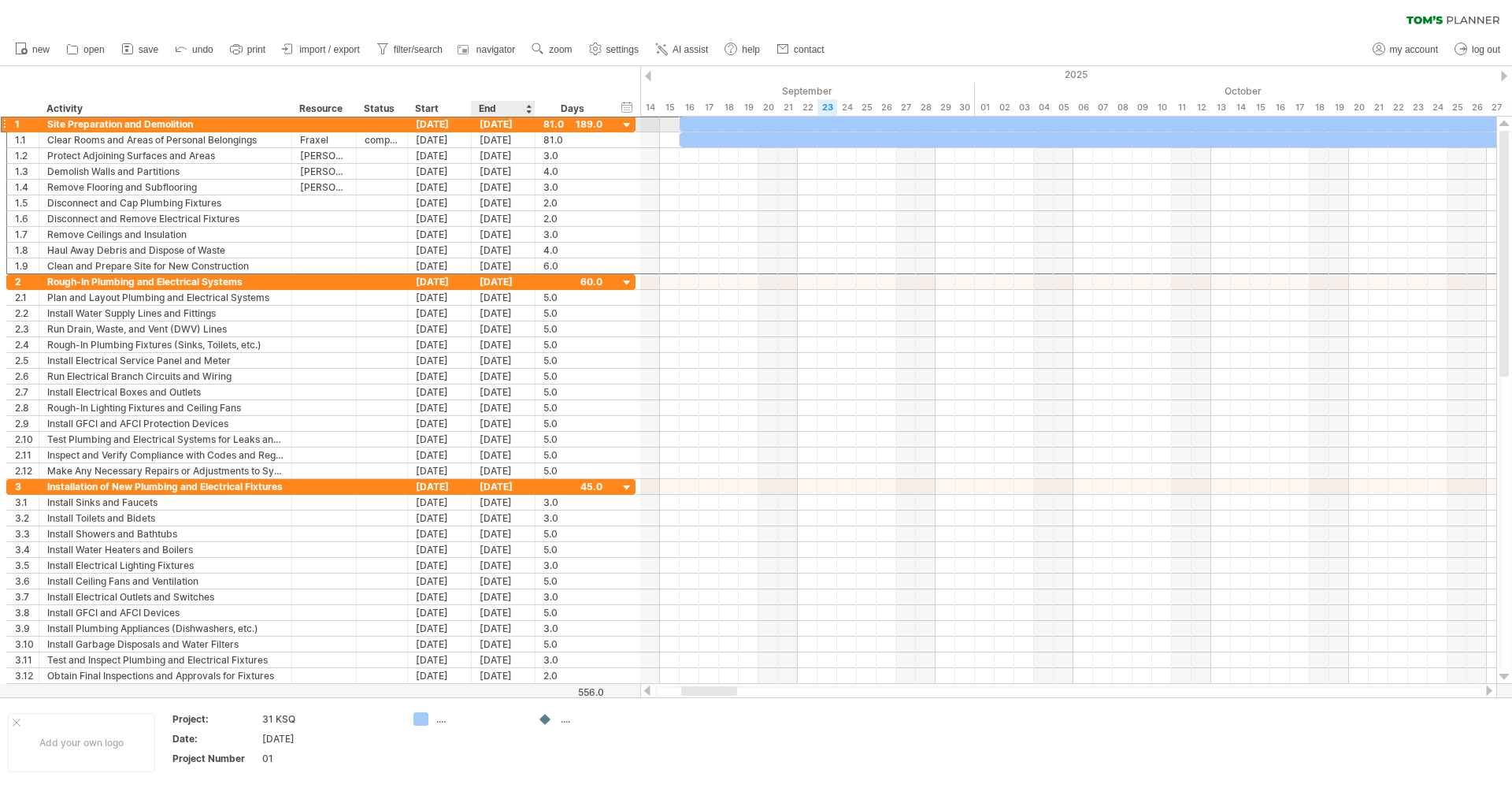
click at [506, 126] on div "[DATE]" at bounding box center [503, 124] width 64 height 15
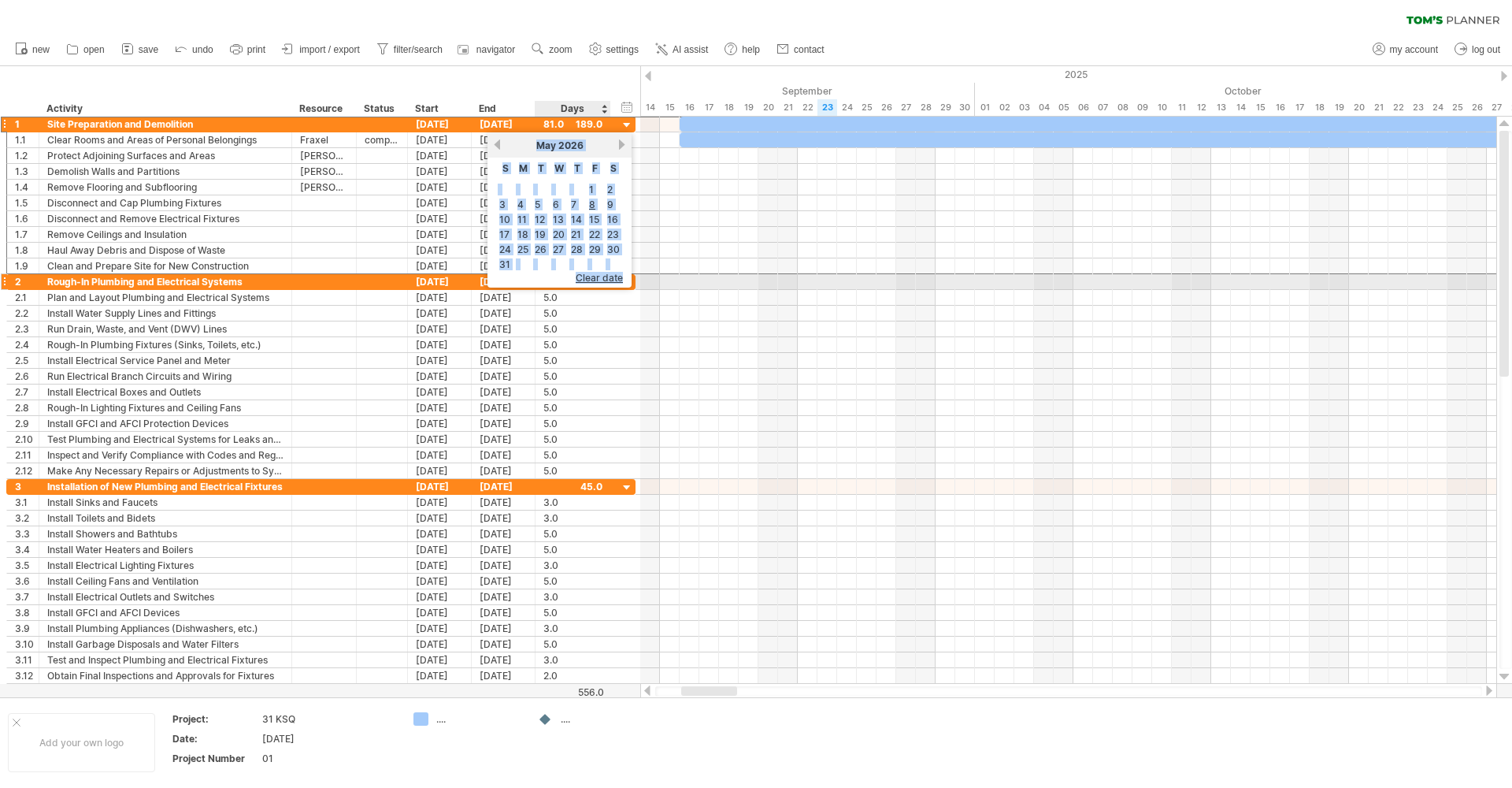
click at [593, 280] on span "clear date" at bounding box center [600, 277] width 47 height 12
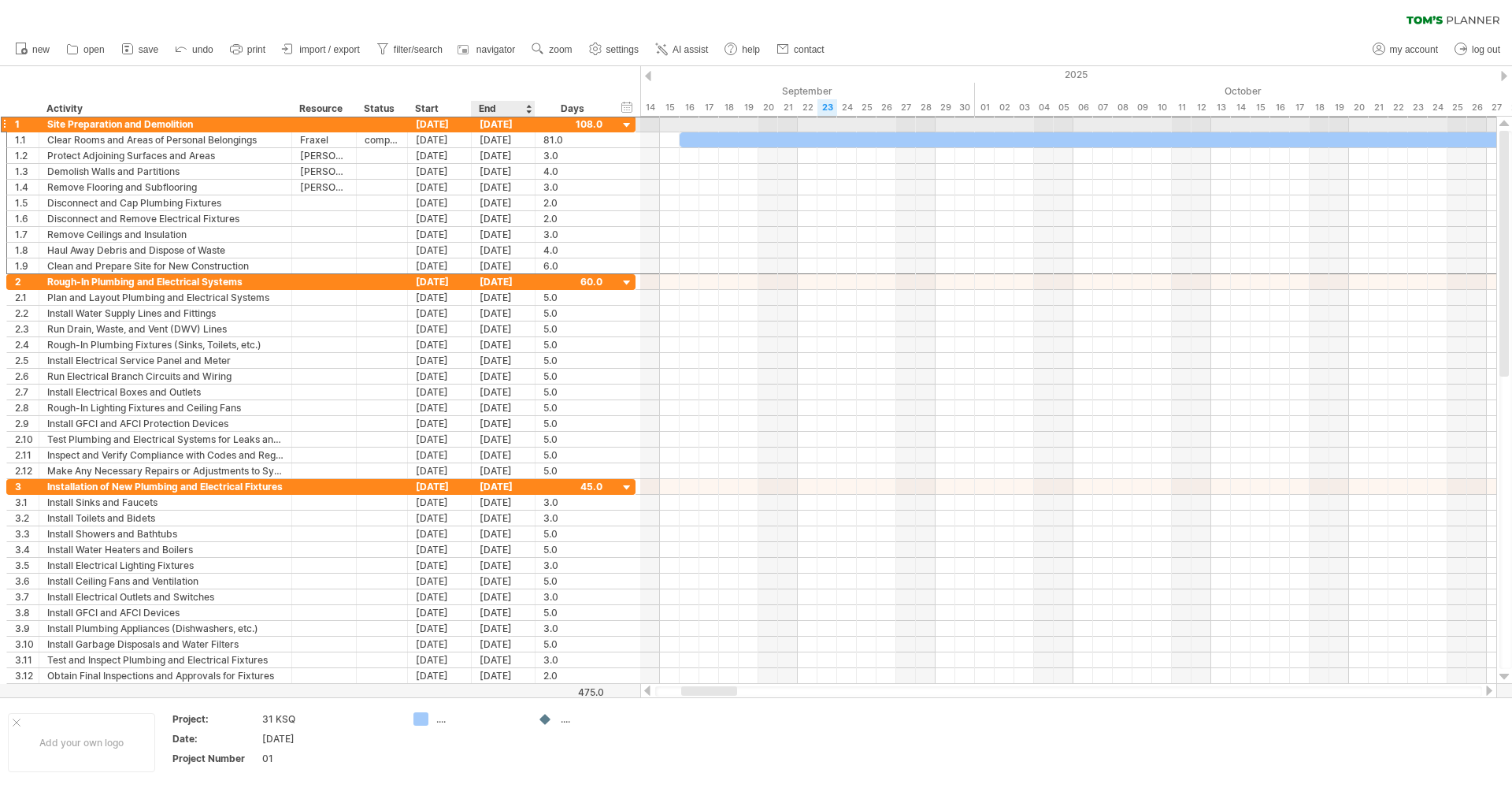
click at [517, 121] on div "[DATE]" at bounding box center [503, 124] width 64 height 15
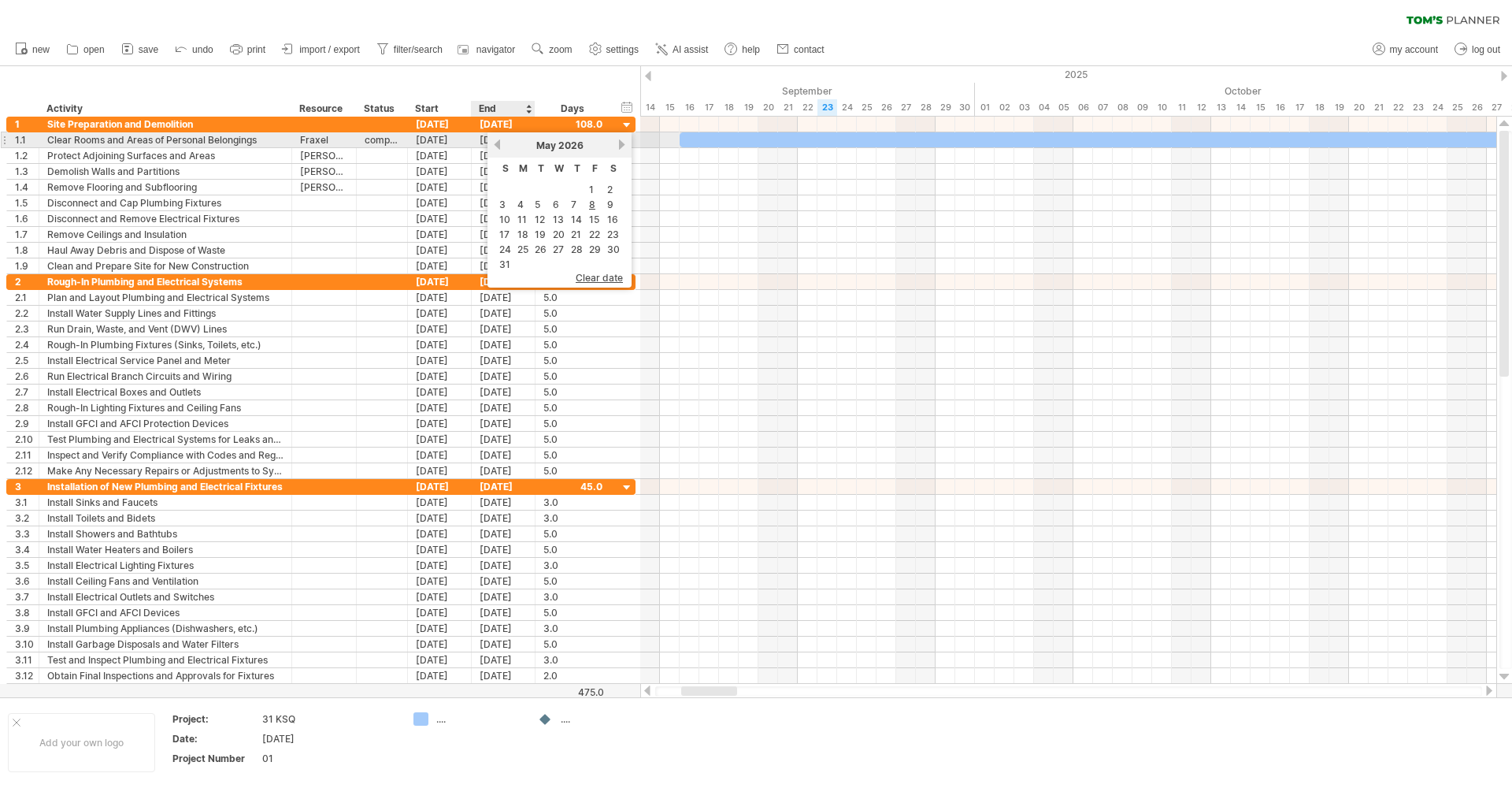
click at [496, 144] on link "previous" at bounding box center [497, 144] width 12 height 12
click at [496, 143] on link "previous" at bounding box center [497, 144] width 12 height 12
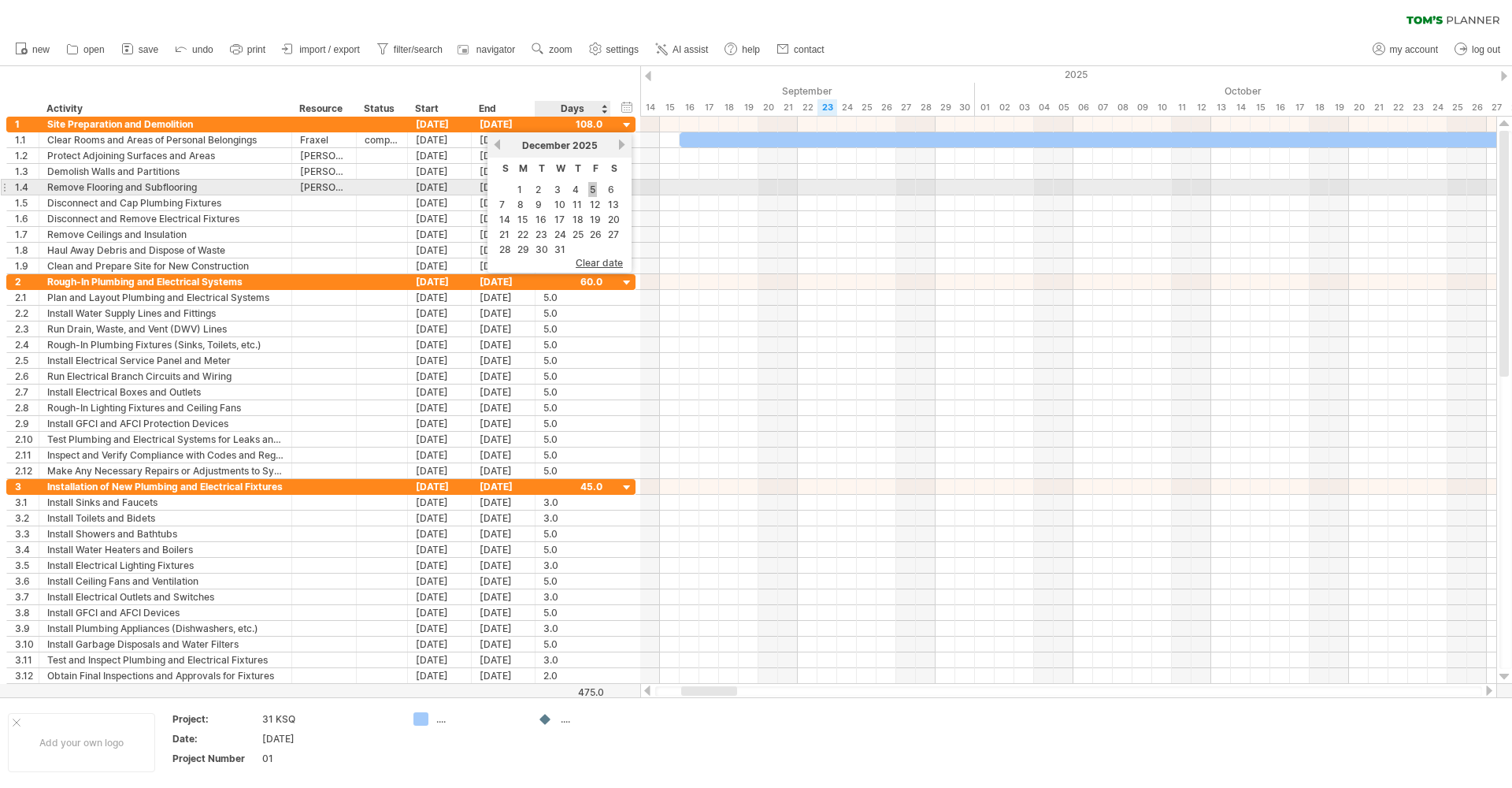
click at [592, 185] on link "5" at bounding box center [593, 189] width 9 height 15
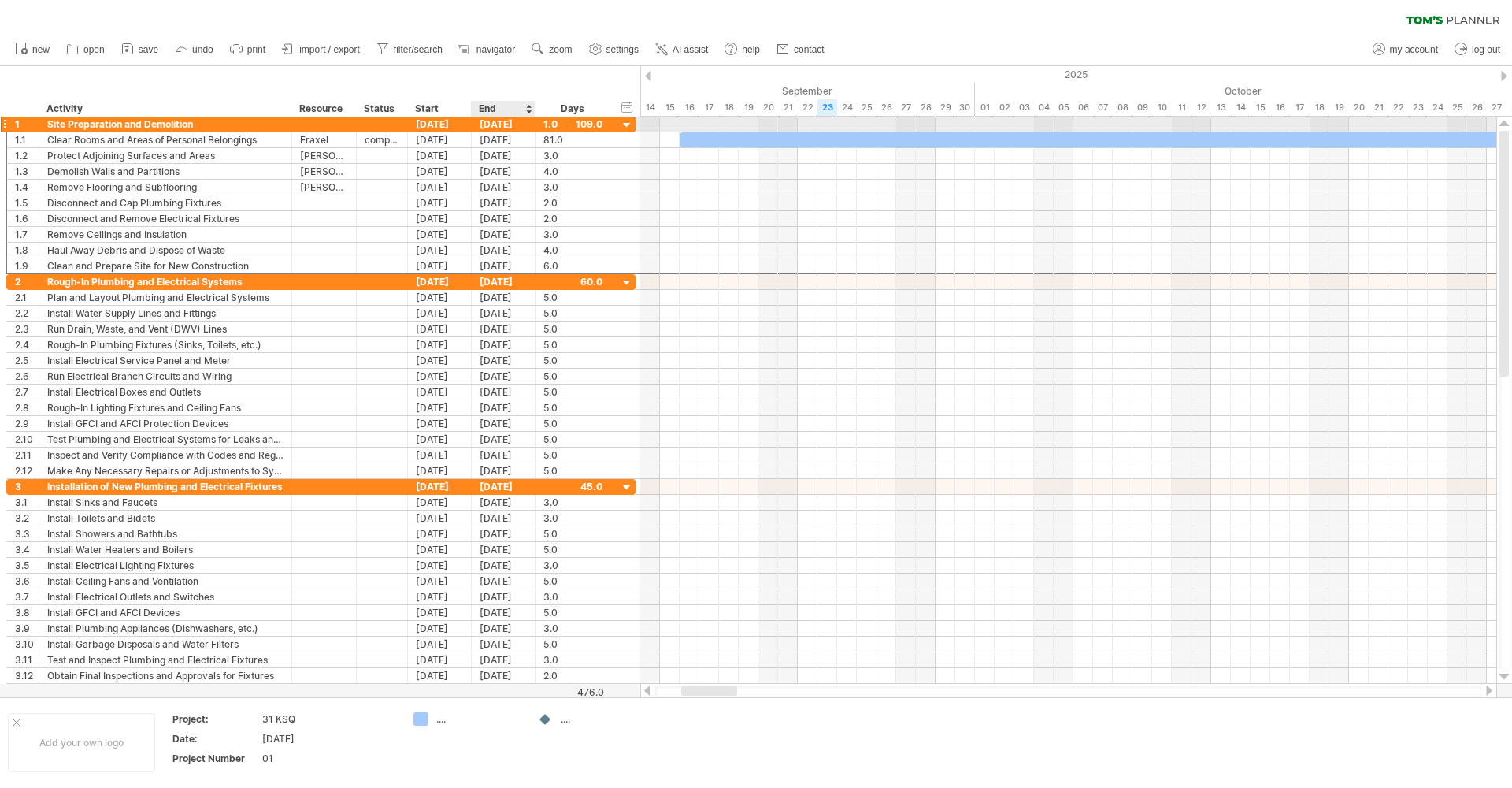
click at [503, 125] on div "[DATE]" at bounding box center [503, 124] width 64 height 15
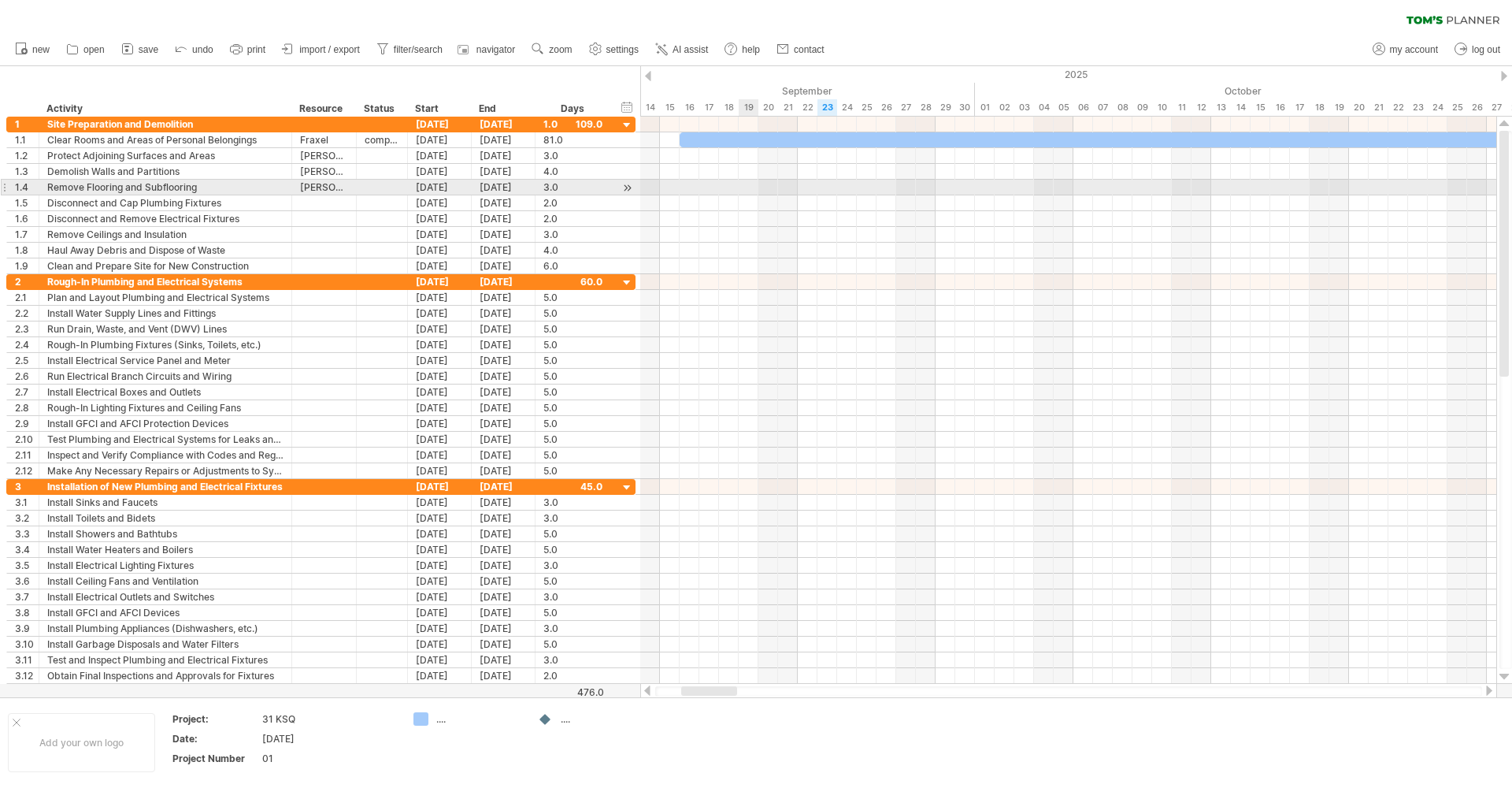
click at [743, 184] on div at bounding box center [1069, 188] width 856 height 16
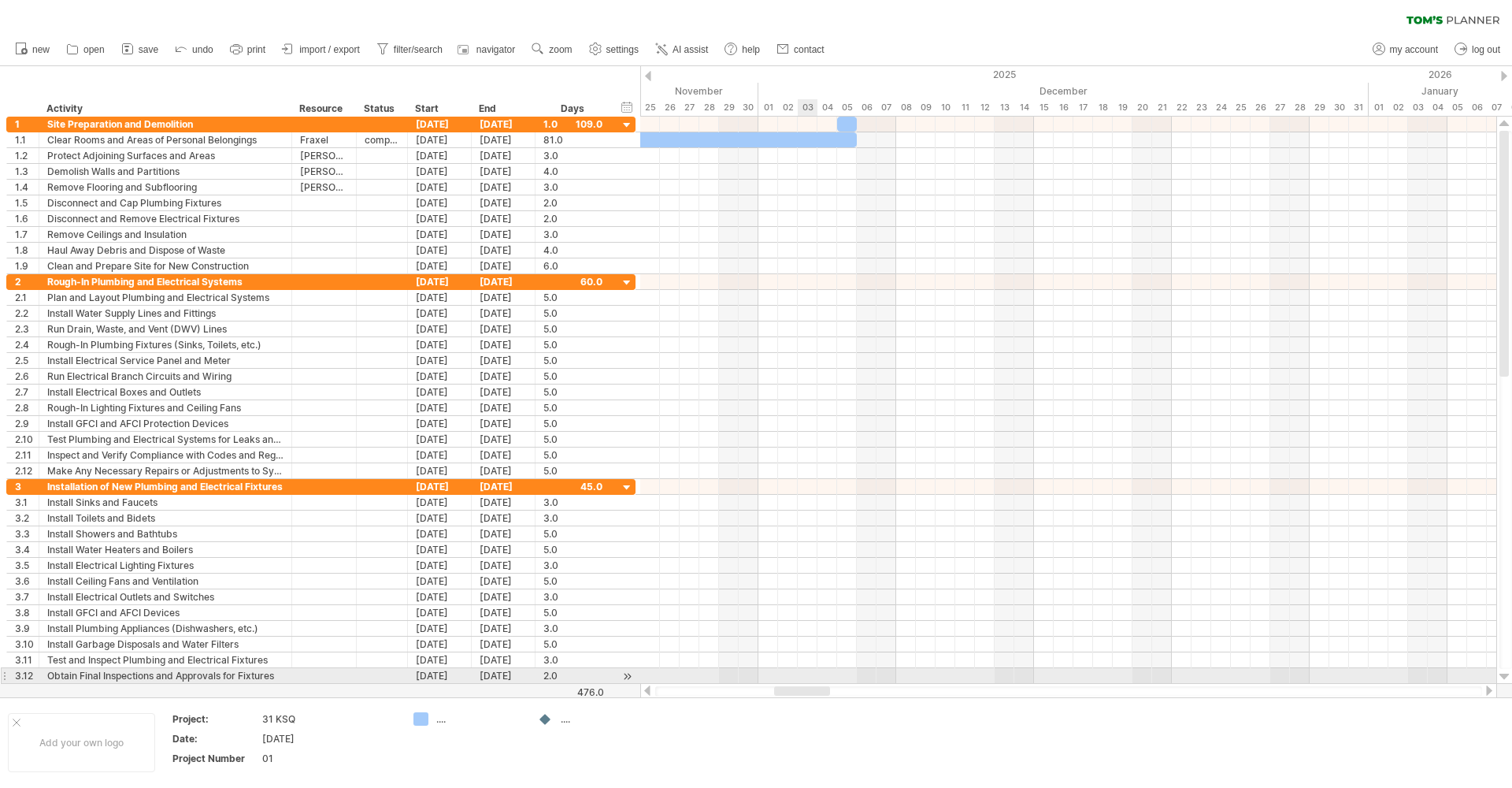
drag, startPoint x: 709, startPoint y: 689, endPoint x: 802, endPoint y: 679, distance: 93.5
click at [802, 679] on div "Trying to reach [DOMAIN_NAME] Connected again... 0% clear filter new 1" at bounding box center [756, 394] width 1512 height 788
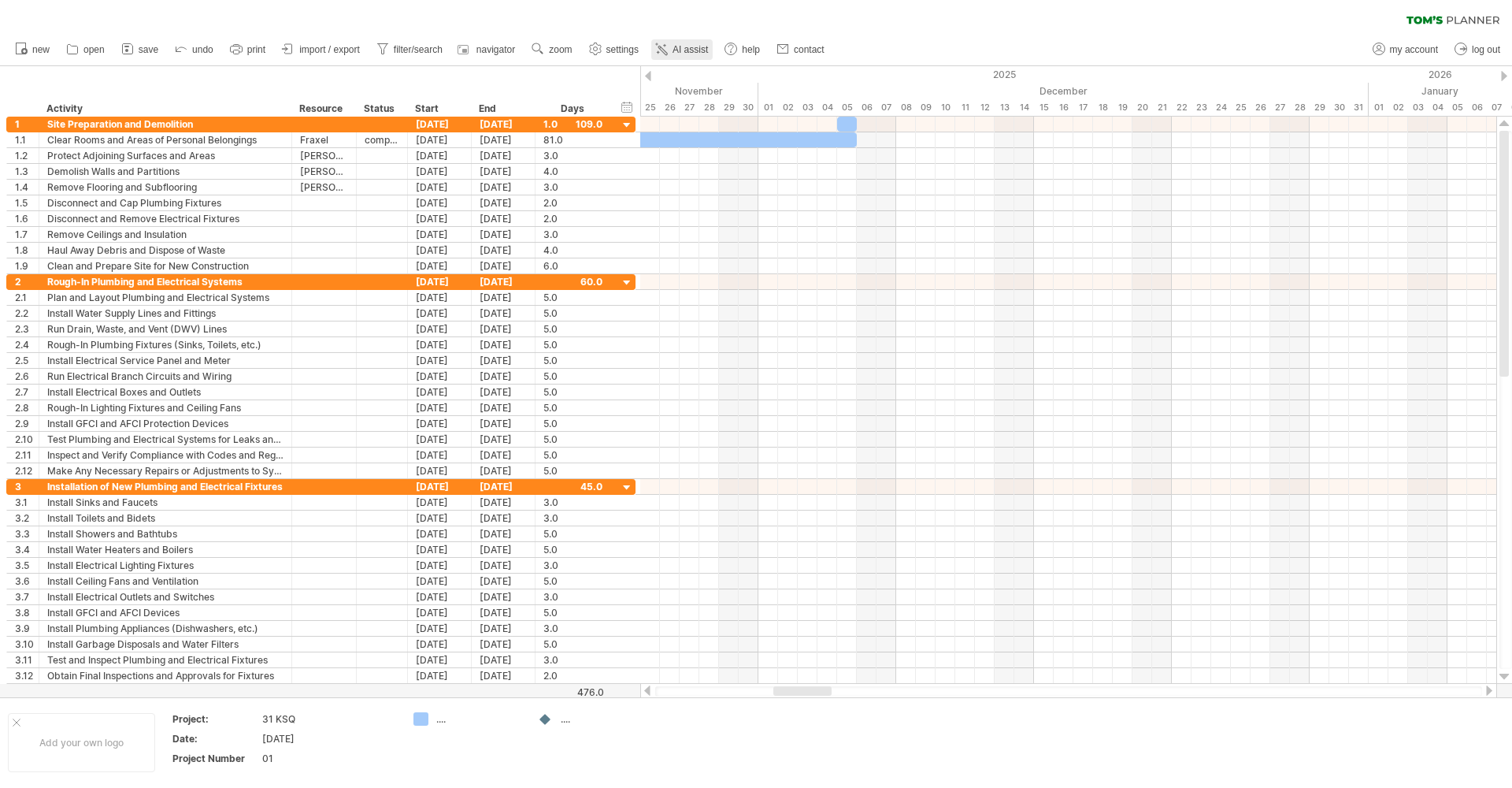
click at [701, 47] on span "AI assist" at bounding box center [690, 50] width 36 height 11
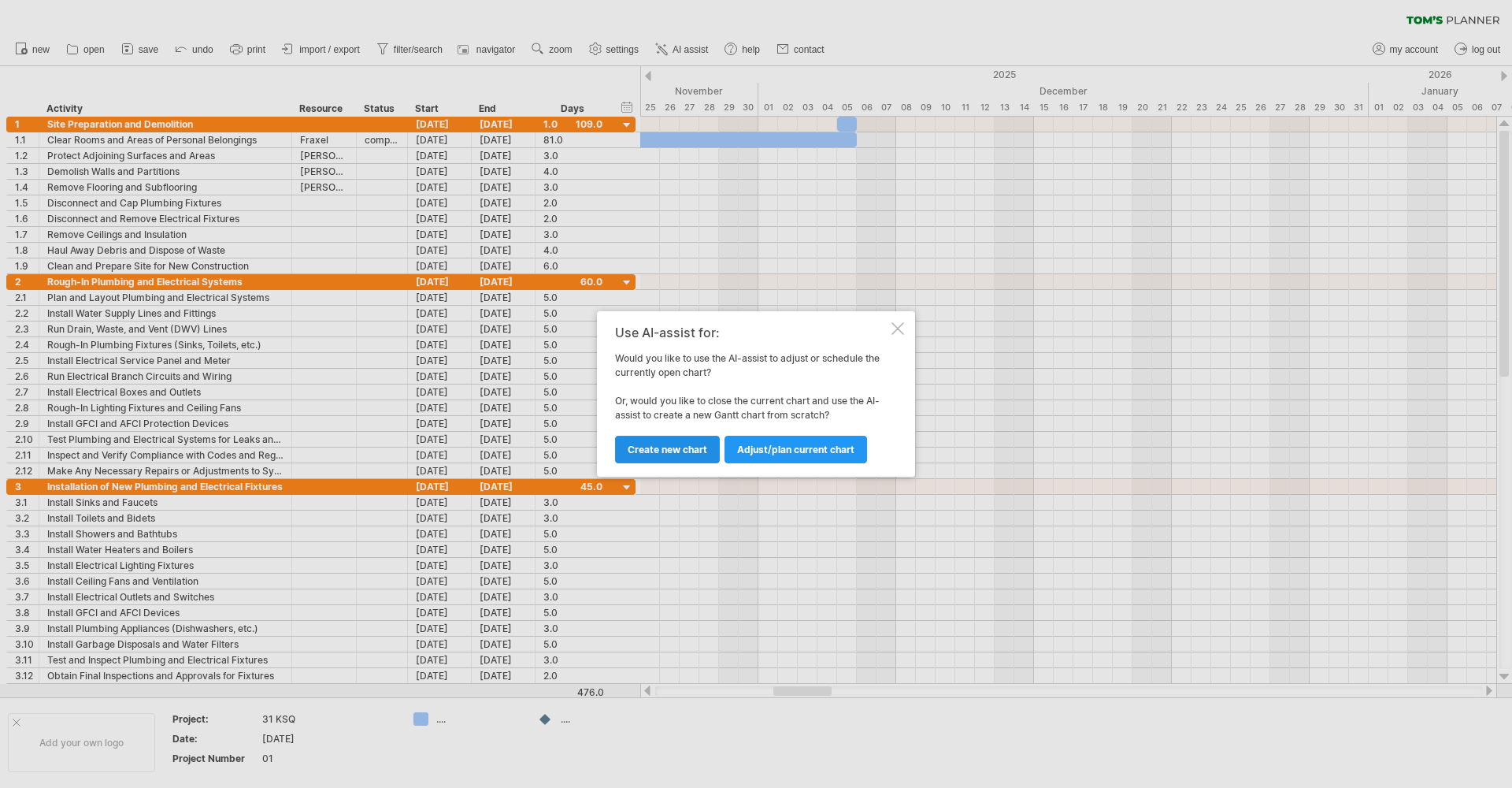
click at [668, 451] on span "Create new chart" at bounding box center [668, 449] width 80 height 12
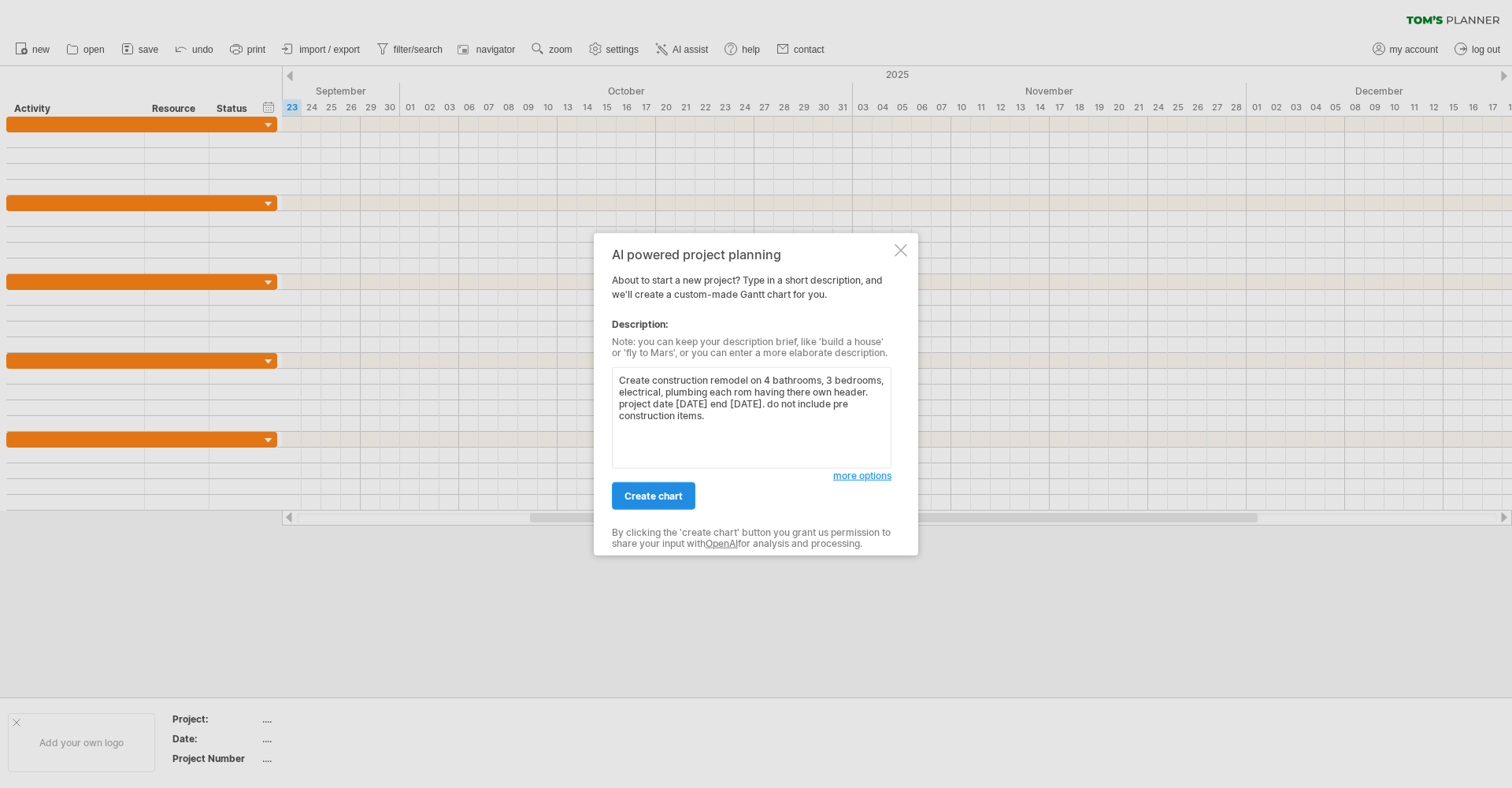
type textarea "Create construction remodel on 4 bathrooms, 3 bedrooms, electrical, plumbing ea…"
click at [670, 509] on link "create chart" at bounding box center [654, 496] width 84 height 28
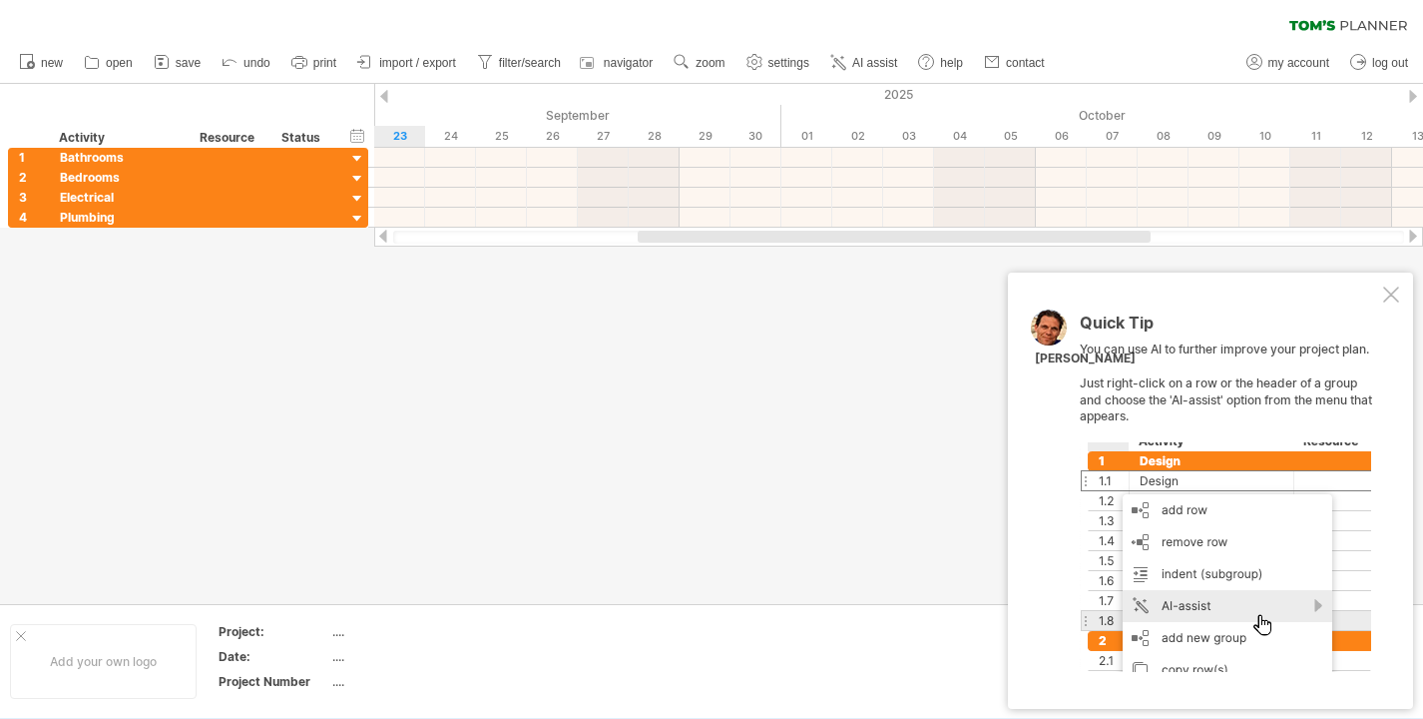
click at [1393, 299] on div at bounding box center [1391, 294] width 16 height 16
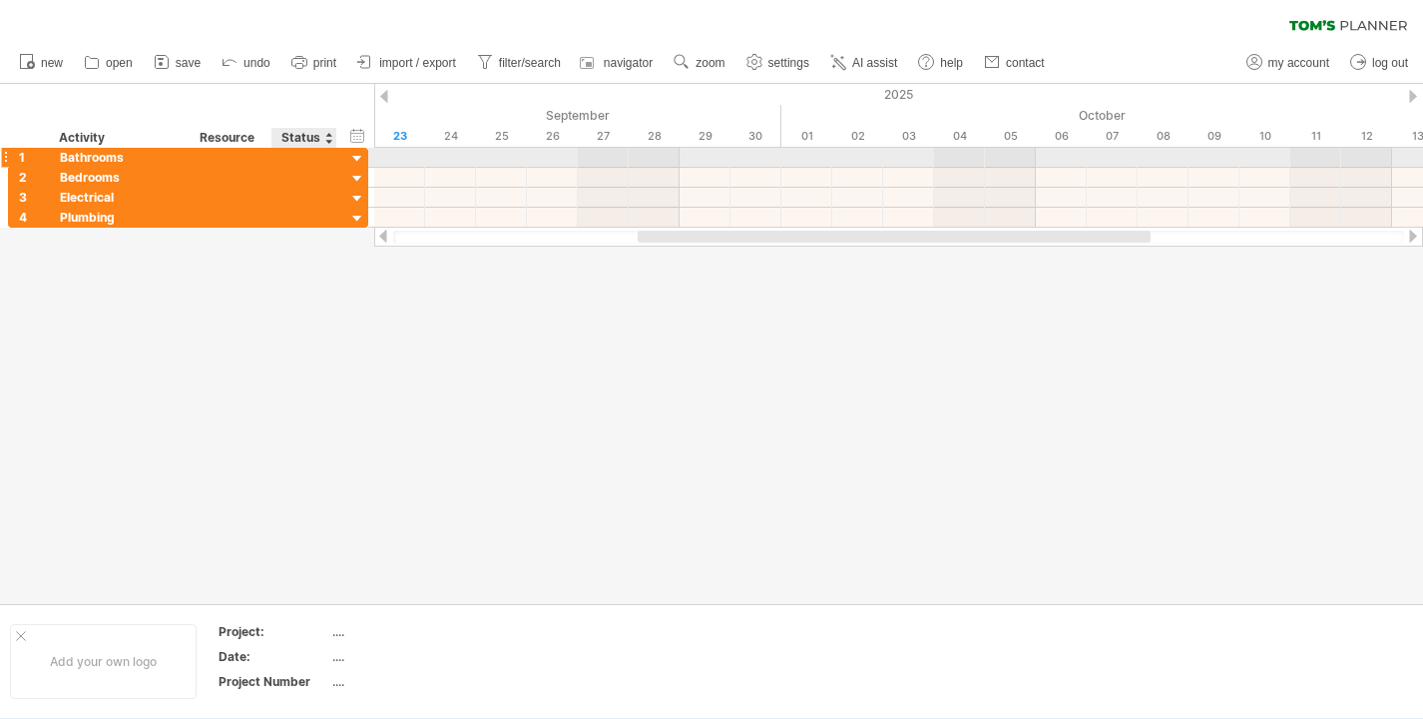
click at [358, 156] on div at bounding box center [357, 159] width 19 height 19
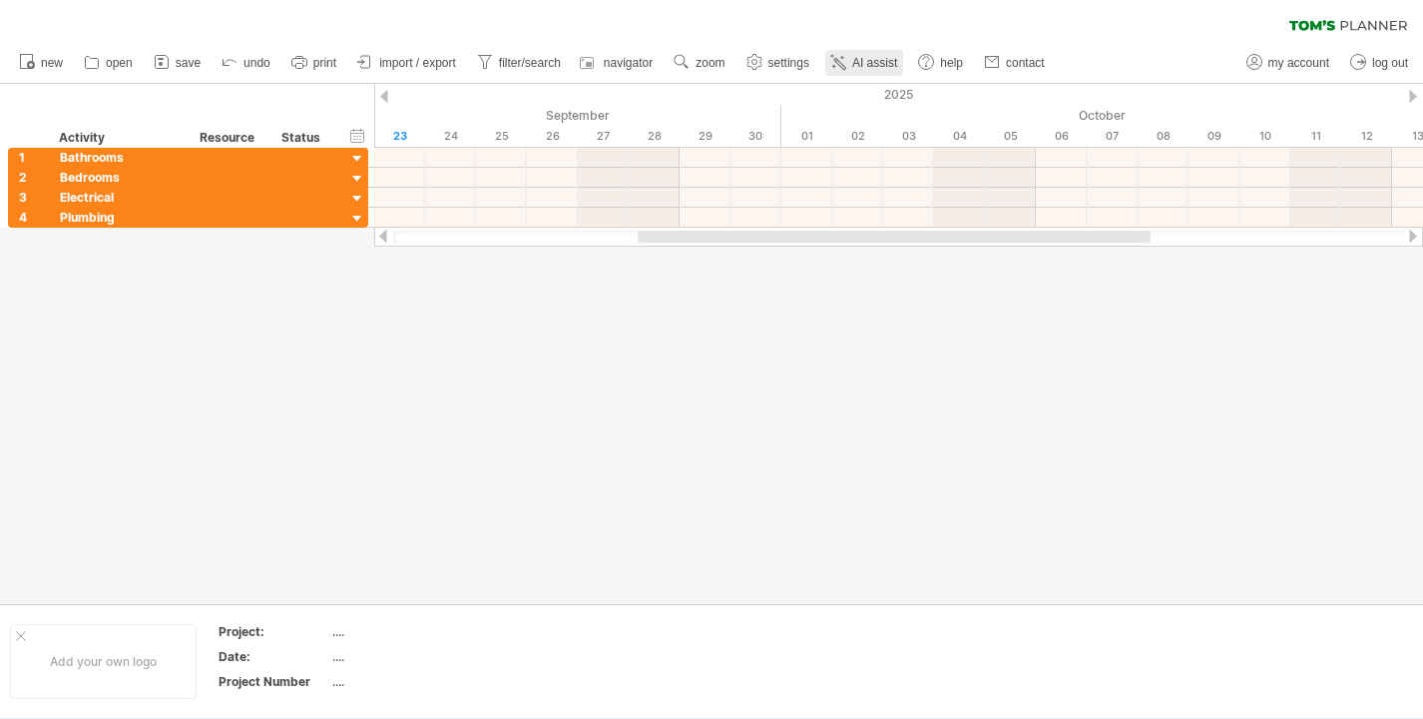
click at [881, 60] on span "AI assist" at bounding box center [874, 63] width 45 height 14
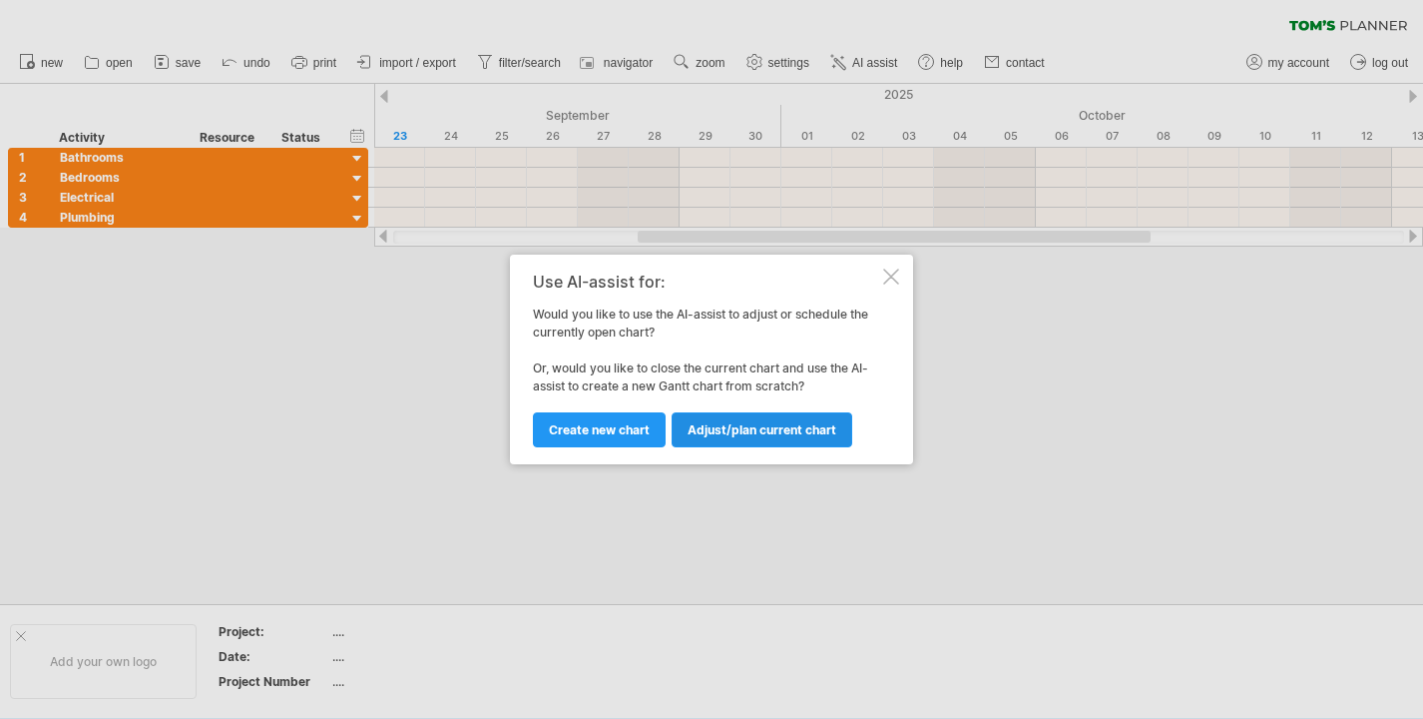
click at [748, 422] on span "Adjust/plan current chart" at bounding box center [762, 429] width 149 height 15
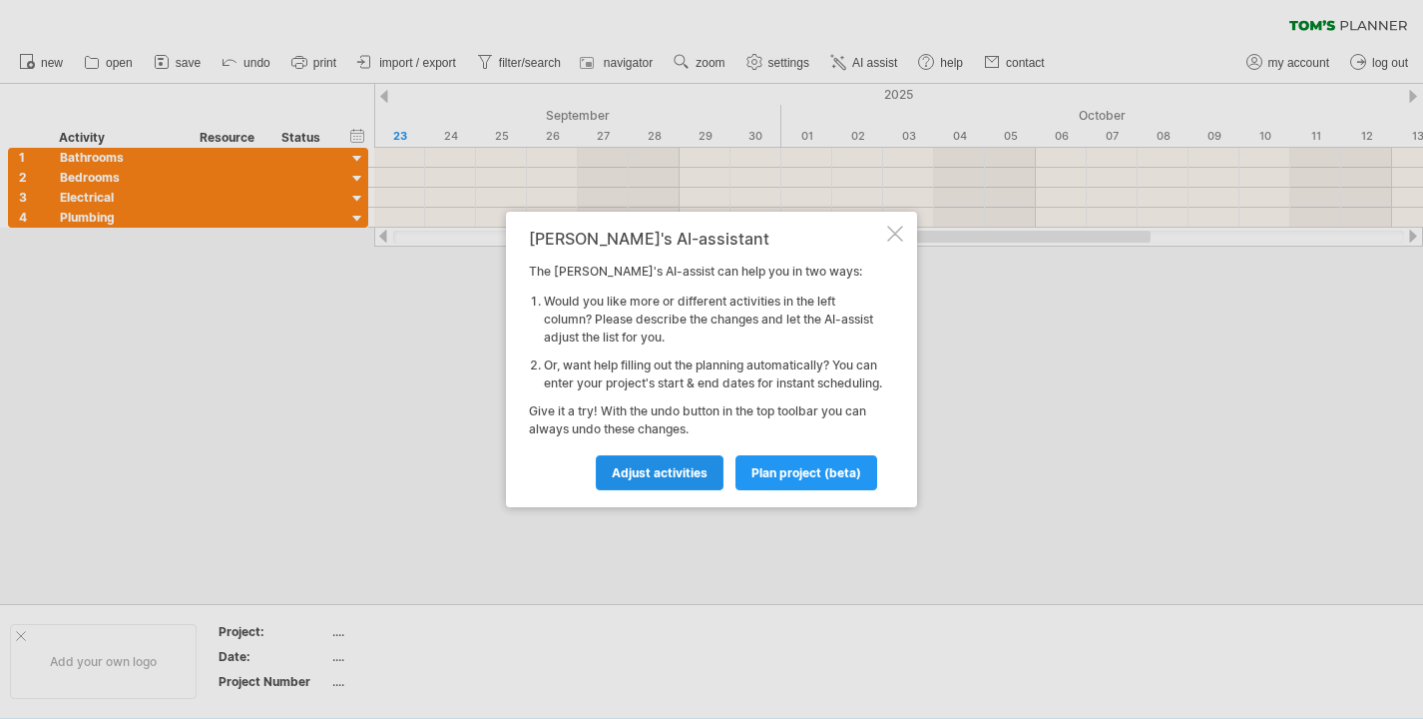
click at [684, 480] on span "Adjust activities" at bounding box center [660, 472] width 96 height 15
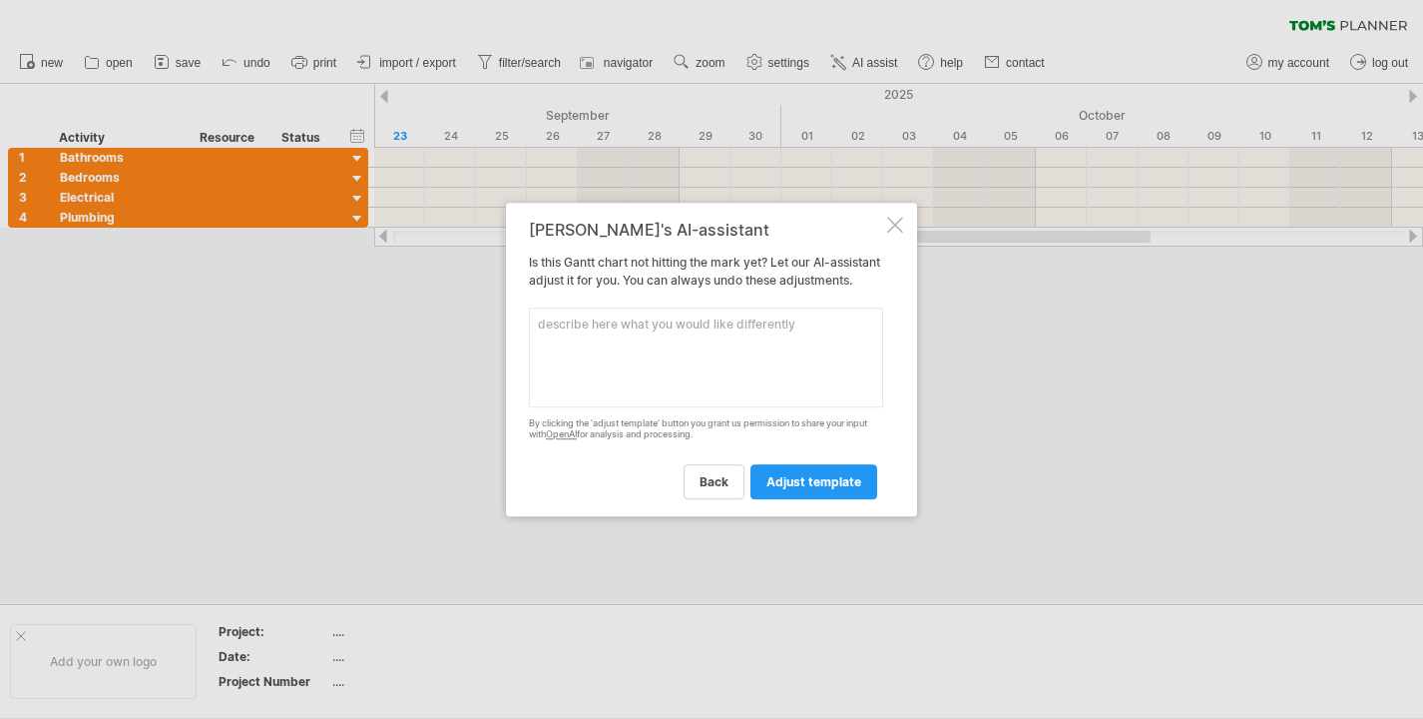
click at [759, 344] on textarea at bounding box center [706, 357] width 354 height 100
type textarea "A"
type textarea "create a separate line for each bedroom and bathroom."
click at [839, 489] on span "adjust template" at bounding box center [814, 481] width 95 height 15
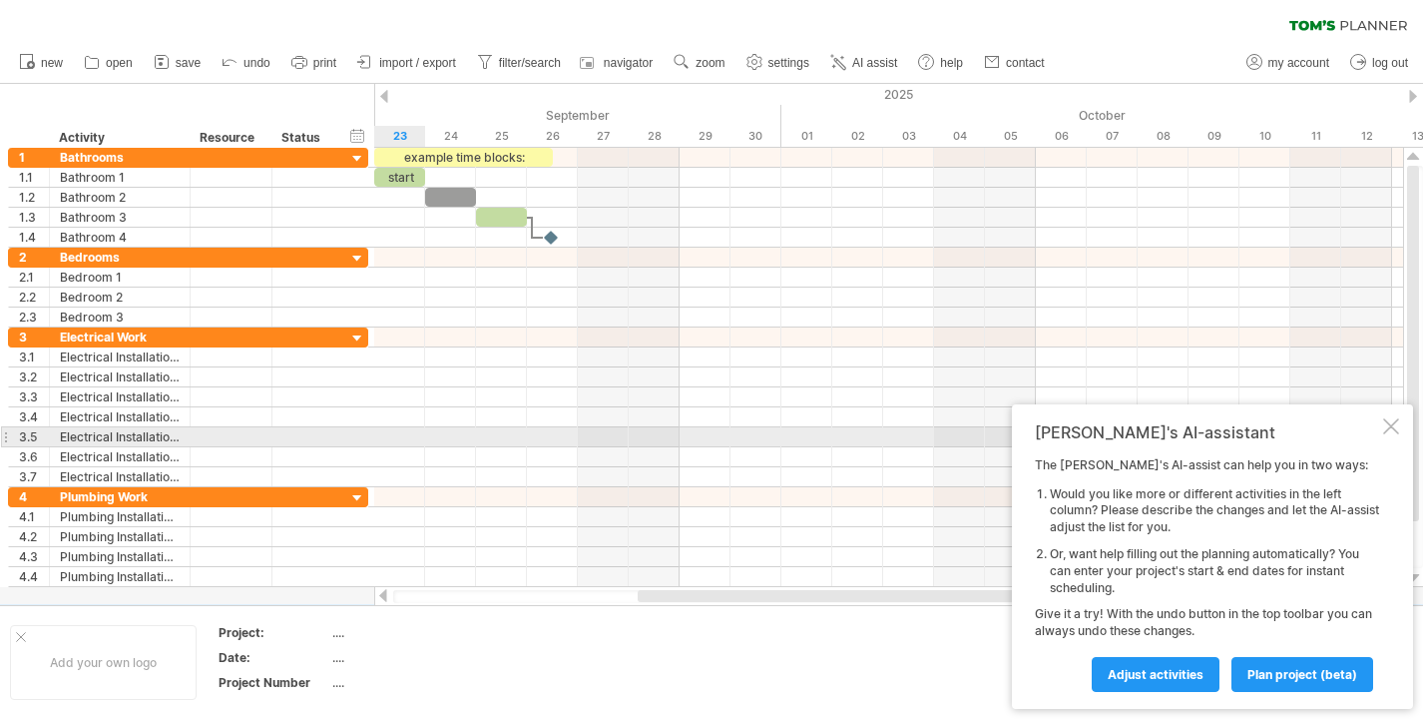
click at [1396, 429] on div at bounding box center [1391, 426] width 16 height 16
